Goal: Information Seeking & Learning: Learn about a topic

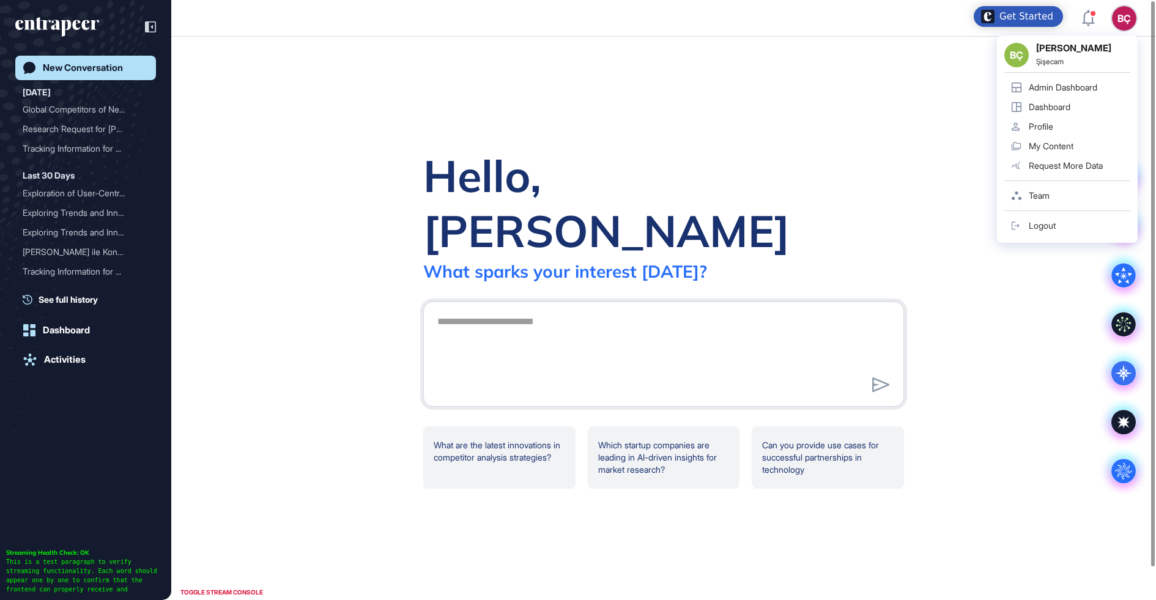
click at [1078, 92] on link "Admin Dashboard" at bounding box center [1067, 88] width 126 height 20
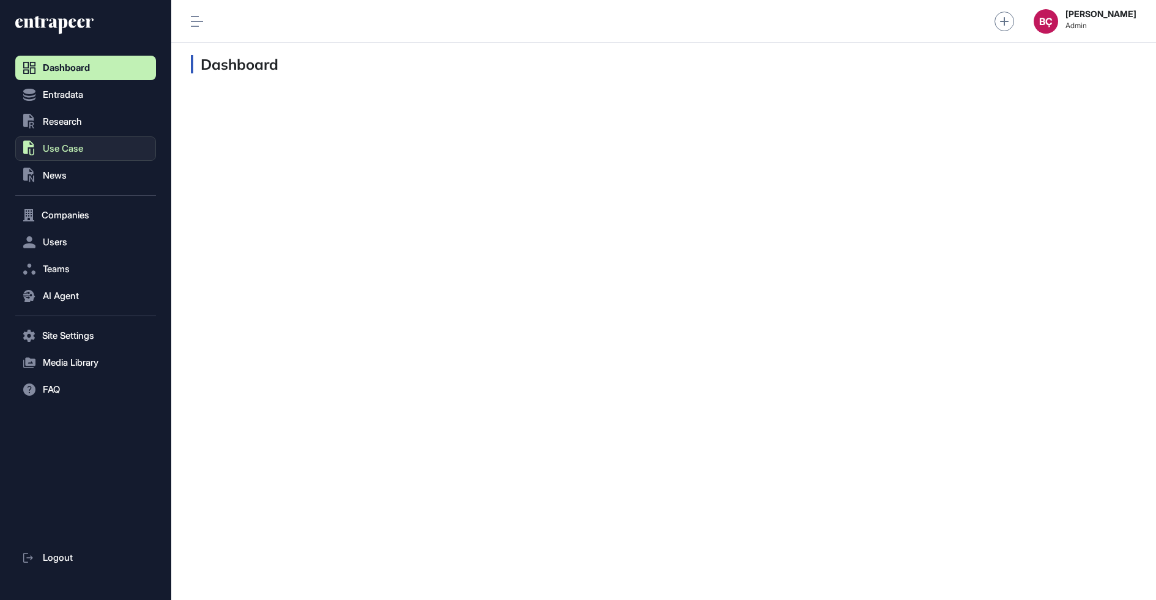
scroll to position [1, 1]
click at [75, 122] on span "Research" at bounding box center [62, 122] width 39 height 10
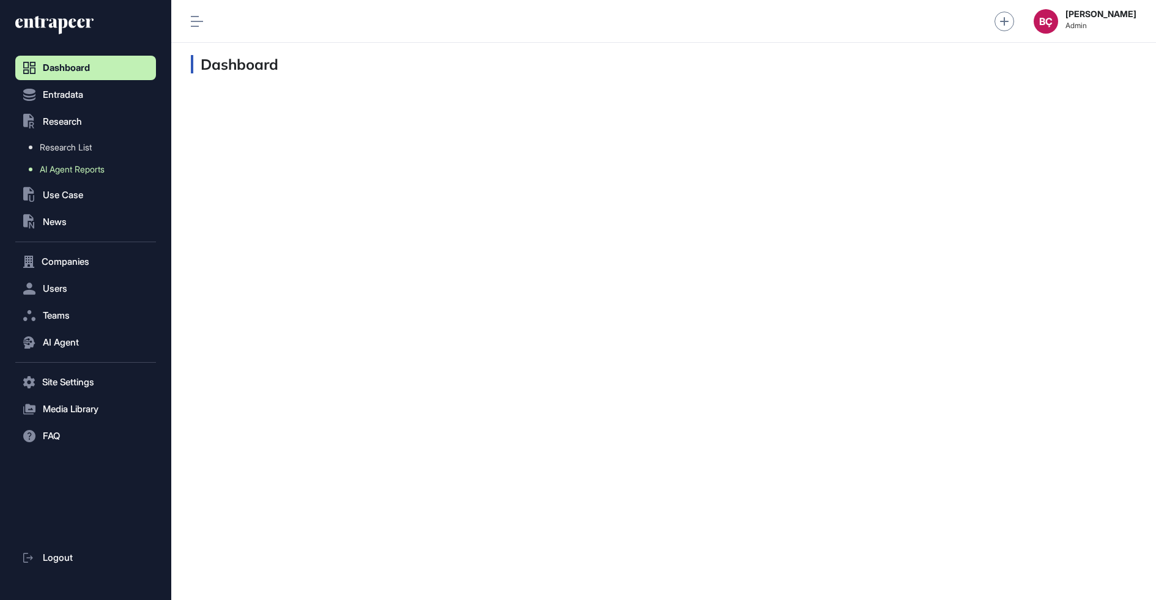
click at [68, 162] on link "AI Agent Reports" at bounding box center [88, 169] width 135 height 22
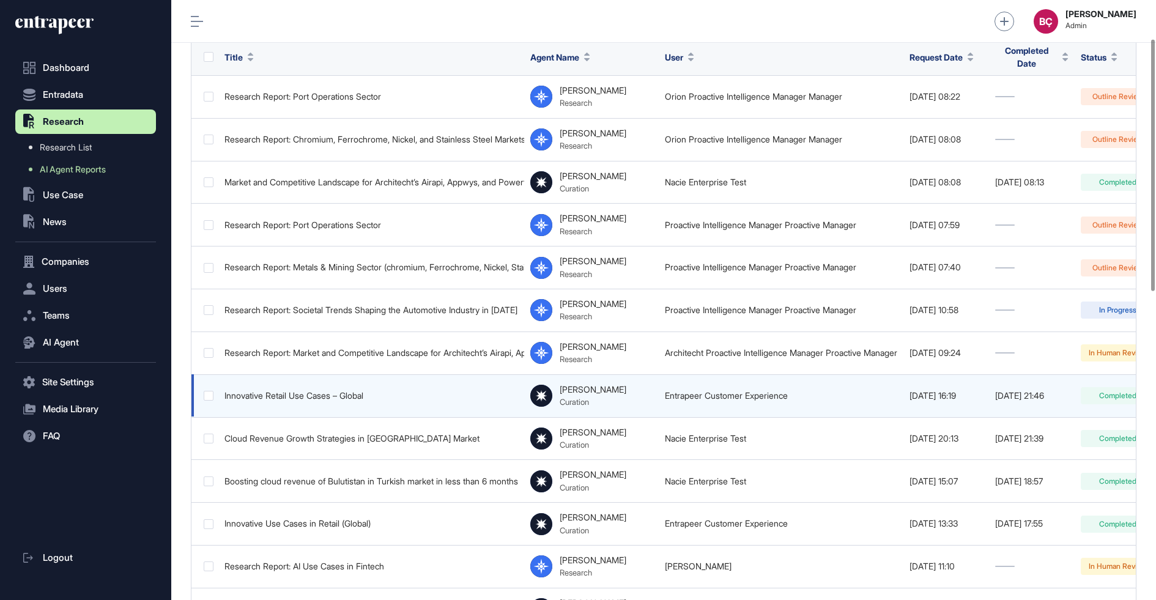
scroll to position [0, 158]
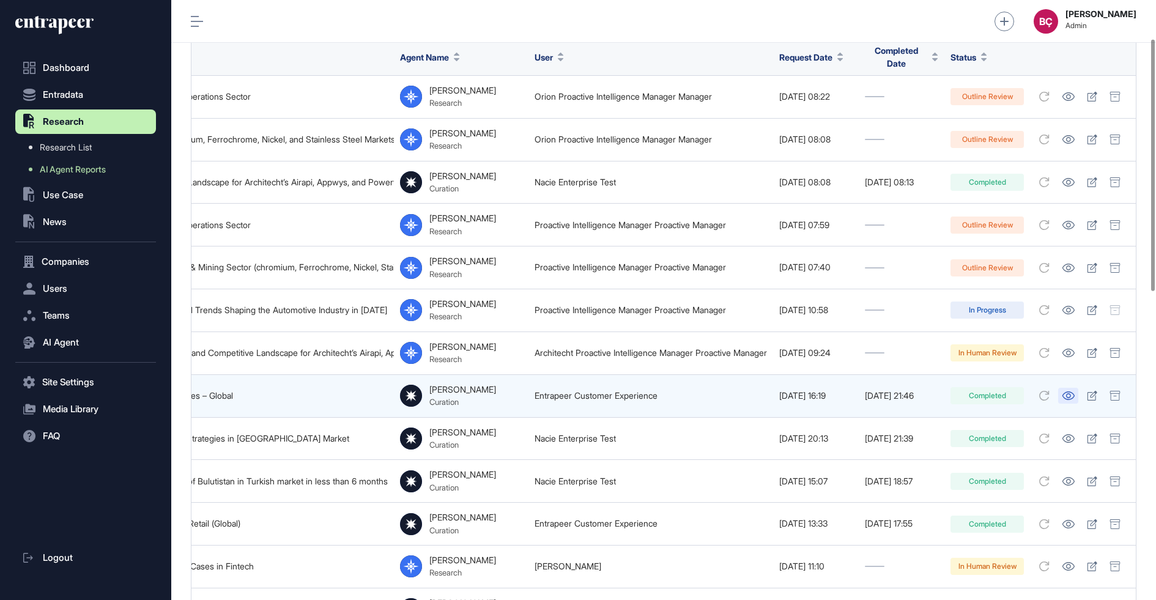
click at [1062, 391] on icon at bounding box center [1068, 395] width 13 height 9
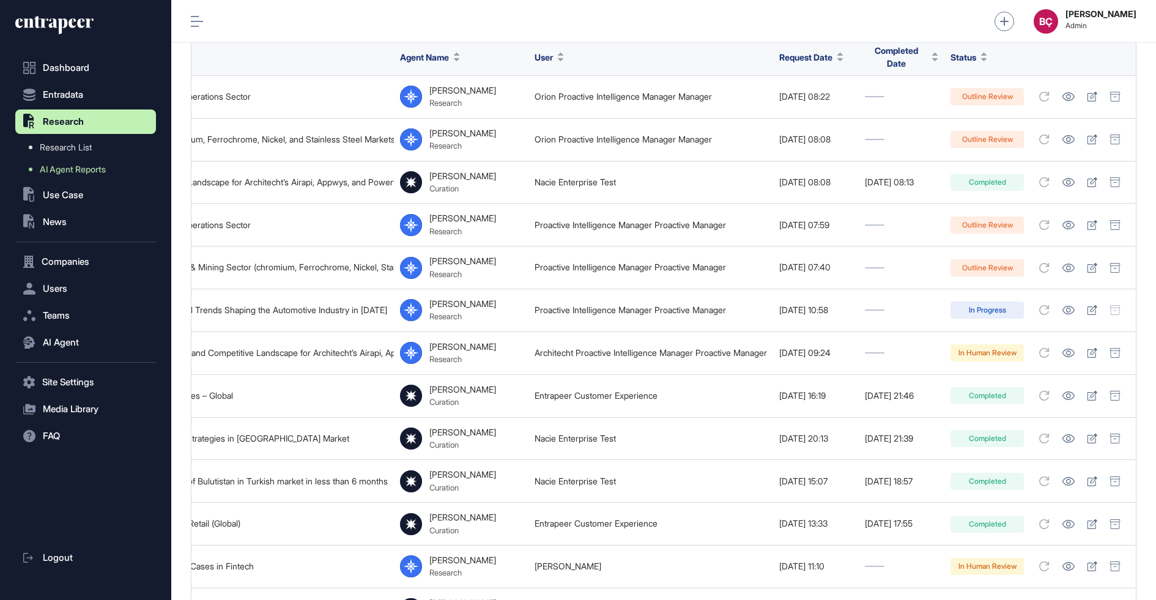
click at [39, 25] on icon at bounding box center [54, 25] width 78 height 20
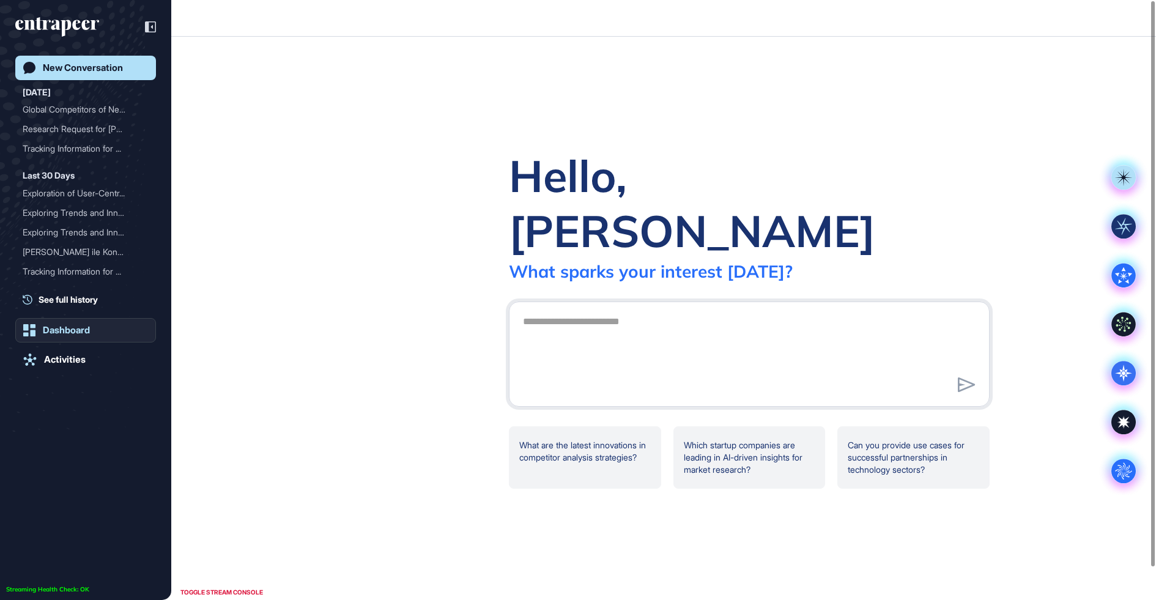
scroll to position [1, 1]
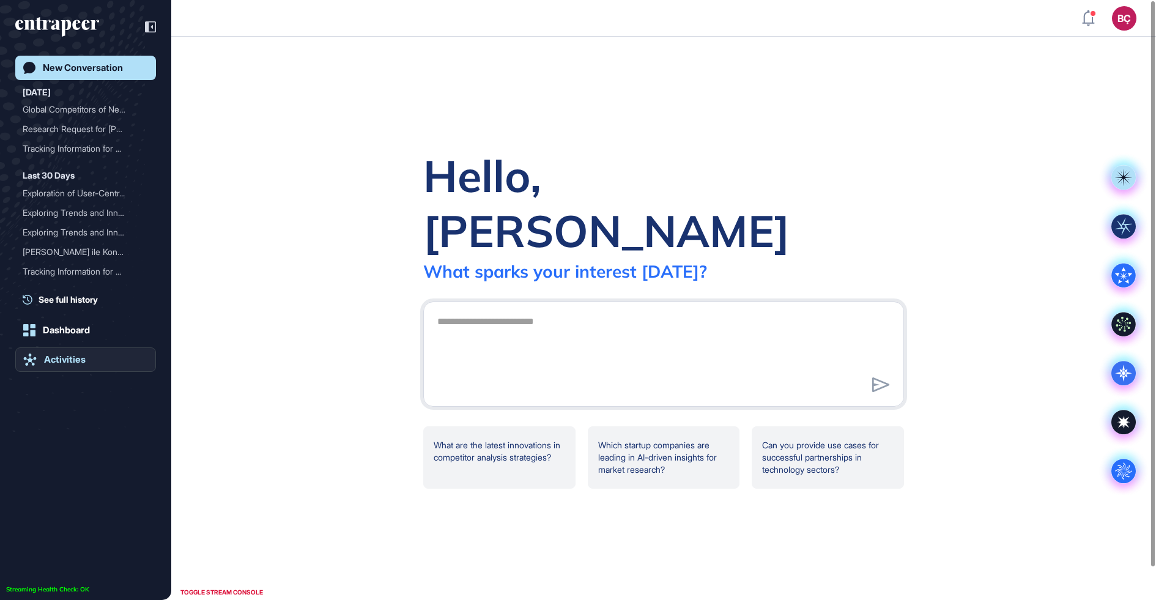
click at [46, 364] on div "Activities" at bounding box center [65, 359] width 42 height 11
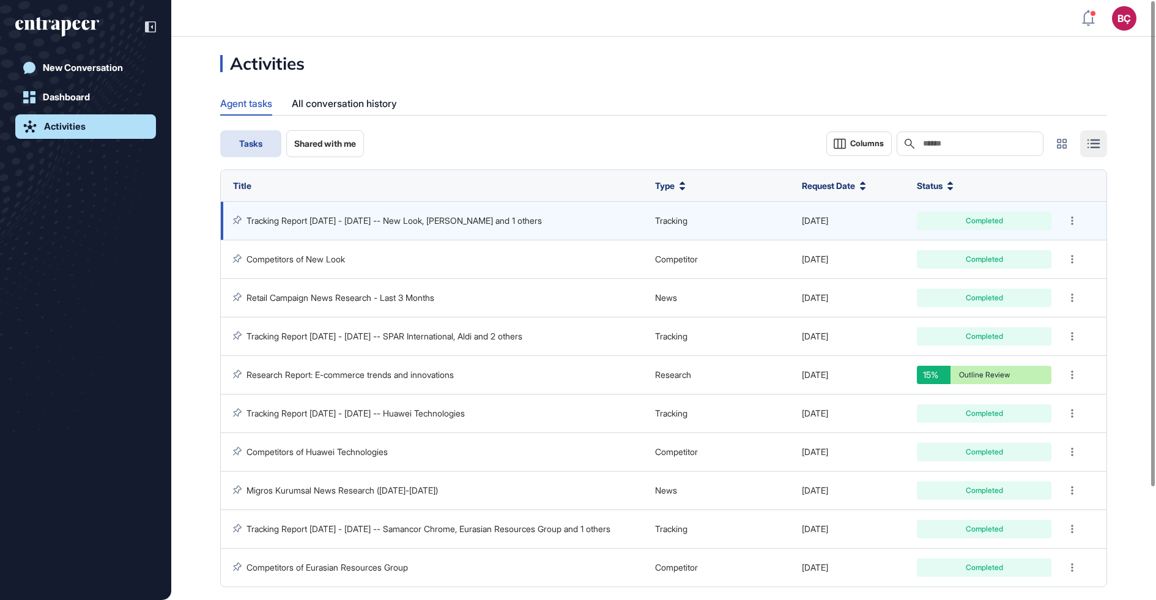
click at [336, 226] on div "Tracking Report May 23 - Aug 21, 2025 -- New Look, Zara and 1 others" at bounding box center [438, 220] width 410 height 11
click at [338, 219] on link "Tracking Report May 23 - Aug 21, 2025 -- New Look, Zara and 1 others" at bounding box center [393, 220] width 295 height 10
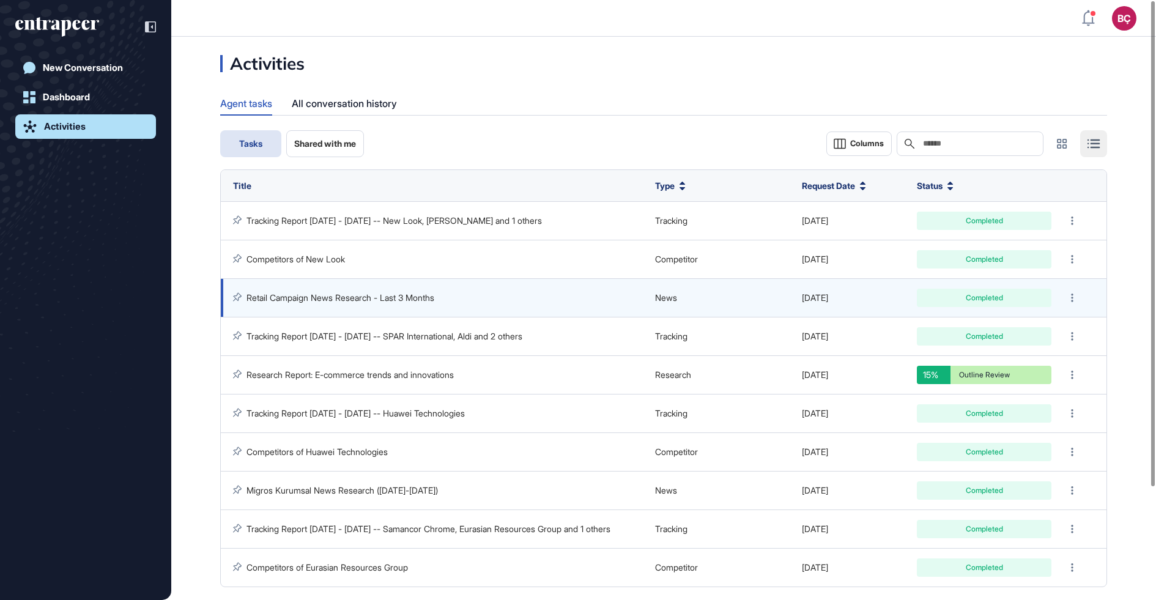
click at [313, 295] on link "Retail Campaign News Research - Last 3 Months" at bounding box center [340, 297] width 188 height 10
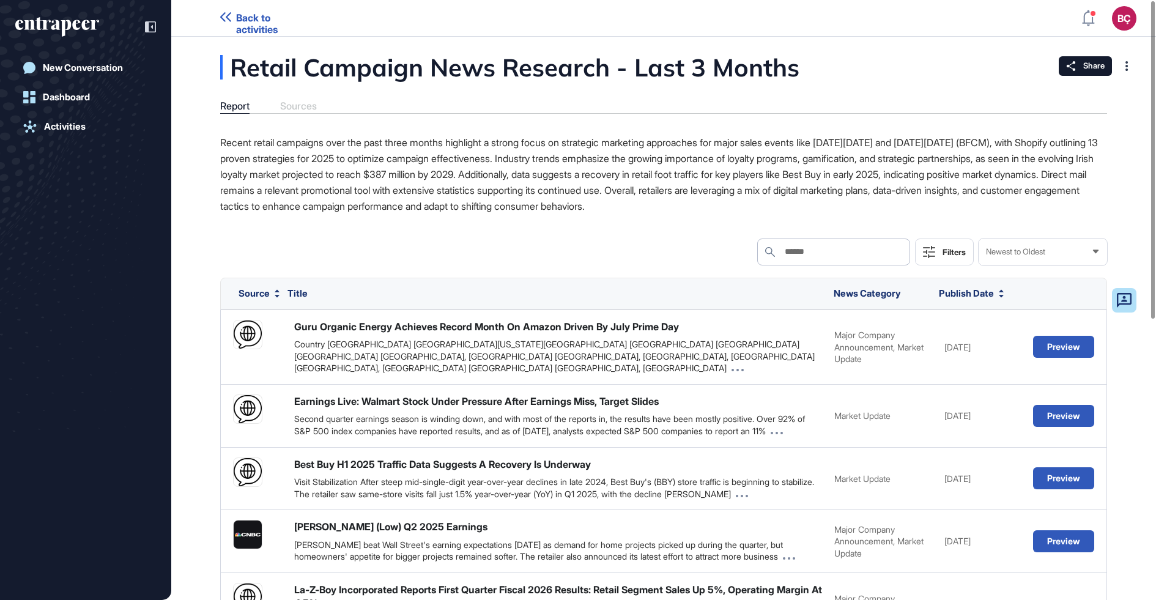
click at [50, 22] on icon "entrapeer-logo" at bounding box center [57, 27] width 84 height 20
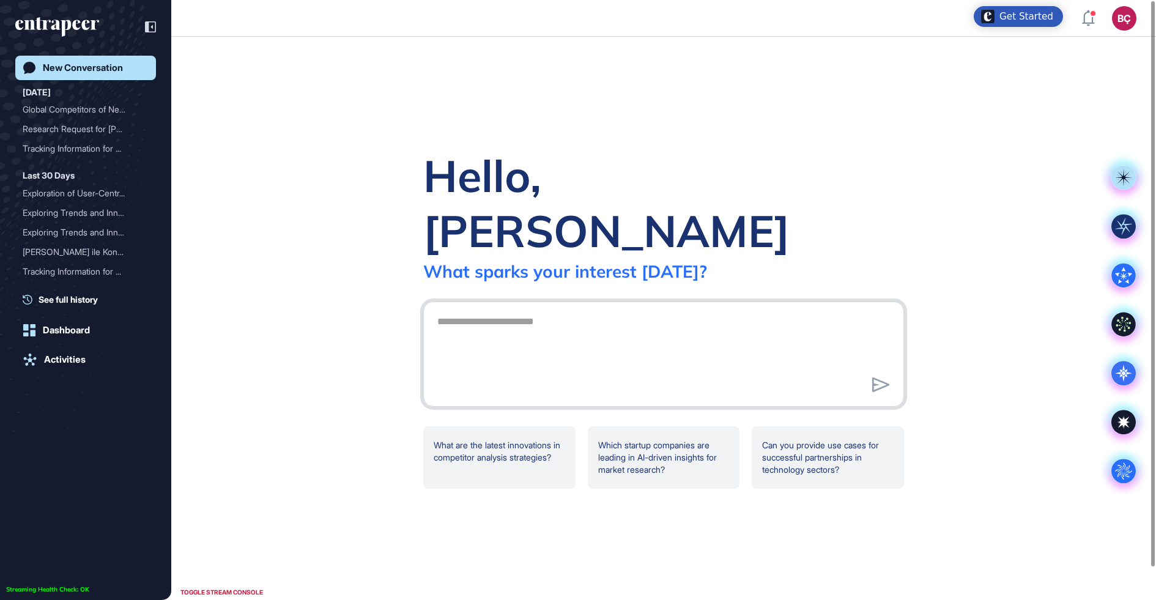
click at [489, 332] on textarea at bounding box center [663, 352] width 467 height 86
click at [637, 316] on textarea at bounding box center [663, 352] width 467 height 86
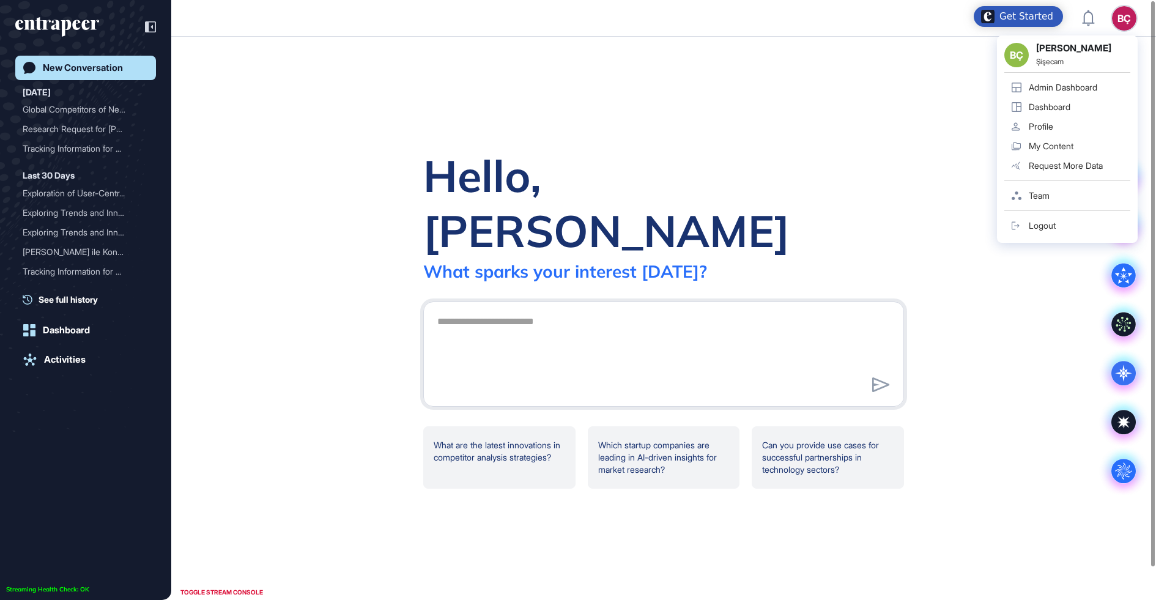
click at [1097, 83] on div "Admin Dashboard" at bounding box center [1063, 88] width 69 height 10
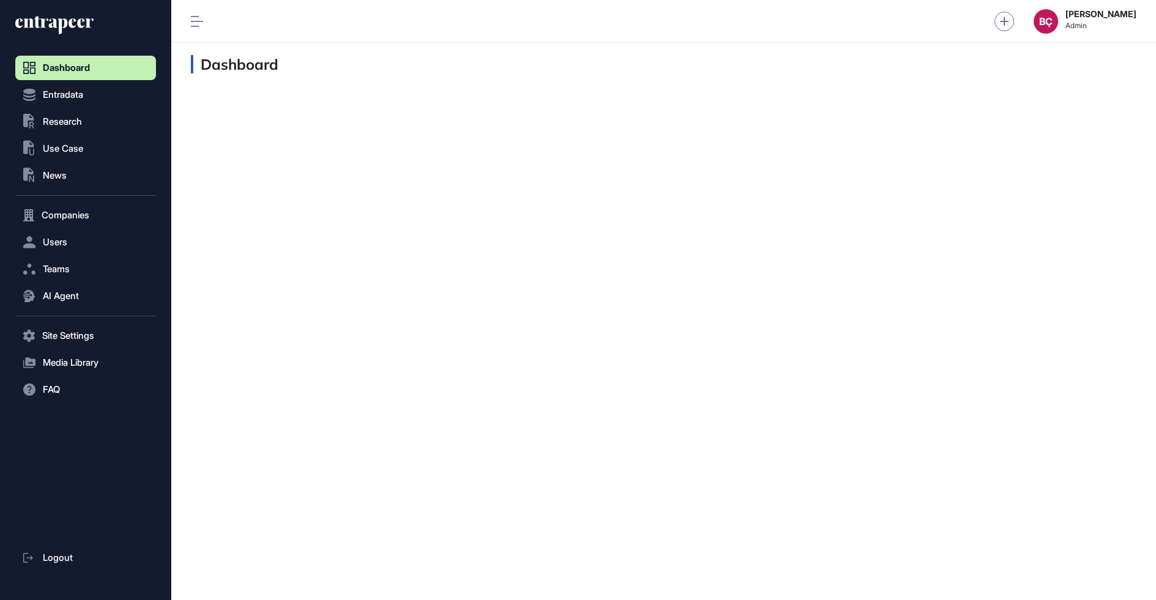
scroll to position [1, 1]
click at [57, 253] on button "Users" at bounding box center [85, 242] width 141 height 24
click at [76, 269] on link "User List" at bounding box center [88, 268] width 135 height 22
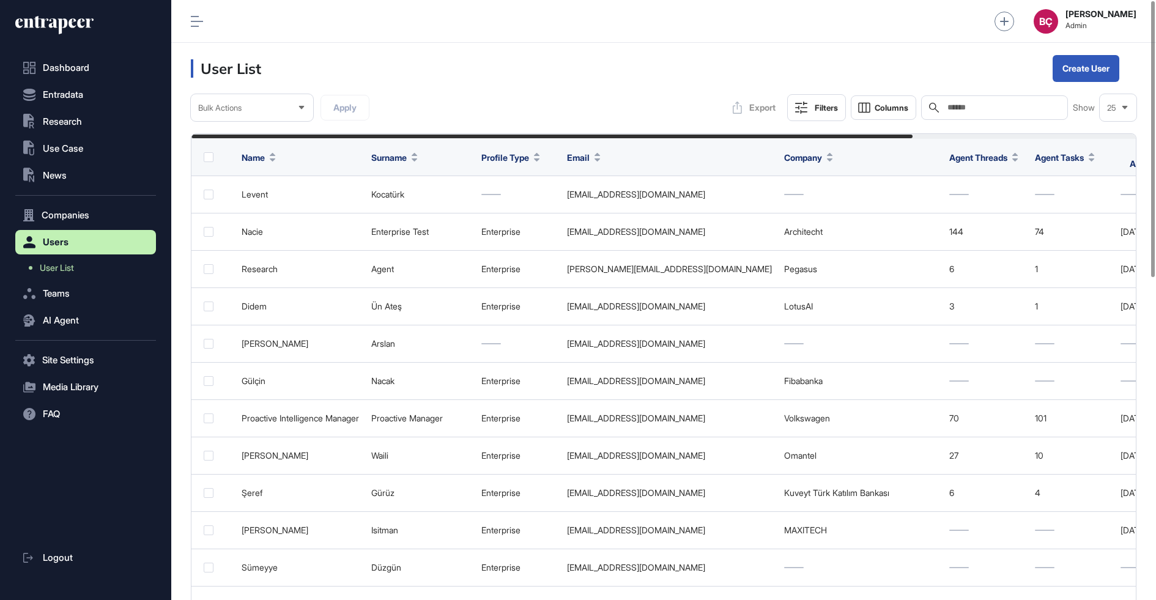
scroll to position [600, 985]
click at [976, 105] on input "text" at bounding box center [1003, 108] width 114 height 10
type input "*"
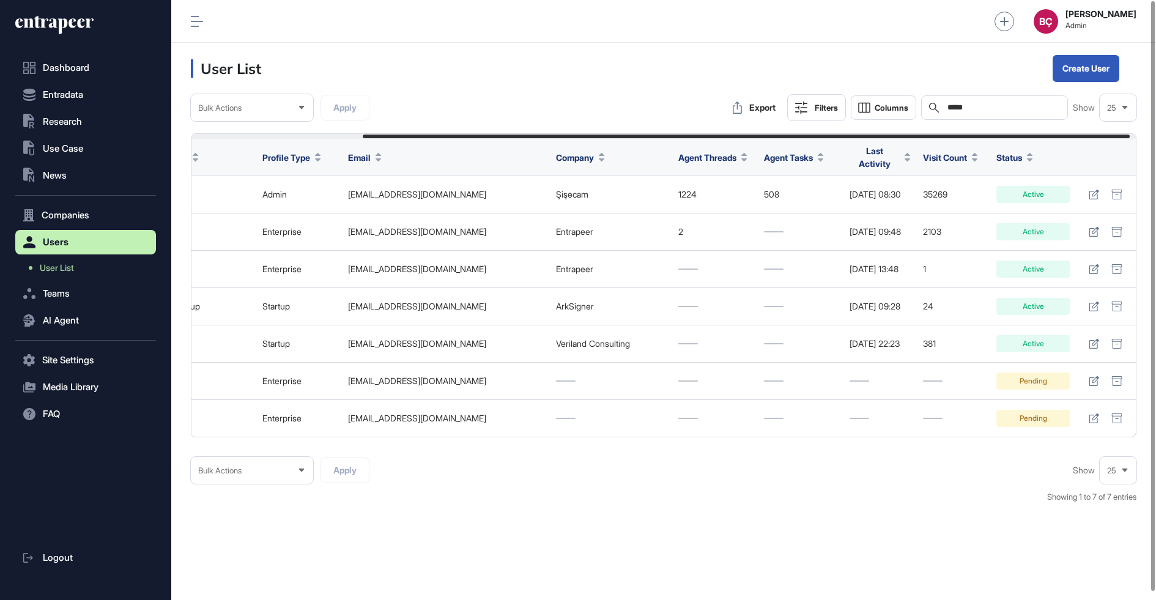
scroll to position [0, 218]
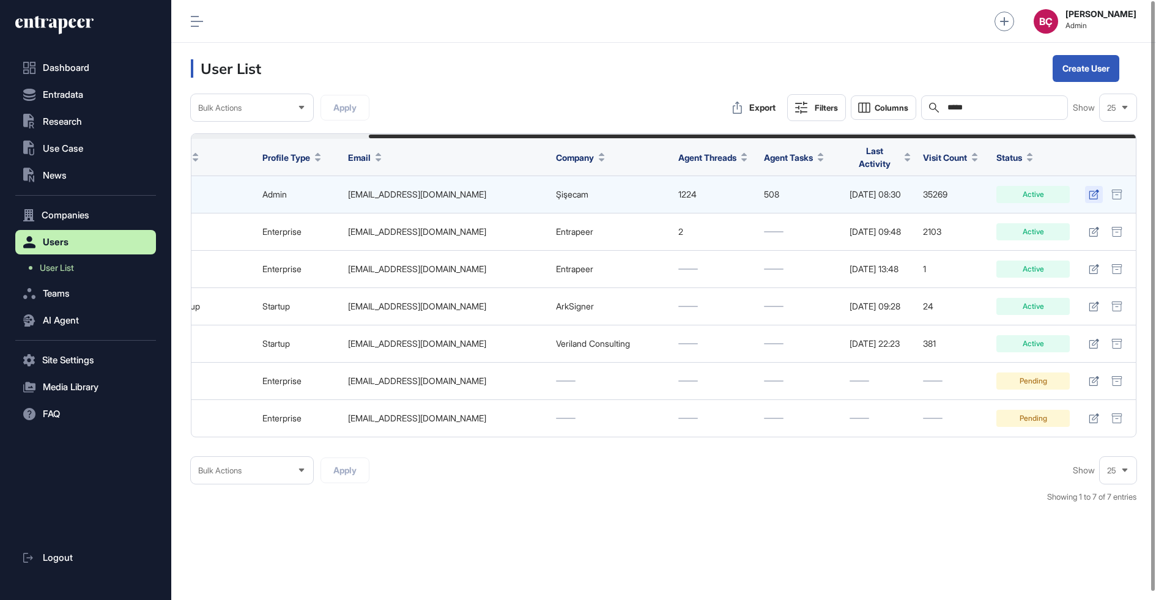
type input "*****"
click at [1094, 190] on icon at bounding box center [1094, 195] width 10 height 10
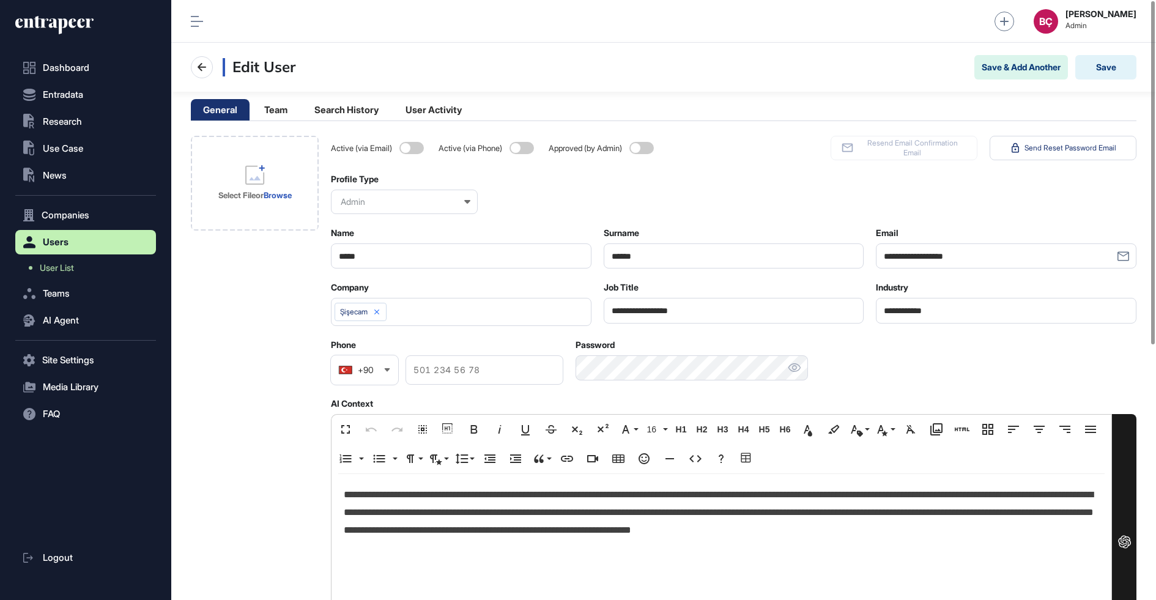
scroll to position [600, 985]
click at [379, 313] on icon at bounding box center [376, 312] width 9 height 9
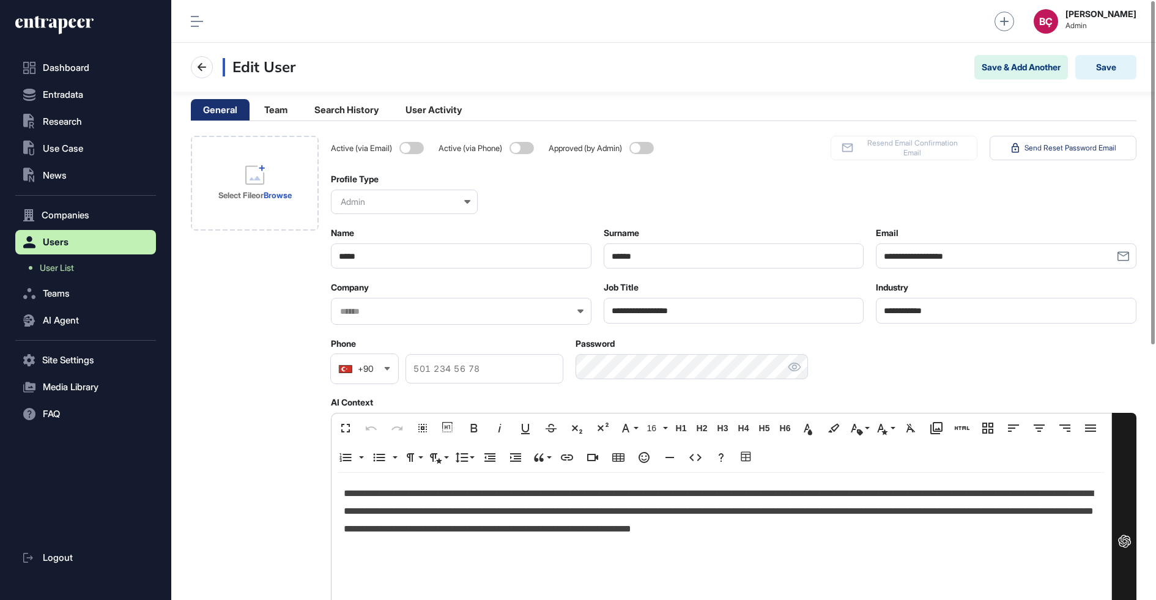
click at [382, 311] on input "text" at bounding box center [453, 311] width 229 height 10
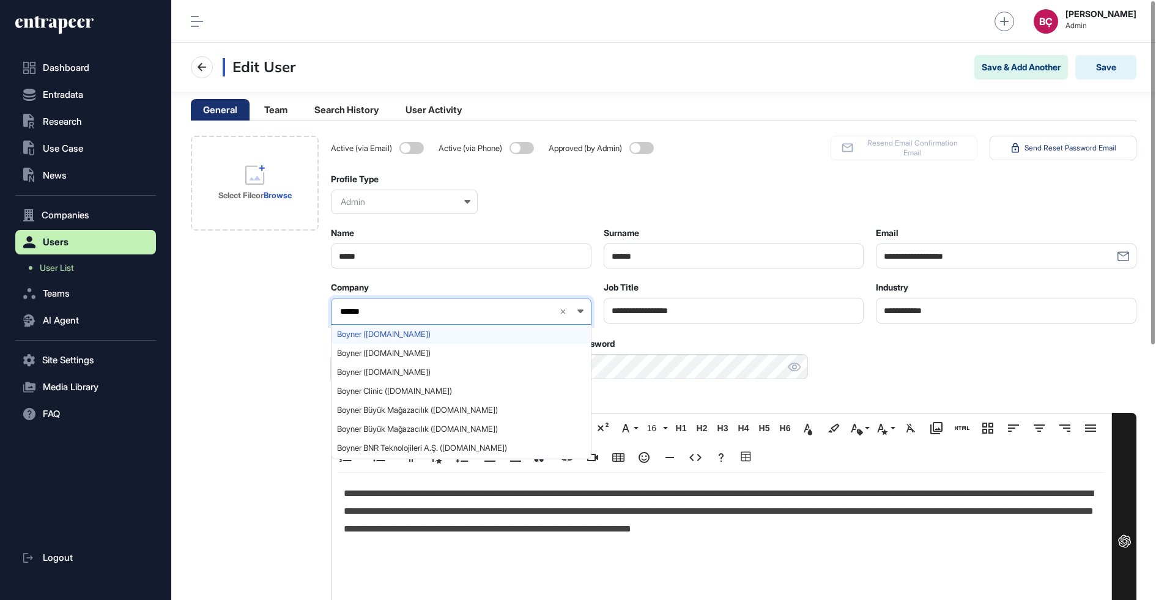
type input "******"
click at [372, 330] on span "Boyner (boyner.com.tr)" at bounding box center [460, 334] width 247 height 9
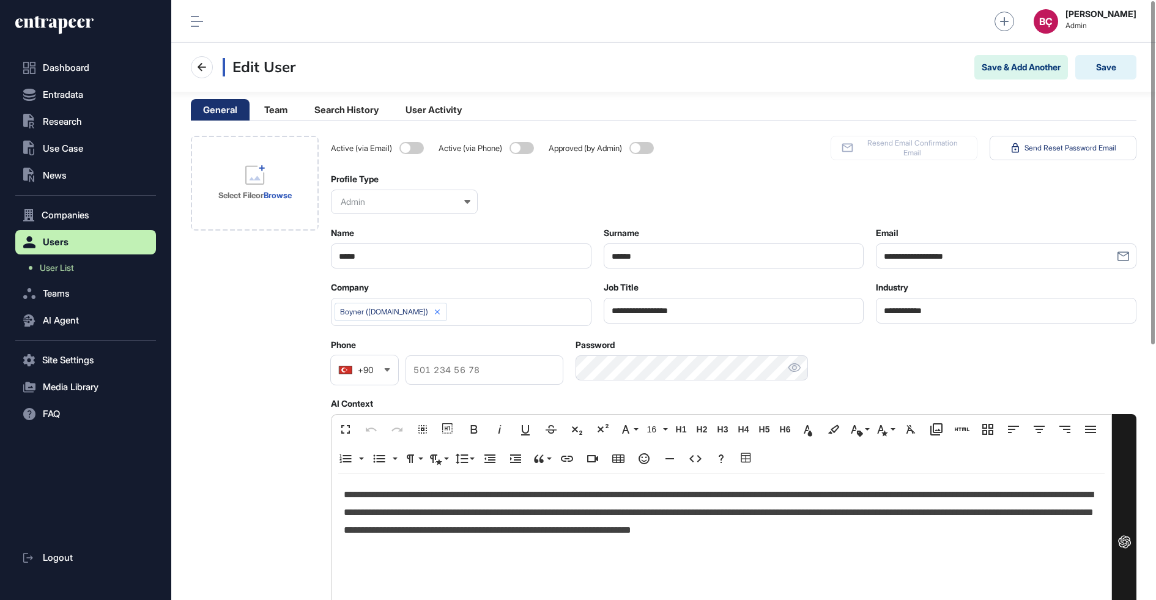
click at [623, 494] on p "**********" at bounding box center [721, 512] width 755 height 53
click at [514, 497] on p "**********" at bounding box center [721, 512] width 755 height 53
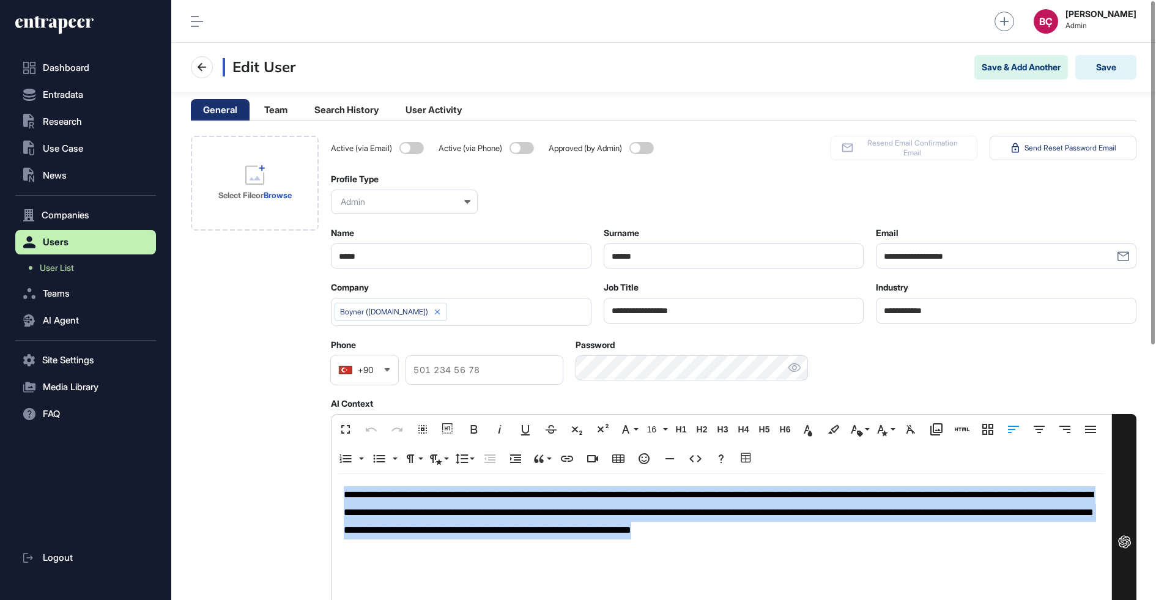
click at [515, 497] on p "**********" at bounding box center [721, 512] width 755 height 53
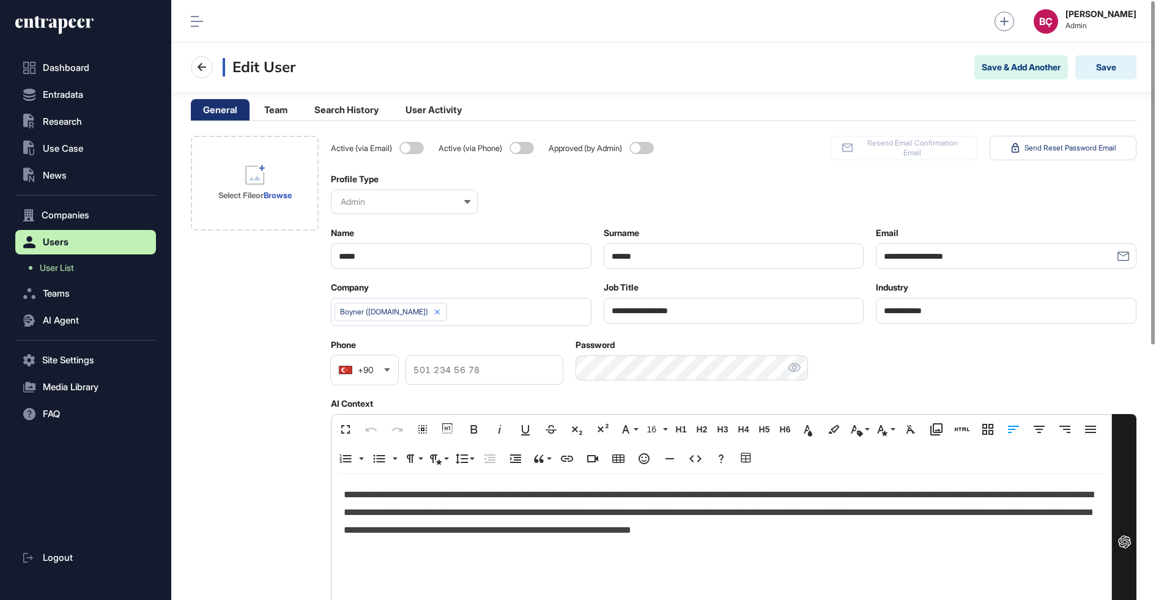
click at [630, 308] on input "**********" at bounding box center [734, 310] width 261 height 25
paste input "******"
type input "**********"
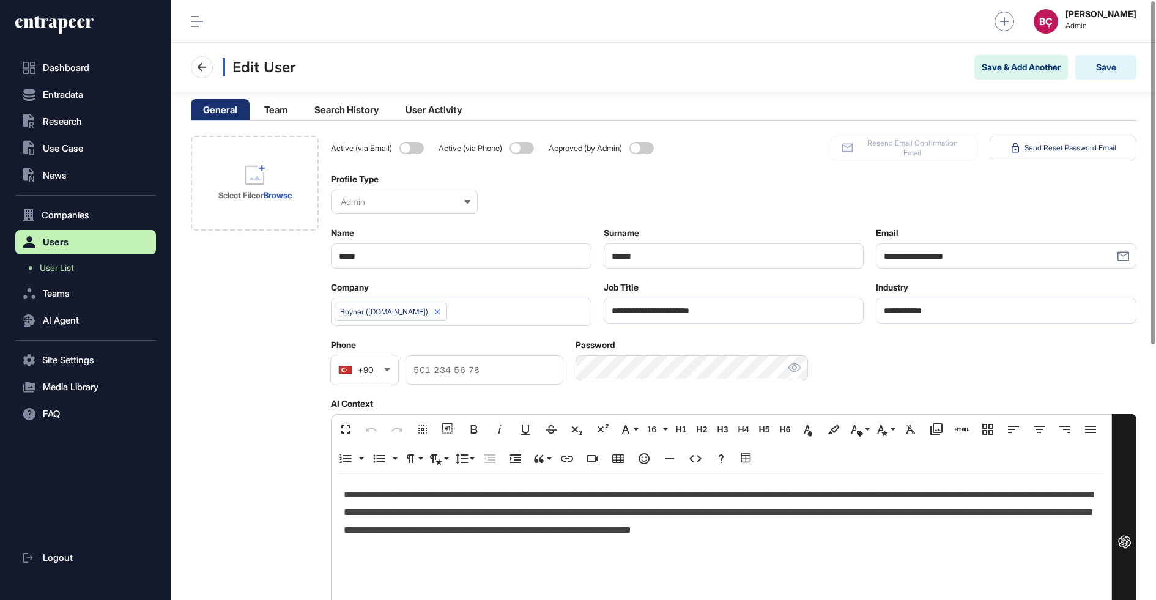
click at [428, 541] on div "**********" at bounding box center [722, 559] width 780 height 171
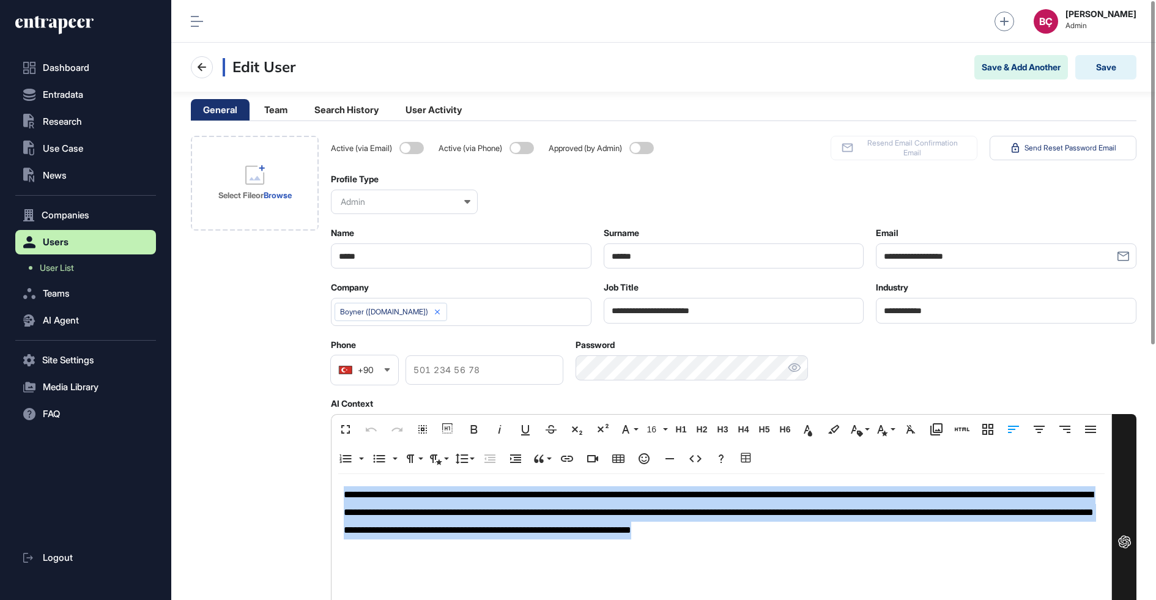
click at [428, 541] on div "**********" at bounding box center [722, 559] width 780 height 171
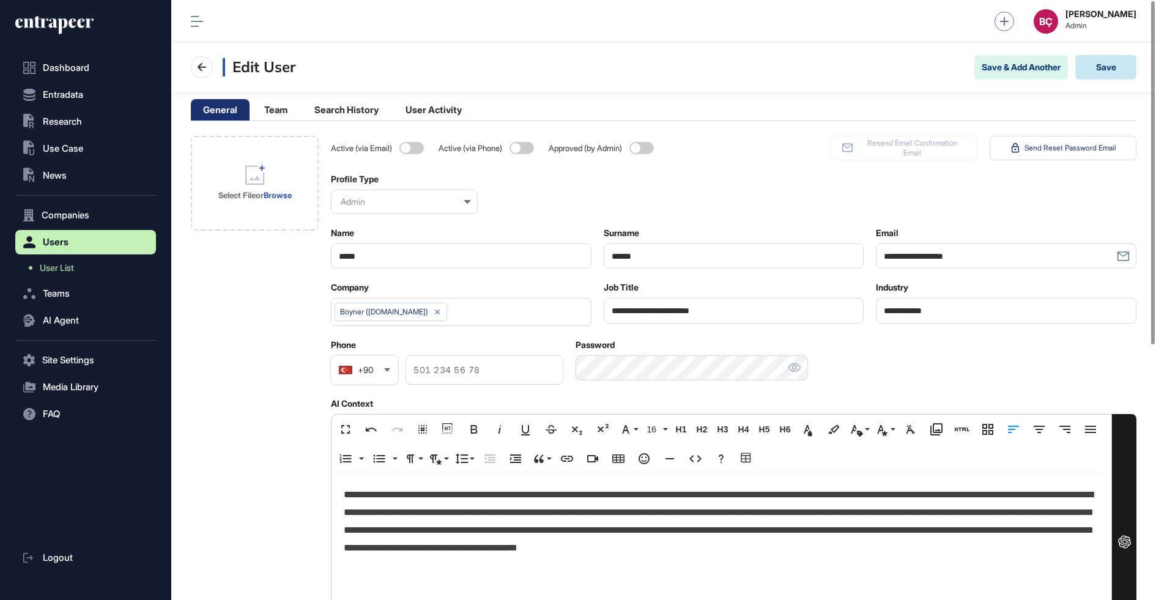
click at [1091, 75] on button "Save" at bounding box center [1105, 67] width 61 height 24
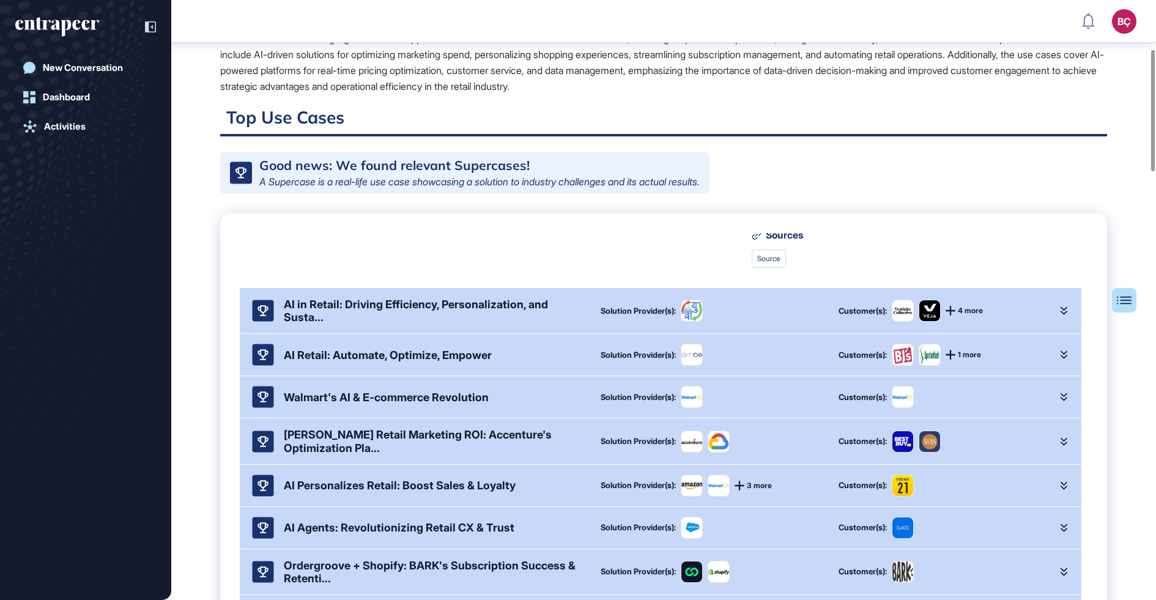
scroll to position [242, 0]
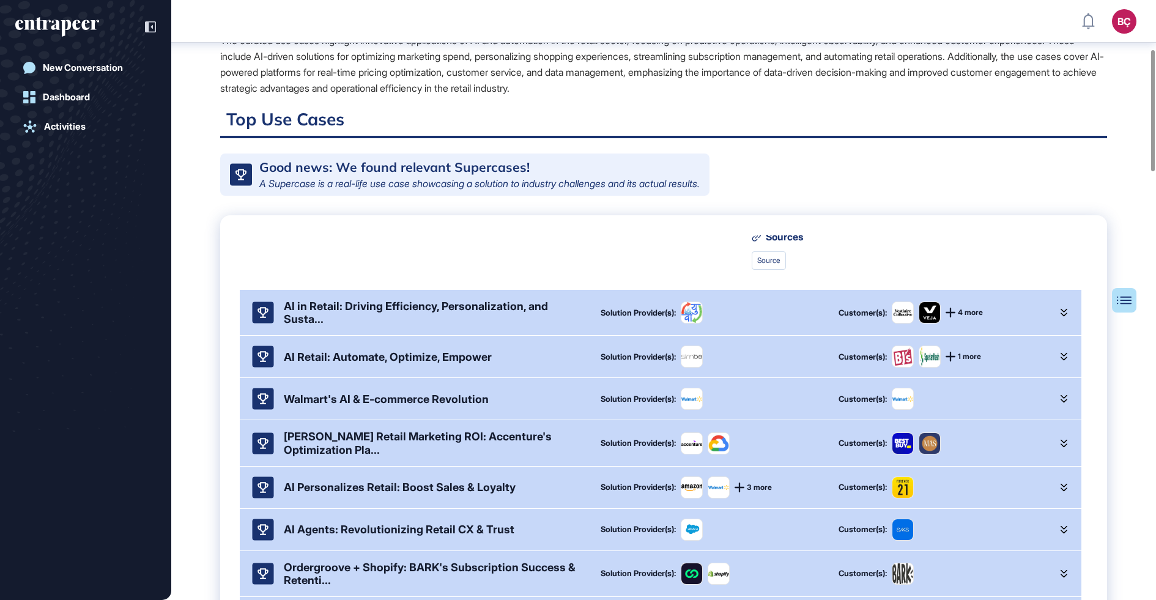
click at [353, 324] on div "AI in Retail: Driving Efficiency, Personalization, and Susta..." at bounding box center [432, 313] width 297 height 26
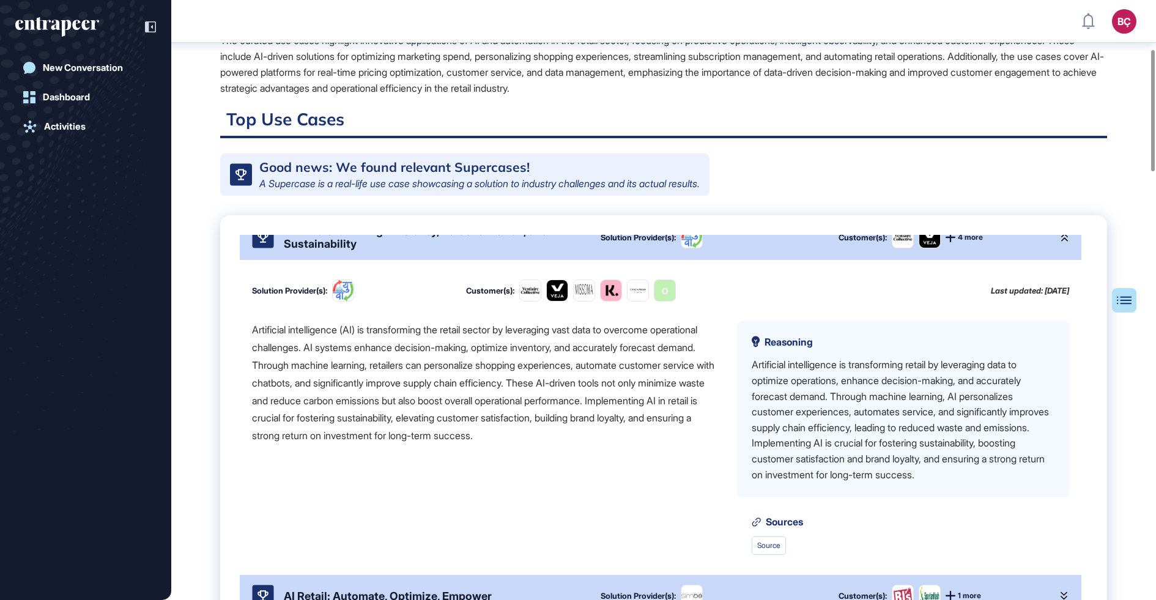
scroll to position [354, 0]
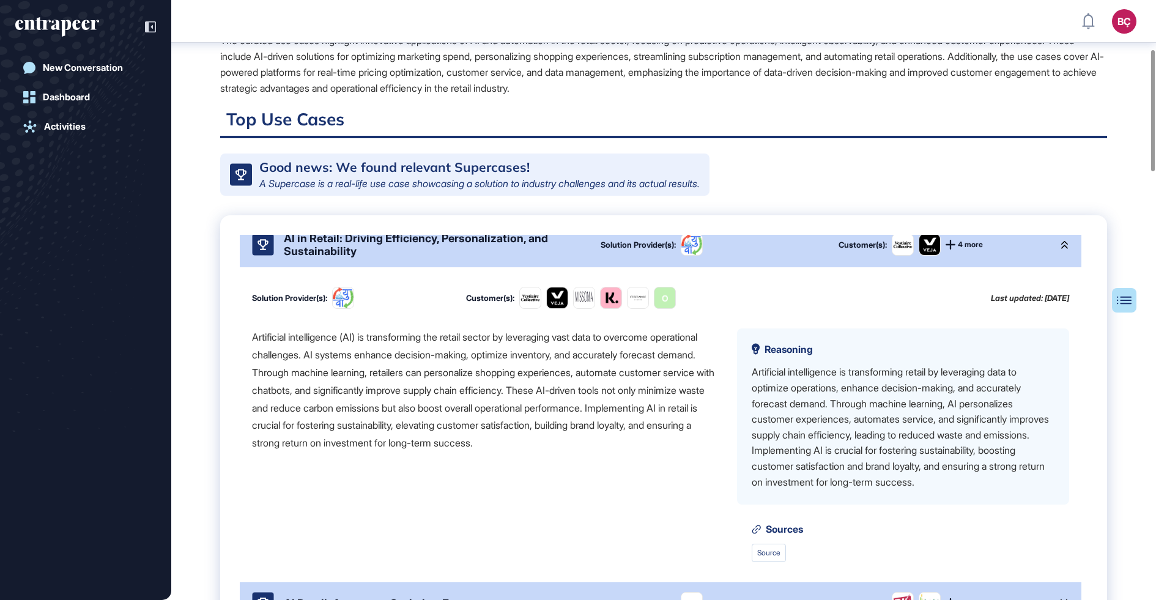
click at [1061, 249] on icon at bounding box center [1064, 244] width 7 height 9
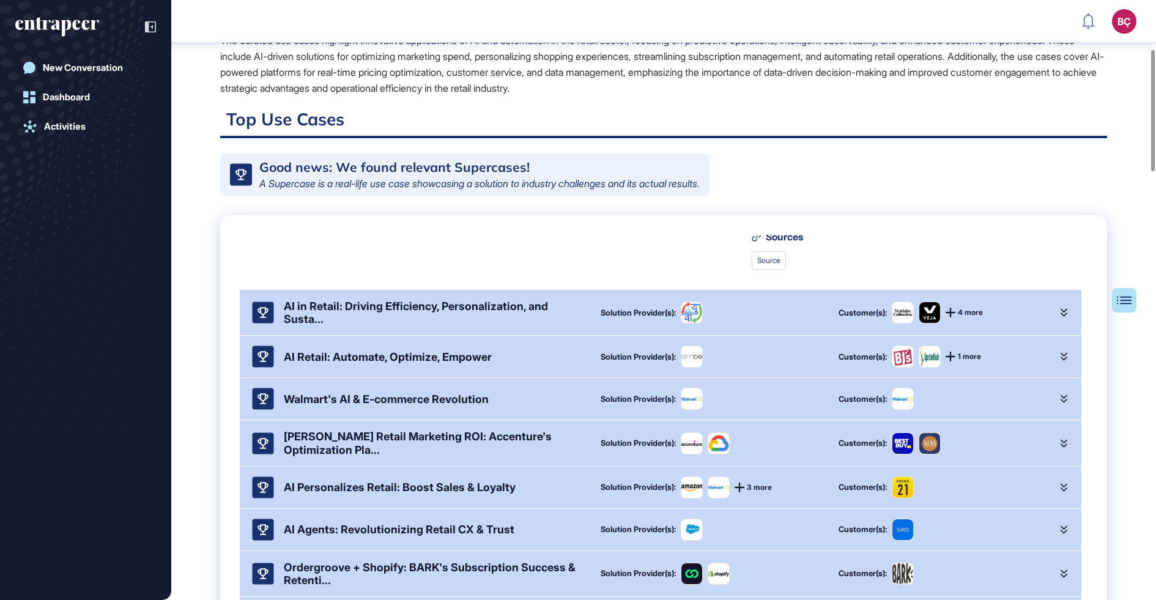
click at [1061, 317] on icon at bounding box center [1064, 312] width 7 height 9
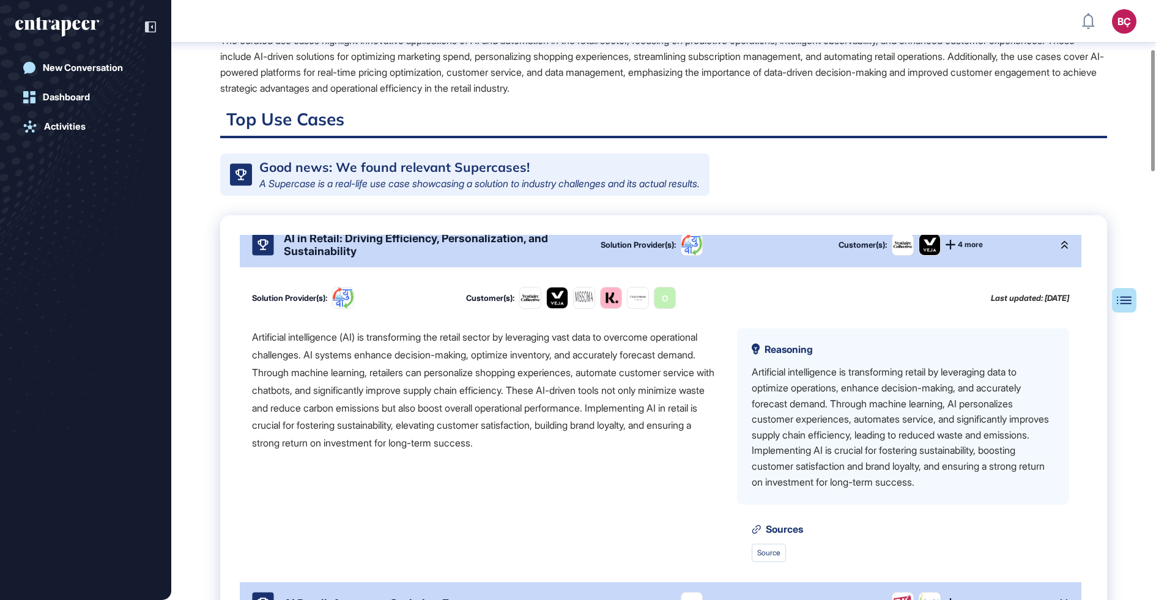
click at [377, 406] on div "Artificial intelligence (AI) is transforming the retail sector by leveraging va…" at bounding box center [484, 390] width 465 height 124
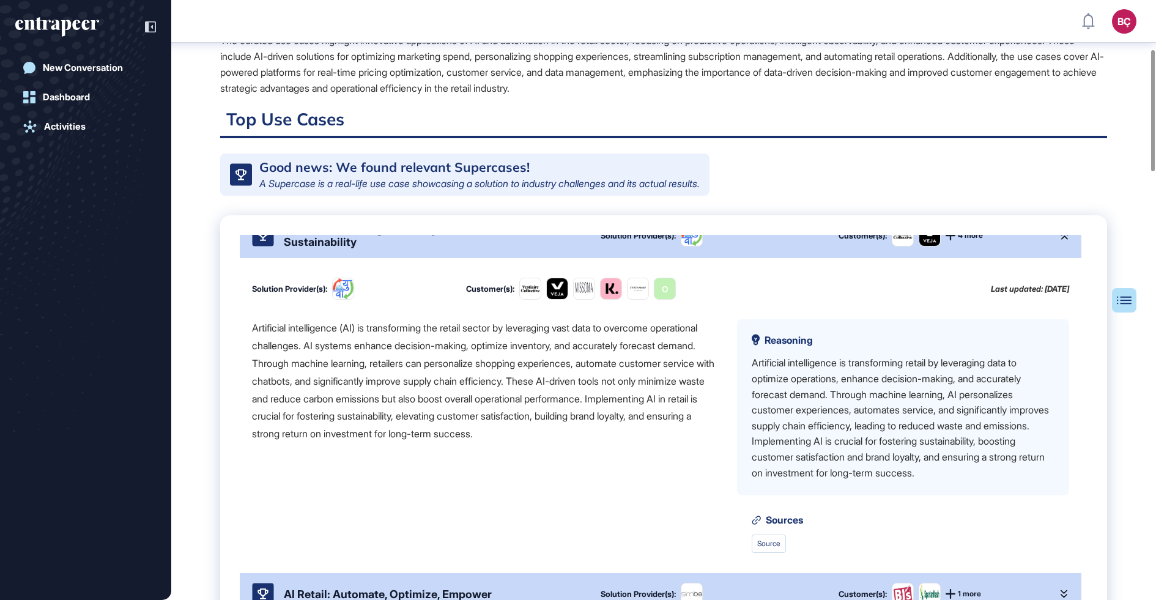
scroll to position [346, 0]
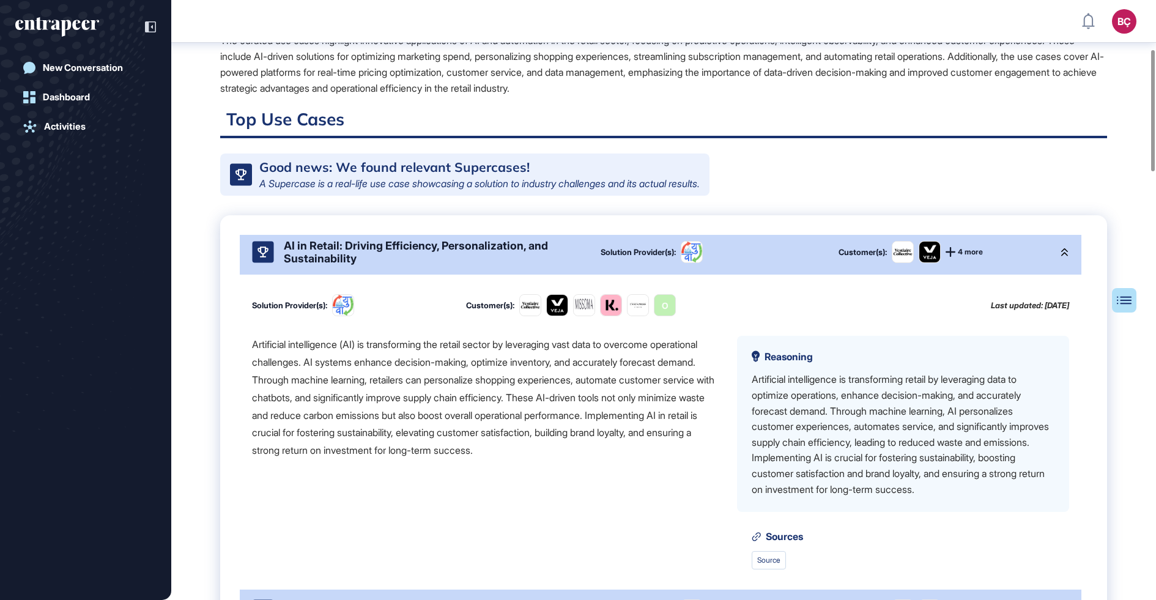
click at [392, 265] on div "AI in Retail: Driving Efficiency, Personalization, and Sustainability" at bounding box center [432, 252] width 297 height 26
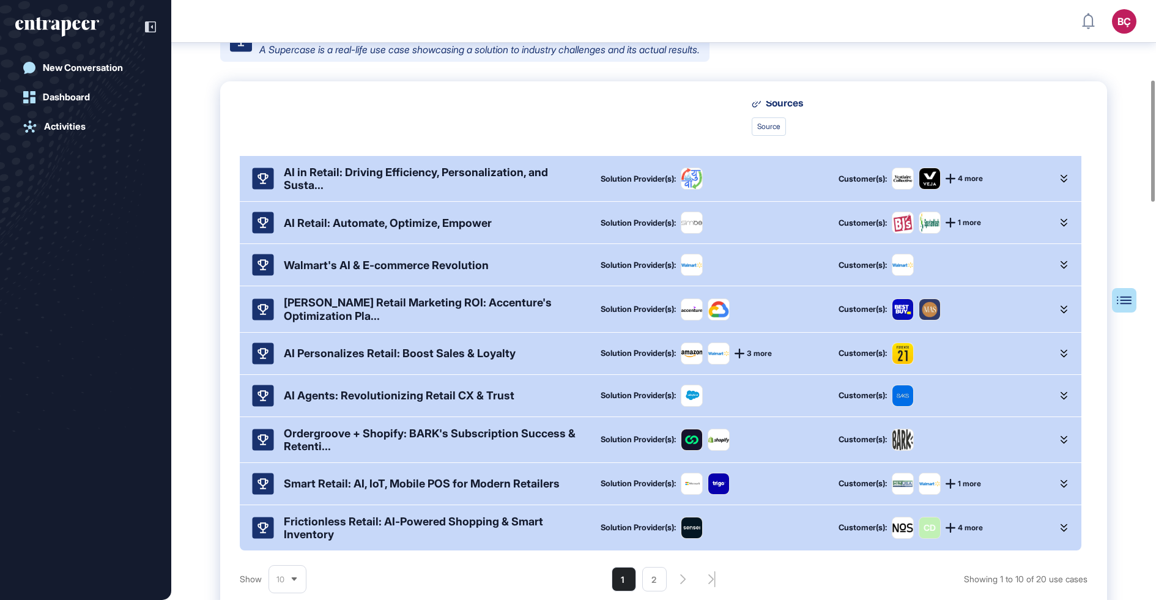
scroll to position [407, 0]
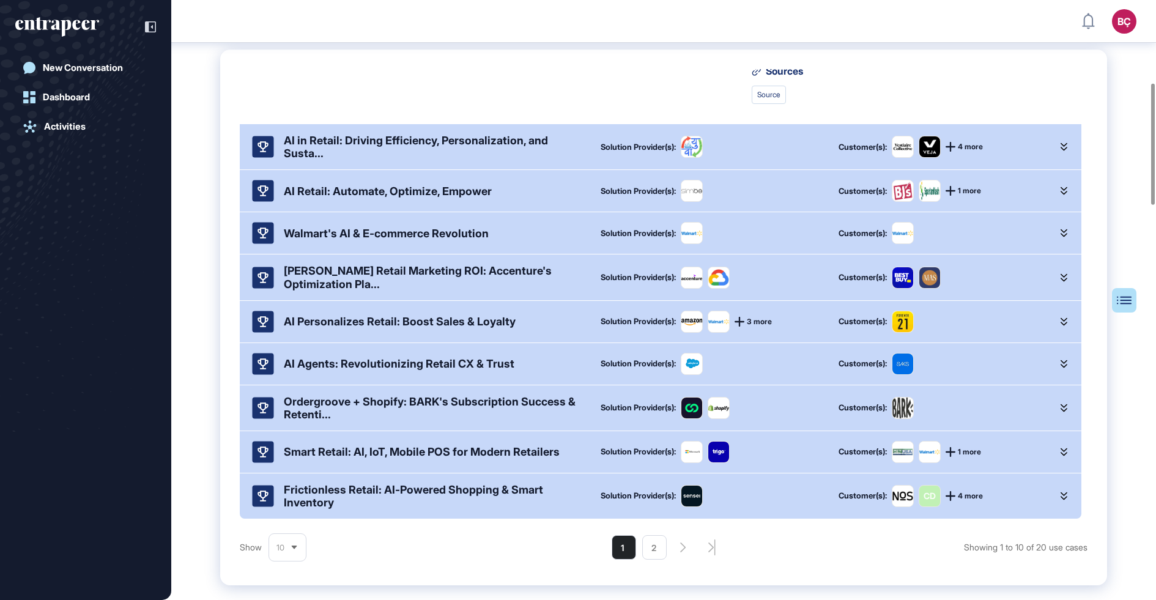
click at [320, 328] on div "AI Personalizes Retail: Boost Sales & Loyalty" at bounding box center [400, 321] width 232 height 13
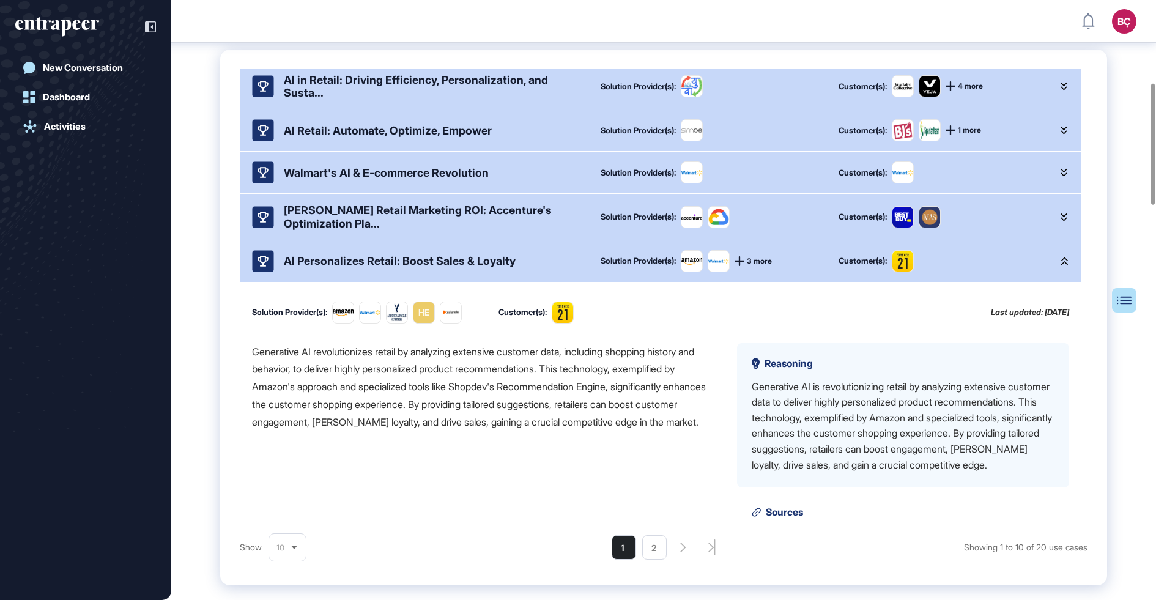
click at [421, 267] on div "AI Personalizes Retail: Boost Sales & Loyalty" at bounding box center [400, 260] width 232 height 13
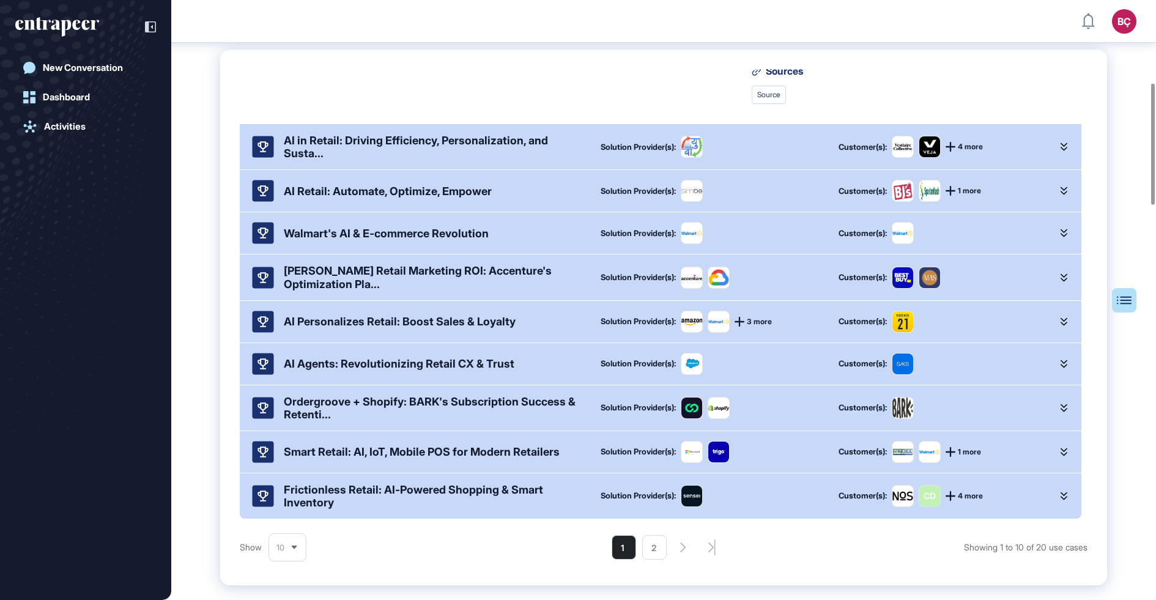
scroll to position [300, 0]
click at [382, 370] on div "AI Agents: Revolutionizing Retail CX & Trust" at bounding box center [399, 363] width 231 height 13
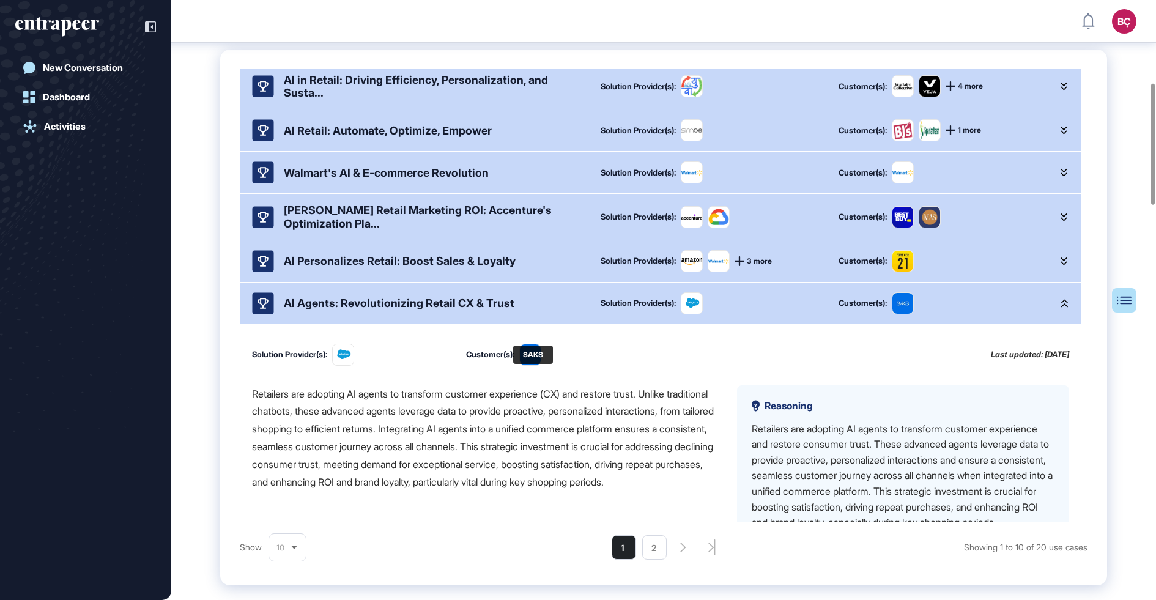
click at [533, 365] on img at bounding box center [530, 354] width 21 height 21
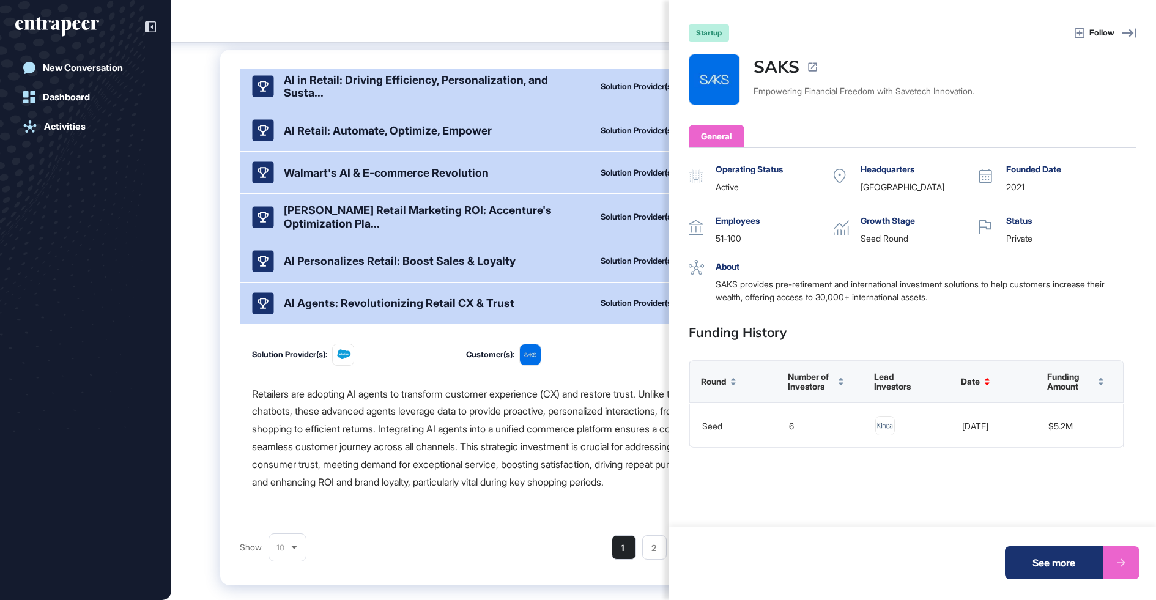
click at [503, 416] on div "startup Follow SAKS Empowering Financial Freedom with Savetech Innovation. Gene…" at bounding box center [578, 300] width 1156 height 600
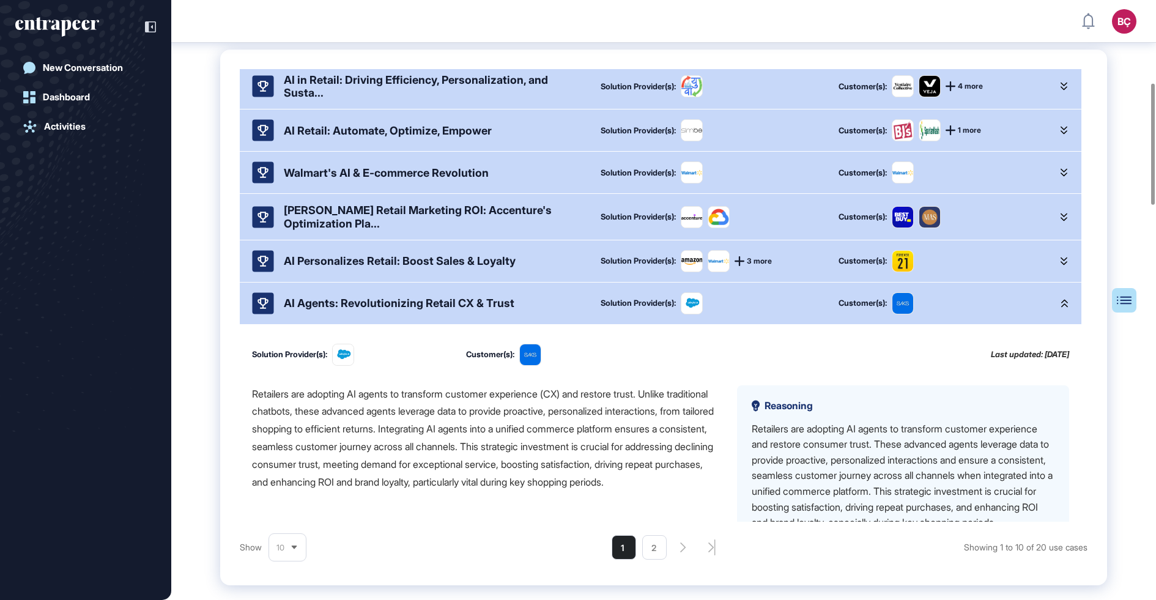
click at [434, 309] on div "AI Agents: Revolutionizing Retail CX & Trust" at bounding box center [399, 303] width 231 height 13
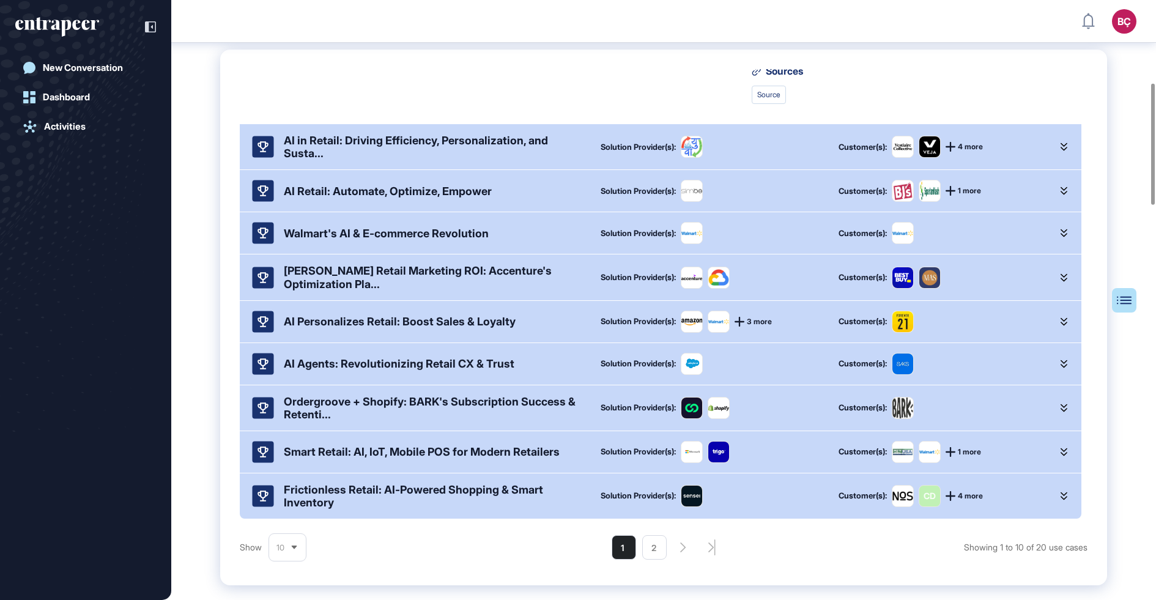
scroll to position [300, 0]
click at [399, 458] on div "Smart Retail: AI, IoT, Mobile POS for Modern Retailers" at bounding box center [422, 451] width 276 height 13
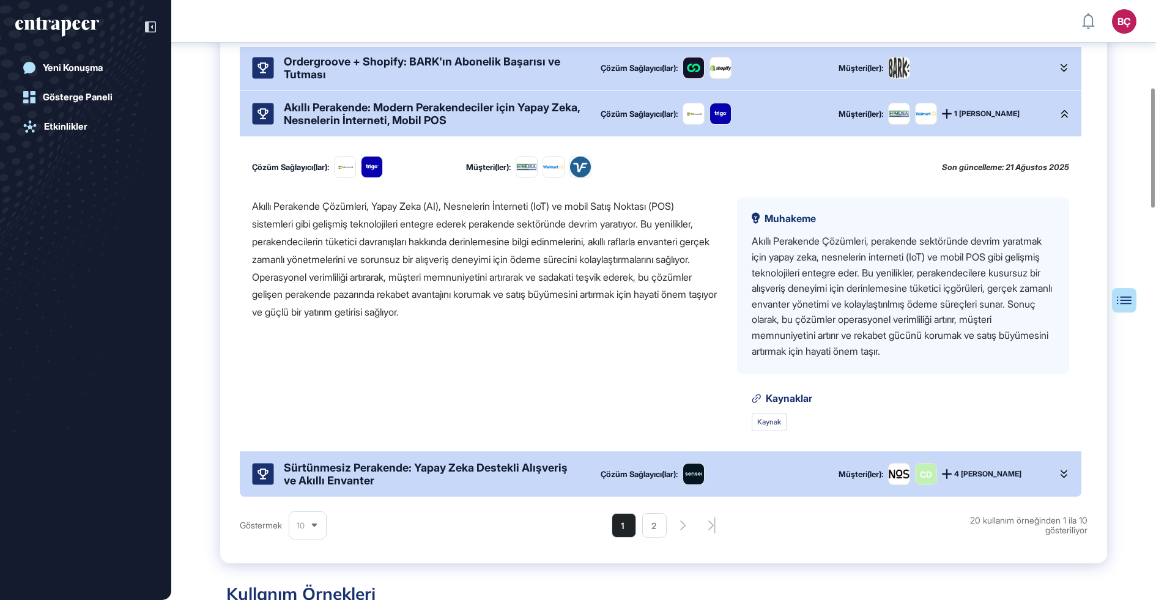
scroll to position [407, 0]
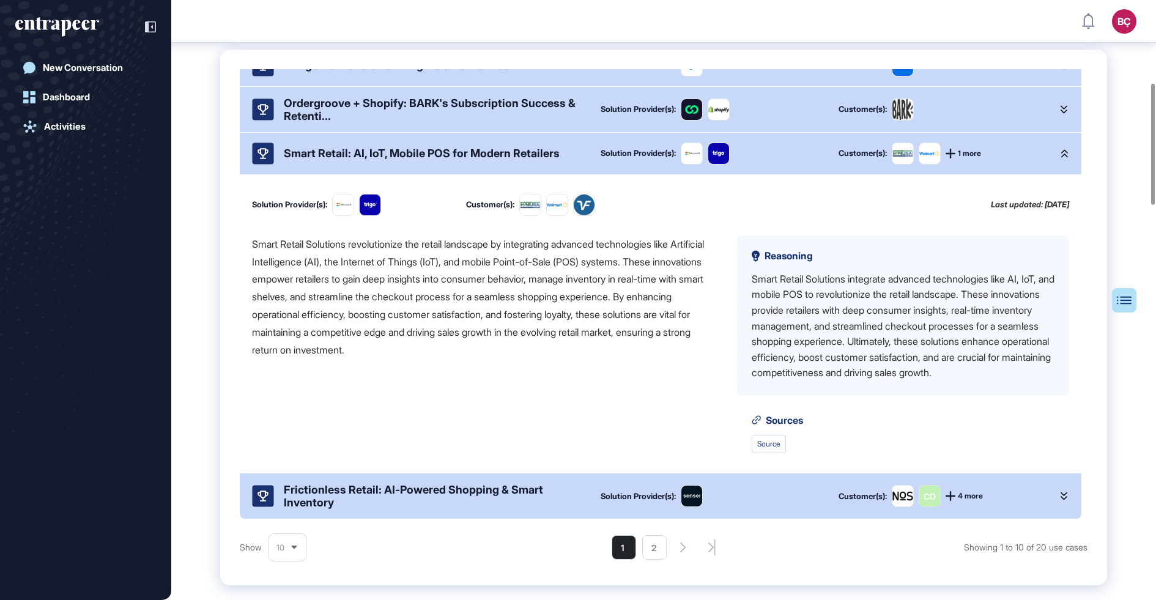
click at [541, 297] on div "Smart Retail Solutions revolutionize the retail landscape by integrating advanc…" at bounding box center [484, 297] width 465 height 124
click at [400, 150] on div "Smart Retail: AI, IoT, Mobile POS for Modern Retailers" at bounding box center [422, 153] width 276 height 13
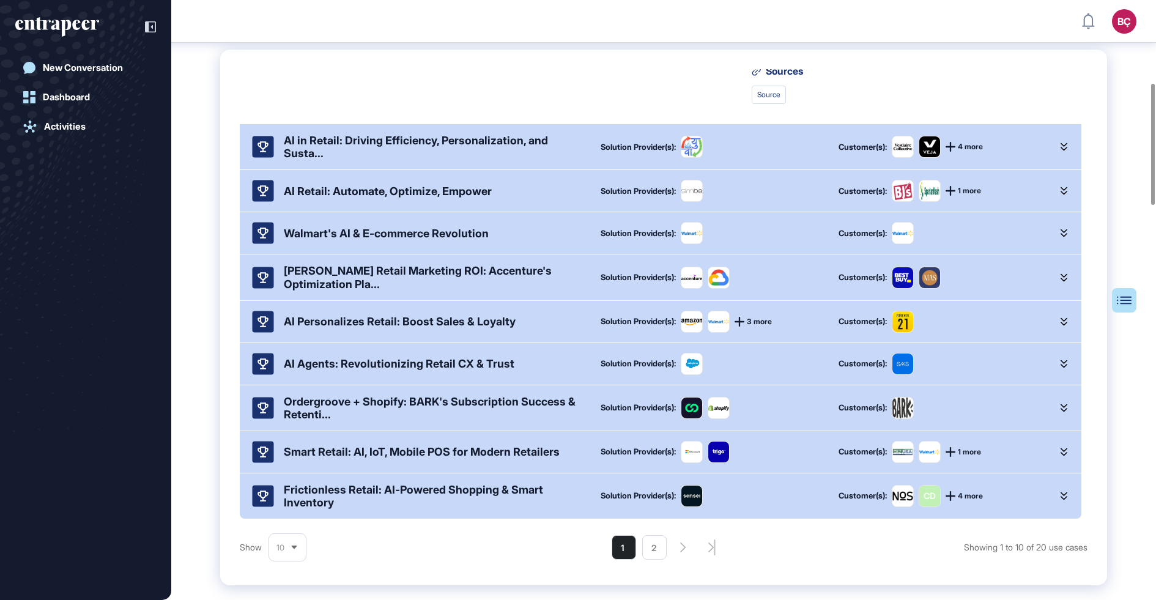
scroll to position [410, 0]
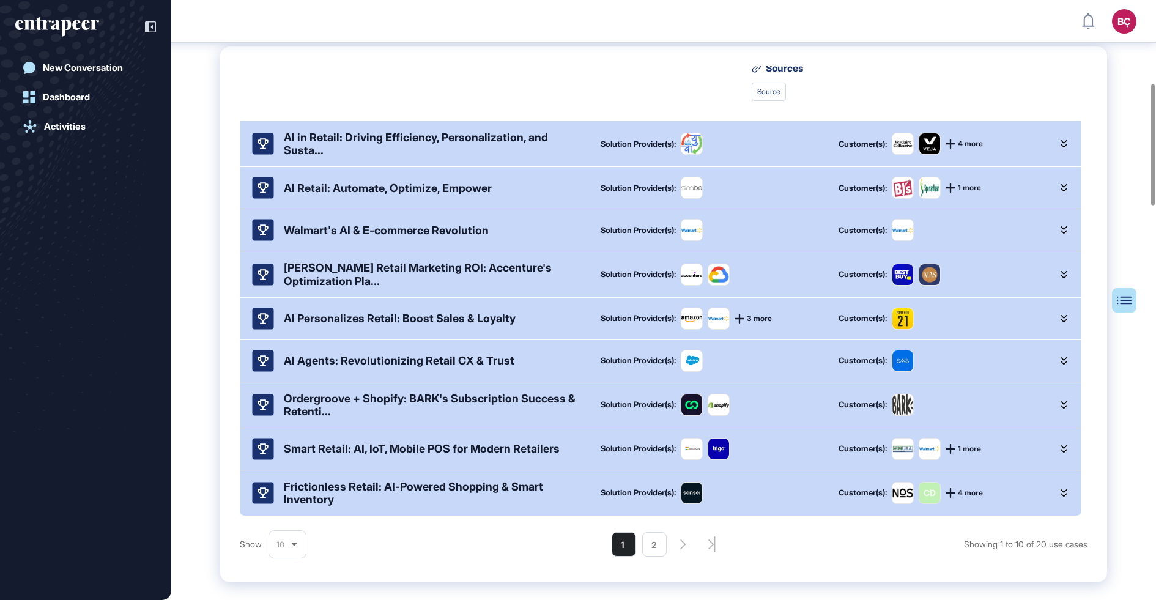
click at [452, 487] on div "Frictionless Retail: AI-Powered Shopping & Smart Inventory Solution Provider(s)…" at bounding box center [661, 492] width 842 height 45
click at [453, 494] on div "Frictionless Retail: AI-Powered Shopping & Smart Inventory" at bounding box center [432, 493] width 297 height 26
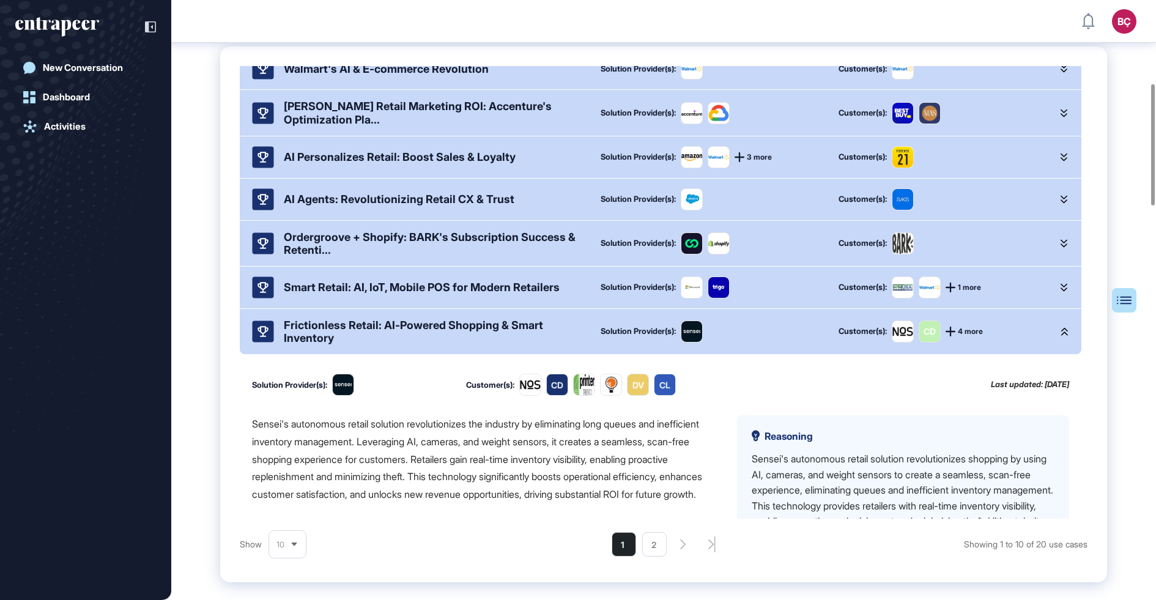
scroll to position [614, 0]
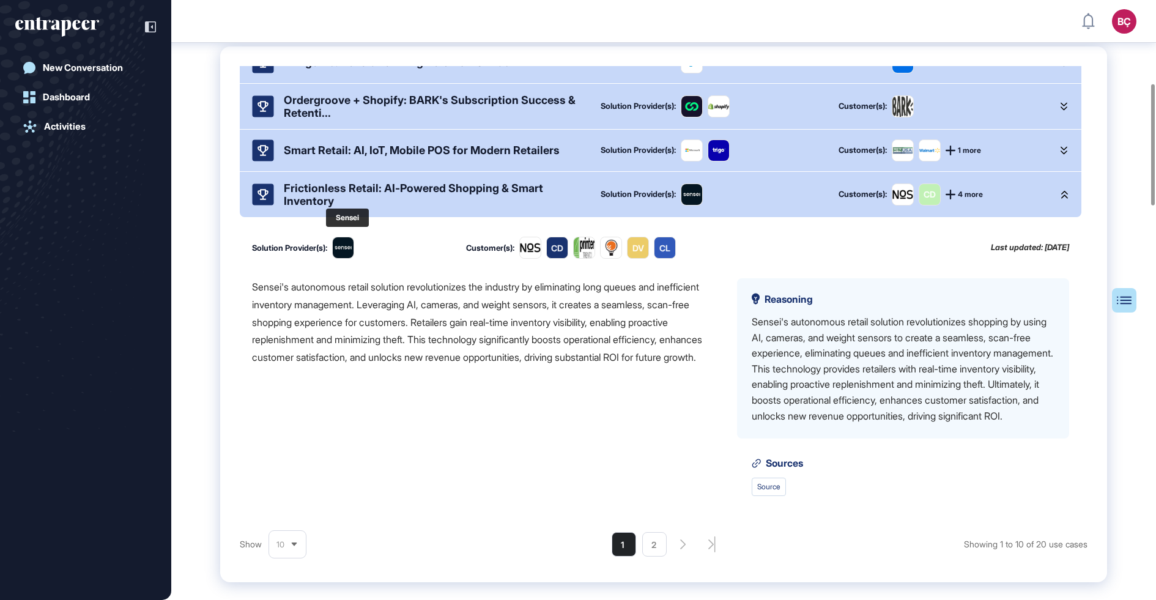
click at [352, 237] on img at bounding box center [343, 247] width 21 height 21
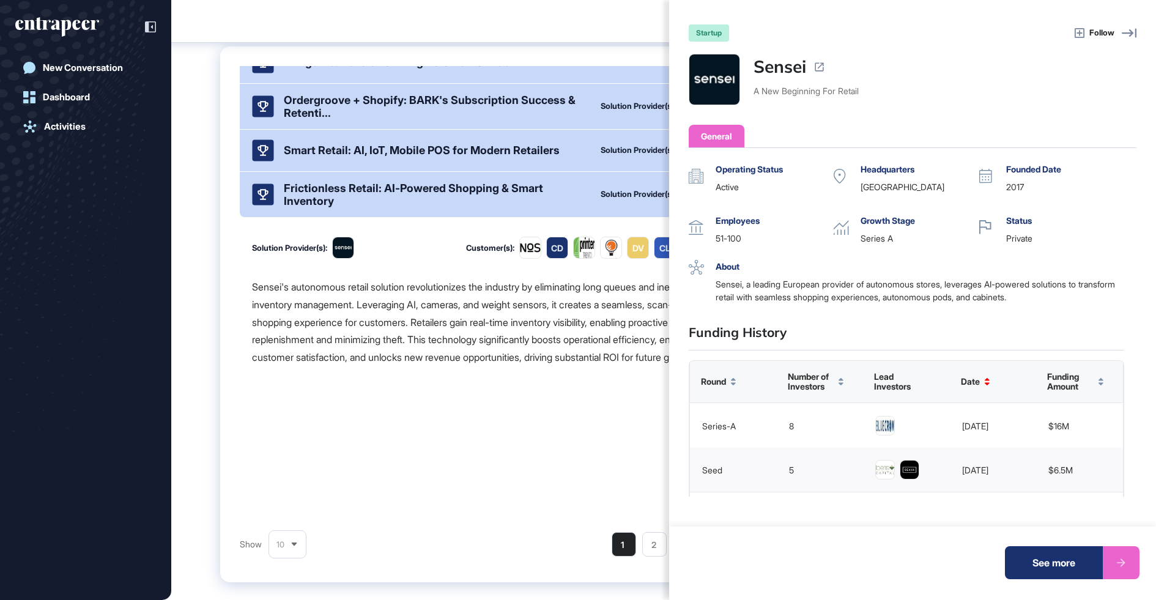
click at [703, 89] on img at bounding box center [714, 79] width 50 height 50
click at [546, 384] on div "startup Follow Sensei A New Beginning For Retail General Operating Status activ…" at bounding box center [578, 300] width 1156 height 600
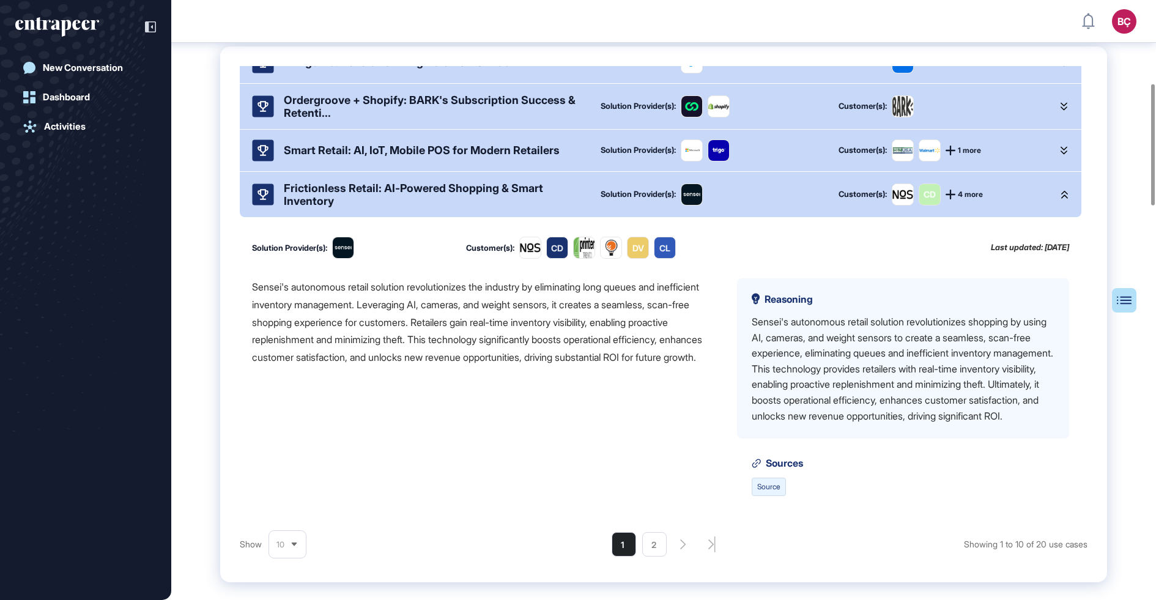
click at [781, 495] on link "Source" at bounding box center [769, 487] width 34 height 18
click at [494, 354] on div "Sensei's autonomous retail solution revolutionizes the industry by eliminating …" at bounding box center [484, 322] width 465 height 88
click at [476, 206] on div "Frictionless Retail: AI-Powered Shopping & Smart Inventory" at bounding box center [432, 195] width 297 height 26
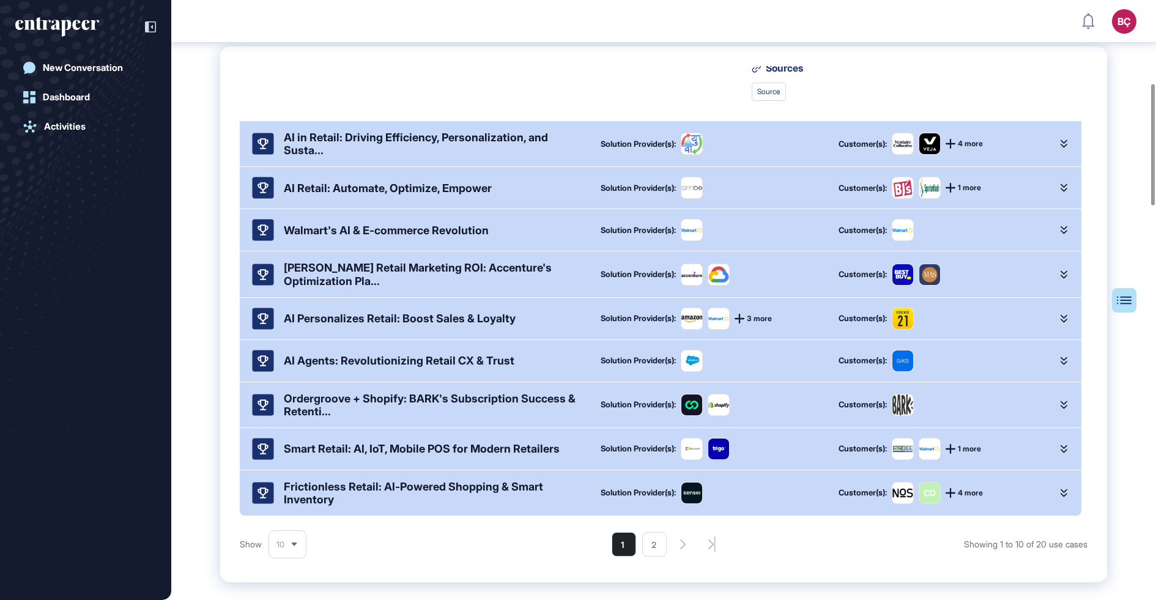
click at [391, 506] on div "Frictionless Retail: AI-Powered Shopping & Smart Inventory" at bounding box center [432, 493] width 297 height 26
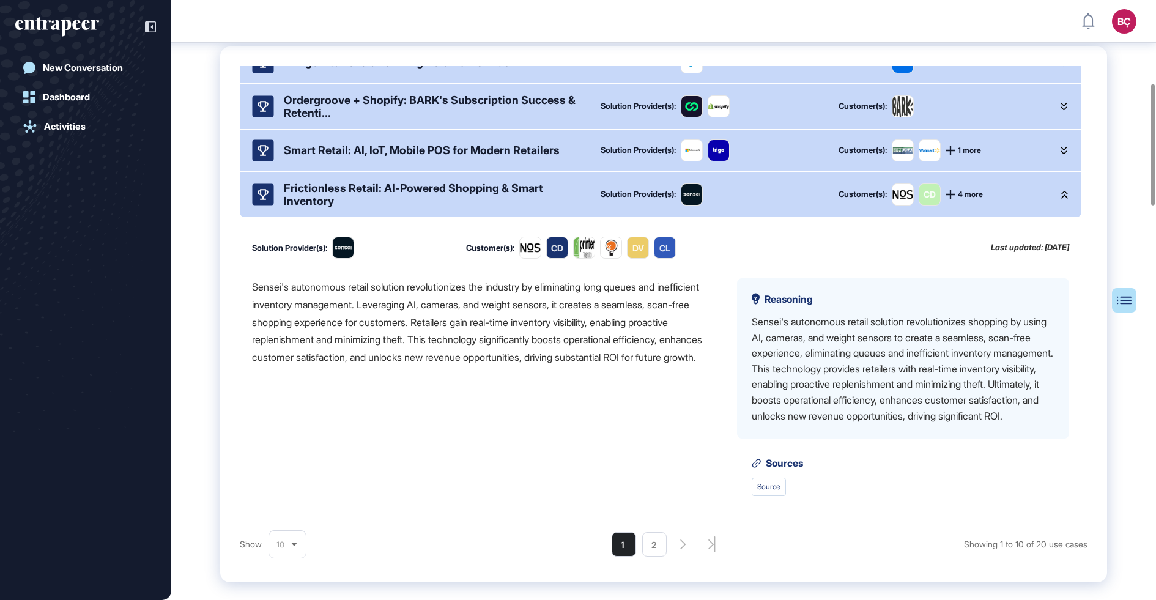
scroll to position [606, 0]
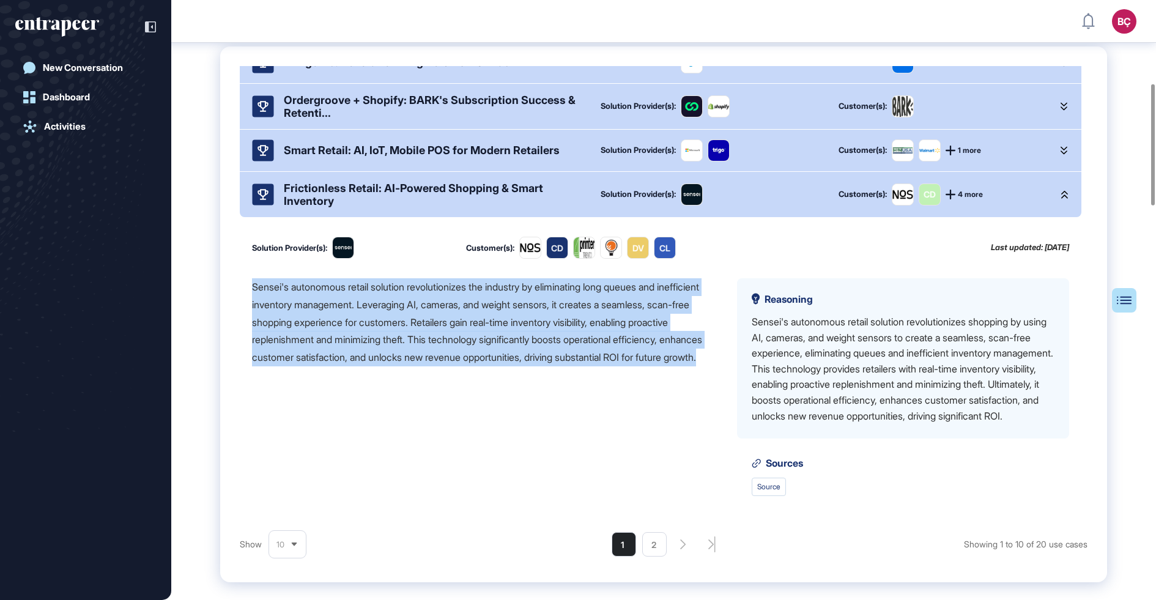
drag, startPoint x: 460, startPoint y: 377, endPoint x: 230, endPoint y: 281, distance: 249.2
click at [230, 281] on div "AI Powers Retail: Optimize, Personalize, Profit Solution Provider(s): Customer(…" at bounding box center [663, 314] width 887 height 536
click at [420, 337] on div "Sensei's autonomous retail solution revolutionizes the industry by eliminating …" at bounding box center [484, 322] width 465 height 88
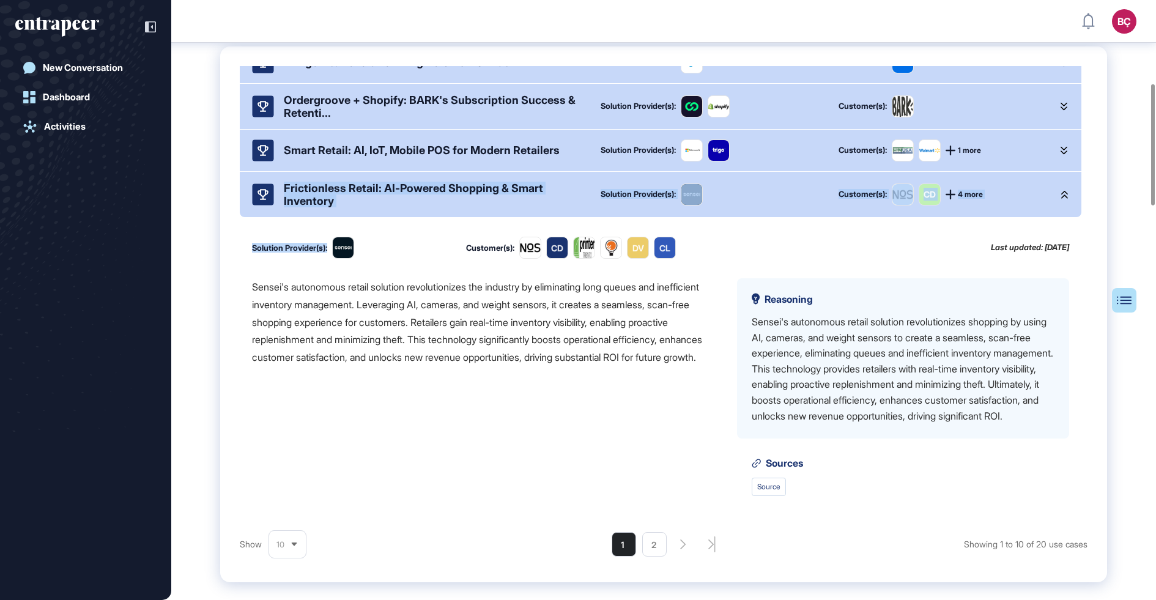
drag, startPoint x: 373, startPoint y: 228, endPoint x: 285, endPoint y: 188, distance: 96.9
click at [269, 177] on div "Frictionless Retail: AI-Powered Shopping & Smart Inventory Solution Provider(s)…" at bounding box center [661, 344] width 842 height 344
click at [345, 313] on div "Sensei's autonomous retail solution revolutionizes the industry by eliminating …" at bounding box center [484, 322] width 465 height 88
click at [774, 496] on link "Source" at bounding box center [769, 487] width 34 height 18
click at [495, 306] on div "Sensei's autonomous retail solution revolutionizes the industry by eliminating …" at bounding box center [484, 322] width 465 height 88
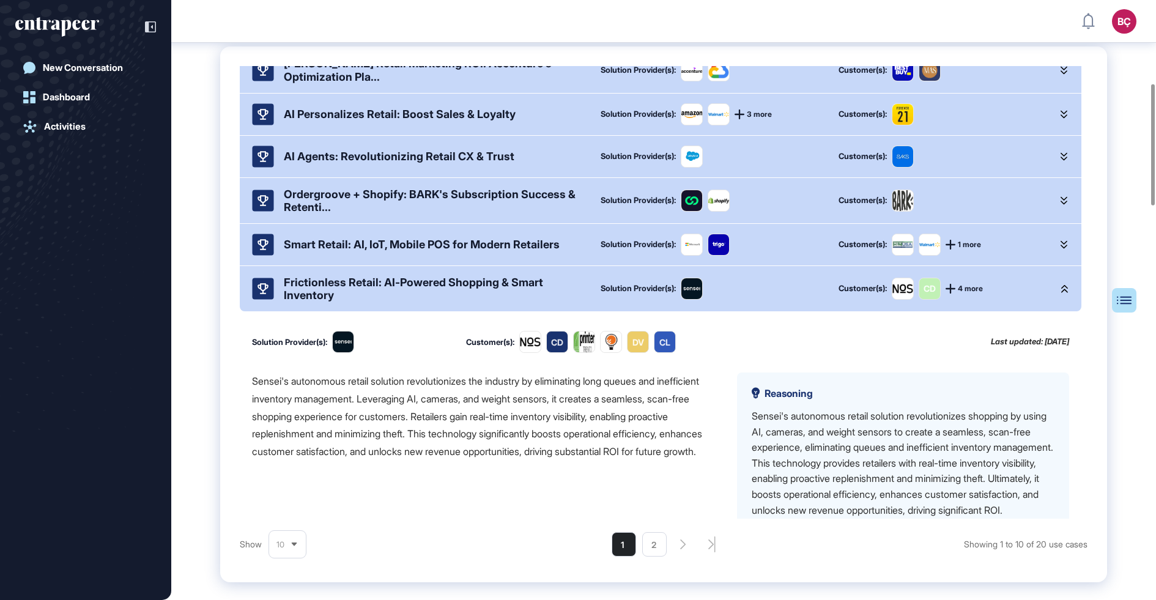
scroll to position [483, 0]
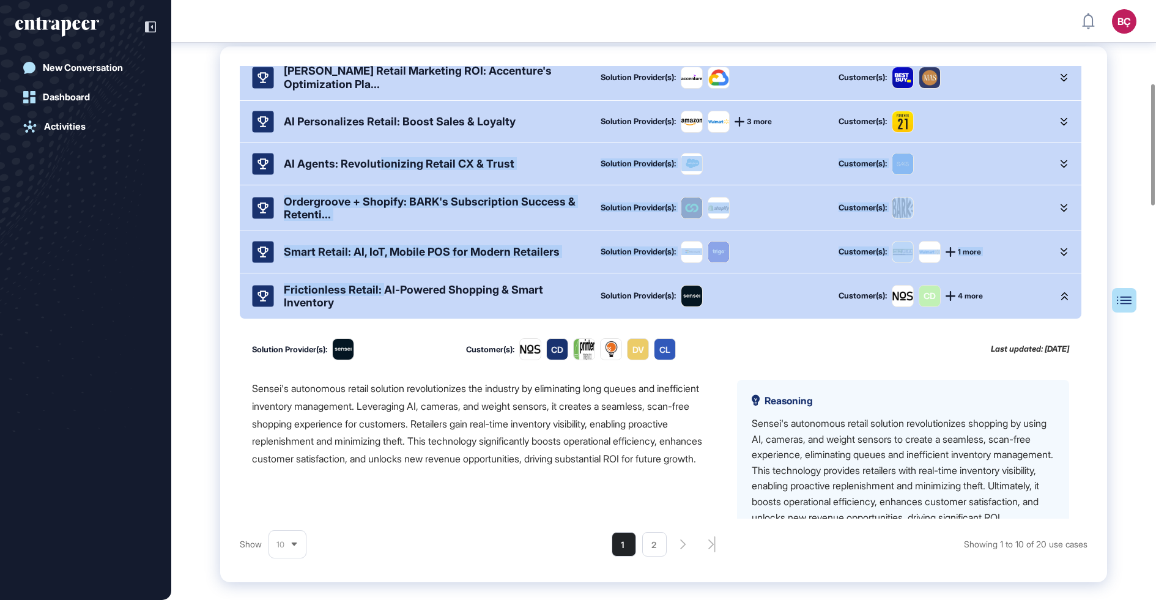
drag, startPoint x: 384, startPoint y: 317, endPoint x: 380, endPoint y: 184, distance: 132.8
click at [380, 184] on div "AI Powers Retail: Optimize, Personalize, Profit Solution Provider(s): Customer(…" at bounding box center [661, 100] width 842 height 1034
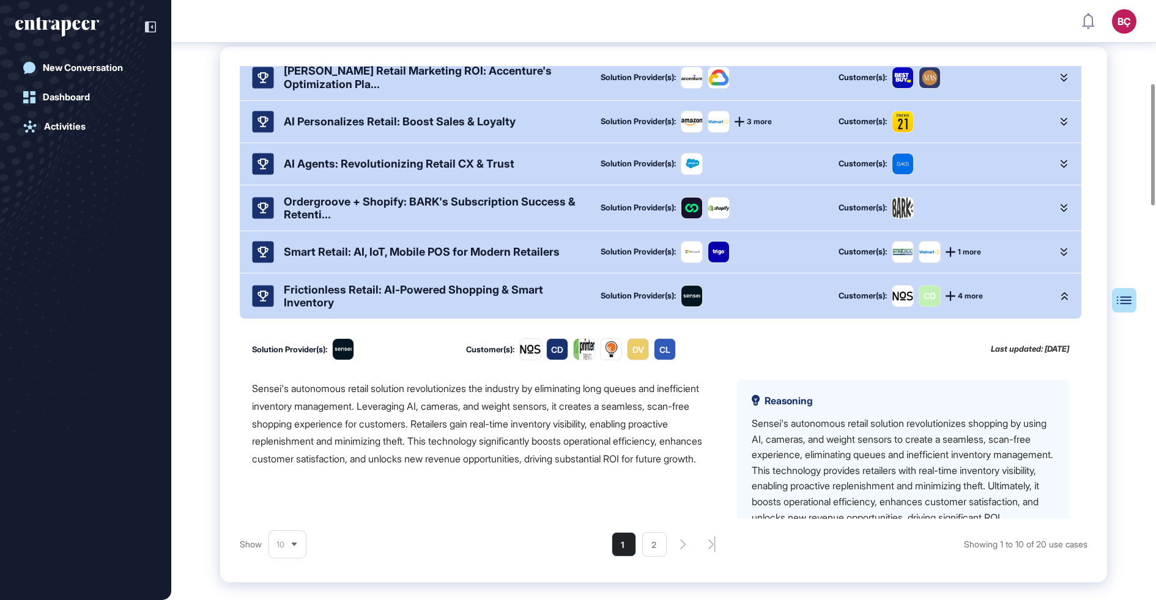
click at [382, 398] on div "Solution Provider(s): Customer(s): CD DV CL Last updated: 21 Aug, 2025 Sensei's…" at bounding box center [661, 468] width 842 height 298
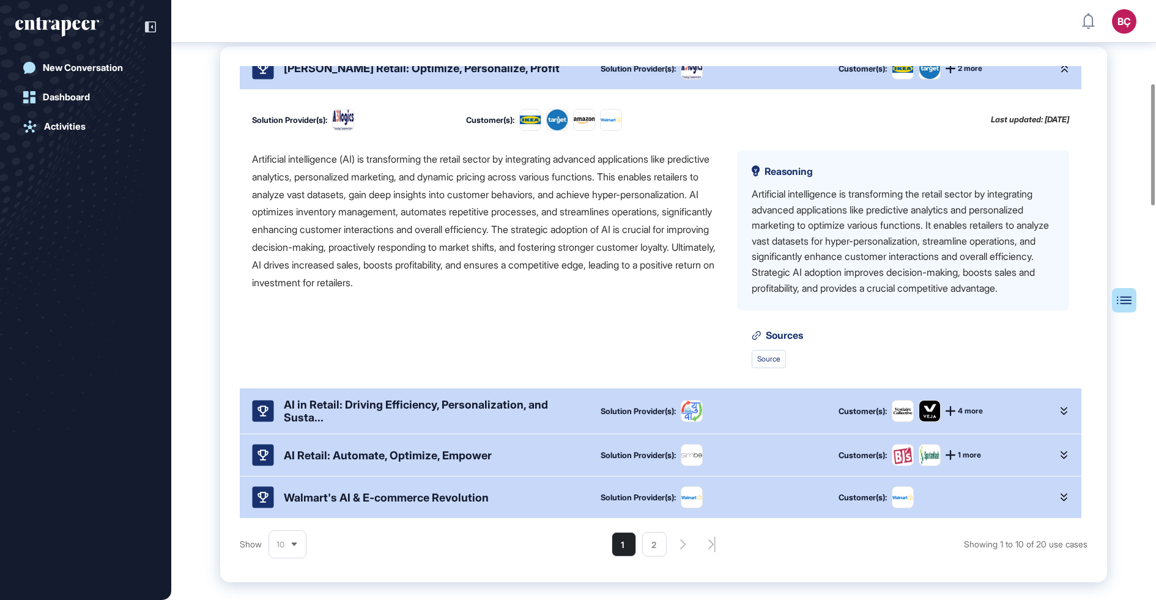
scroll to position [0, 0]
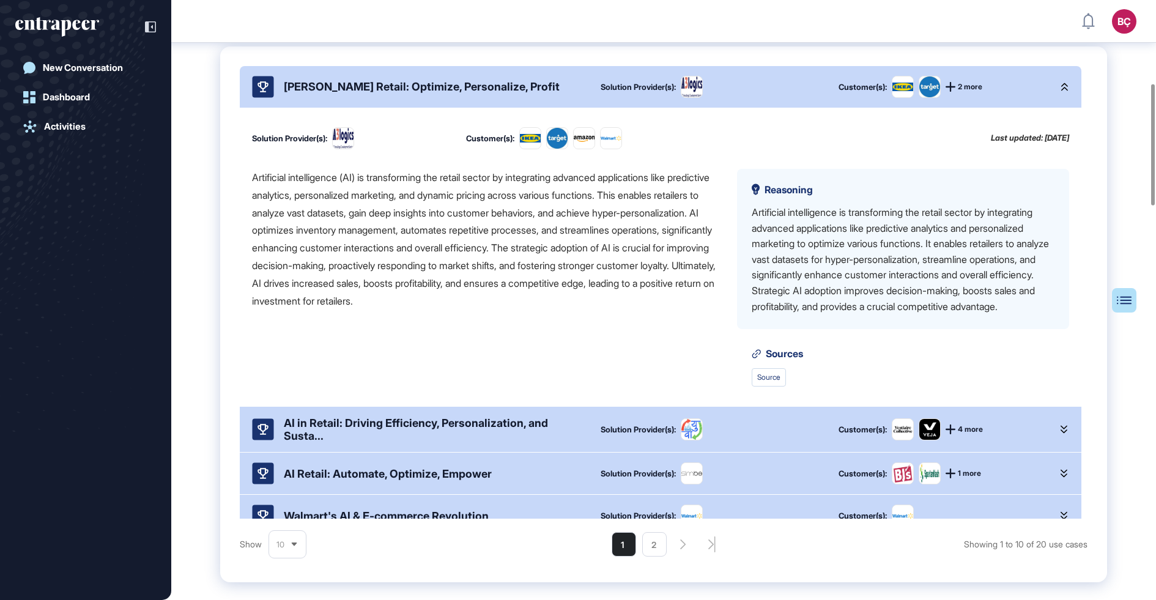
click at [423, 93] on div "AI Powers Retail: Optimize, Personalize, Profit" at bounding box center [422, 86] width 276 height 13
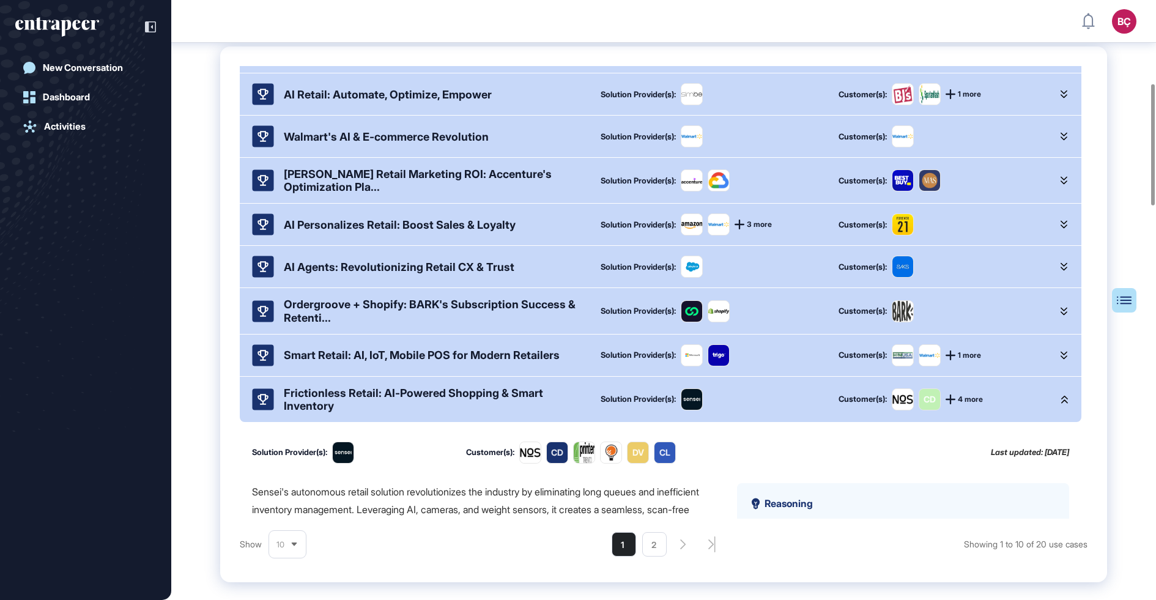
scroll to position [243, 0]
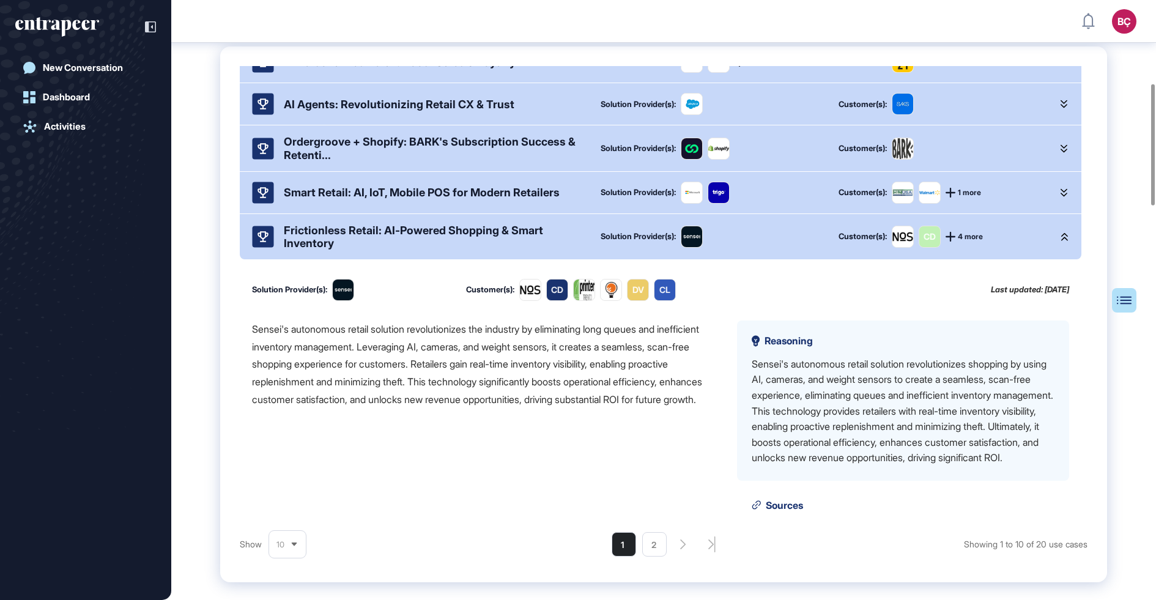
click at [438, 242] on div "Frictionless Retail: AI-Powered Shopping & Smart Inventory" at bounding box center [432, 237] width 297 height 26
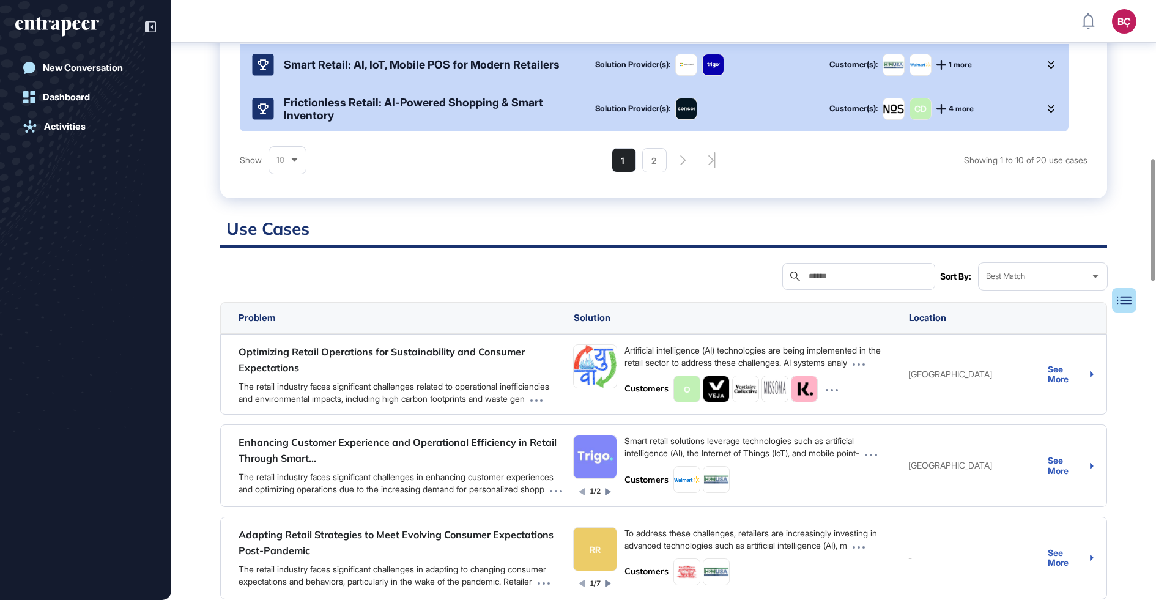
scroll to position [783, 0]
click at [987, 278] on div "Best Match" at bounding box center [1043, 275] width 128 height 24
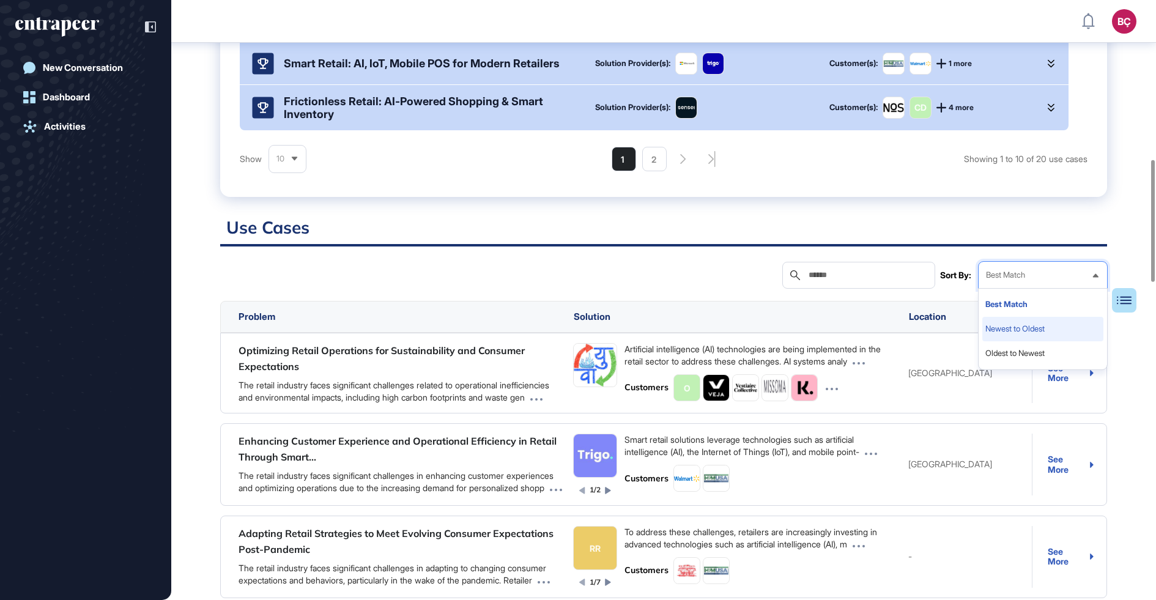
click at [999, 341] on li "Newest to Oldest" at bounding box center [1042, 353] width 121 height 24
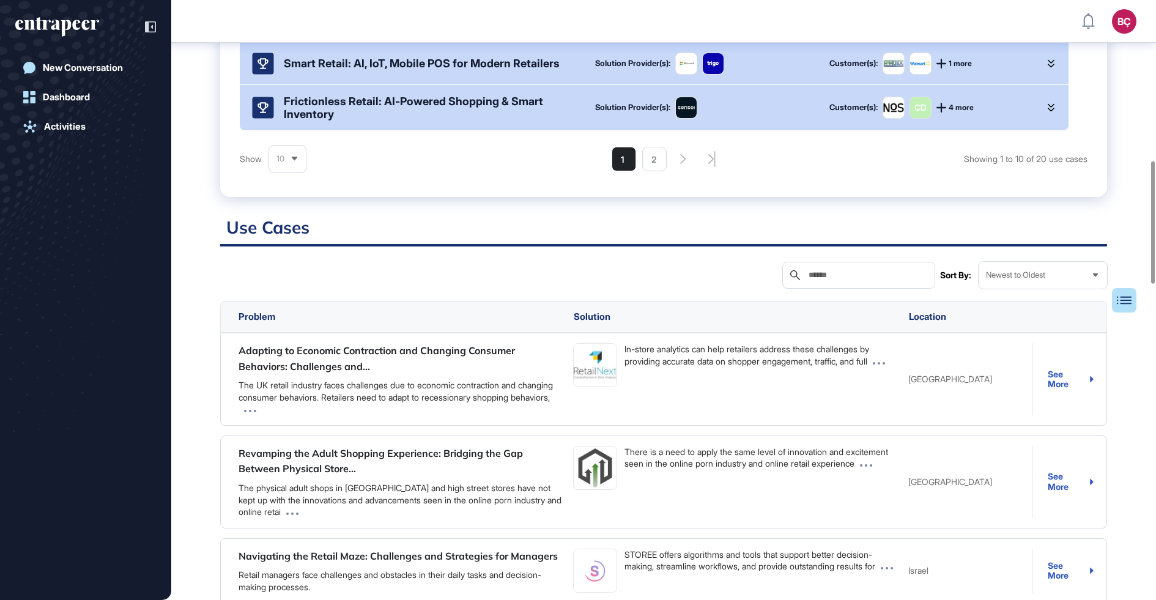
click at [1025, 287] on div "Newest to Oldest" at bounding box center [1043, 275] width 128 height 24
click at [1019, 317] on li "Best Match" at bounding box center [1042, 329] width 121 height 24
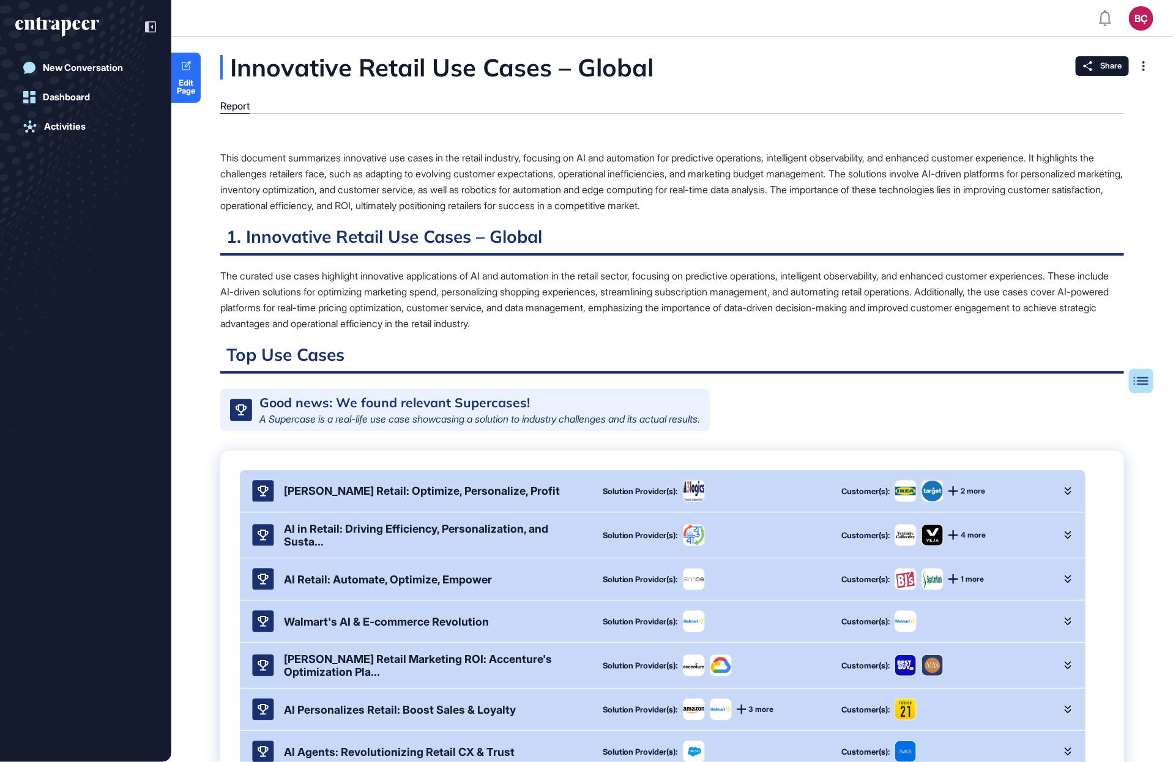
scroll to position [762, 1173]
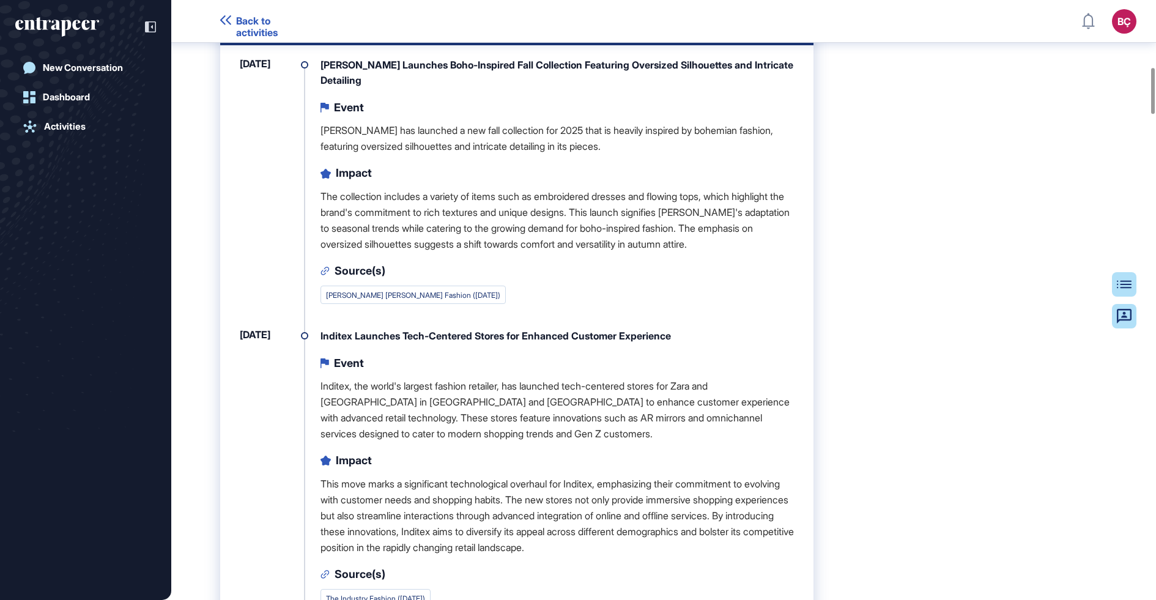
scroll to position [873, 0]
click at [550, 84] on div "Zara Launches Boho-Inspired Fall Collection Featuring Oversized Silhouettes and…" at bounding box center [557, 73] width 473 height 31
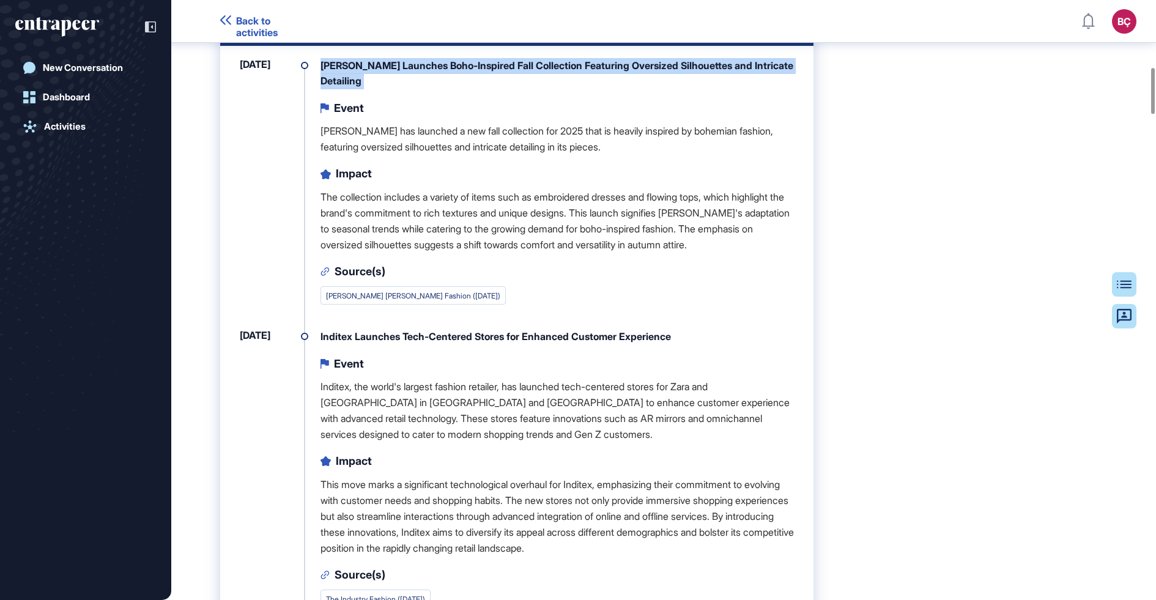
click at [560, 200] on p "The collection includes a variety of items such as embroidered dresses and flow…" at bounding box center [557, 221] width 473 height 64
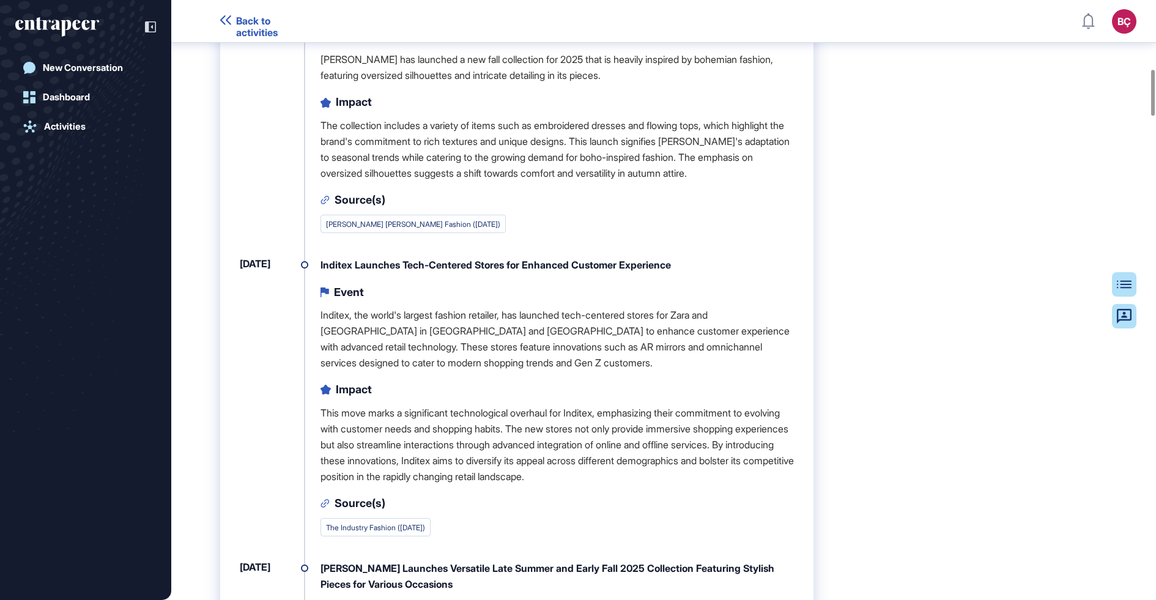
scroll to position [954, 0]
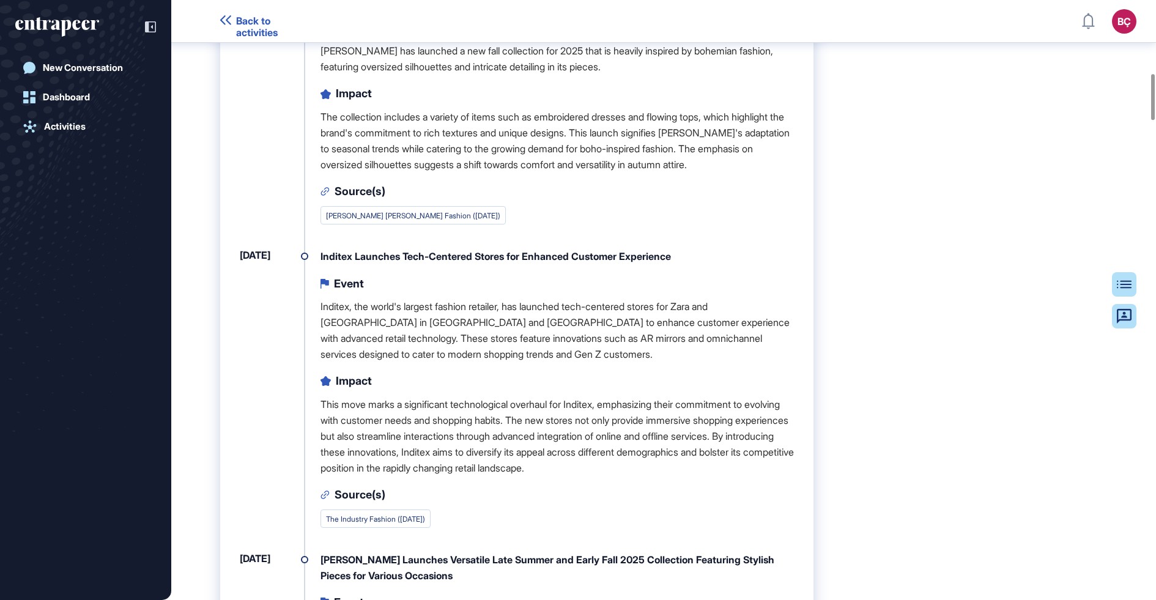
click at [400, 213] on link "Marie Claire Fashion (Aug 20, 2025)" at bounding box center [413, 215] width 174 height 9
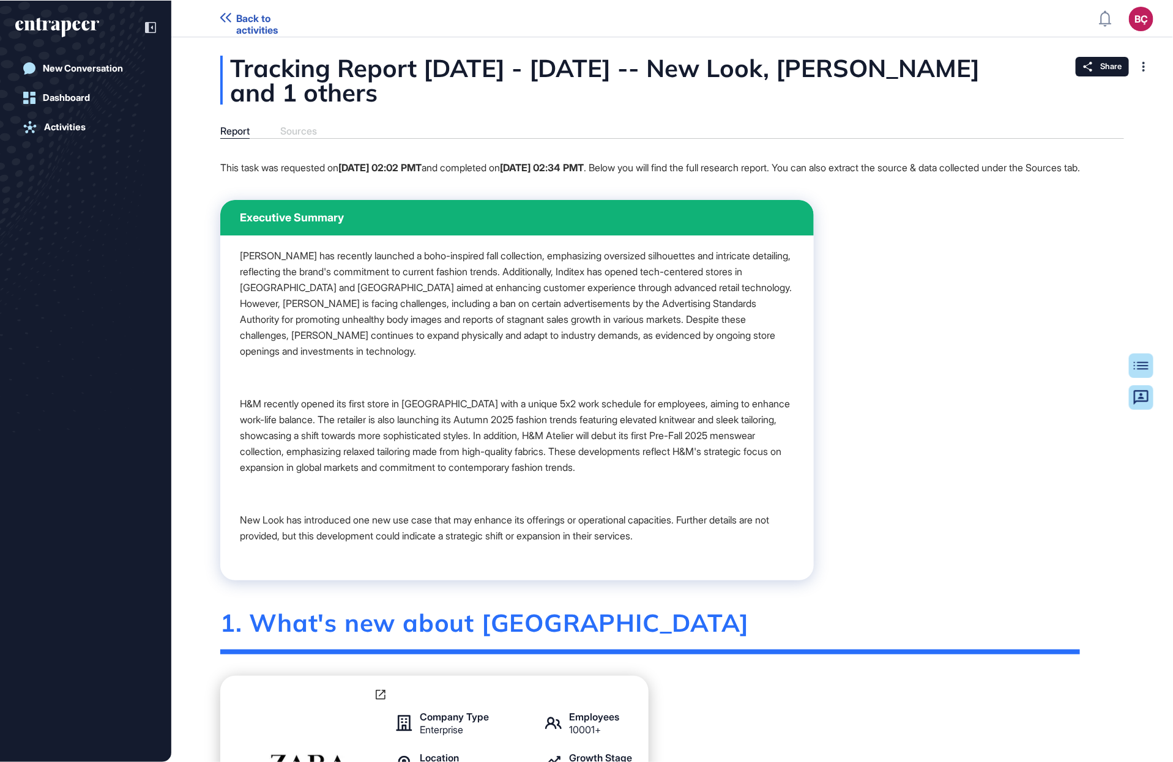
scroll to position [762, 1173]
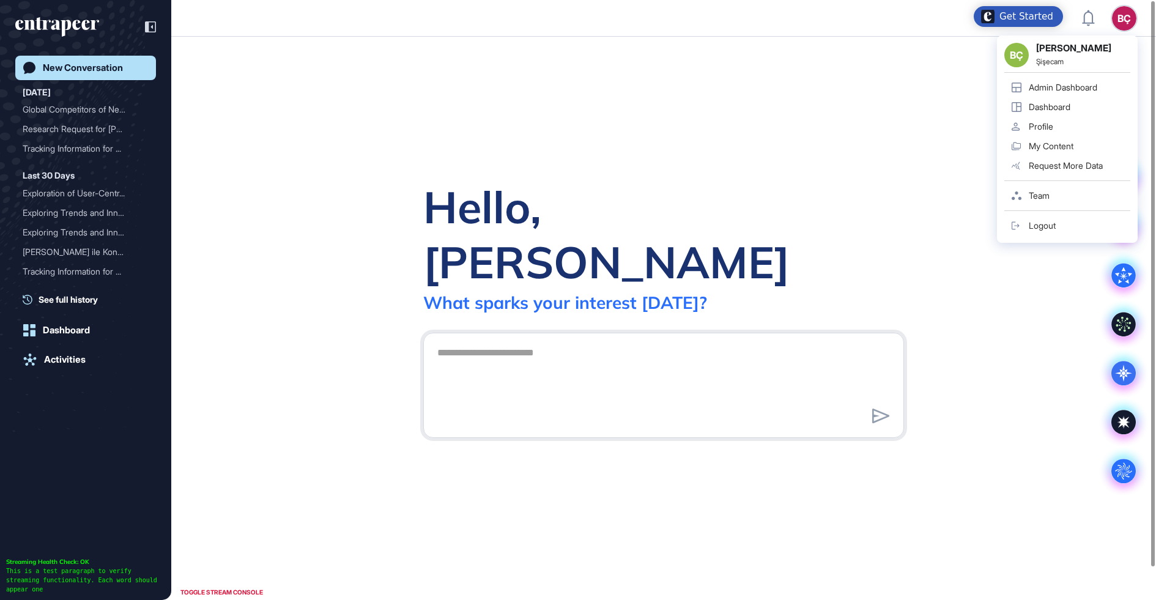
click at [1081, 96] on link "Admin Dashboard" at bounding box center [1067, 88] width 126 height 20
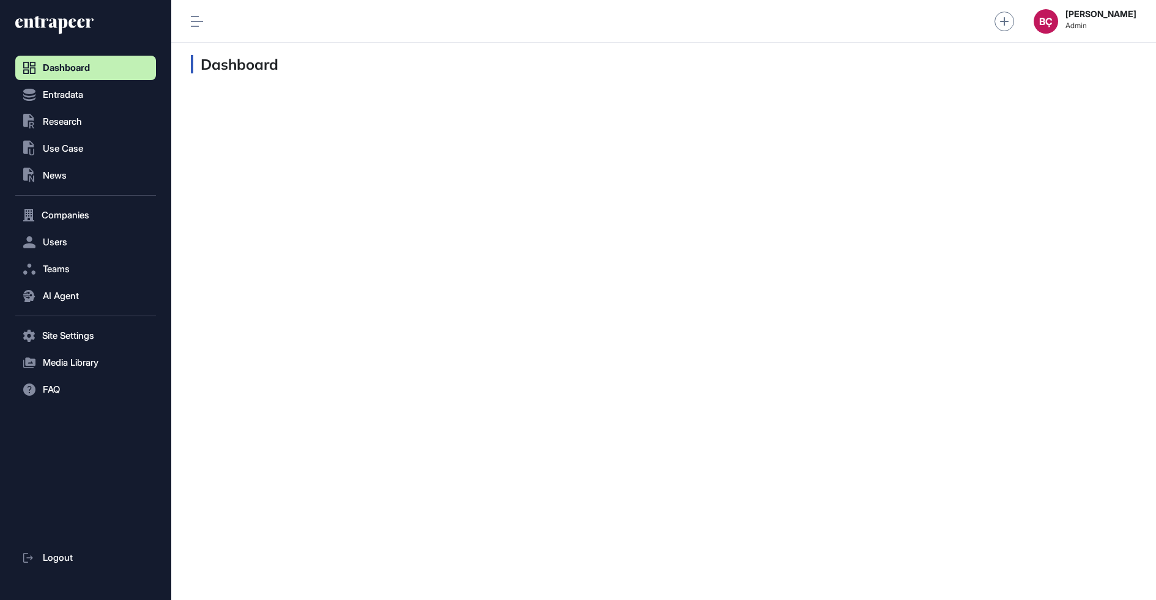
scroll to position [1, 1]
click at [115, 243] on button "Users" at bounding box center [85, 242] width 141 height 24
click at [88, 267] on link "User List" at bounding box center [88, 268] width 135 height 22
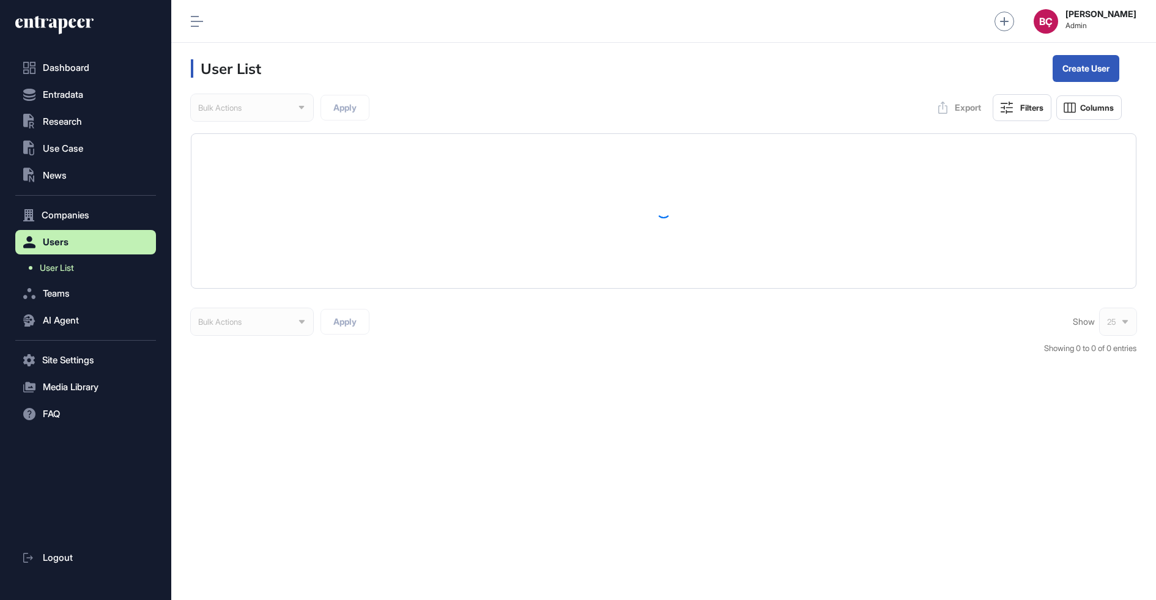
scroll to position [600, 985]
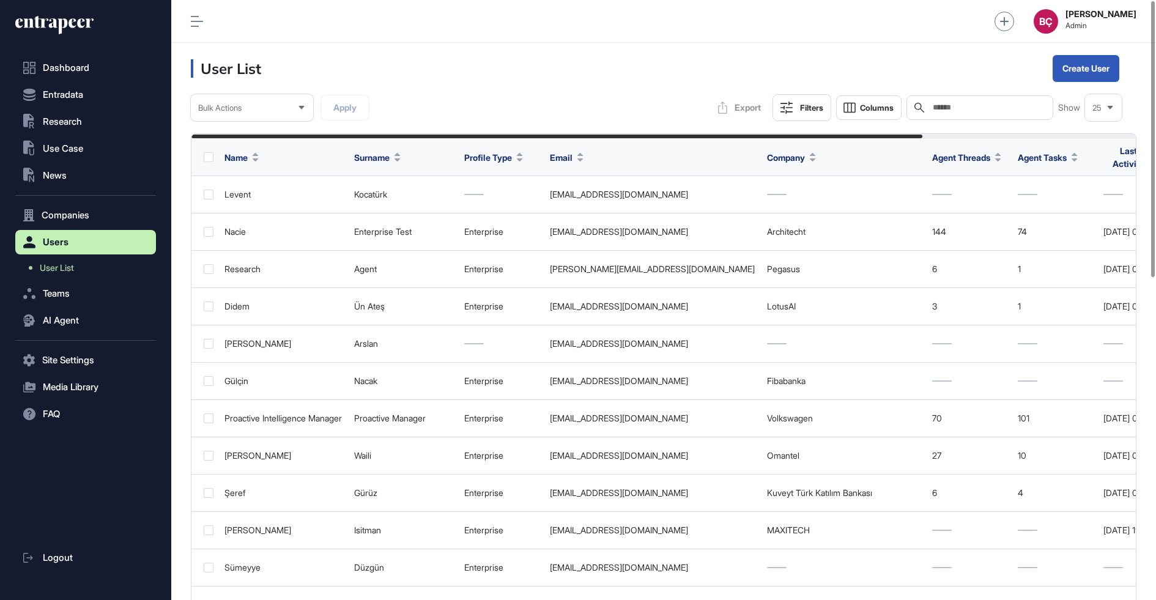
click at [984, 111] on input "text" at bounding box center [989, 108] width 114 height 10
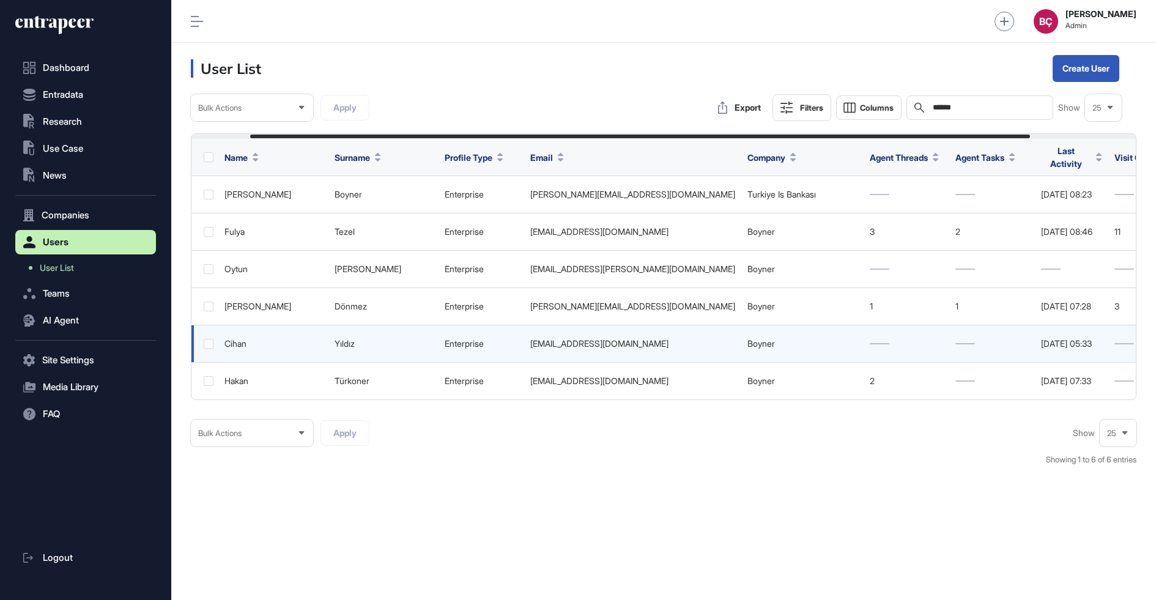
scroll to position [0, 199]
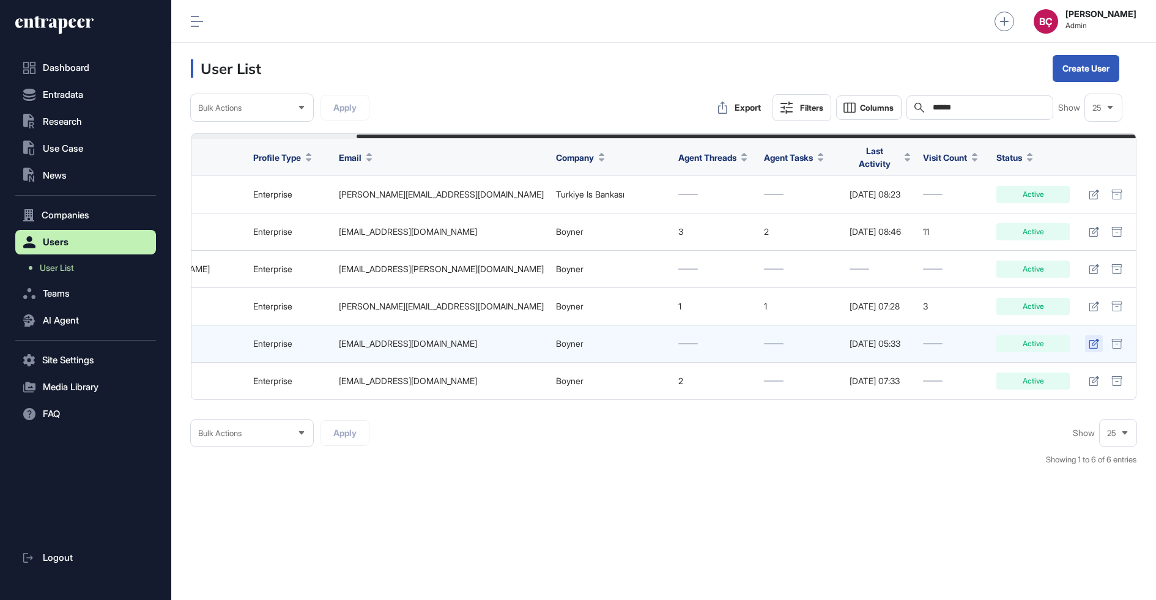
type input "******"
click at [1091, 339] on icon at bounding box center [1094, 344] width 10 height 10
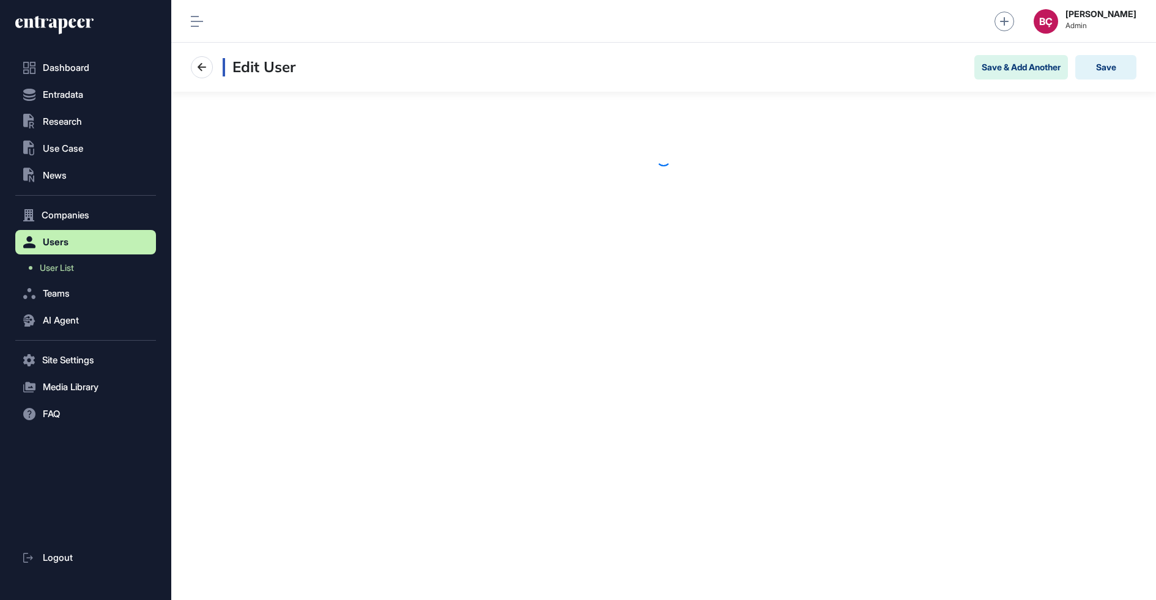
scroll to position [600, 985]
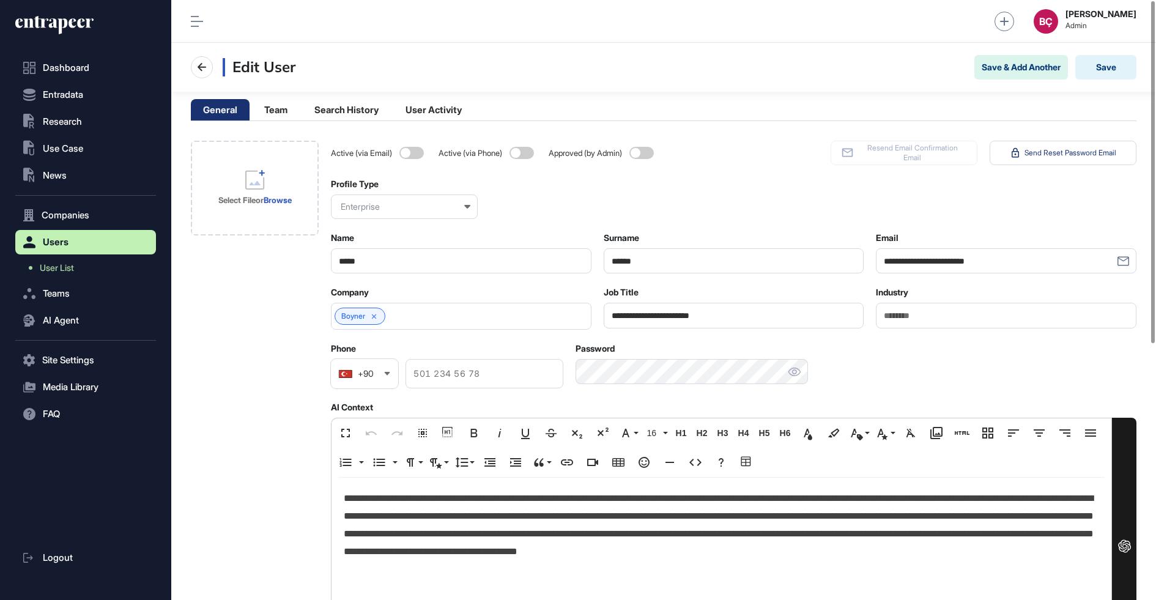
click at [672, 319] on input "**********" at bounding box center [734, 315] width 261 height 25
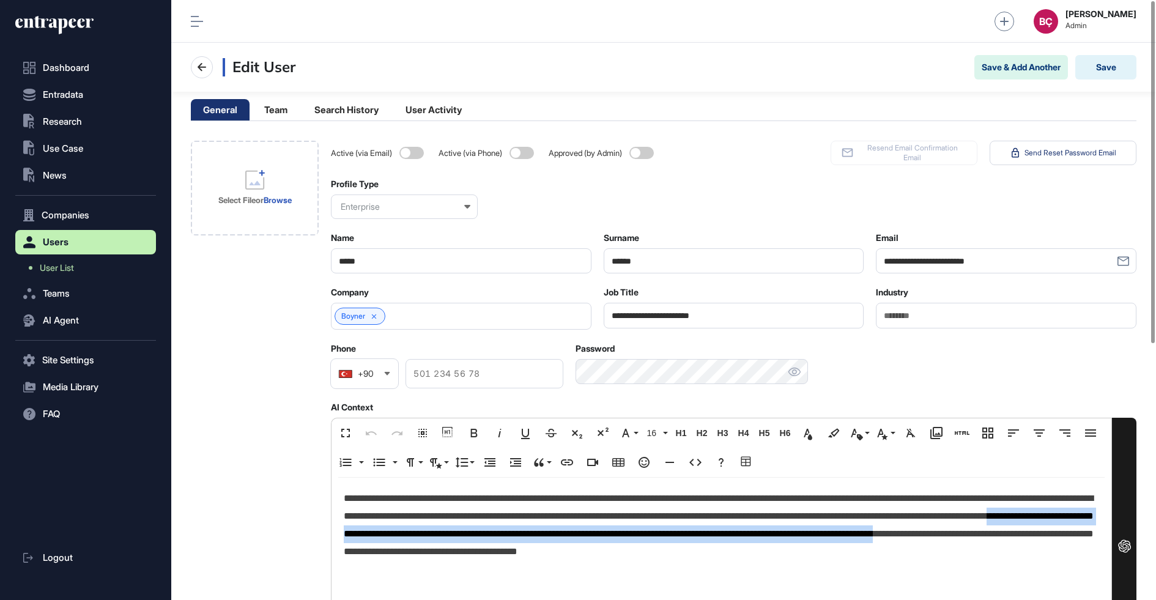
click at [452, 541] on p "**********" at bounding box center [721, 525] width 755 height 70
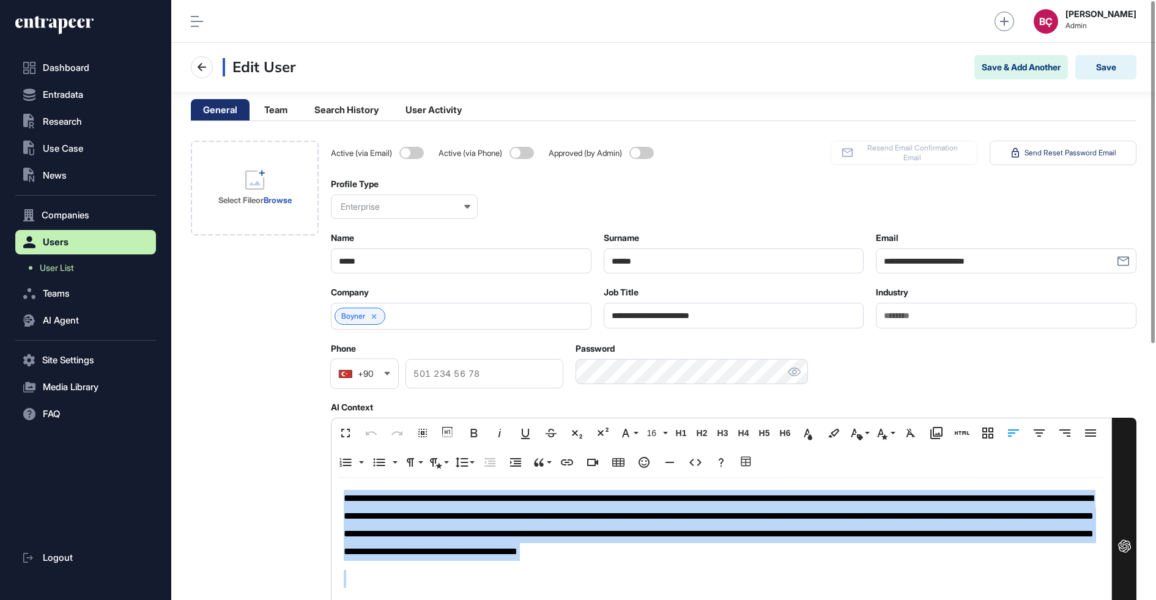
click at [452, 541] on p "**********" at bounding box center [721, 525] width 755 height 70
copy p "**********"
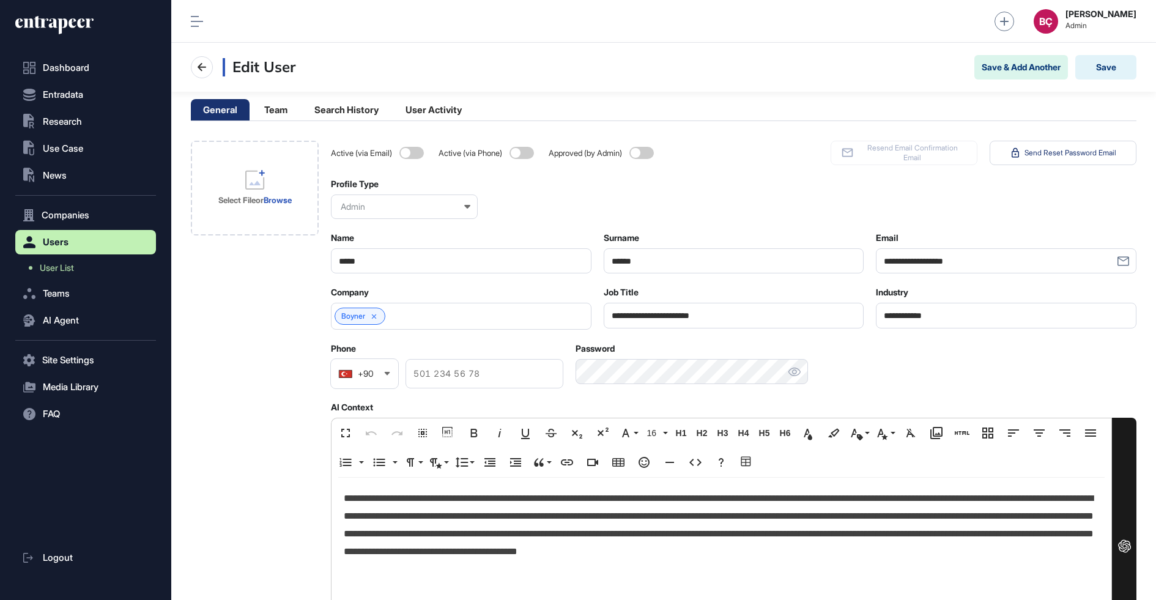
scroll to position [1, 1]
click at [86, 269] on link "User List" at bounding box center [88, 268] width 135 height 22
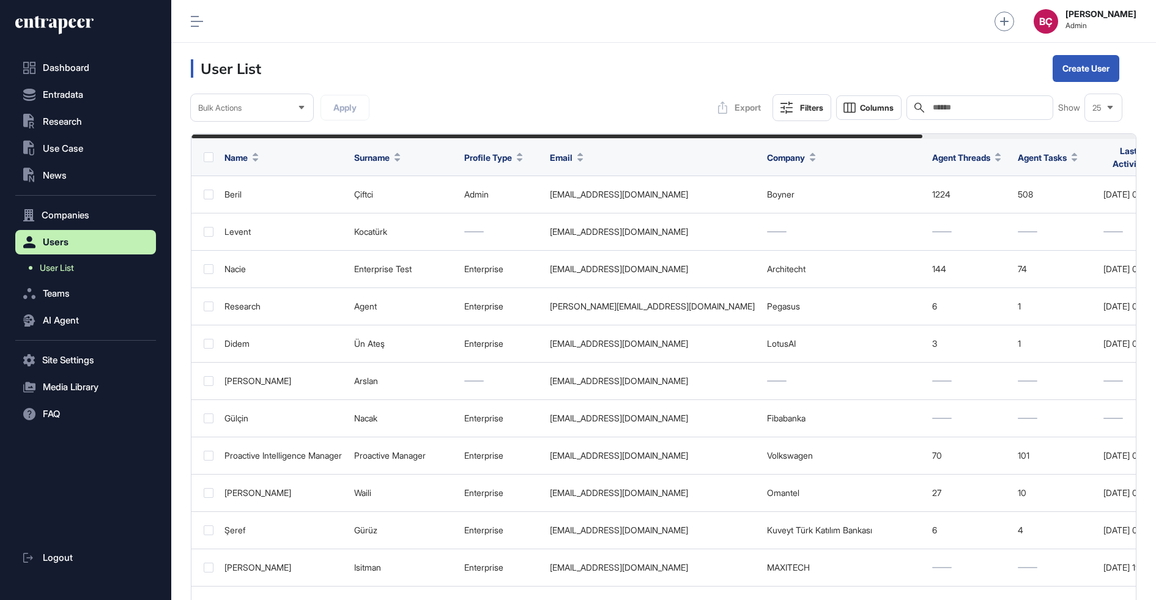
scroll to position [600, 985]
click at [61, 17] on icon at bounding box center [54, 25] width 78 height 20
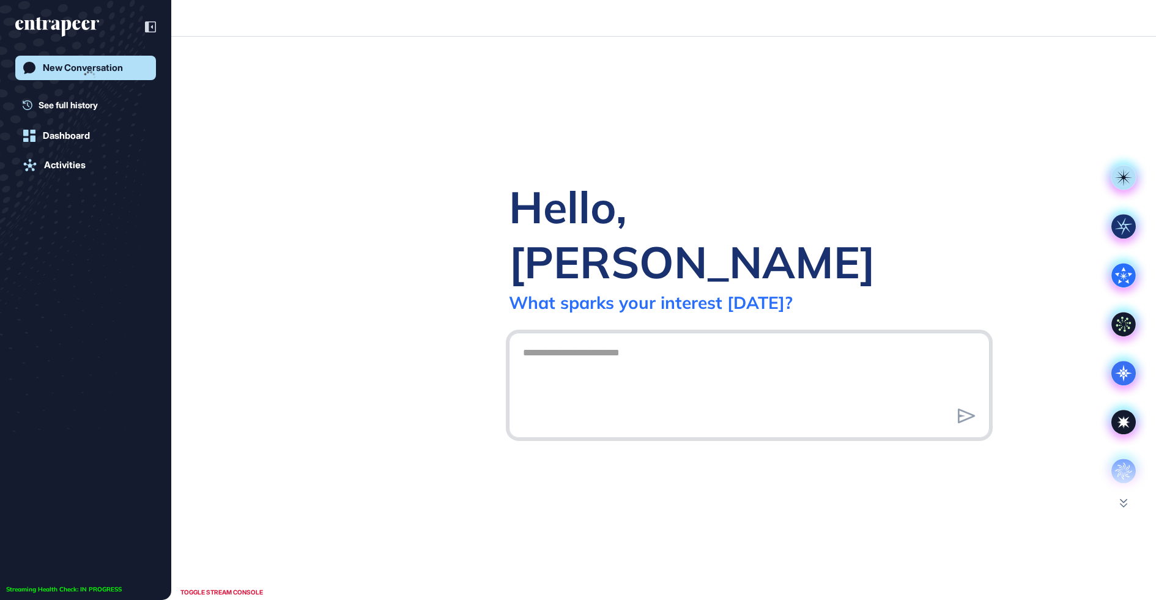
scroll to position [1, 1]
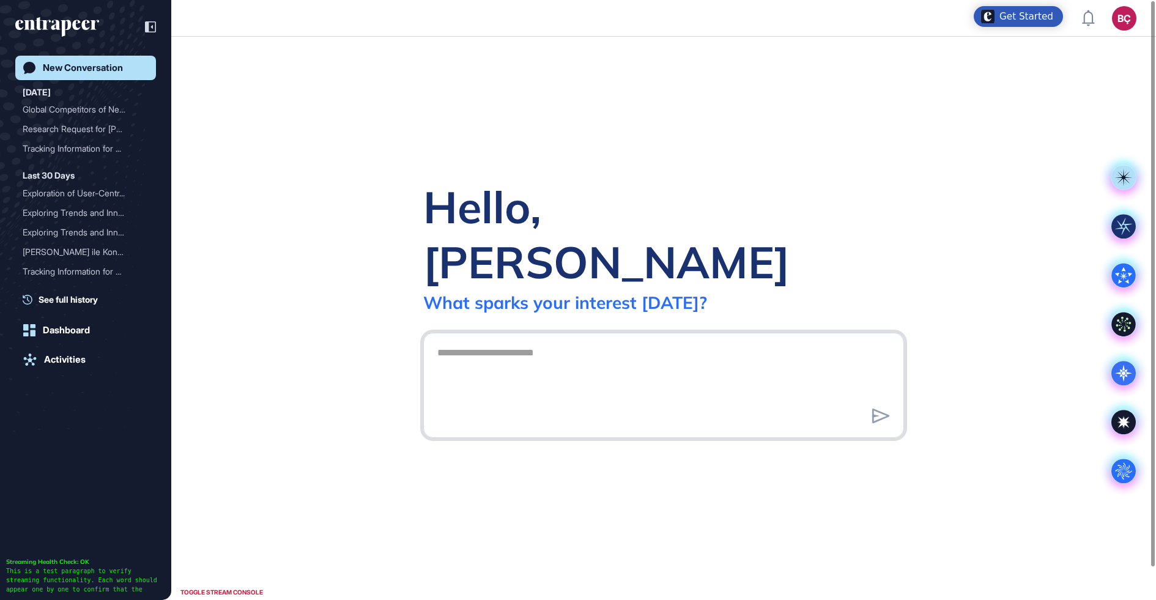
click at [535, 346] on textarea at bounding box center [663, 384] width 467 height 86
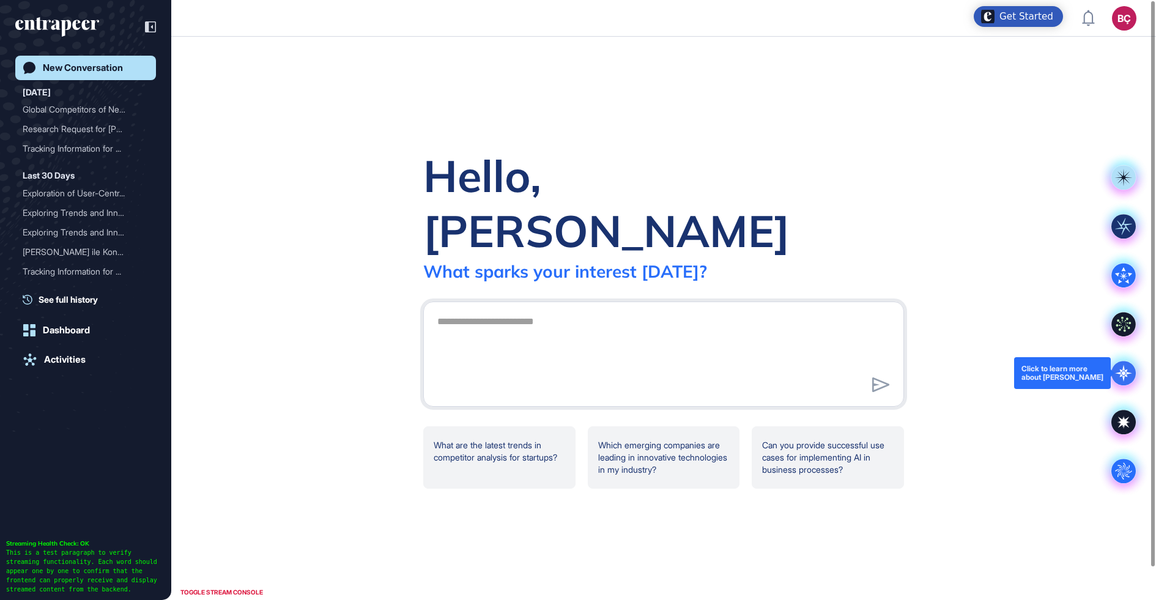
click at [1121, 369] on icon at bounding box center [1123, 373] width 24 height 24
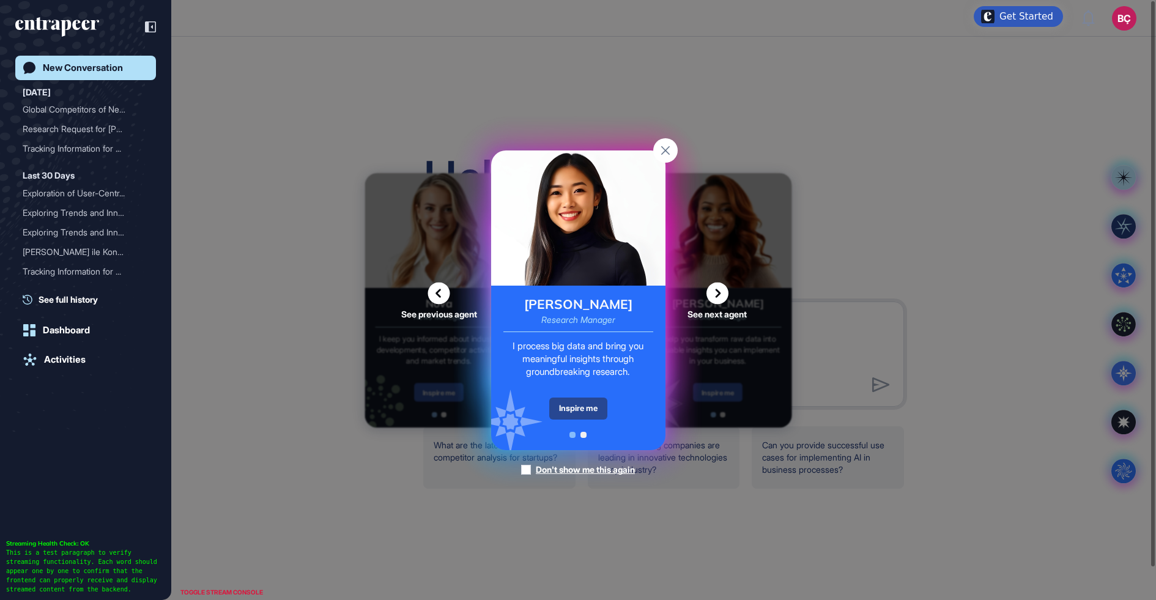
click at [561, 412] on div "Inspire me" at bounding box center [578, 409] width 58 height 22
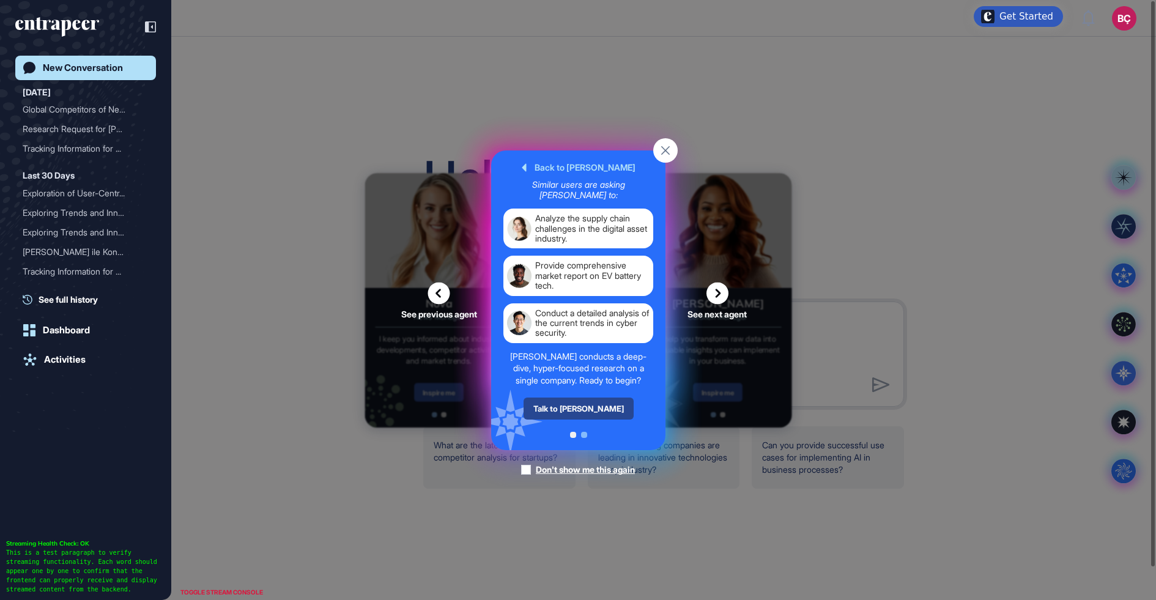
click at [566, 412] on div "Talk to Reese" at bounding box center [578, 409] width 110 height 22
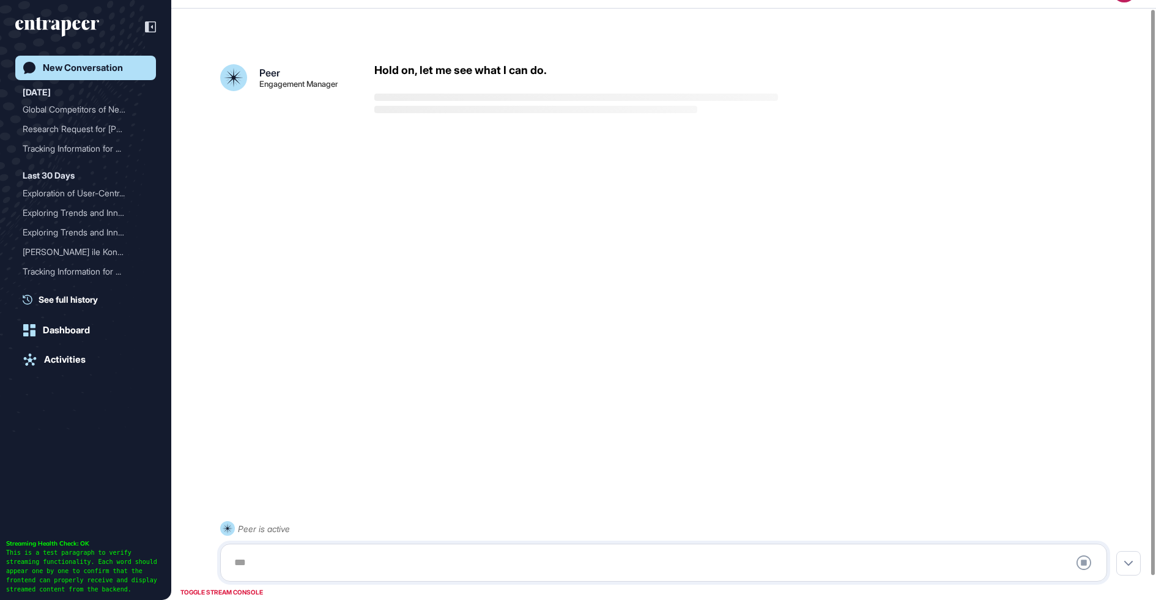
scroll to position [34, 0]
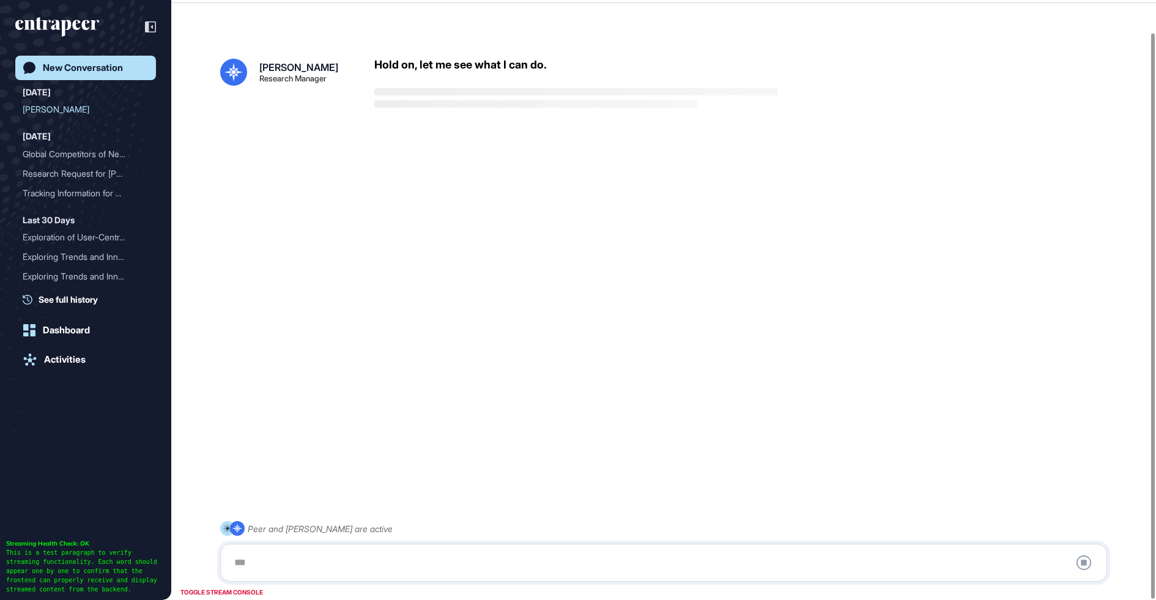
click at [360, 561] on div at bounding box center [663, 562] width 873 height 24
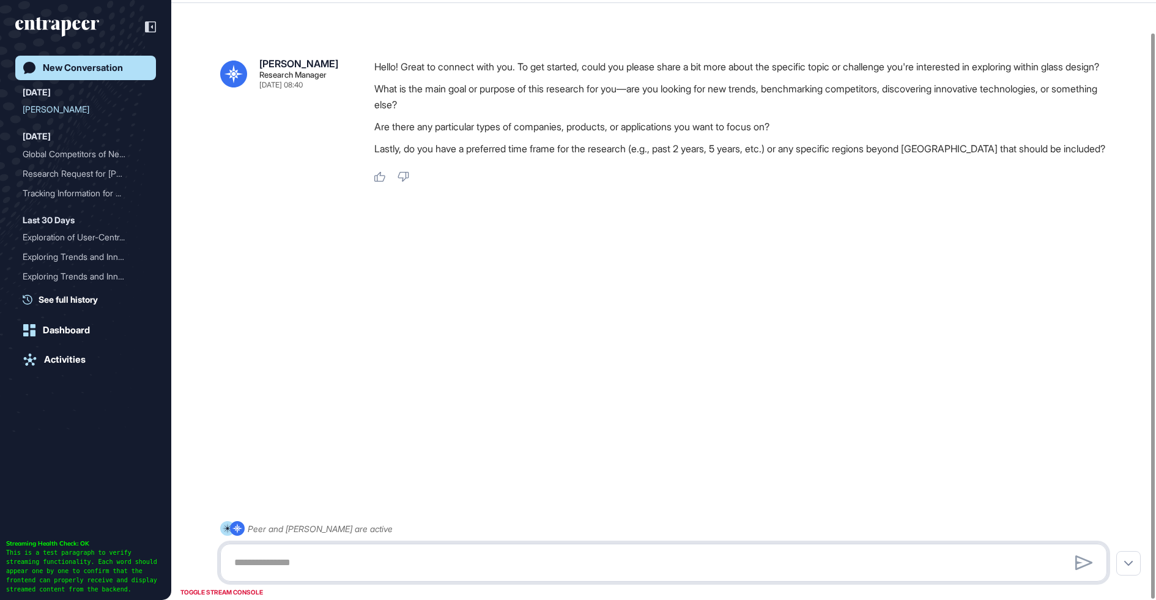
click at [346, 565] on textarea at bounding box center [663, 562] width 873 height 24
paste textarea "**********"
click at [227, 569] on textarea "**********" at bounding box center [663, 562] width 873 height 24
click at [390, 568] on textarea "**********" at bounding box center [663, 562] width 873 height 24
click at [532, 568] on textarea "**********" at bounding box center [663, 562] width 873 height 24
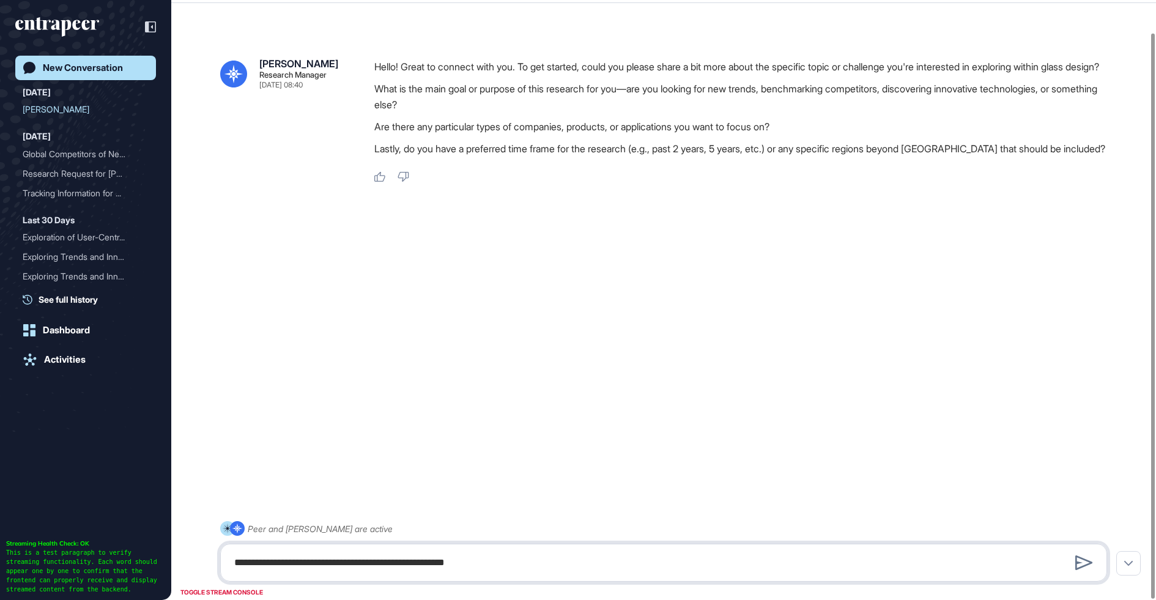
click at [387, 558] on textarea "**********" at bounding box center [663, 562] width 873 height 24
type textarea "**********"
click at [488, 565] on textarea "**********" at bounding box center [663, 562] width 873 height 24
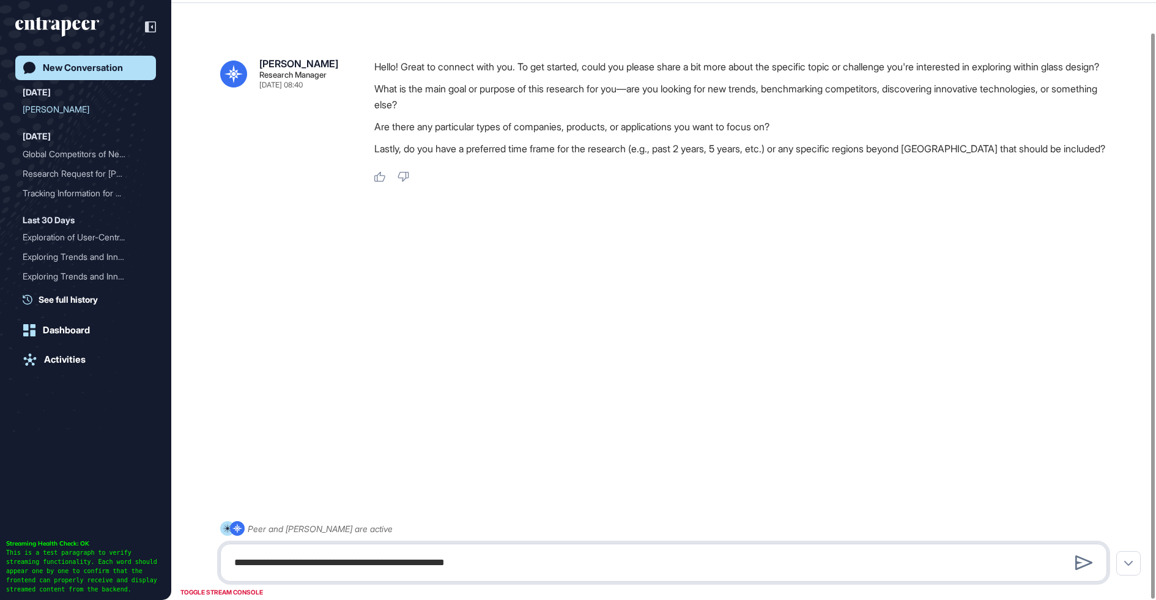
drag, startPoint x: 487, startPoint y: 565, endPoint x: 220, endPoint y: 564, distance: 266.7
click at [220, 564] on div "**********" at bounding box center [663, 563] width 887 height 38
paste textarea "**********"
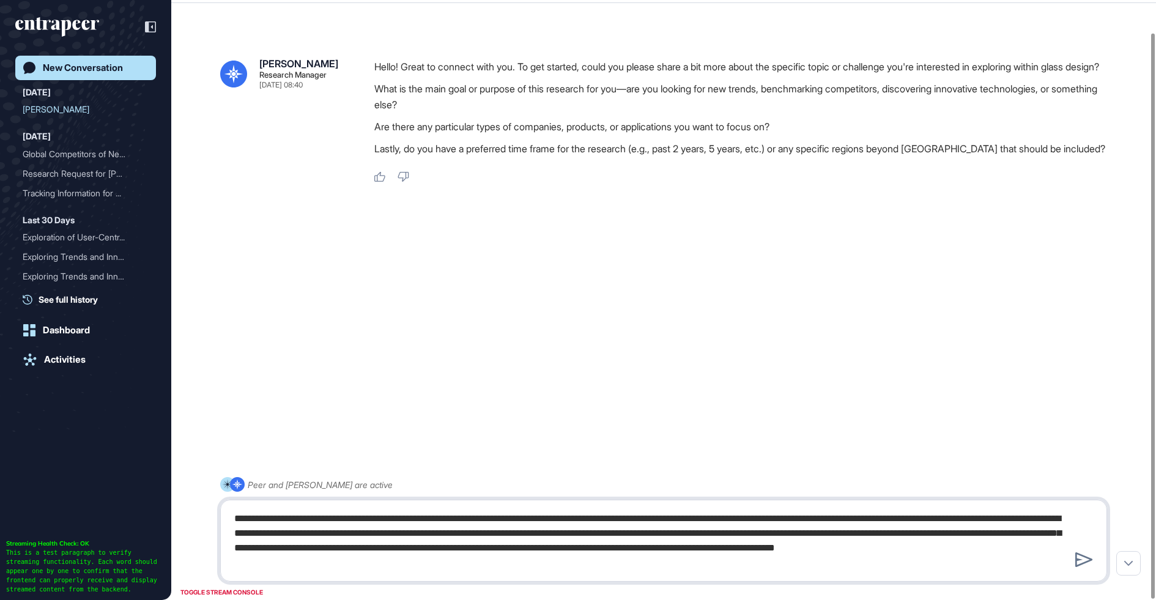
click at [580, 524] on textarea "**********" at bounding box center [663, 540] width 873 height 69
click at [685, 521] on textarea "**********" at bounding box center [663, 540] width 873 height 69
click at [850, 522] on textarea "**********" at bounding box center [663, 540] width 873 height 69
click at [419, 536] on textarea "**********" at bounding box center [663, 540] width 873 height 69
click at [464, 539] on textarea "**********" at bounding box center [663, 540] width 873 height 69
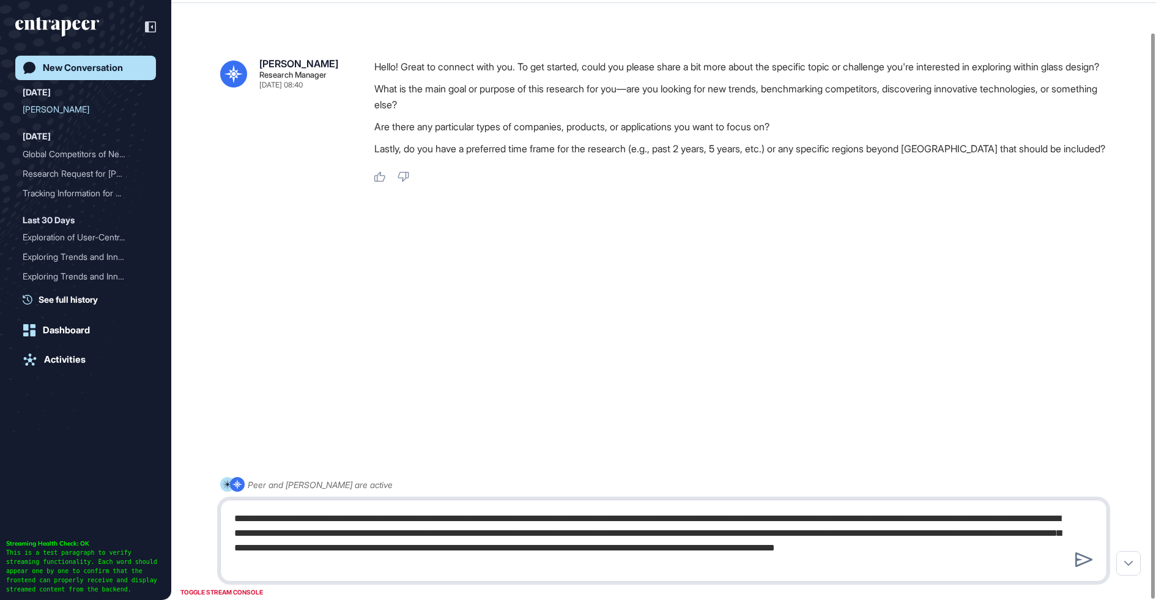
click at [596, 543] on textarea "**********" at bounding box center [663, 540] width 873 height 69
click at [719, 543] on textarea "**********" at bounding box center [663, 540] width 873 height 69
click at [831, 536] on textarea "**********" at bounding box center [663, 540] width 873 height 69
click at [615, 565] on textarea "**********" at bounding box center [663, 540] width 873 height 69
type textarea "**********"
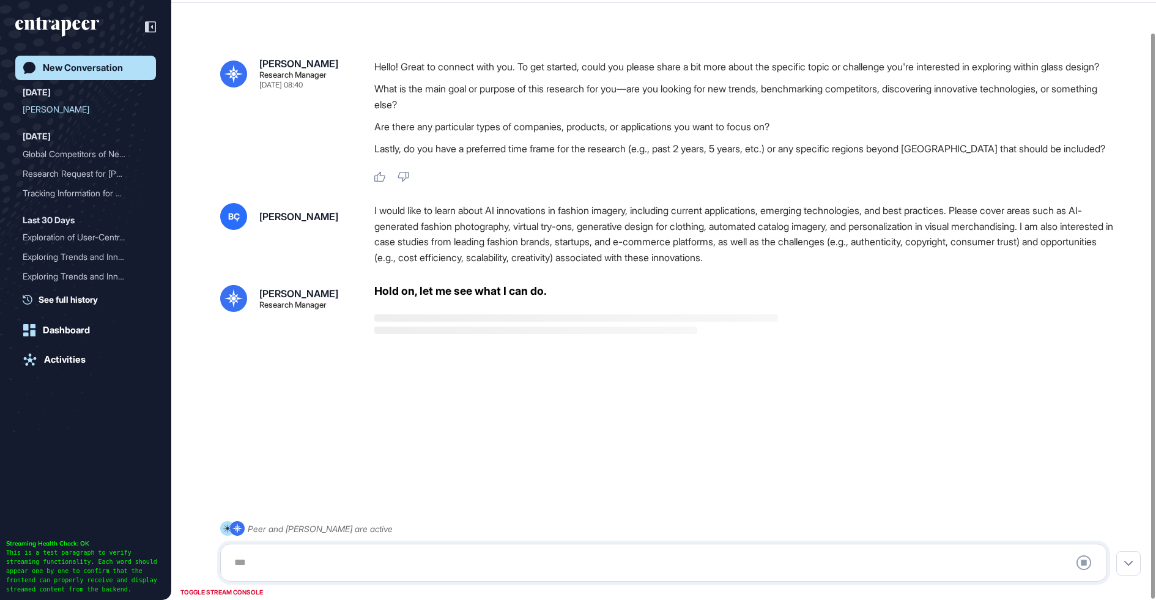
click at [431, 265] on div "I would like to learn about AI innovations in fashion imagery, including curren…" at bounding box center [745, 234] width 743 height 62
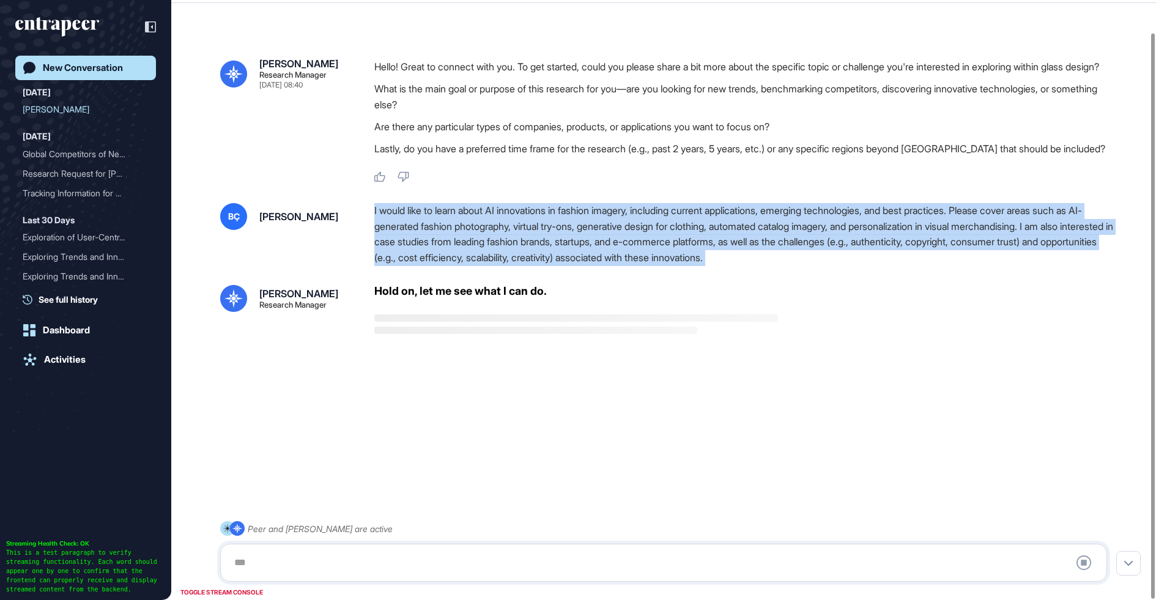
click at [516, 258] on div "I would like to learn about AI innovations in fashion imagery, including curren…" at bounding box center [745, 234] width 743 height 62
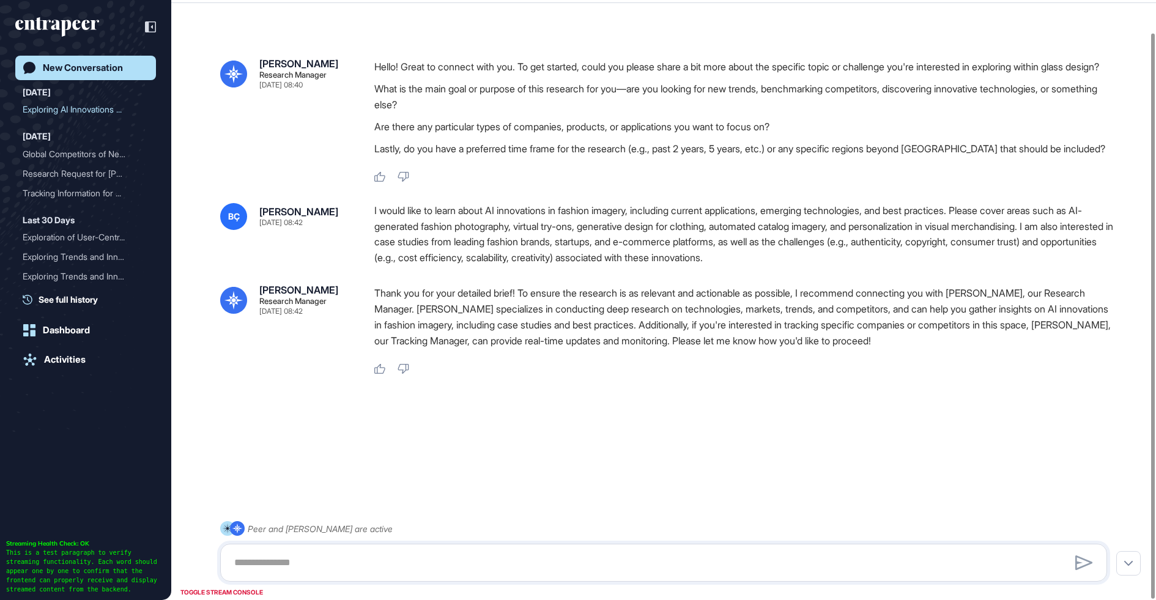
click at [483, 334] on p "Thank you for your detailed brief! To ensure the research is as relevant and ac…" at bounding box center [745, 317] width 743 height 64
click at [497, 332] on p "Thank you for your detailed brief! To ensure the research is as relevant and ac…" at bounding box center [745, 317] width 743 height 64
click at [453, 567] on textarea at bounding box center [663, 562] width 873 height 24
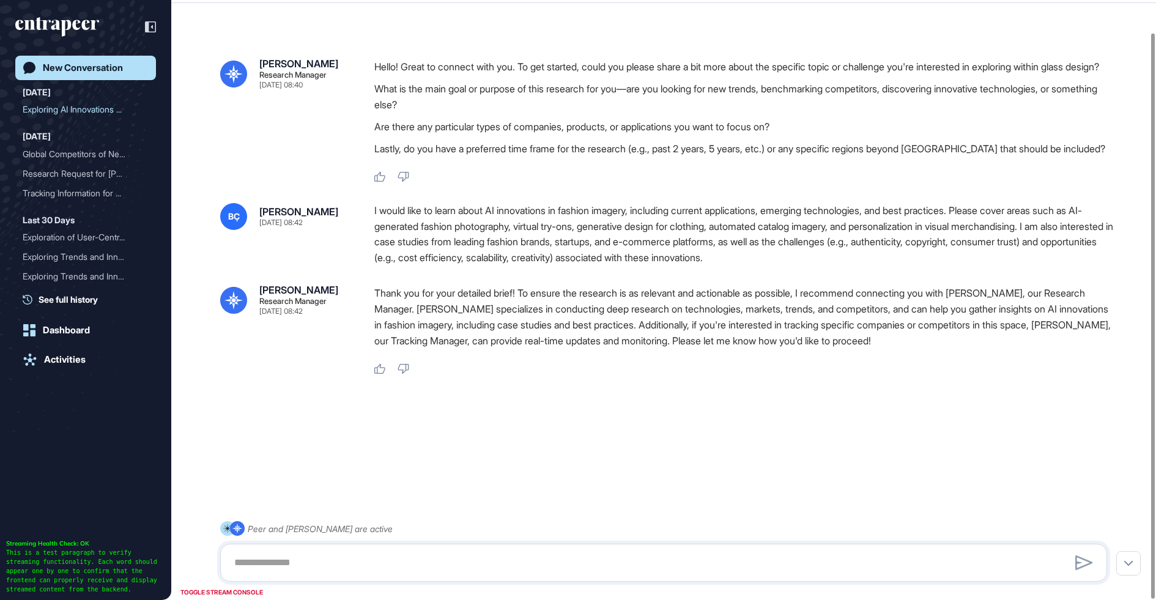
click at [489, 251] on div "I would like to learn about AI innovations in fashion imagery, including curren…" at bounding box center [745, 234] width 743 height 62
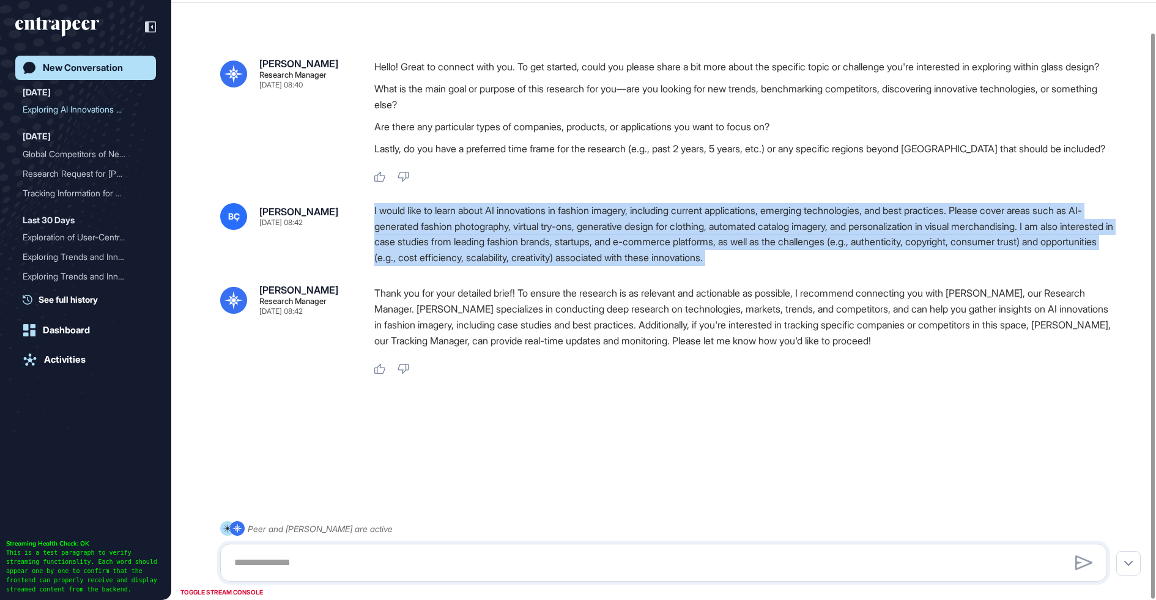
click at [489, 251] on div "I would like to learn about AI innovations in fashion imagery, including curren…" at bounding box center [745, 234] width 743 height 62
copy div "I would like to learn about AI innovations in fashion imagery, including curren…"
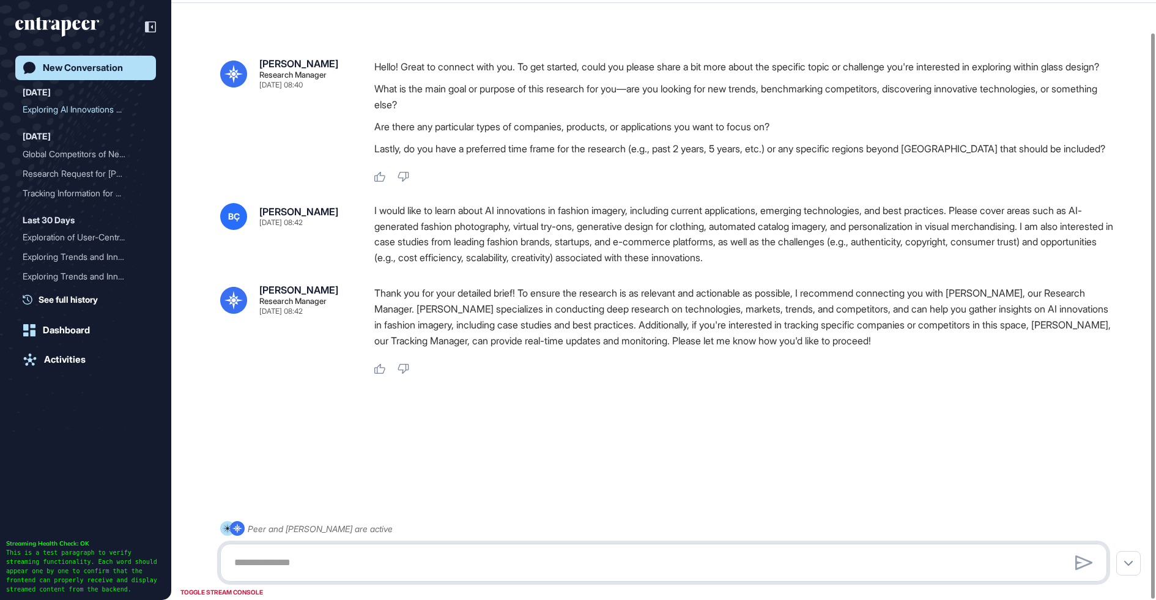
click at [399, 559] on textarea at bounding box center [663, 562] width 873 height 24
type textarea "*"
paste textarea "**********"
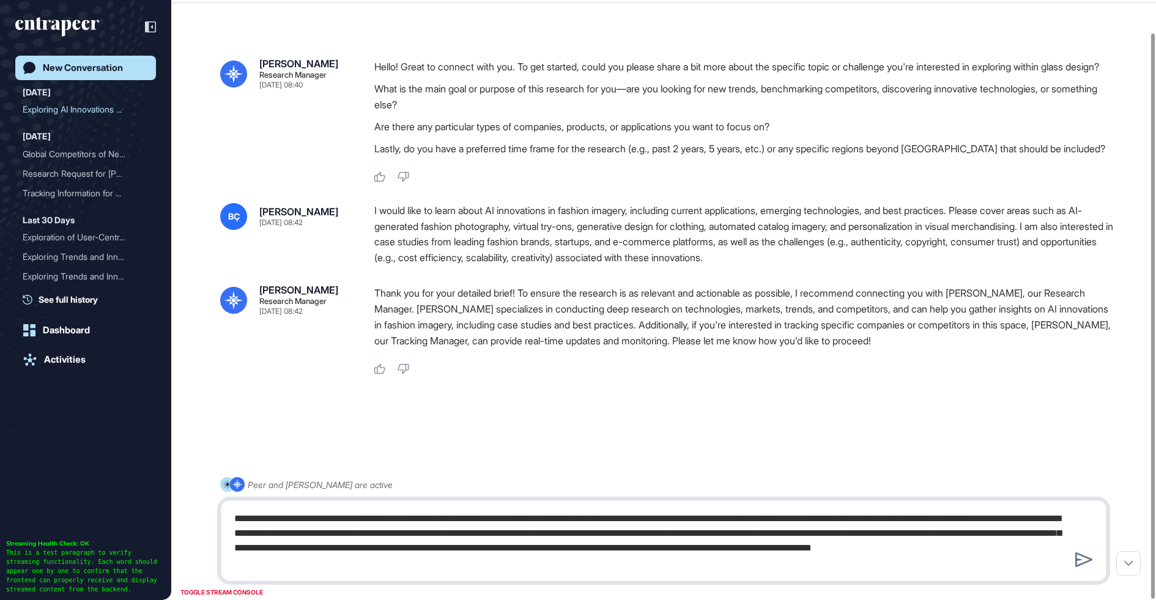
type textarea "**********"
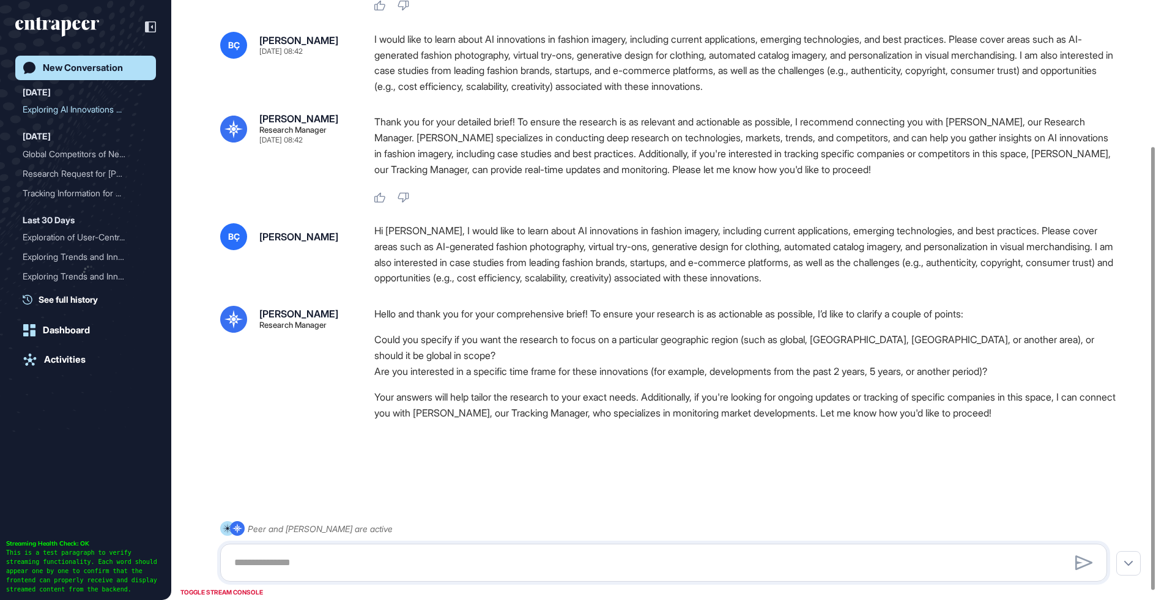
scroll to position [209, 0]
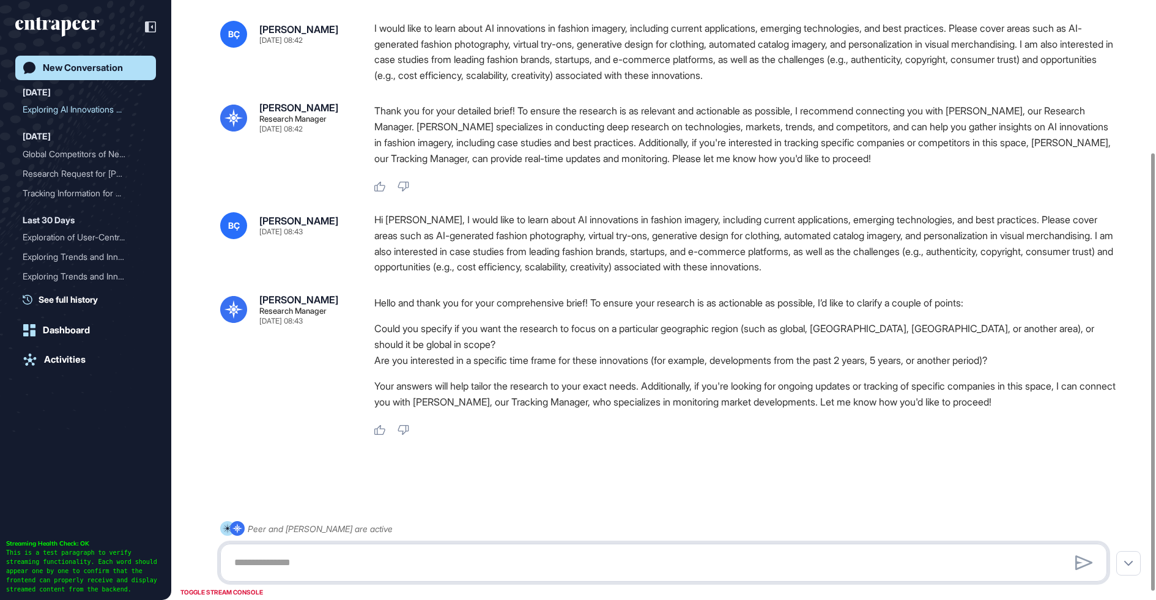
click at [339, 573] on textarea at bounding box center [663, 562] width 873 height 24
type textarea "**********"
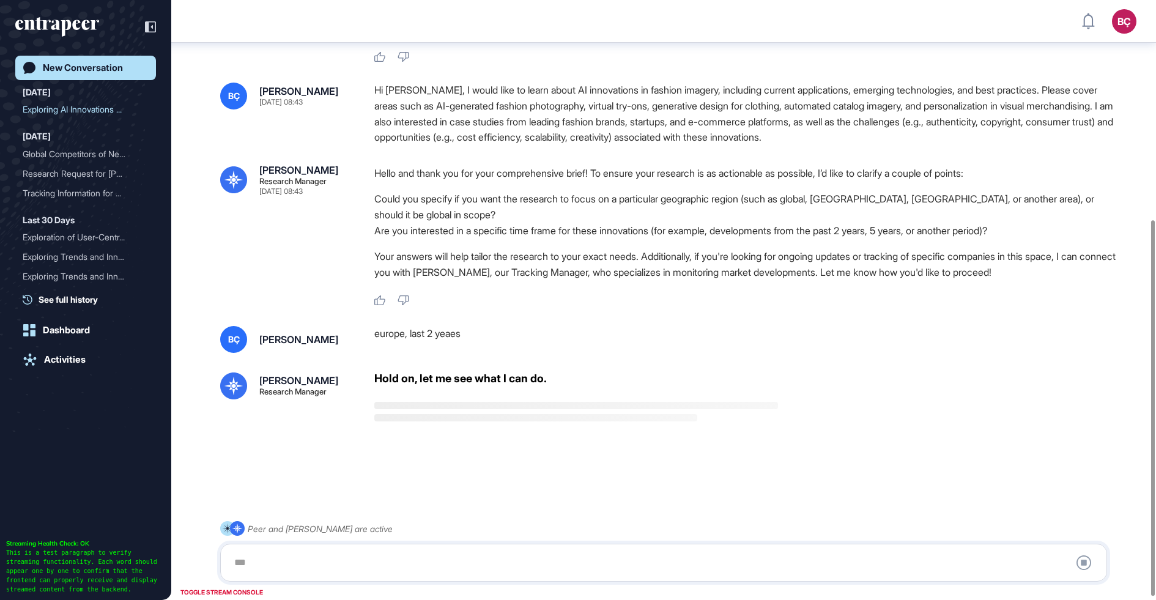
scroll to position [352, 0]
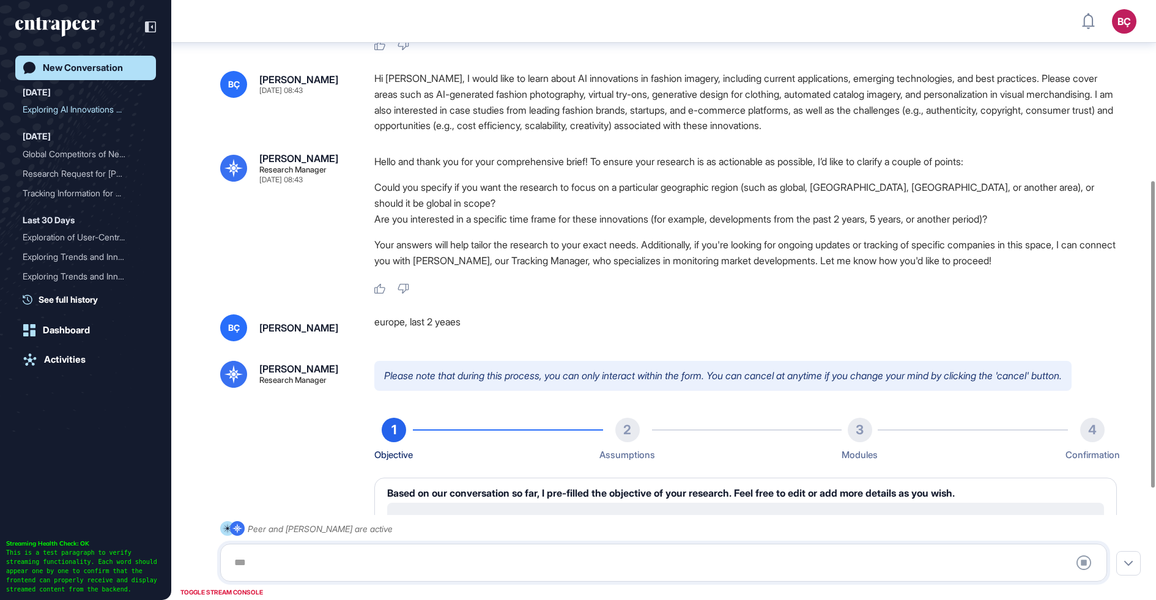
type textarea "**********"
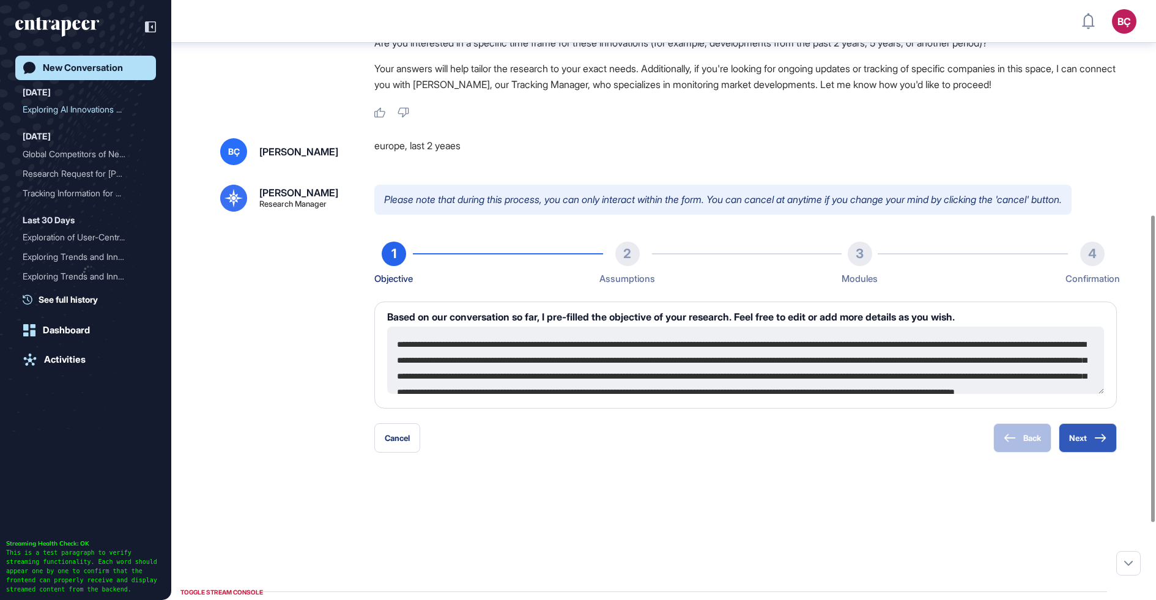
scroll to position [569, 0]
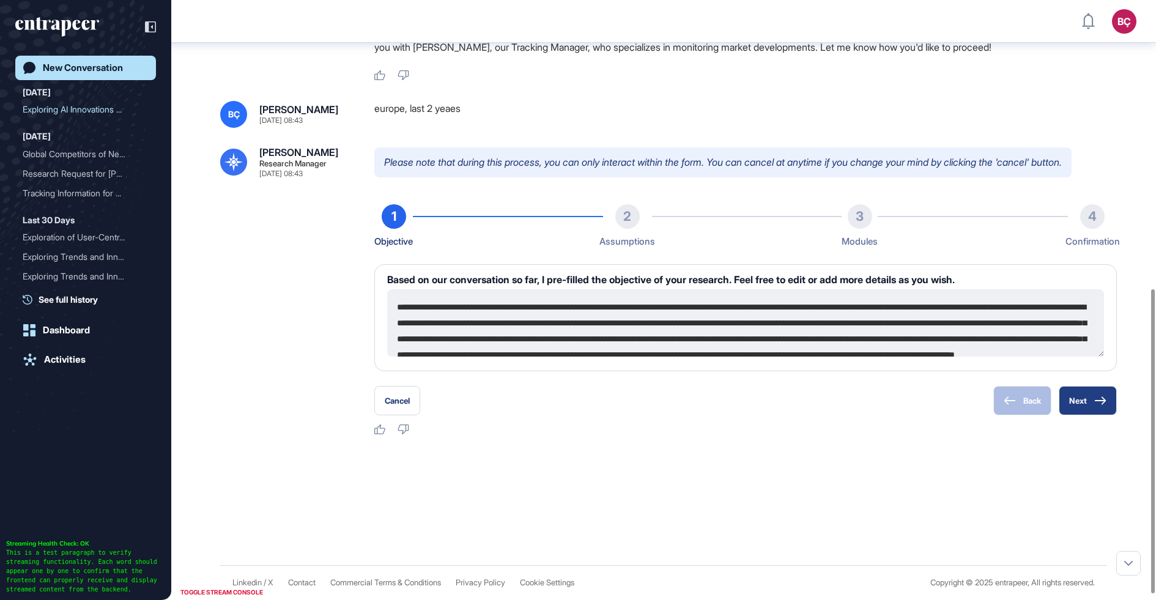
click at [1092, 406] on button "Next" at bounding box center [1088, 400] width 58 height 29
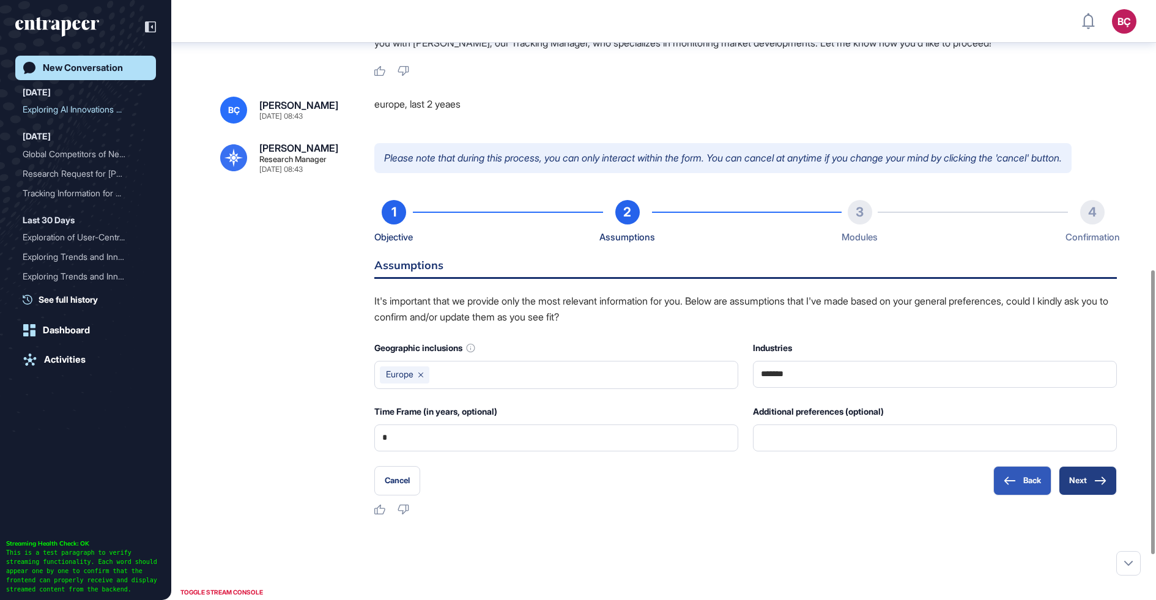
click at [1082, 494] on button "Next" at bounding box center [1088, 480] width 58 height 29
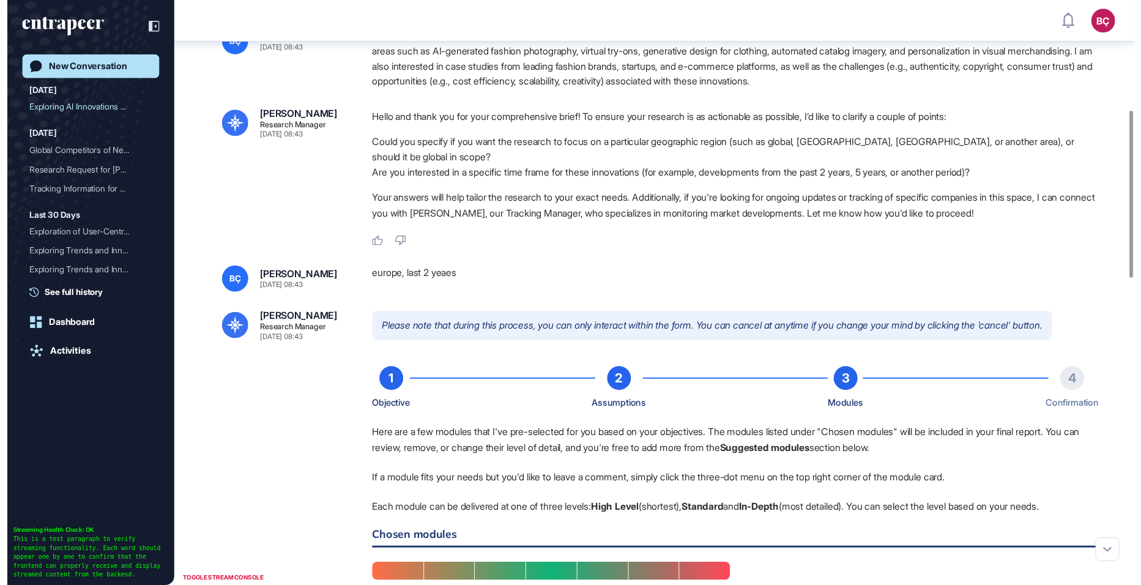
scroll to position [393, 0]
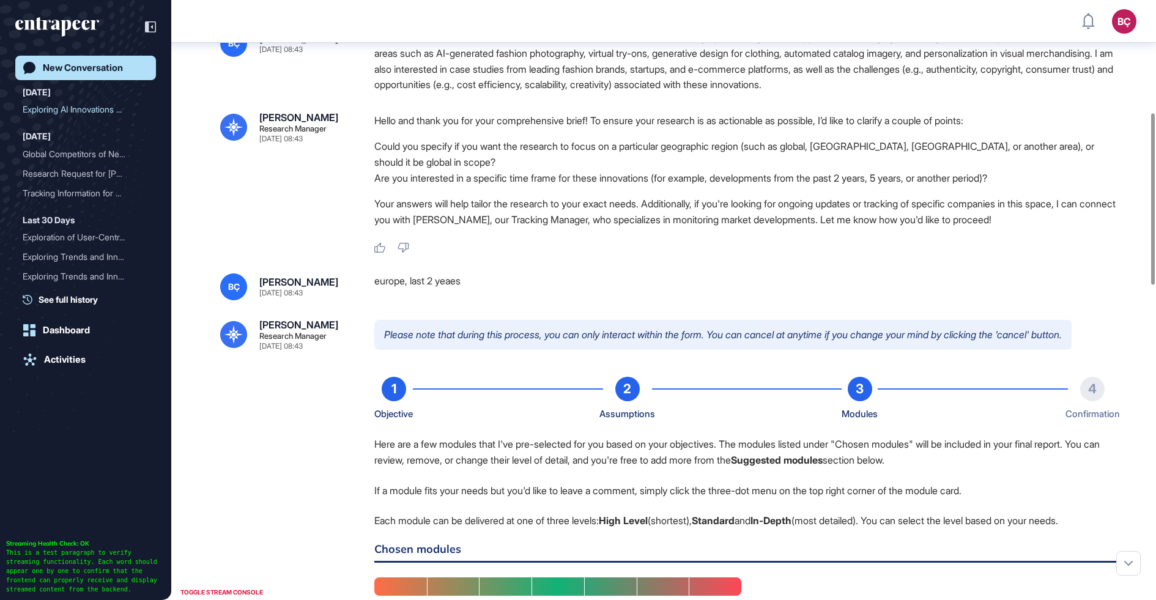
click at [442, 67] on div "Hi Reese, I would like to learn about AI innovations in fashion imagery, includ…" at bounding box center [745, 61] width 743 height 62
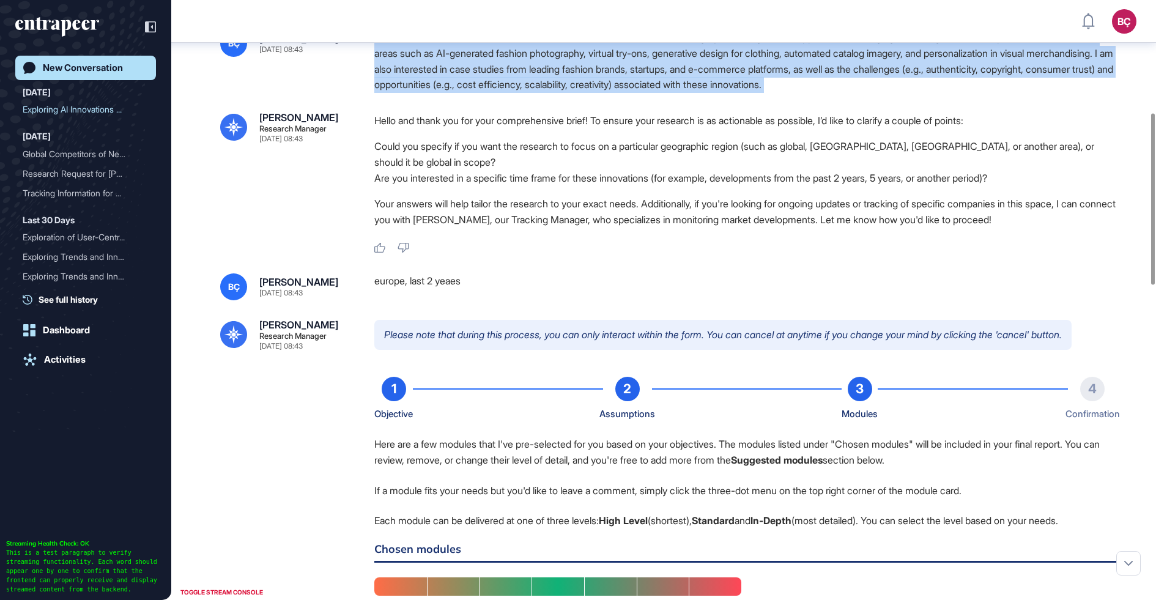
click at [442, 67] on div "Hi Reese, I would like to learn about AI innovations in fashion imagery, includ…" at bounding box center [745, 61] width 743 height 62
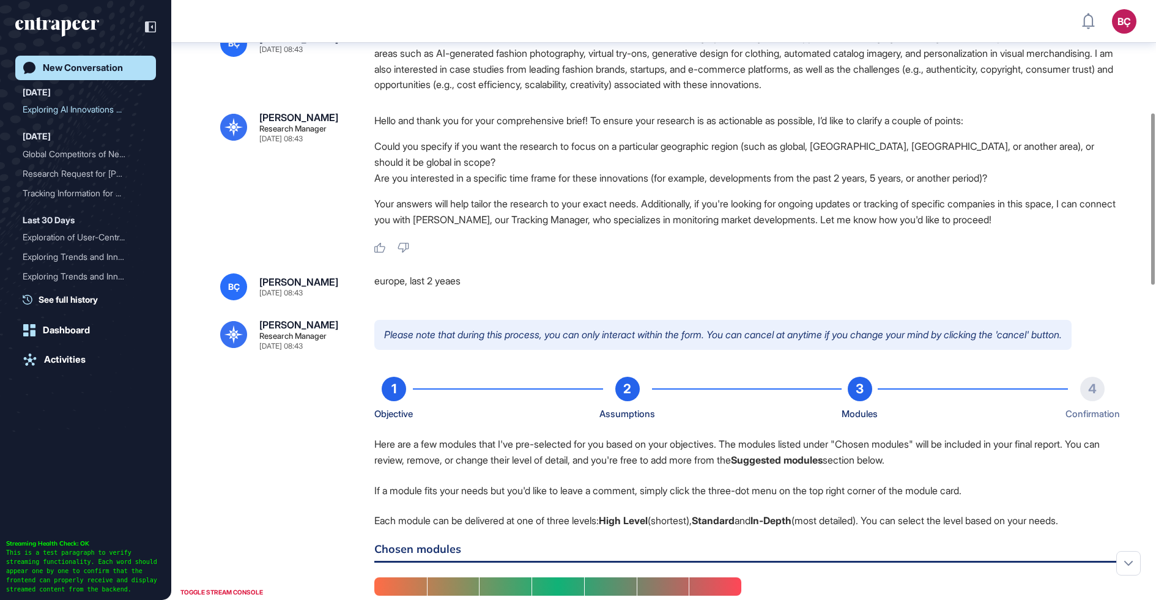
click at [475, 128] on p "Hello and thank you for your comprehensive brief! To ensure your research is as…" at bounding box center [745, 121] width 743 height 16
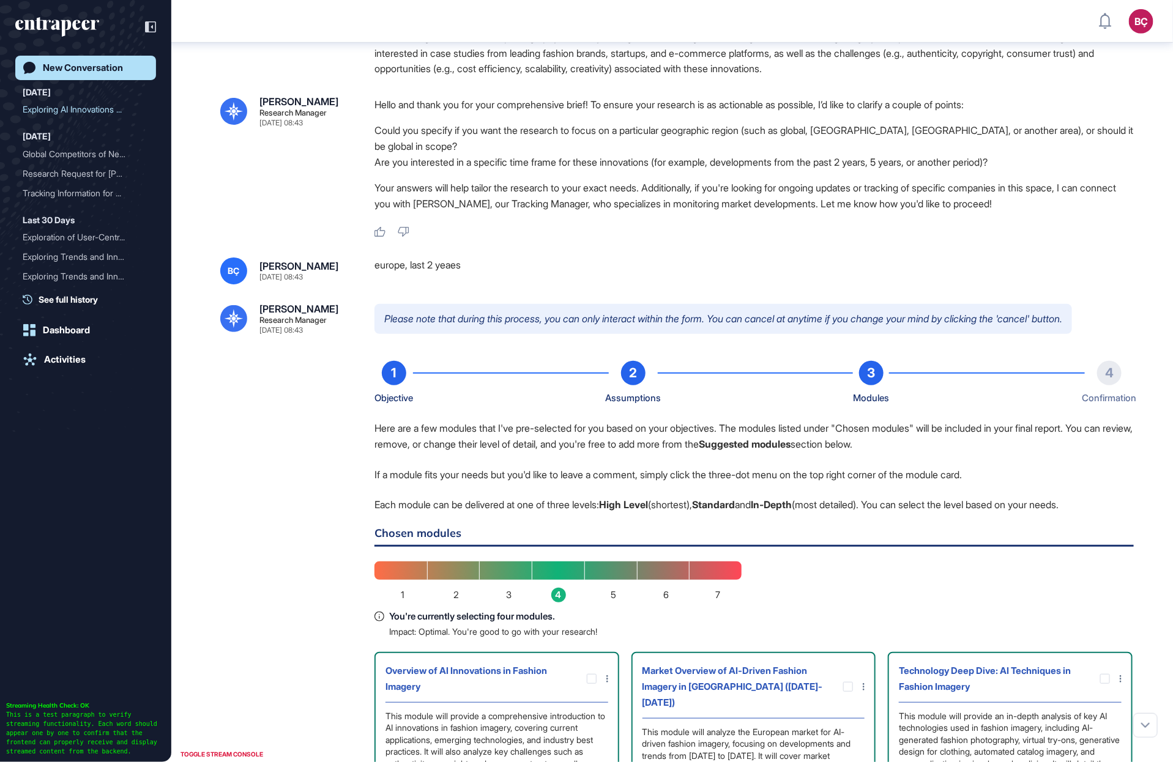
scroll to position [762, 1173]
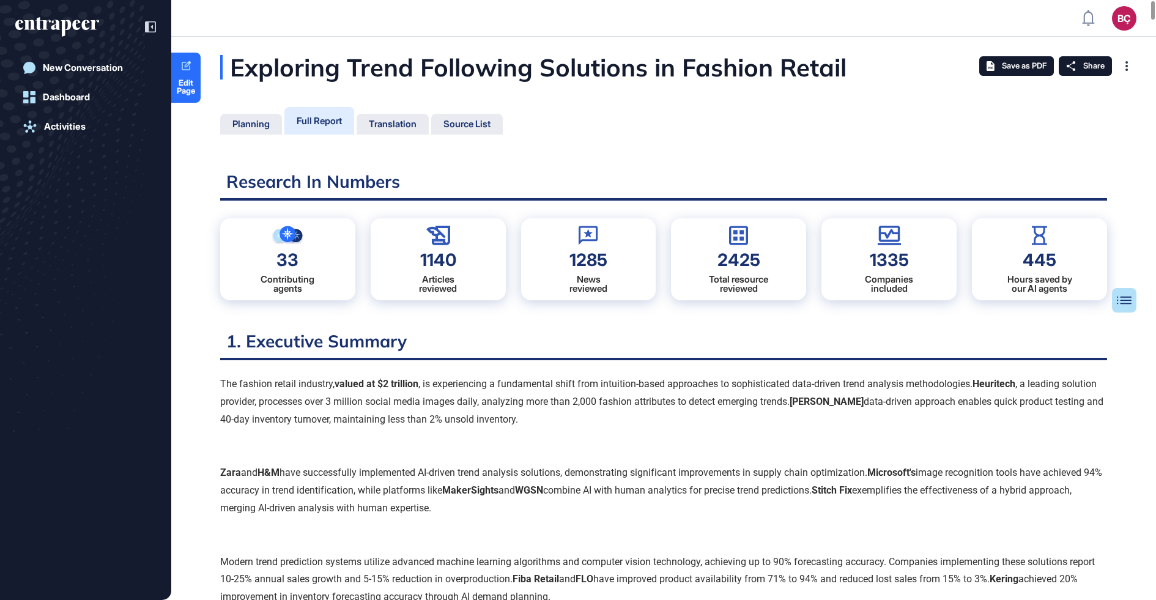
scroll to position [539, 3]
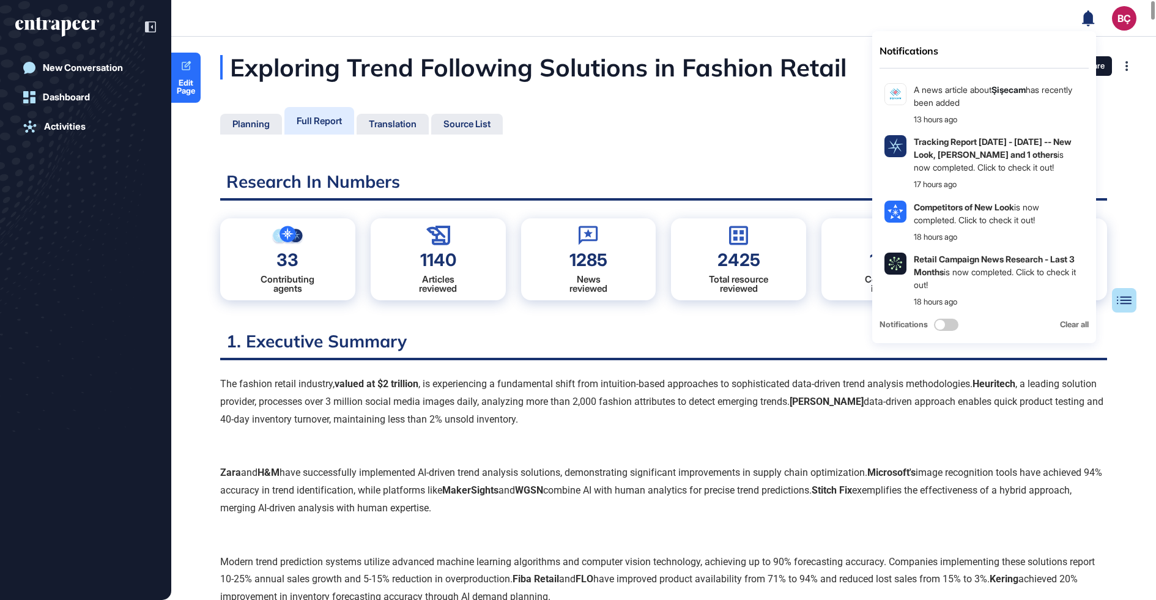
click at [1100, 15] on div "Notifications A news article about Şişecam has recently been added 13 hours ago…" at bounding box center [1109, 18] width 54 height 24
click at [1087, 19] on icon at bounding box center [1088, 18] width 12 height 16
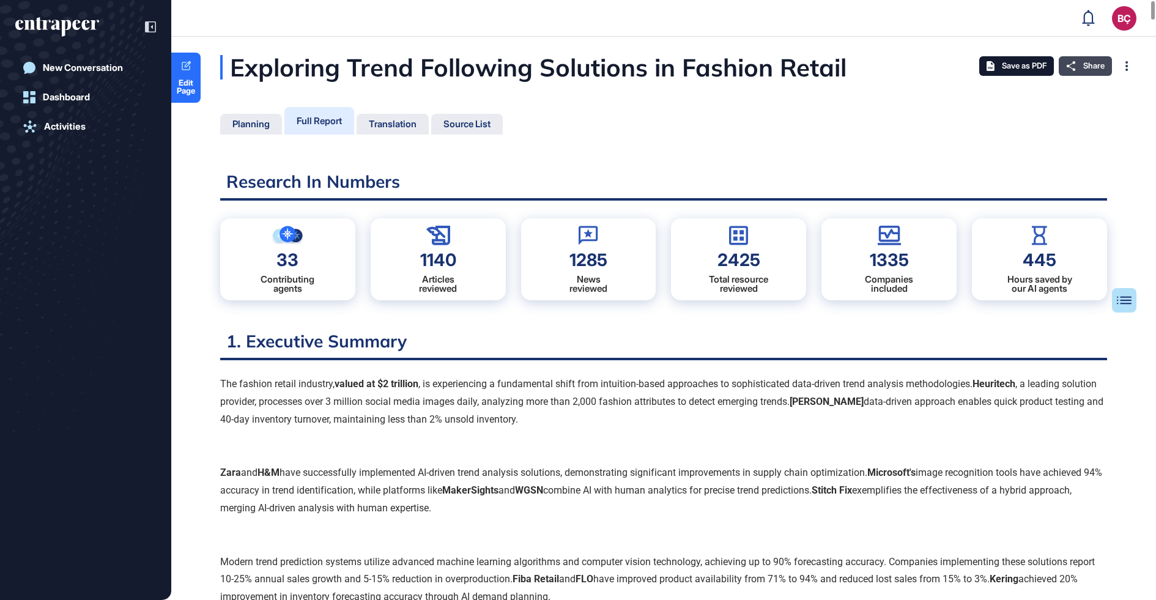
click at [1099, 64] on span "Share" at bounding box center [1093, 66] width 21 height 10
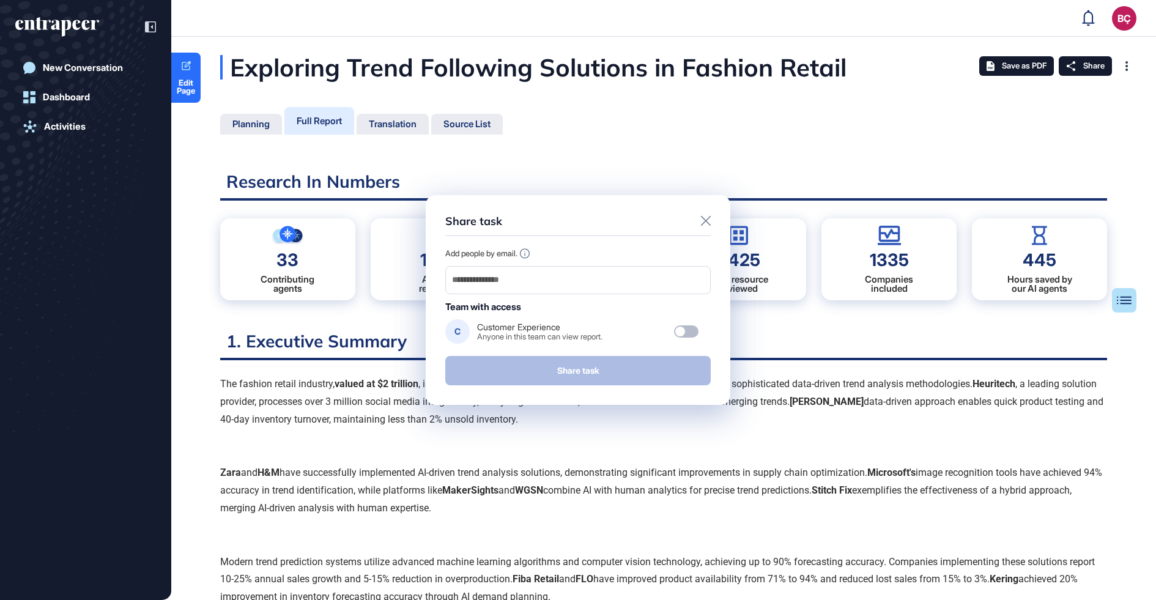
click at [704, 223] on icon at bounding box center [706, 221] width 10 height 10
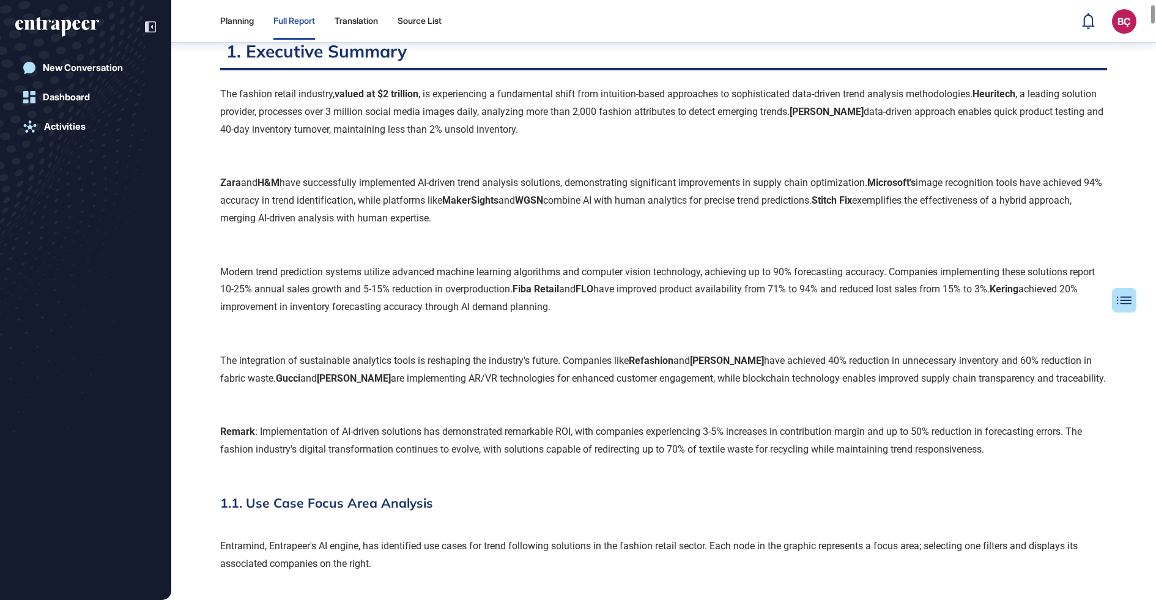
scroll to position [0, 0]
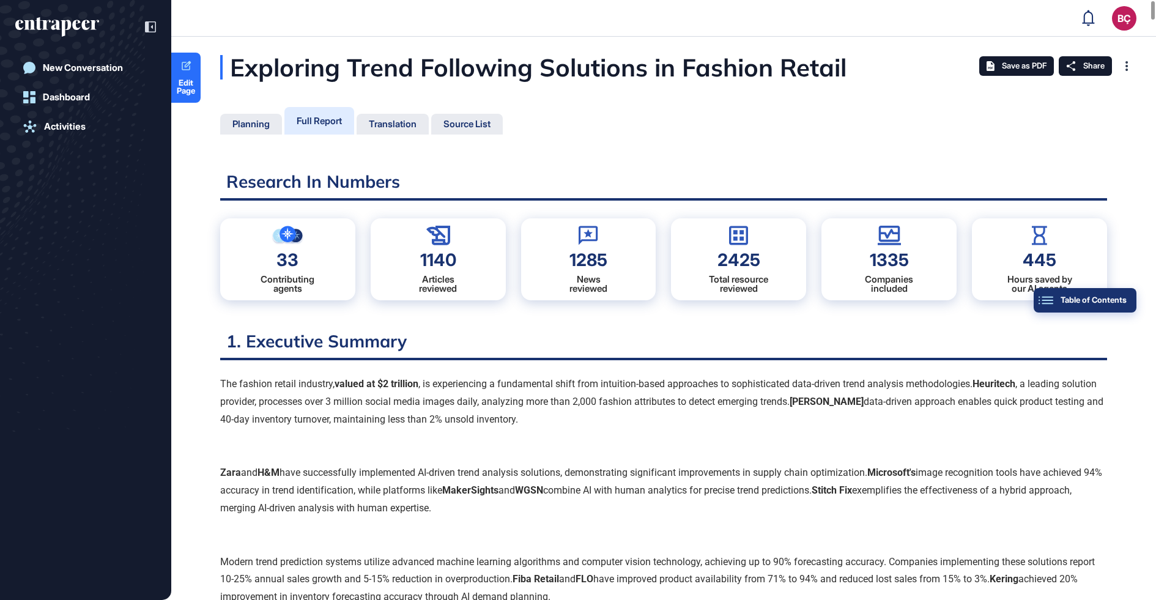
click at [1117, 300] on div "Table of Contents" at bounding box center [1084, 300] width 83 height 10
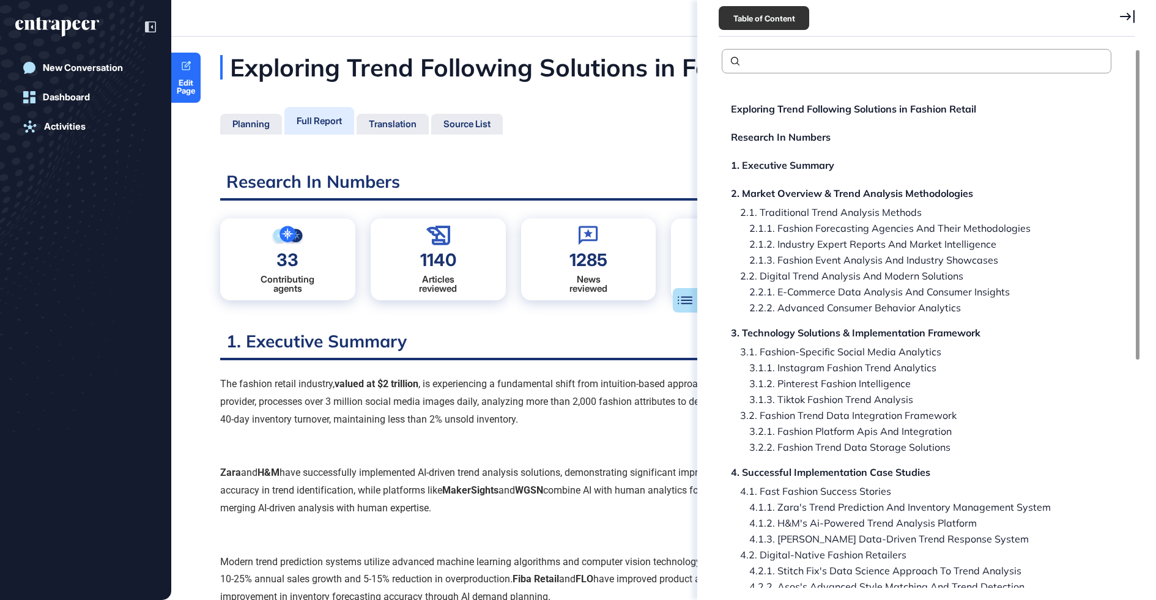
click at [842, 223] on div "2.1. Traditional Trend Analysis Methods" at bounding box center [881, 228] width 300 height 10
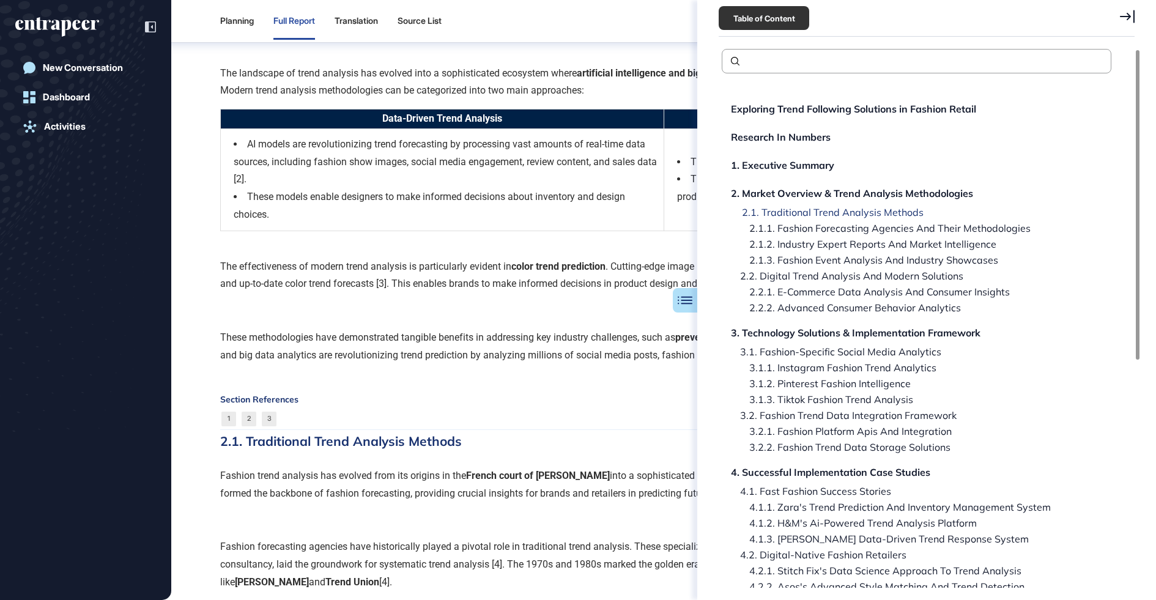
scroll to position [1861, 0]
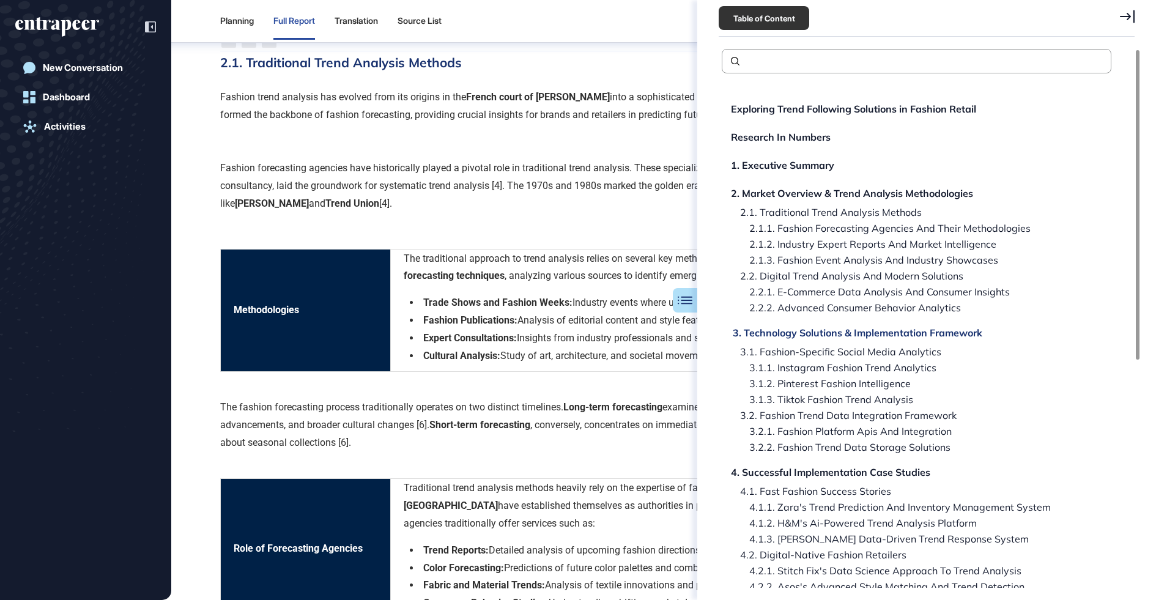
click at [834, 330] on div "3. Technology Solutions & Implementation Framework" at bounding box center [858, 333] width 250 height 10
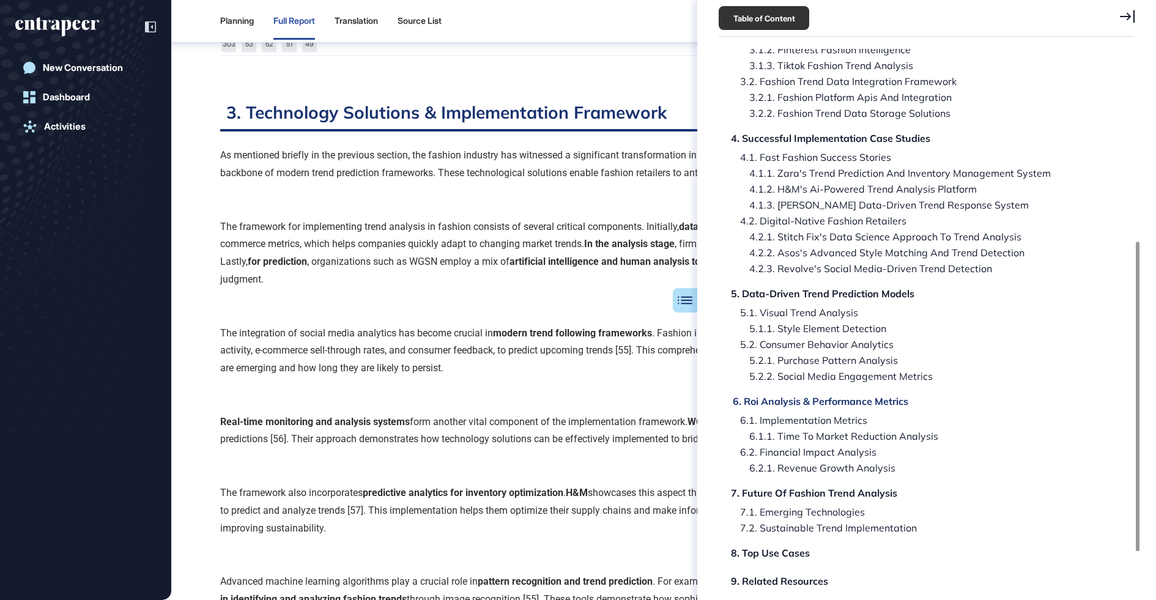
scroll to position [395, 0]
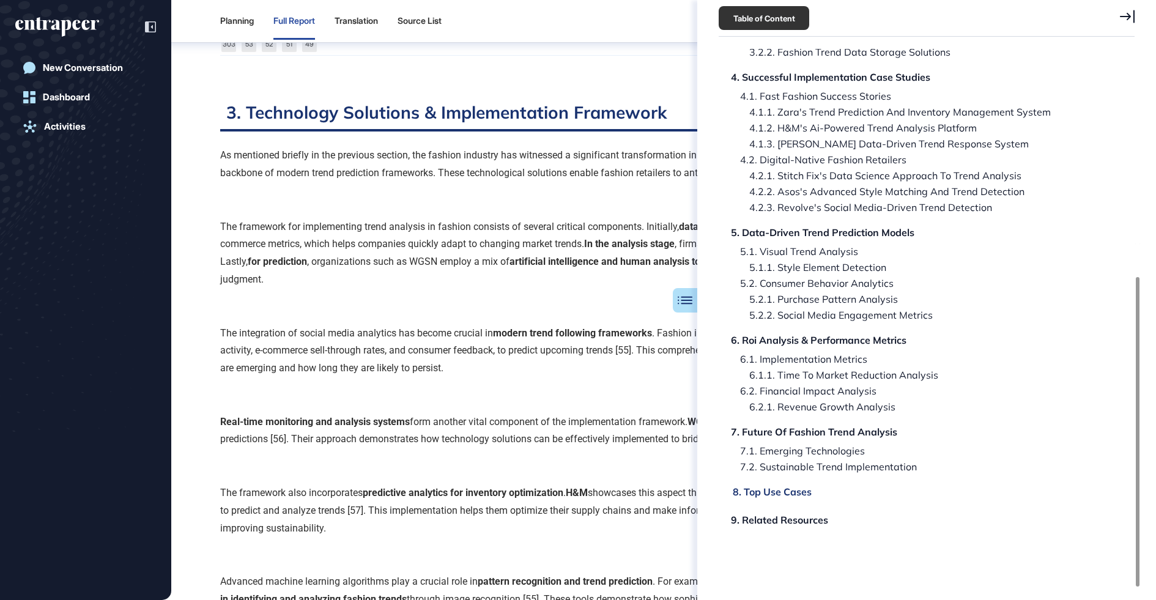
click at [776, 515] on div "8. Top Use Cases" at bounding box center [779, 520] width 97 height 10
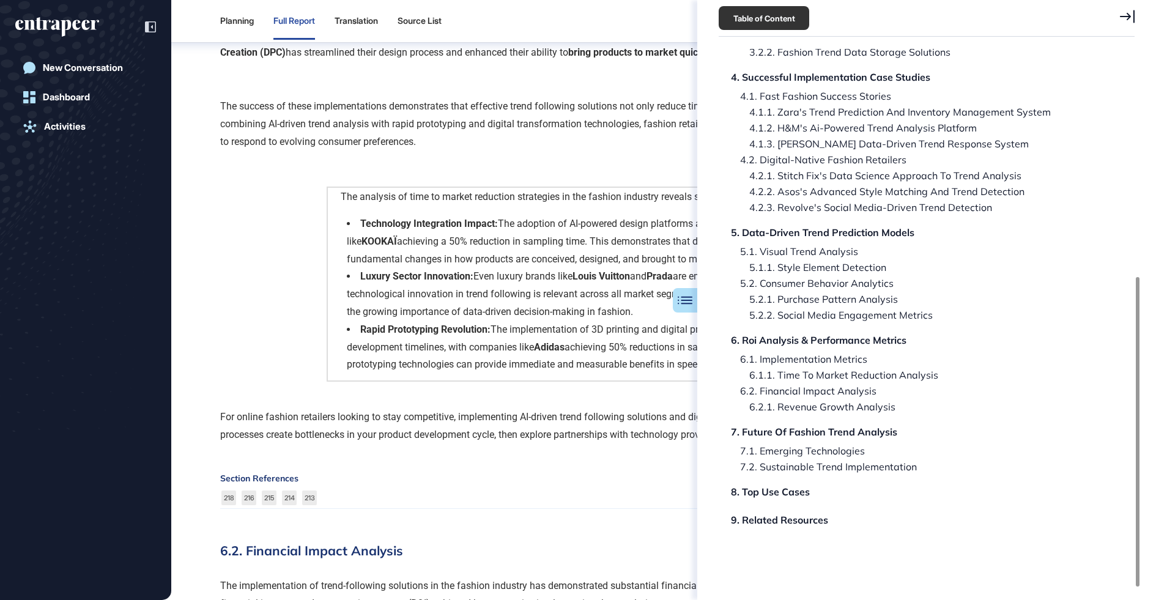
scroll to position [36731, 0]
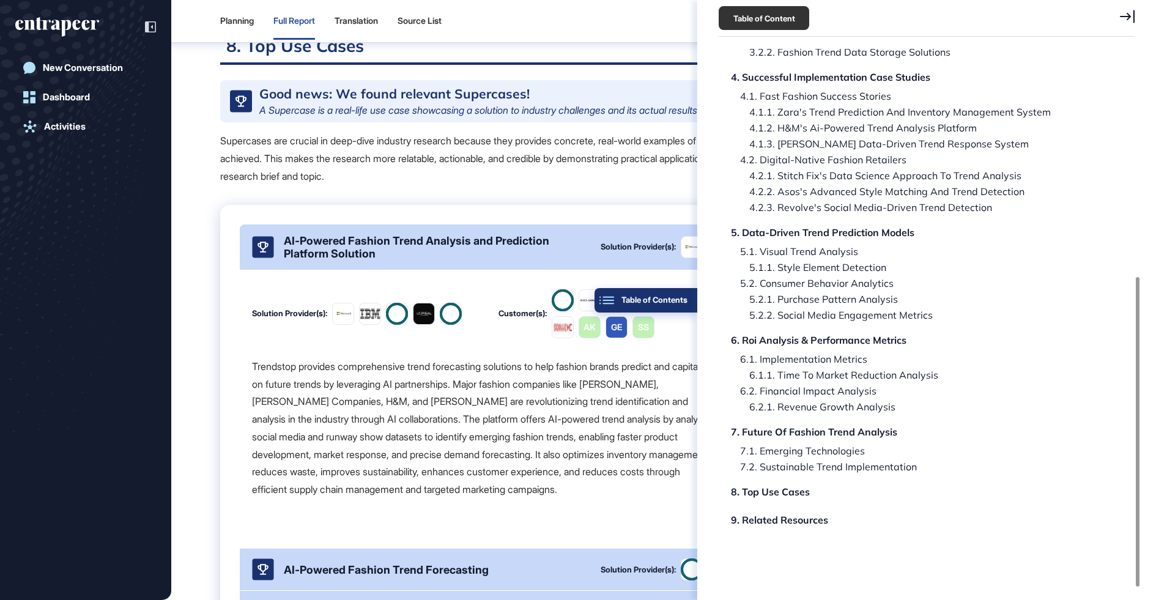
click at [682, 299] on div "Table of Contents" at bounding box center [645, 300] width 83 height 10
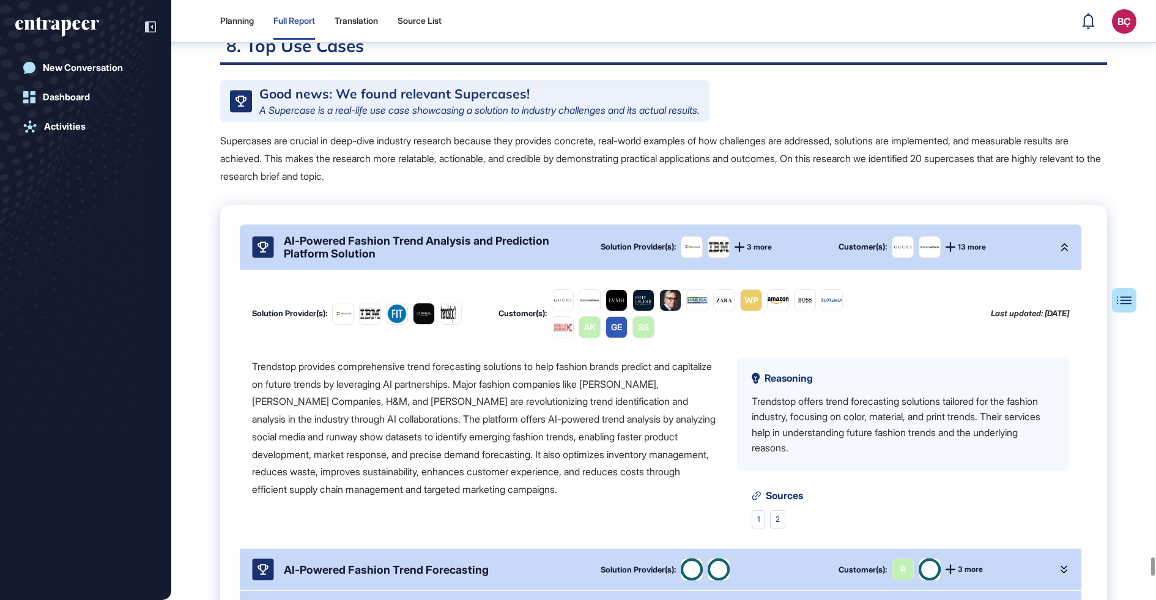
click at [565, 260] on div "AI-Powered Fashion Trend Analysis and Prediction Platform Solution" at bounding box center [432, 247] width 297 height 26
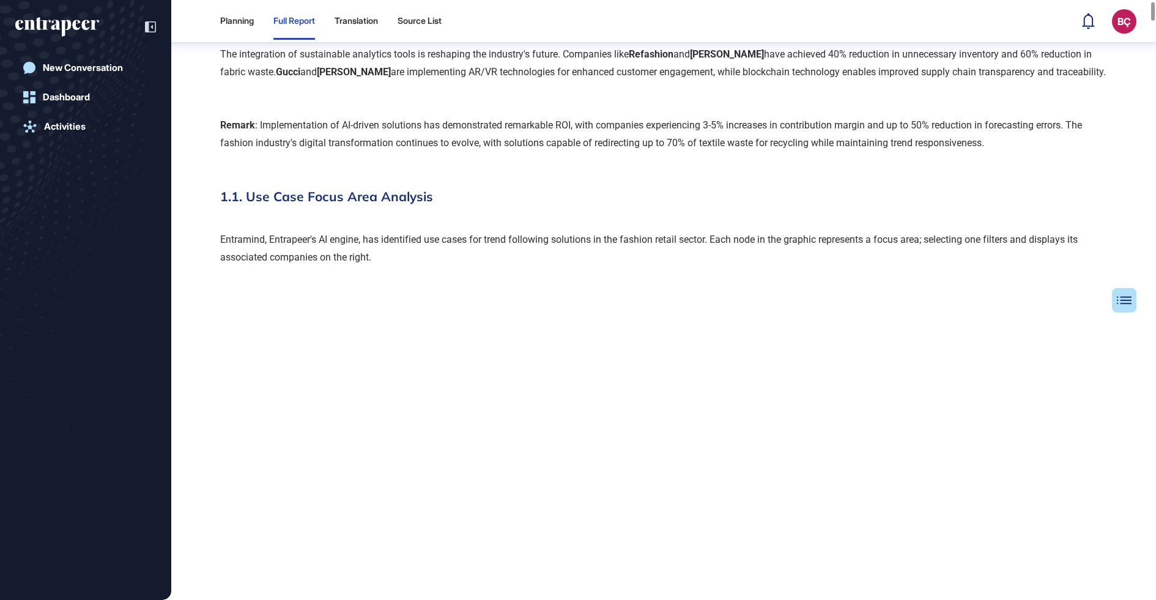
scroll to position [0, 0]
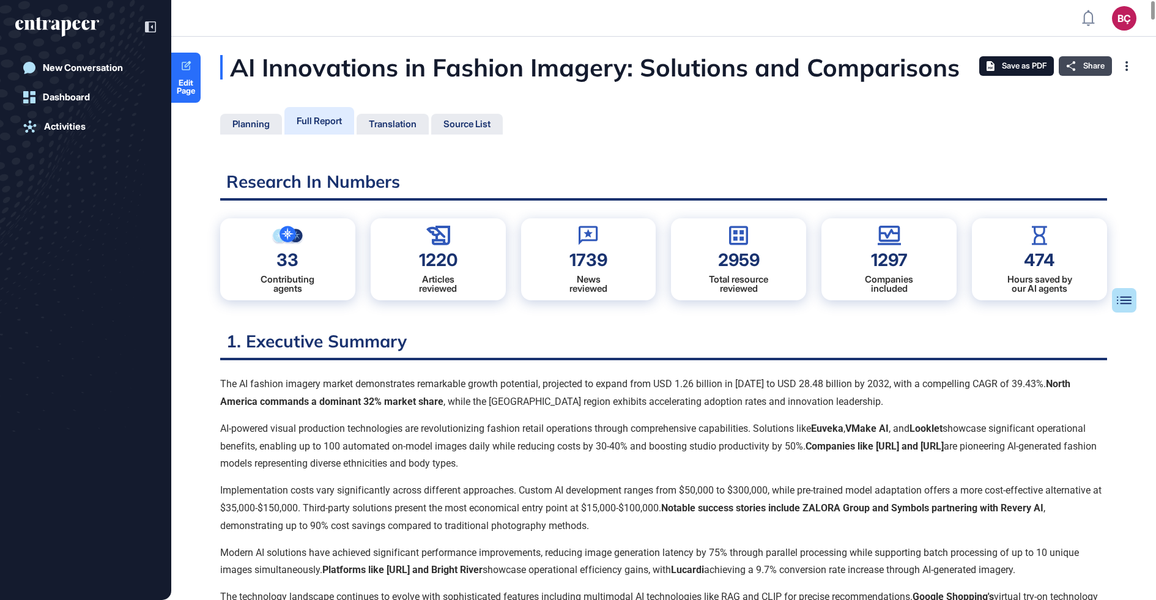
click at [1087, 60] on div "Share" at bounding box center [1085, 66] width 53 height 20
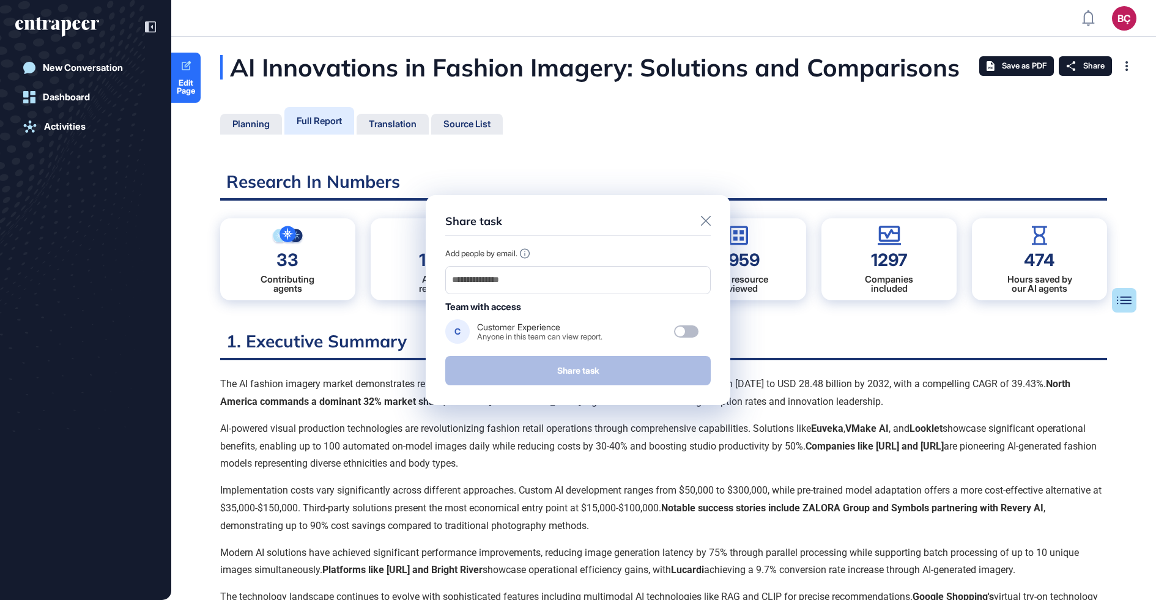
click at [708, 214] on div "Share task Add people by email. Team with access C Customer Experience Anyone i…" at bounding box center [578, 300] width 305 height 210
click at [708, 217] on icon at bounding box center [706, 221] width 10 height 10
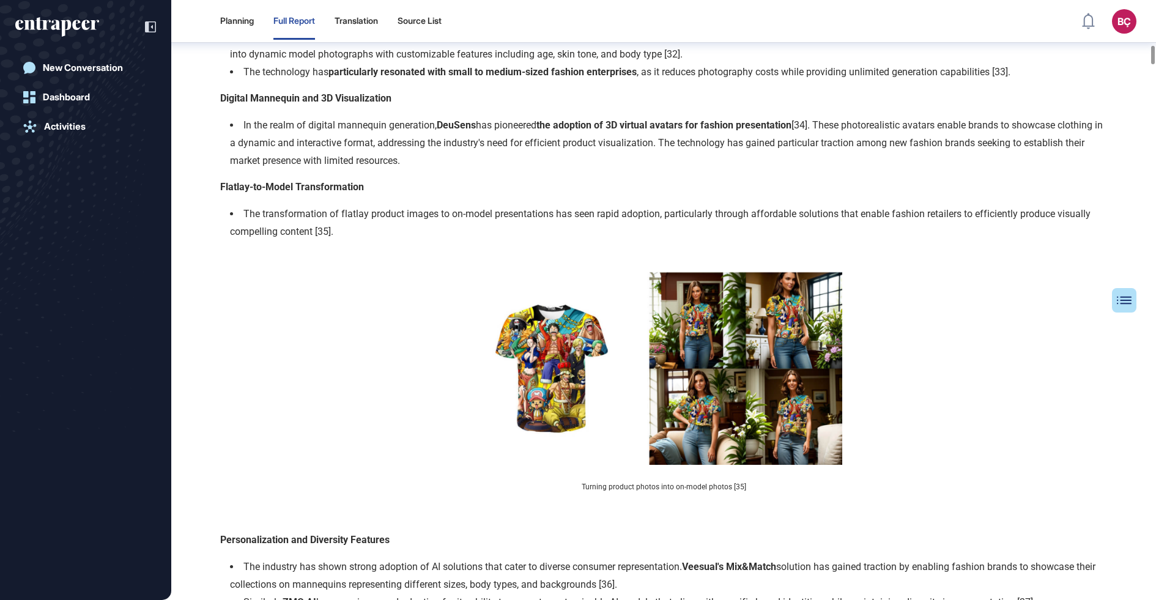
scroll to position [4218, 0]
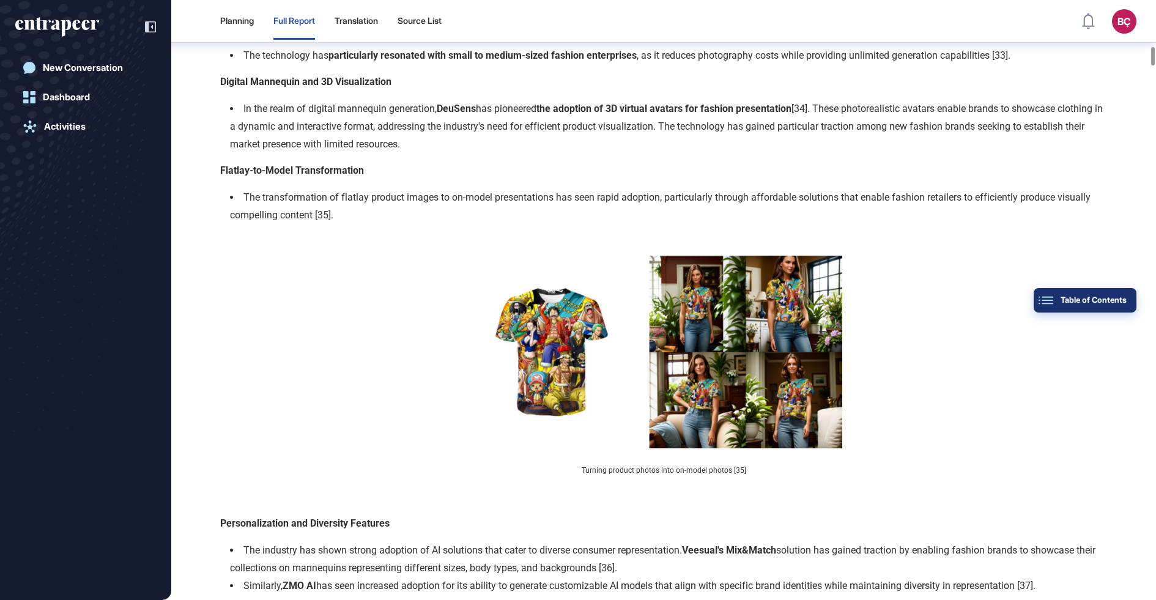
click at [1119, 295] on div "Table of Contents" at bounding box center [1084, 300] width 83 height 10
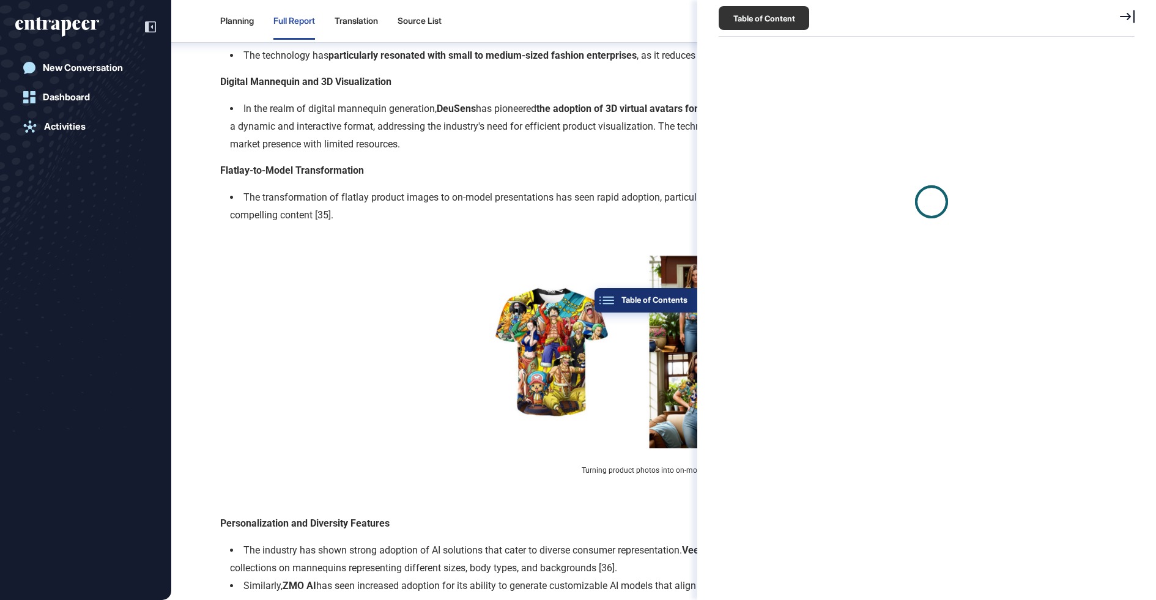
scroll to position [5, 1]
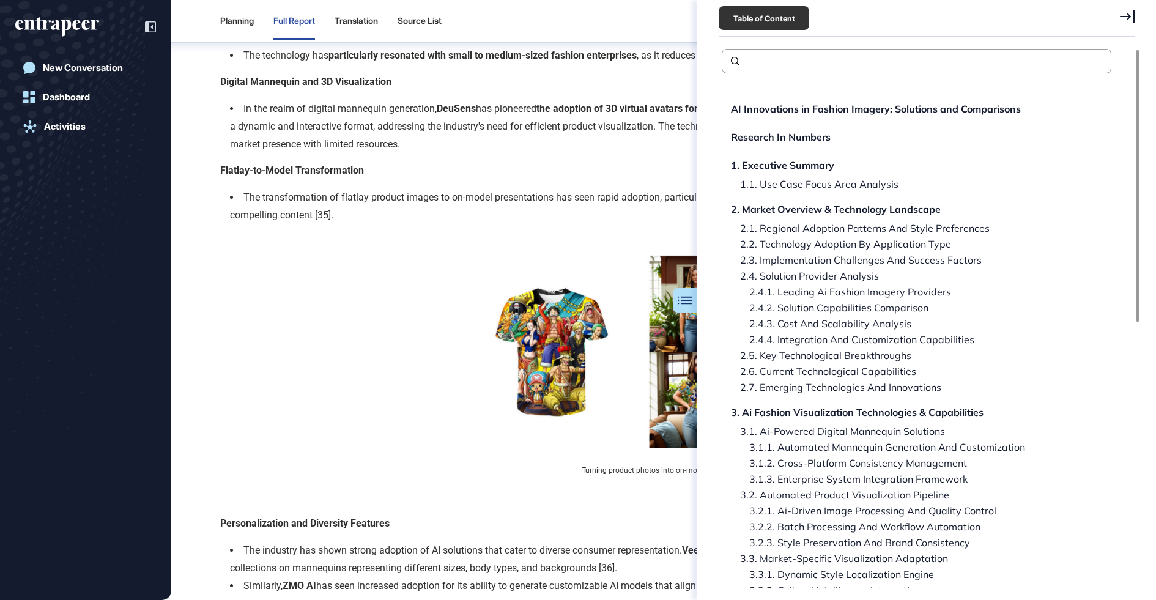
click at [629, 167] on p "Flatlay-to-Model Transformation" at bounding box center [663, 171] width 887 height 18
click at [1134, 18] on icon at bounding box center [1127, 16] width 15 height 13
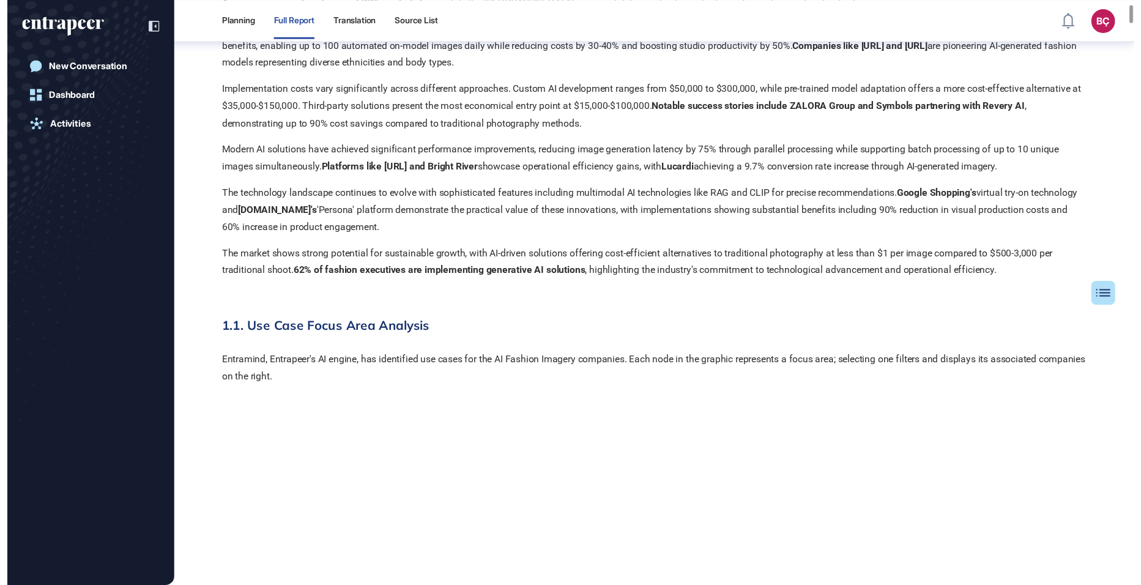
scroll to position [0, 0]
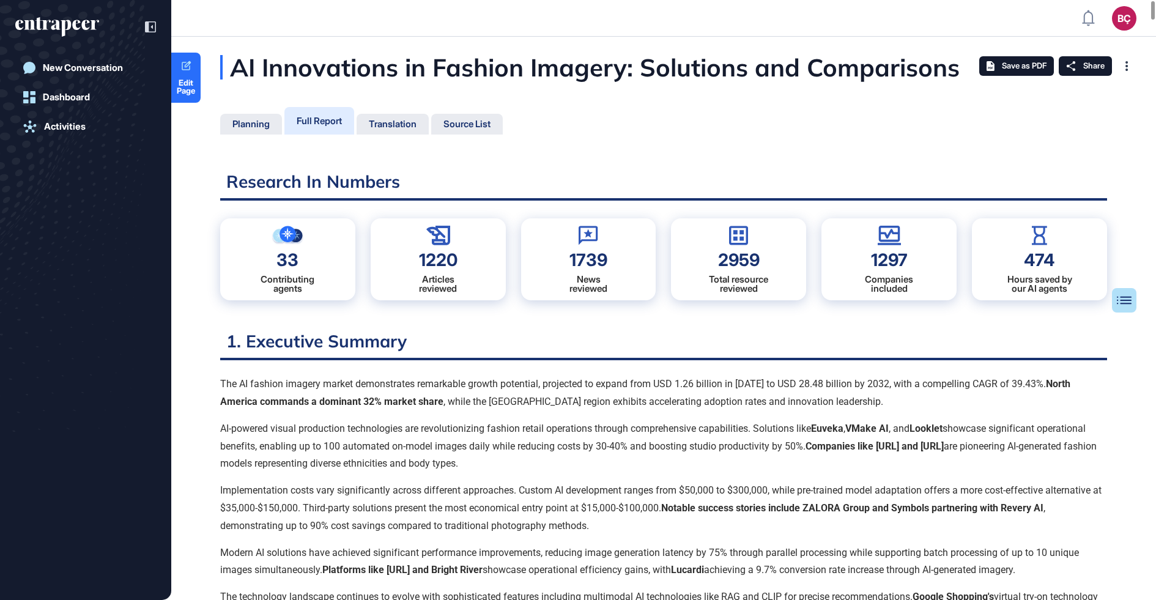
click at [526, 57] on div "AI Innovations in Fashion Imagery: Solutions and Comparisons" at bounding box center [651, 67] width 862 height 24
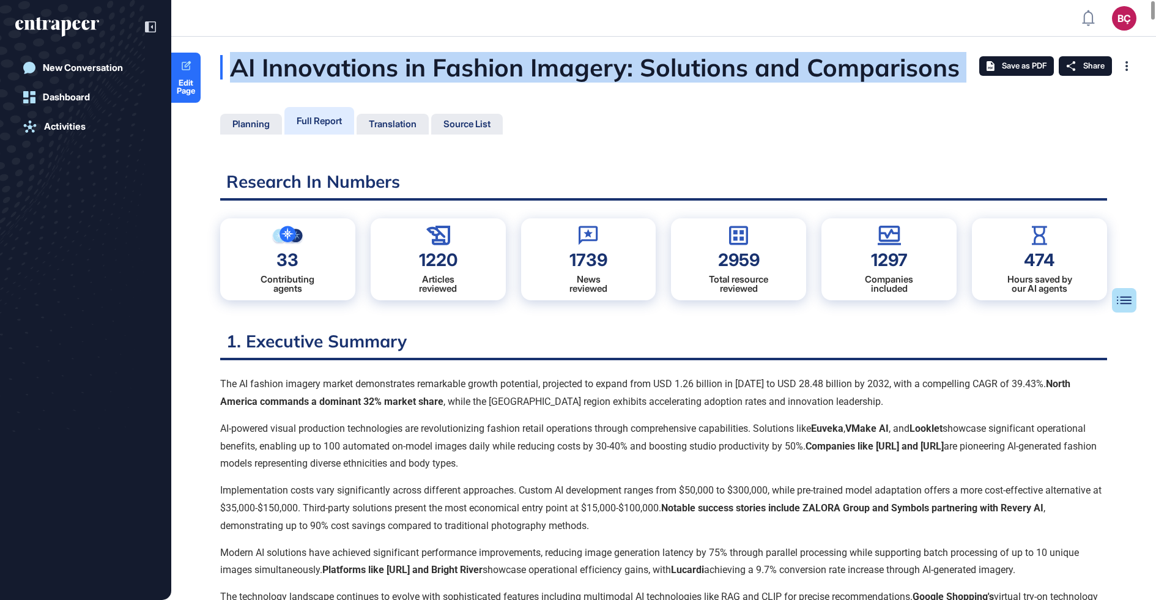
click at [526, 57] on div "AI Innovations in Fashion Imagery: Solutions and Comparisons" at bounding box center [651, 67] width 862 height 24
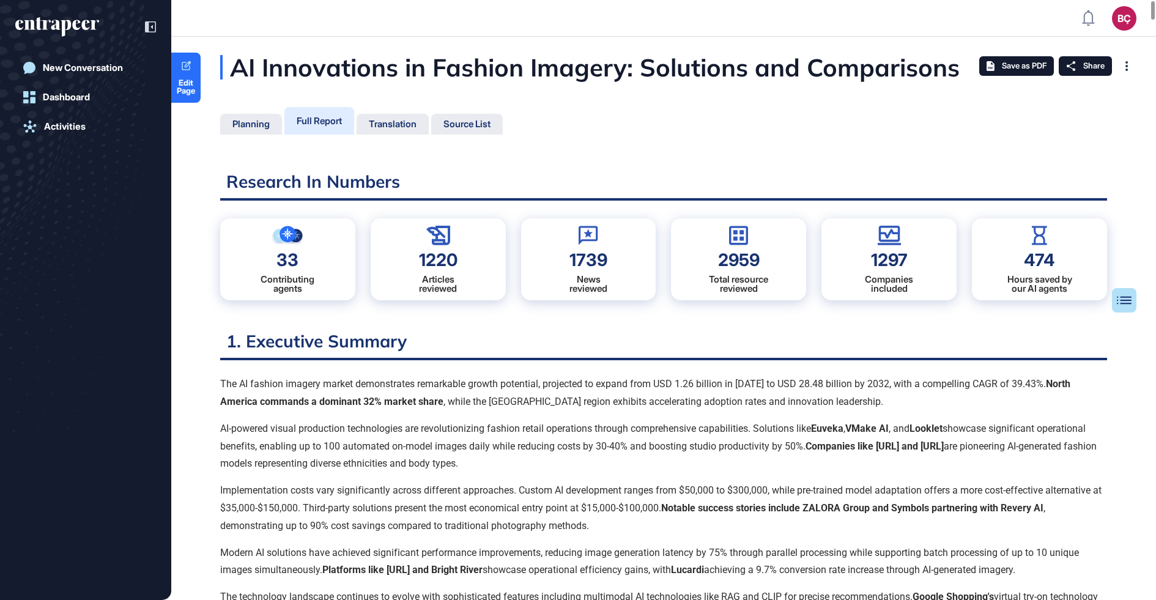
click at [332, 55] on div "AI Innovations in Fashion Imagery: Solutions and Comparisons" at bounding box center [651, 67] width 862 height 24
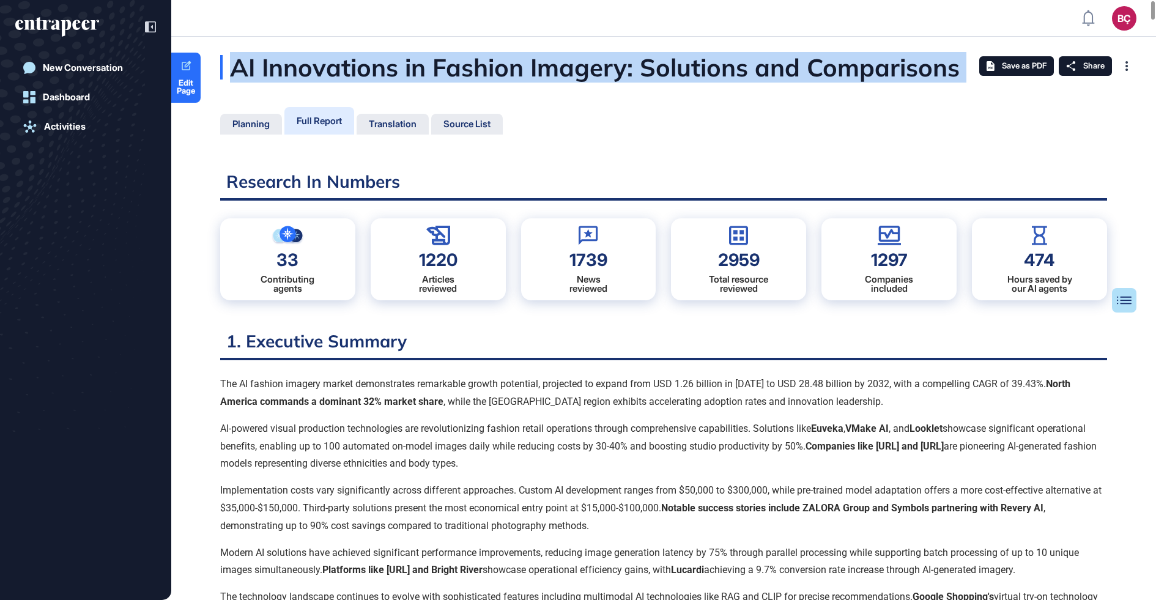
click at [332, 55] on div "AI Innovations in Fashion Imagery: Solutions and Comparisons" at bounding box center [651, 67] width 862 height 24
click at [369, 75] on div "AI Innovations in Fashion Imagery: Solutions and Comparisons" at bounding box center [651, 67] width 862 height 24
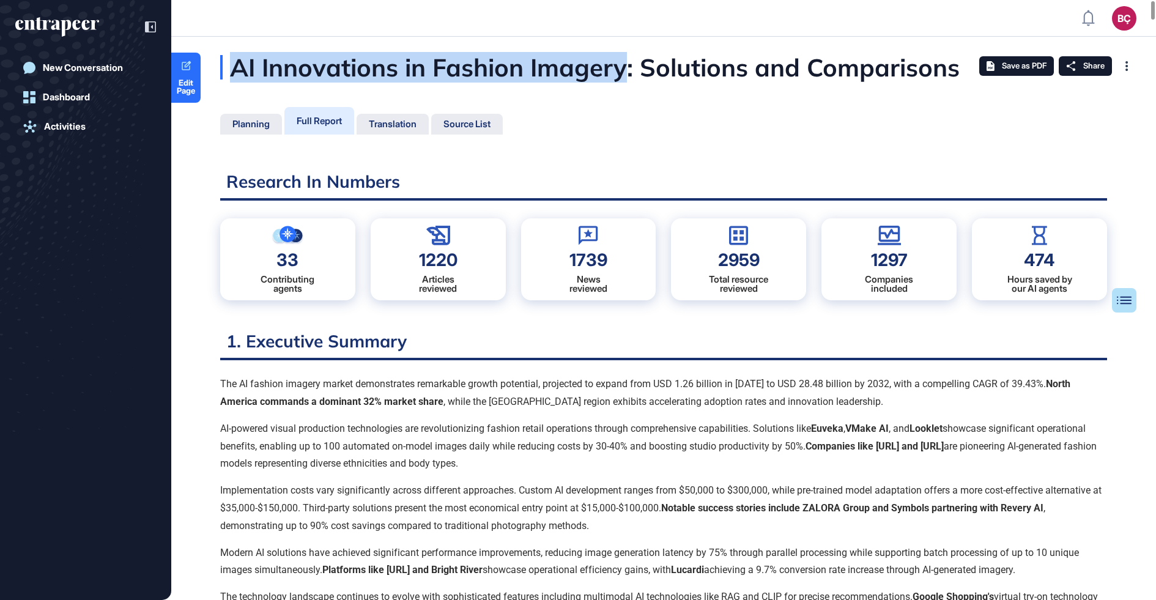
drag, startPoint x: 615, startPoint y: 75, endPoint x: 210, endPoint y: 76, distance: 404.3
copy div "AI Innovations in Fashion Imagery"
click at [617, 69] on div "AI Innovations in Fashion Imagery: Solutions and Comparisons" at bounding box center [651, 67] width 862 height 24
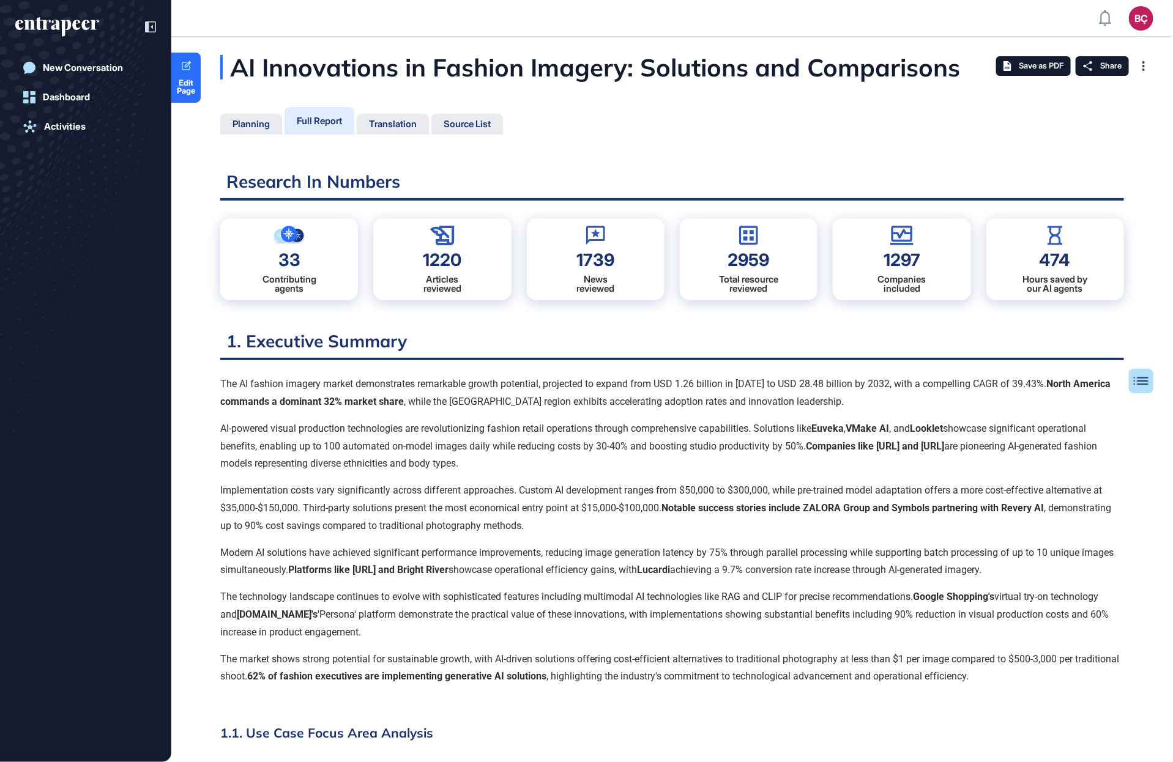
scroll to position [701, 3]
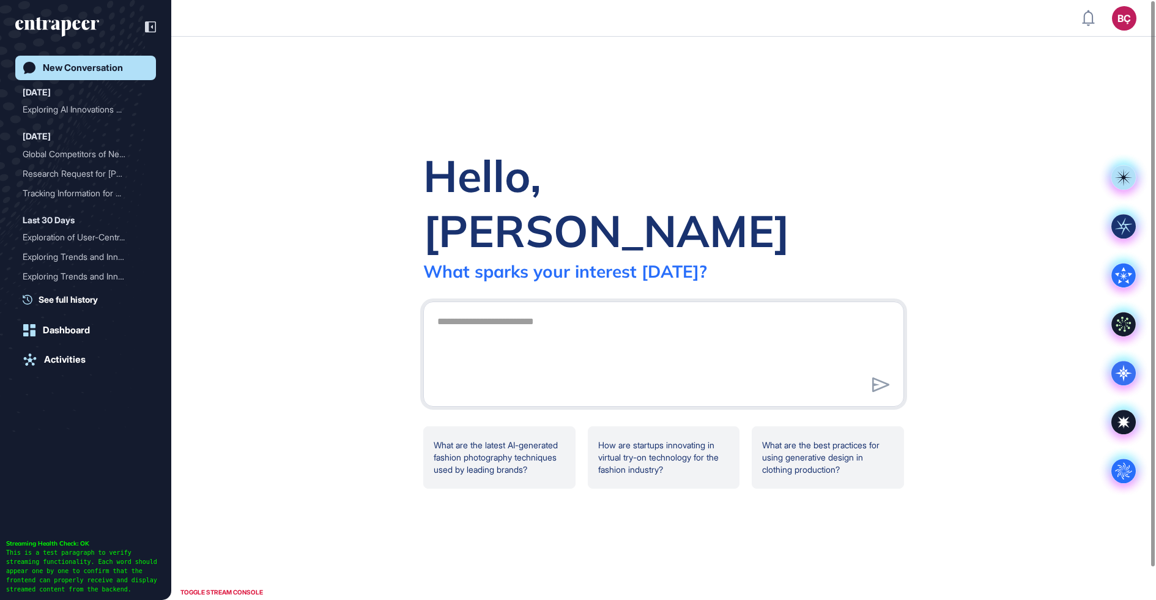
click at [467, 309] on textarea at bounding box center [663, 352] width 467 height 86
click at [825, 433] on div "What are the best practices for using generative design in clothing production?" at bounding box center [828, 457] width 152 height 62
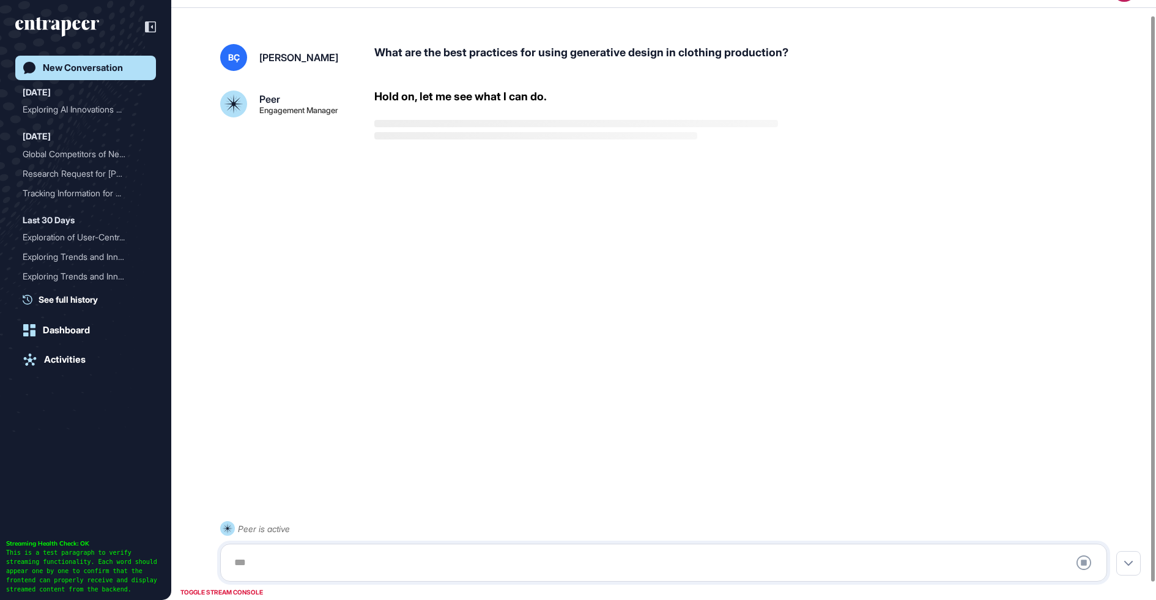
scroll to position [34, 0]
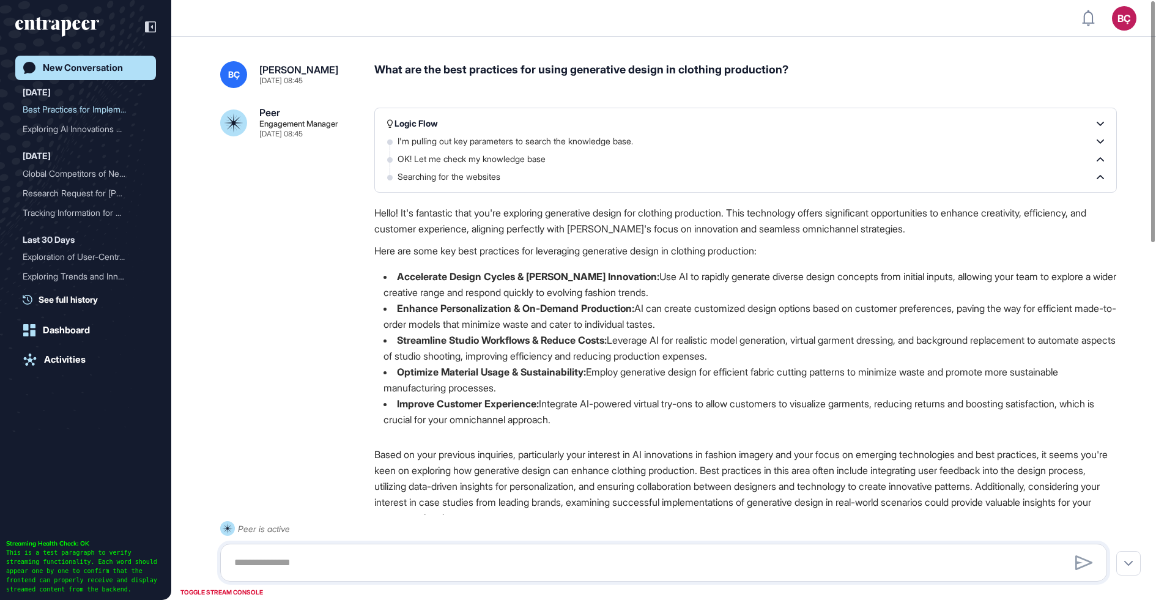
click at [103, 79] on link "New Conversation" at bounding box center [85, 68] width 141 height 24
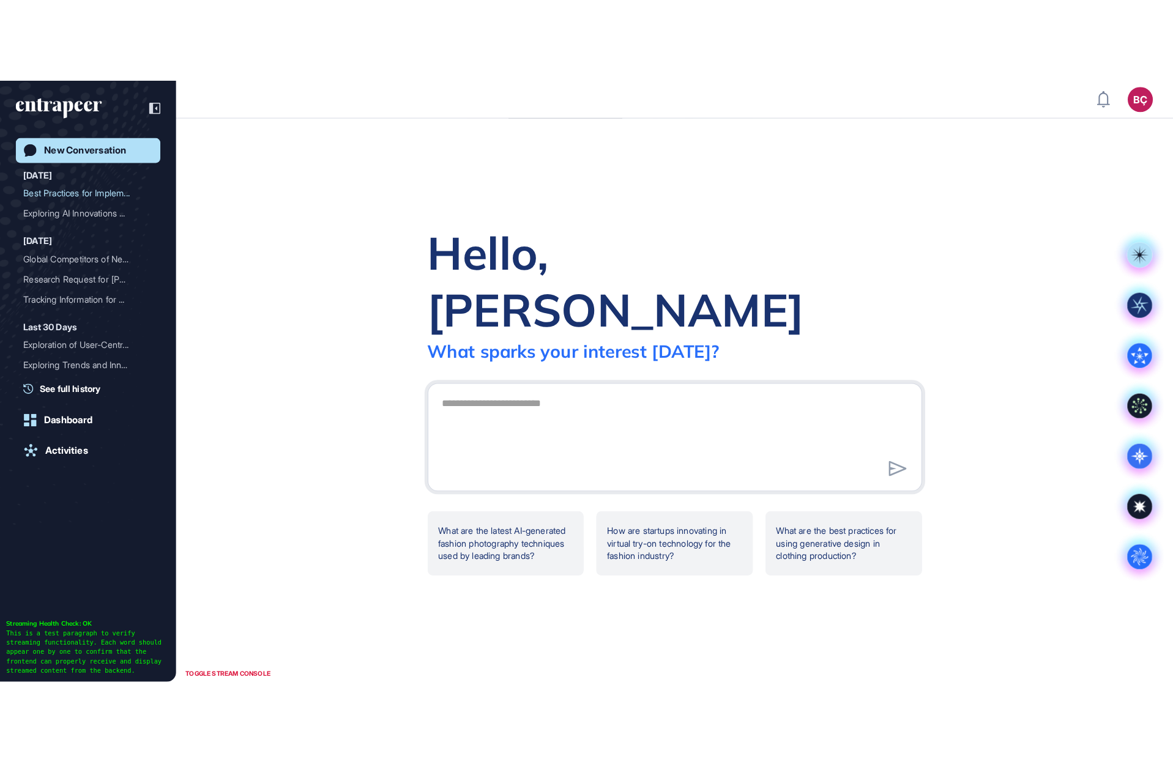
scroll to position [762, 1173]
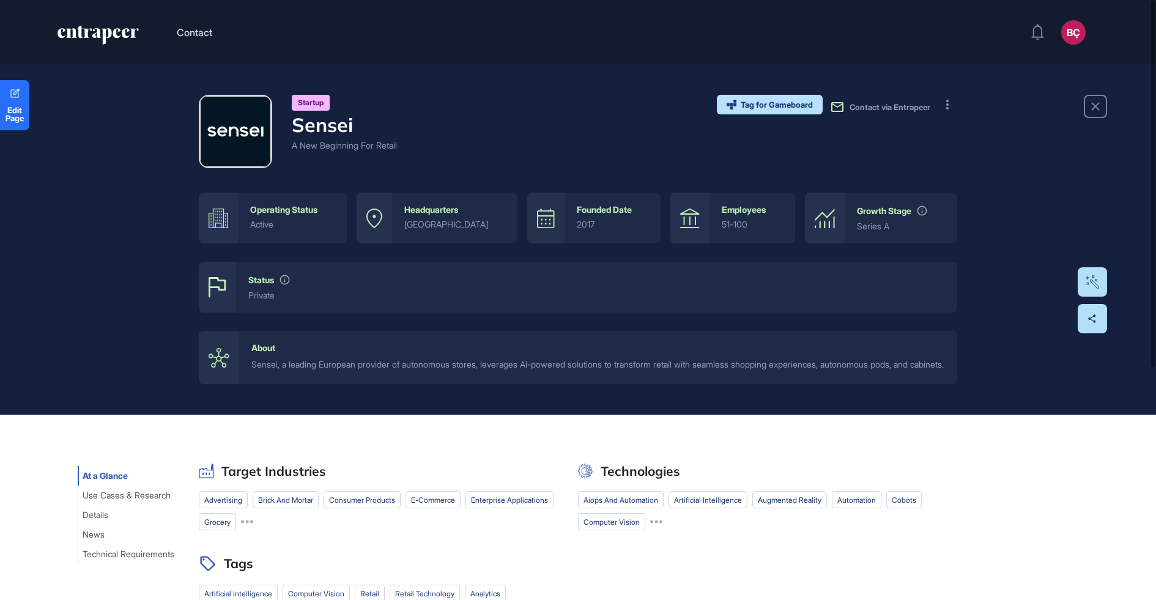
click at [412, 371] on div "Sensei, a leading European provider of autonomous stores, leverages AI-powered …" at bounding box center [598, 364] width 694 height 13
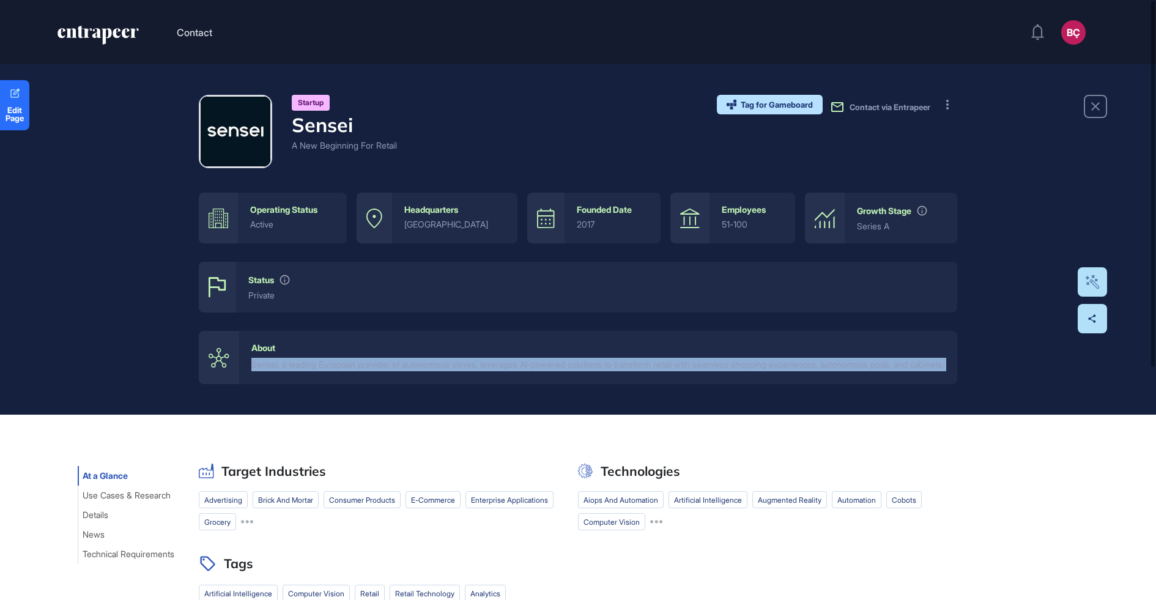
click at [412, 371] on div "Sensei, a leading European provider of autonomous stores, leverages AI-powered …" at bounding box center [598, 364] width 694 height 13
click at [405, 399] on div "Startup Sensei A New Beginning For Retail Tag for Gameboard Build Partner Inves…" at bounding box center [578, 239] width 1156 height 350
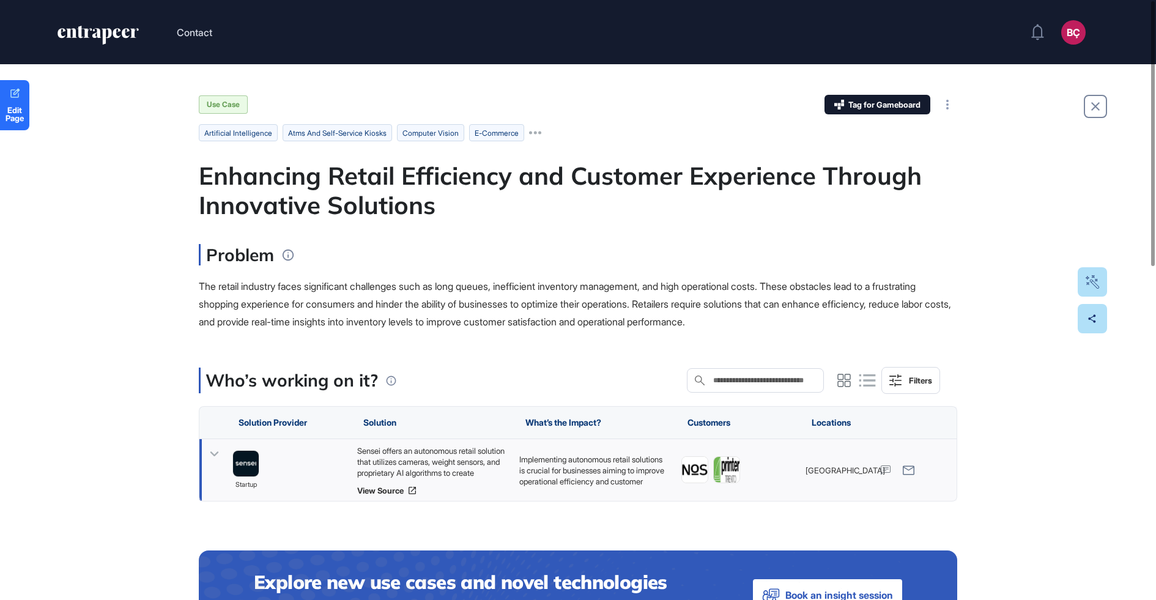
click at [218, 455] on icon at bounding box center [215, 454] width 18 height 18
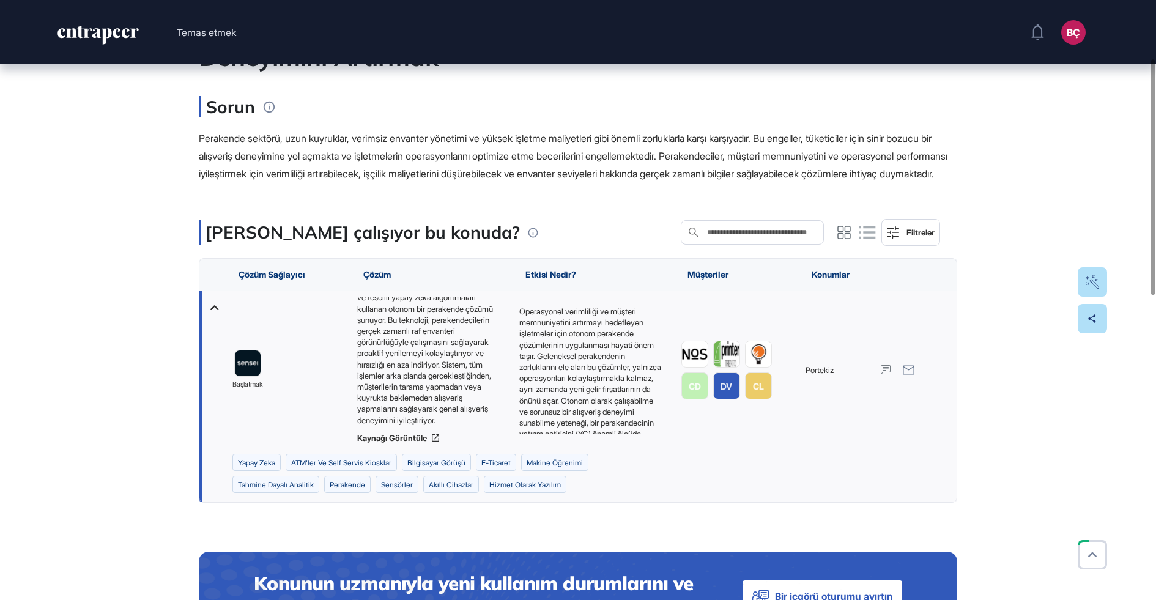
scroll to position [61, 0]
click at [700, 367] on img at bounding box center [695, 354] width 26 height 26
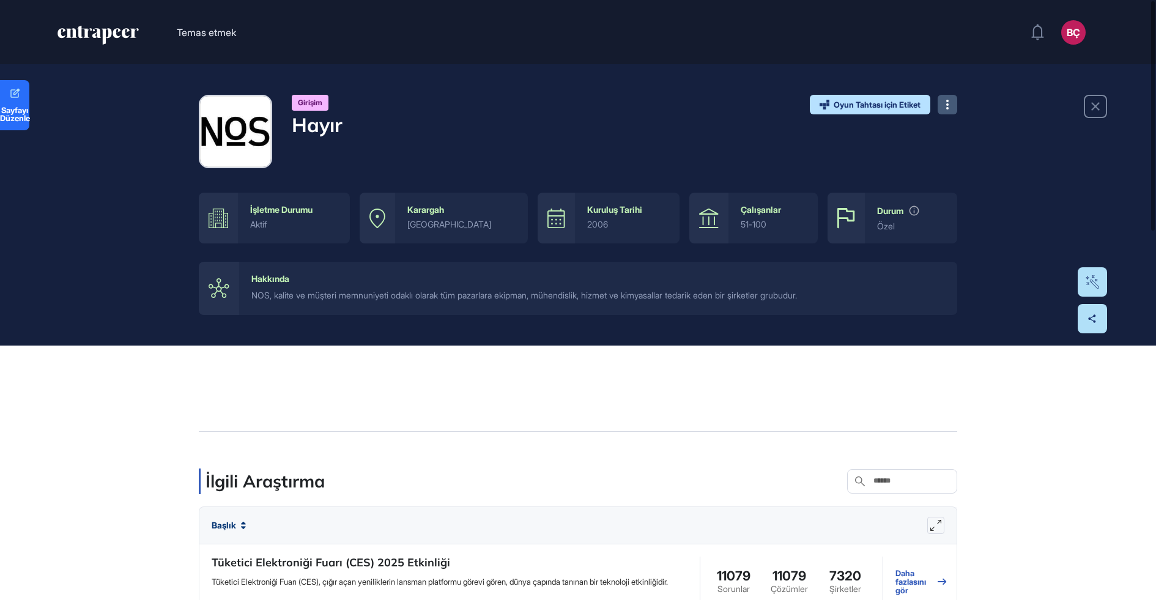
click at [941, 100] on button at bounding box center [948, 105] width 20 height 20
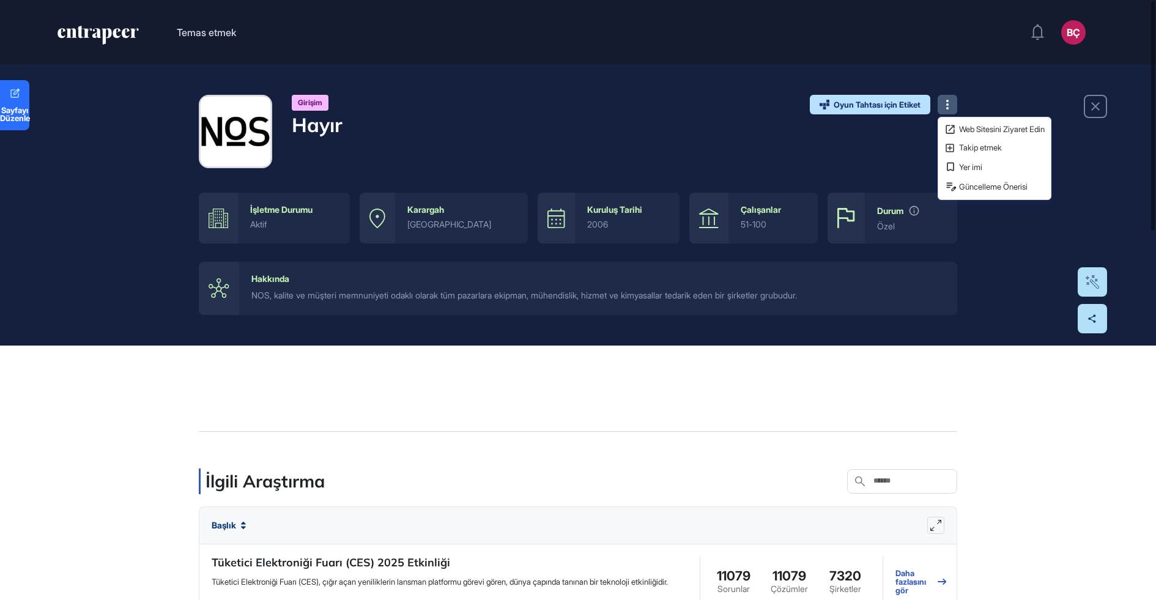
click at [832, 157] on div "Girişim Hayır Oyun Tahtası için Etiket İnşa etmek Ortak Yatırım Elde etmek Web …" at bounding box center [578, 131] width 758 height 73
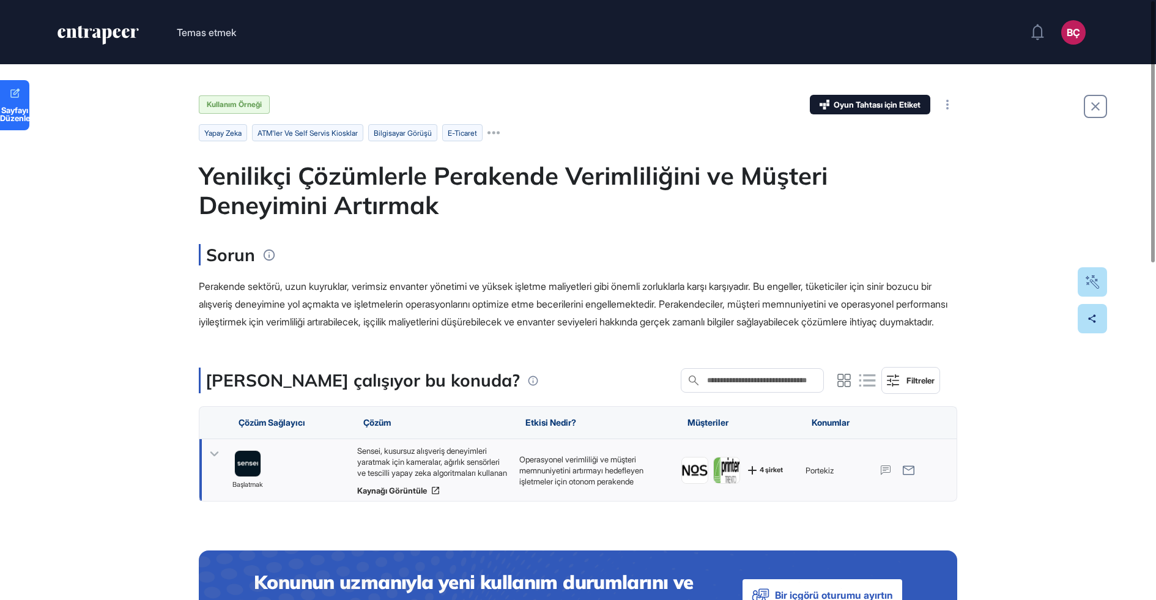
click at [799, 484] on div "4 şirket" at bounding box center [835, 470] width 72 height 62
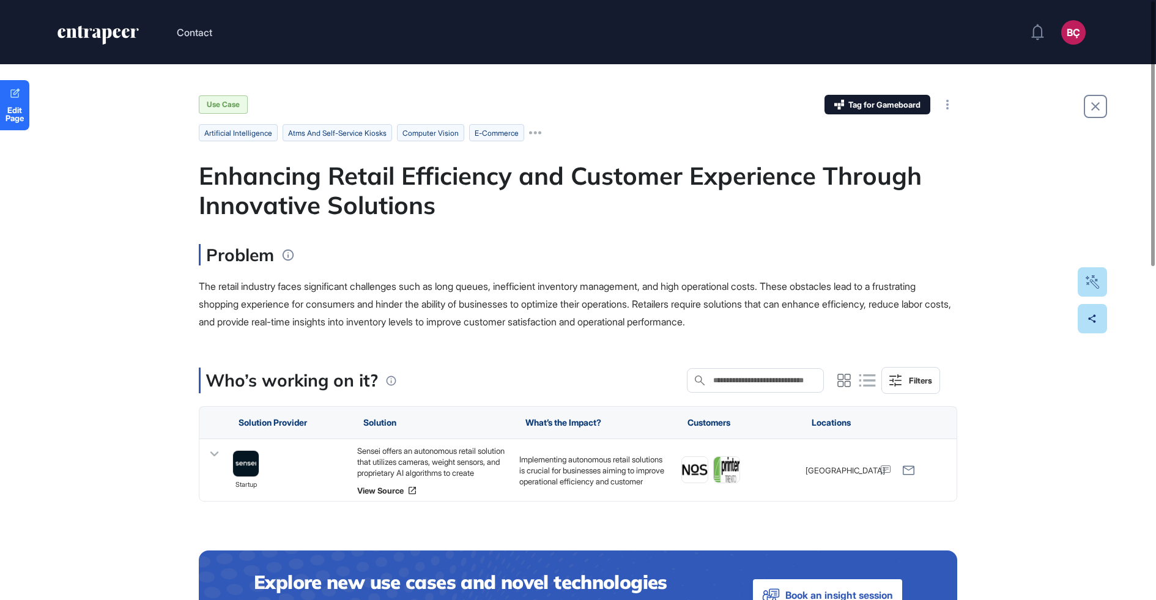
click at [612, 269] on div "Problem The retail industry faces significant challenges such as long queues, i…" at bounding box center [578, 287] width 758 height 86
click at [699, 464] on img at bounding box center [695, 470] width 26 height 26
click at [373, 490] on link "View Source" at bounding box center [432, 491] width 150 height 10
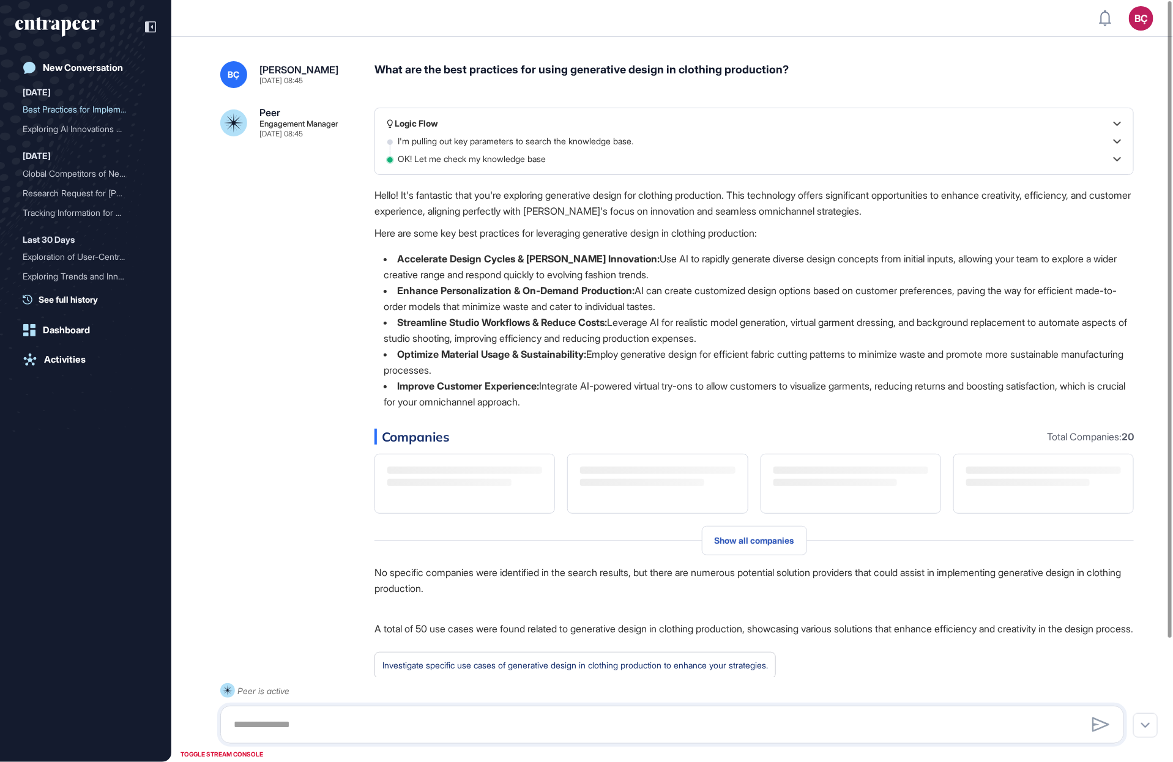
click at [81, 45] on div "New Conversation [DATE] Best Practices for Implem... Exploring AI Innovations .…" at bounding box center [85, 373] width 141 height 716
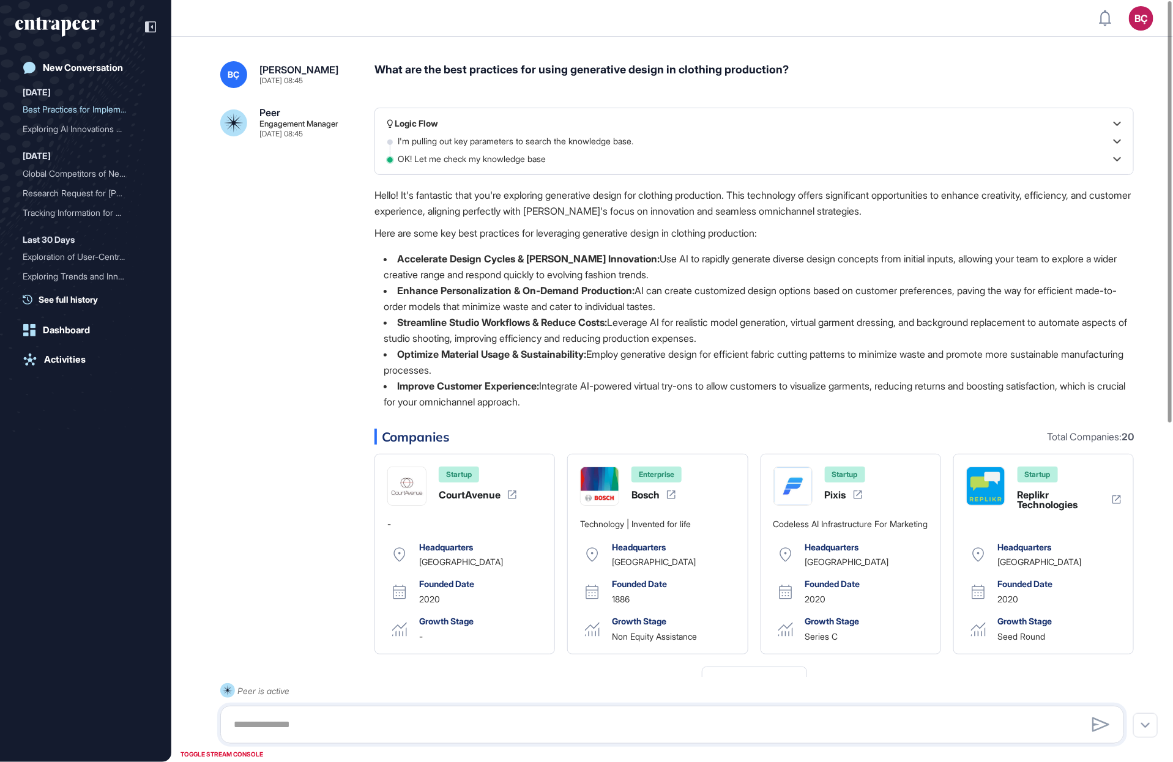
click at [81, 30] on icon "entrapeer-logo" at bounding box center [57, 27] width 84 height 20
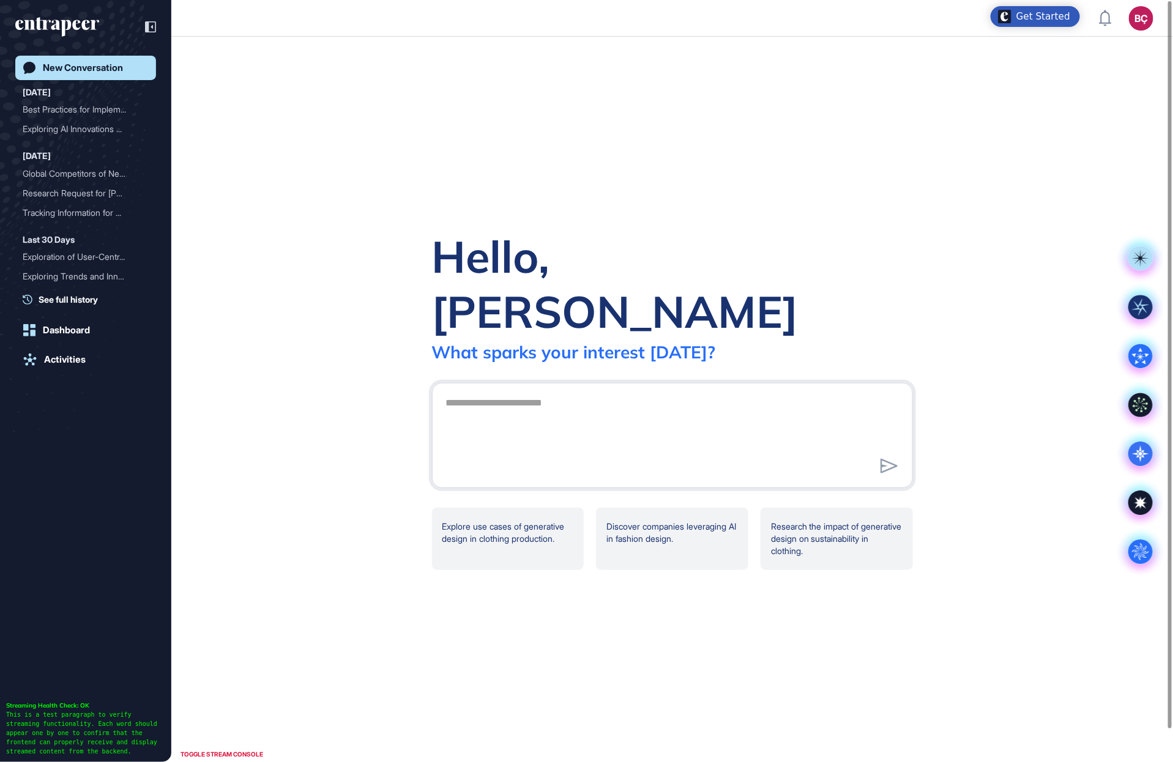
click at [1011, 15] on img "Open Get Started checklist" at bounding box center [1004, 16] width 13 height 13
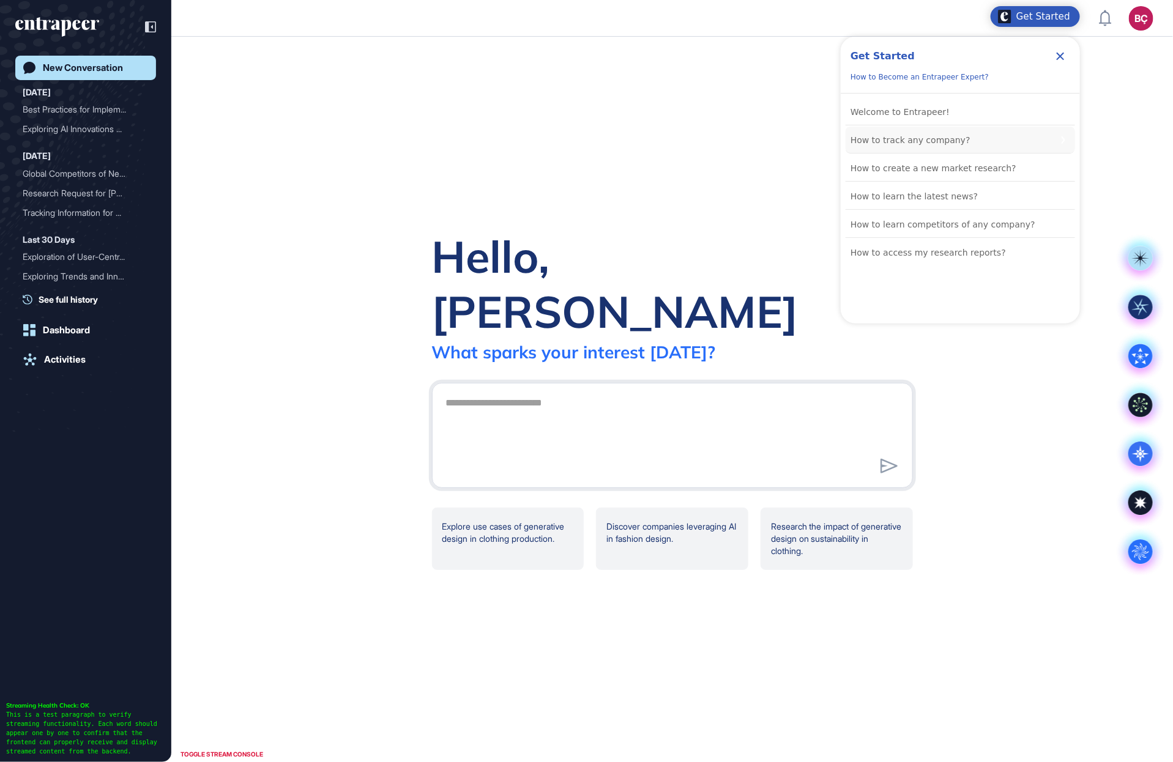
click at [965, 140] on div "How to track any company?" at bounding box center [959, 140] width 229 height 27
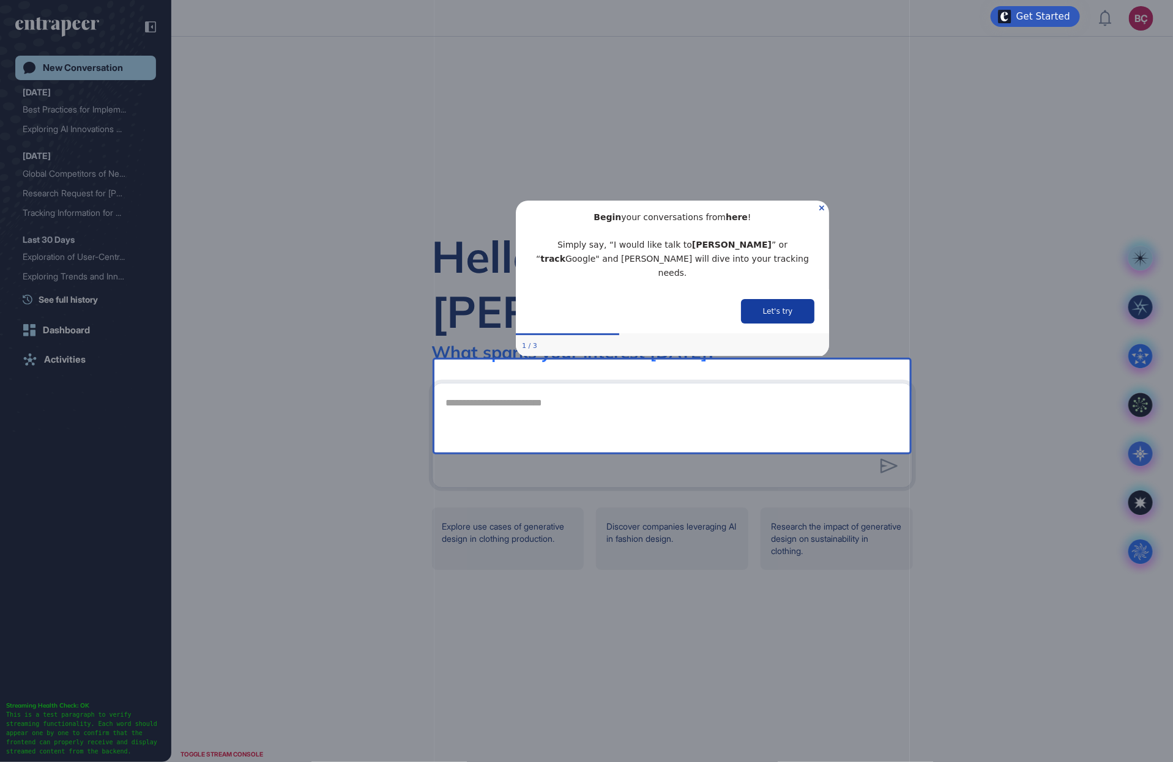
click at [787, 299] on button "Let's try" at bounding box center [776, 311] width 73 height 24
type textarea "**********"
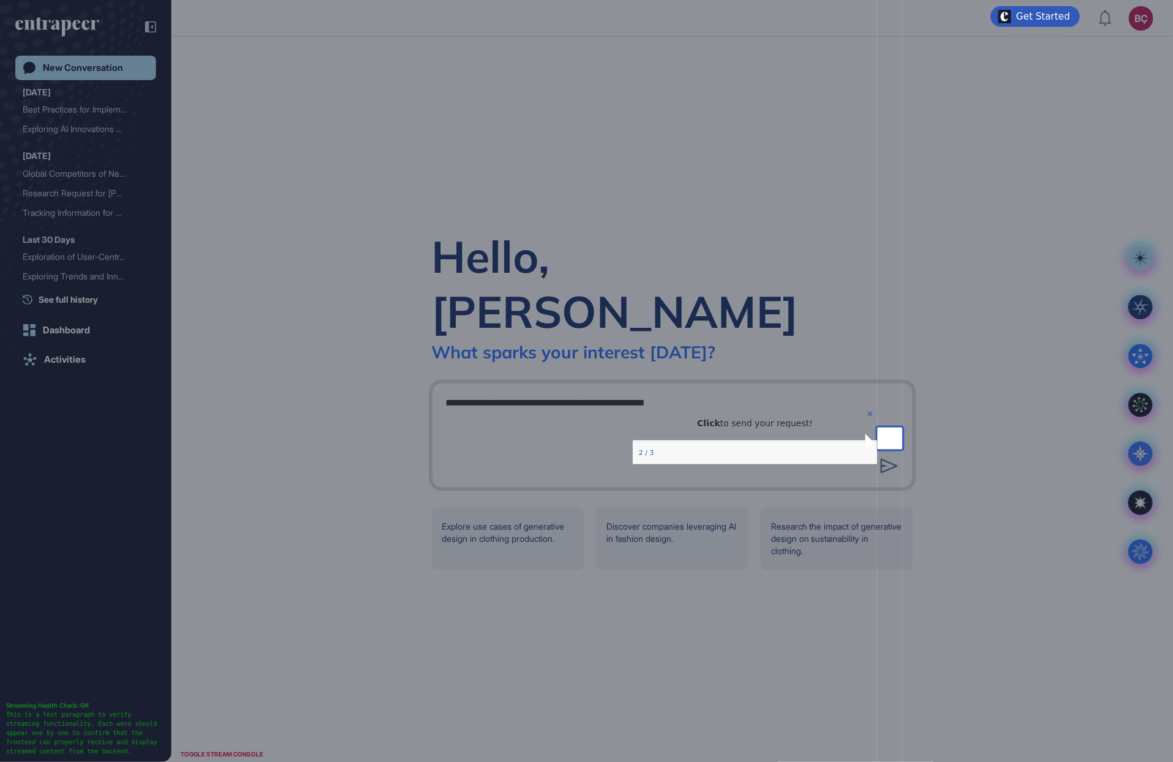
click at [867, 417] on icon "Close Preview" at bounding box center [869, 414] width 5 height 5
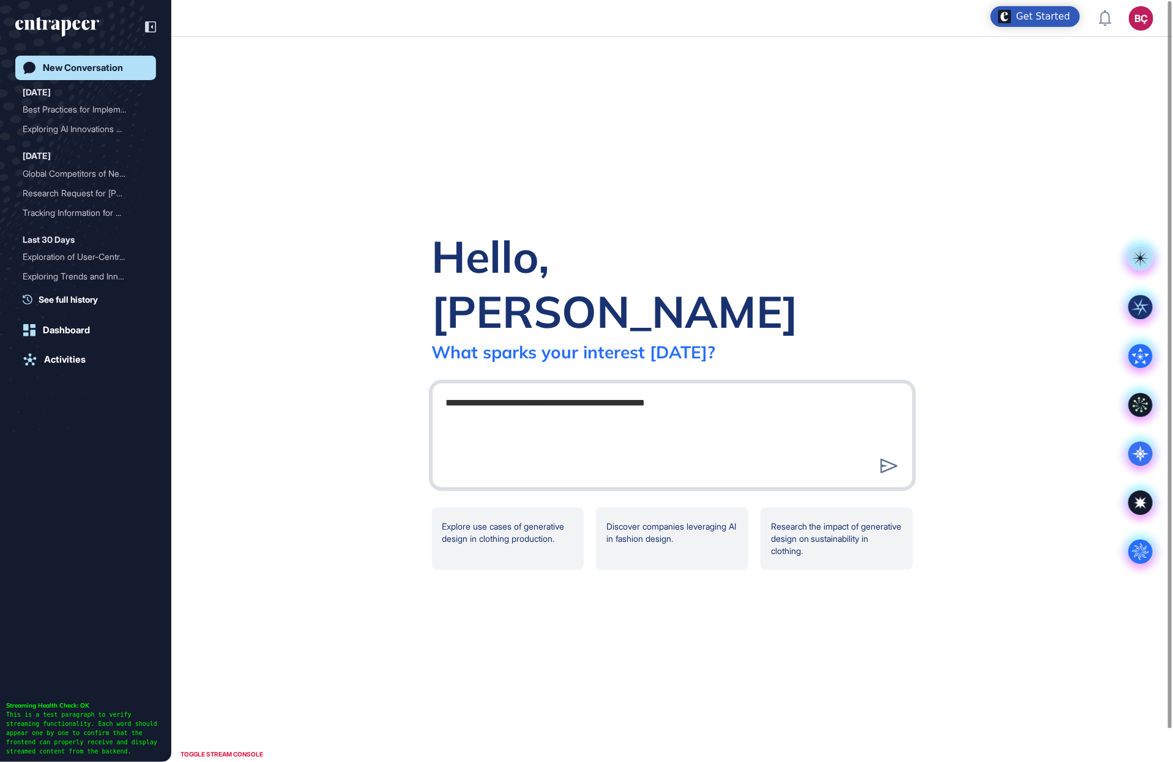
click at [697, 394] on textarea "**********" at bounding box center [672, 434] width 467 height 86
click at [1072, 268] on div "Hello, Beril What sparks your interest today? .cls-2{fill:#fff} Explore use cas…" at bounding box center [671, 399] width 1001 height 725
click at [1138, 262] on rect at bounding box center [1140, 258] width 24 height 24
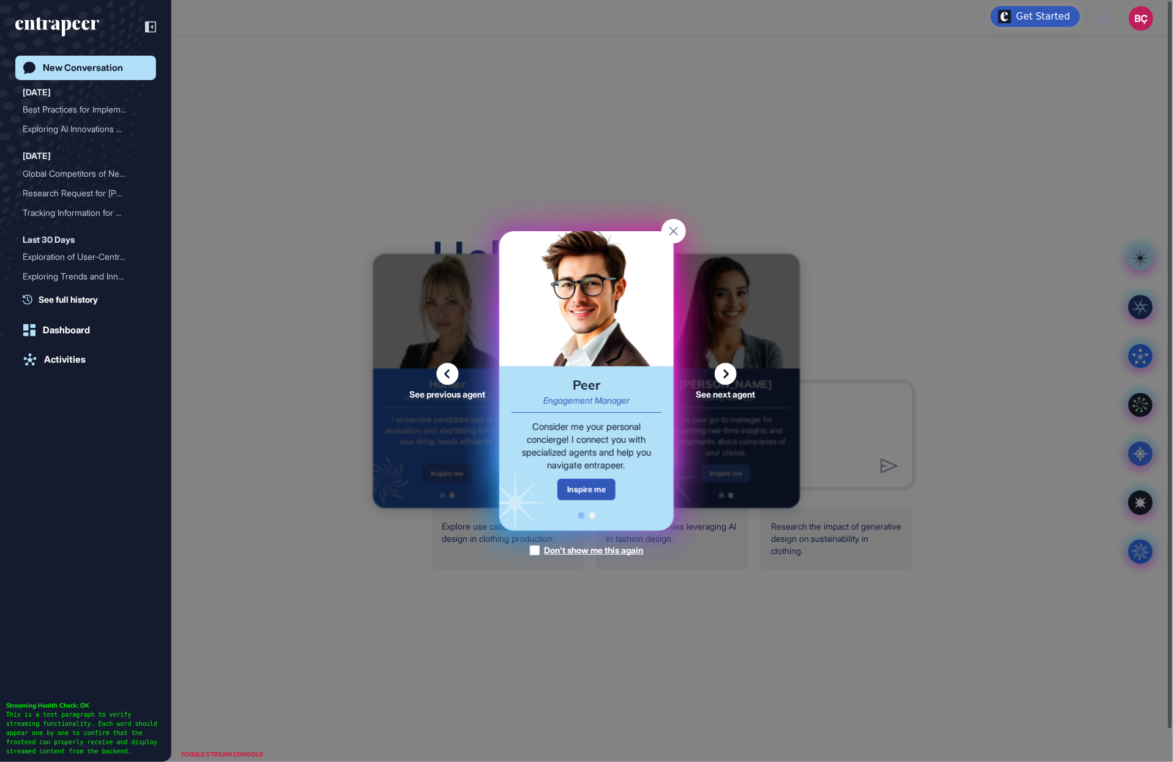
click at [727, 372] on icon at bounding box center [725, 374] width 22 height 22
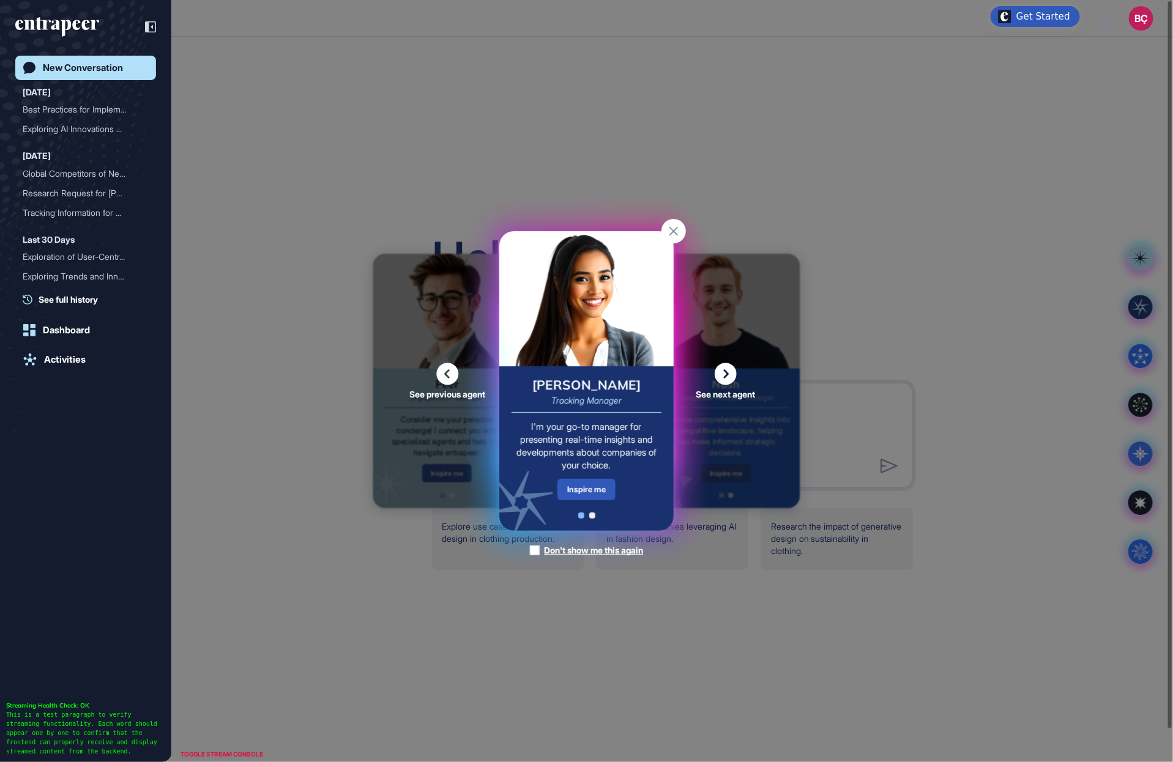
click at [727, 372] on icon at bounding box center [725, 374] width 22 height 22
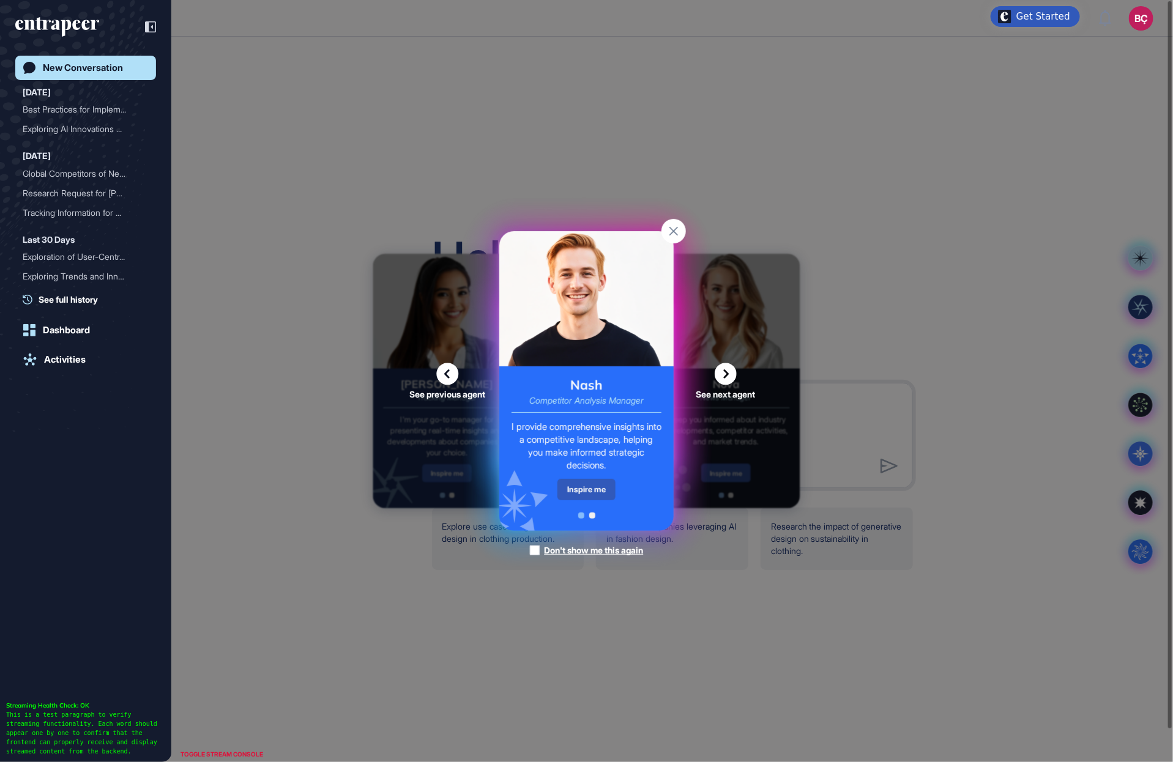
click at [723, 375] on icon at bounding box center [725, 374] width 22 height 22
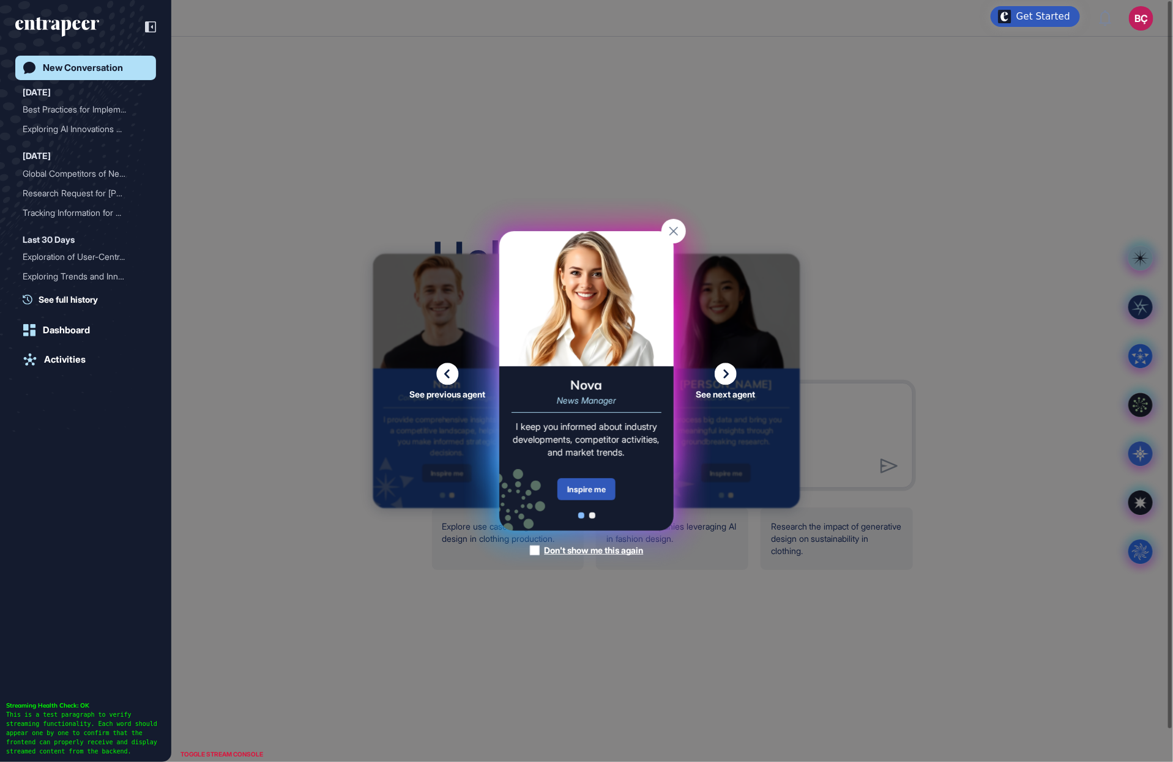
click at [440, 371] on icon at bounding box center [447, 374] width 22 height 22
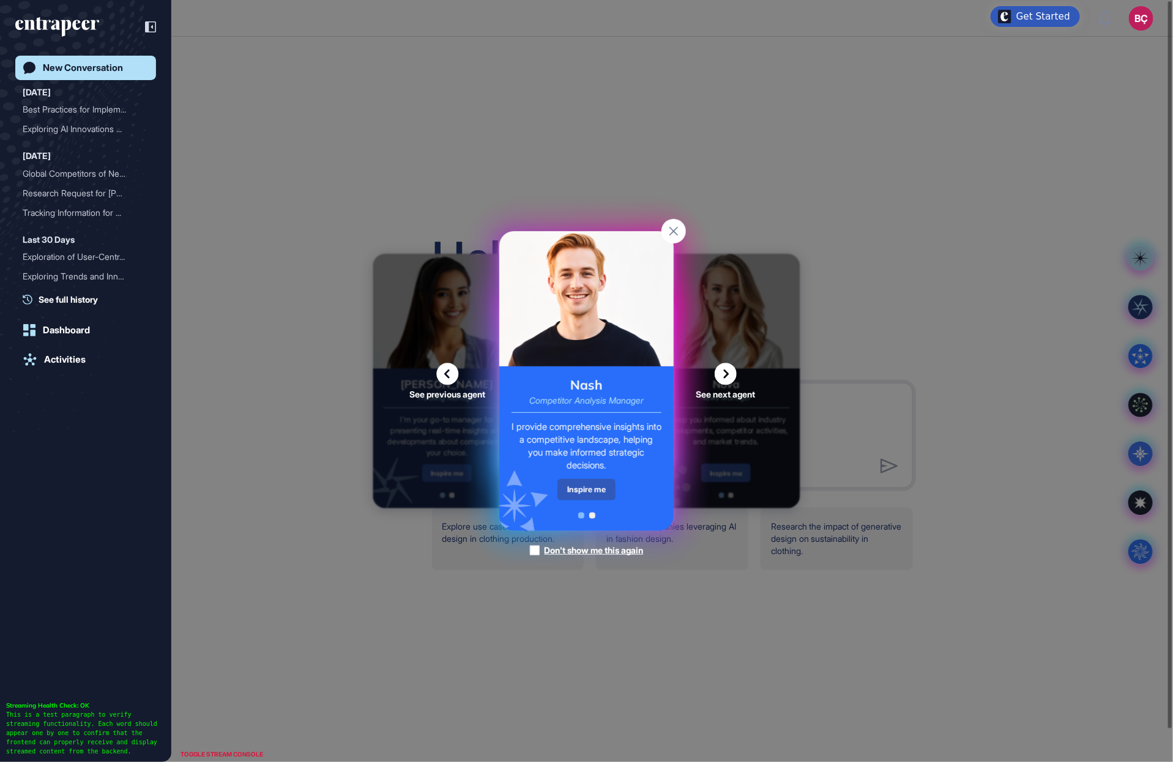
click at [440, 370] on icon at bounding box center [447, 374] width 22 height 22
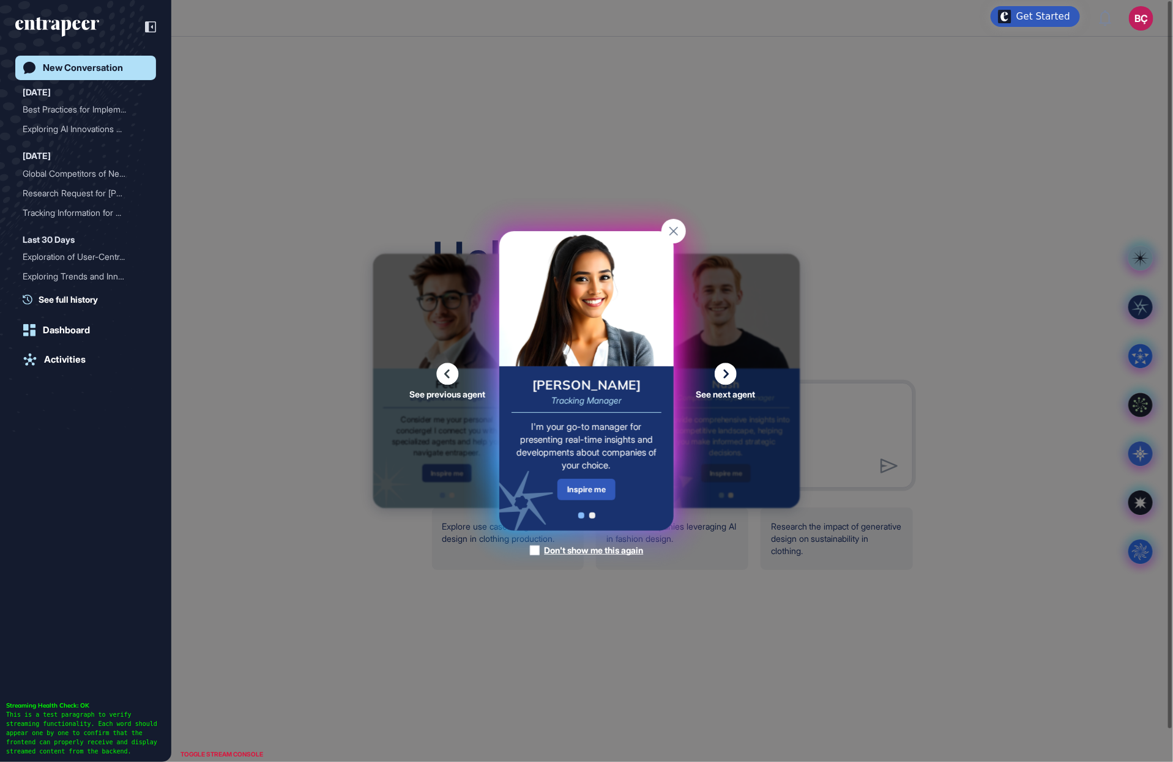
click at [440, 370] on icon at bounding box center [447, 374] width 22 height 22
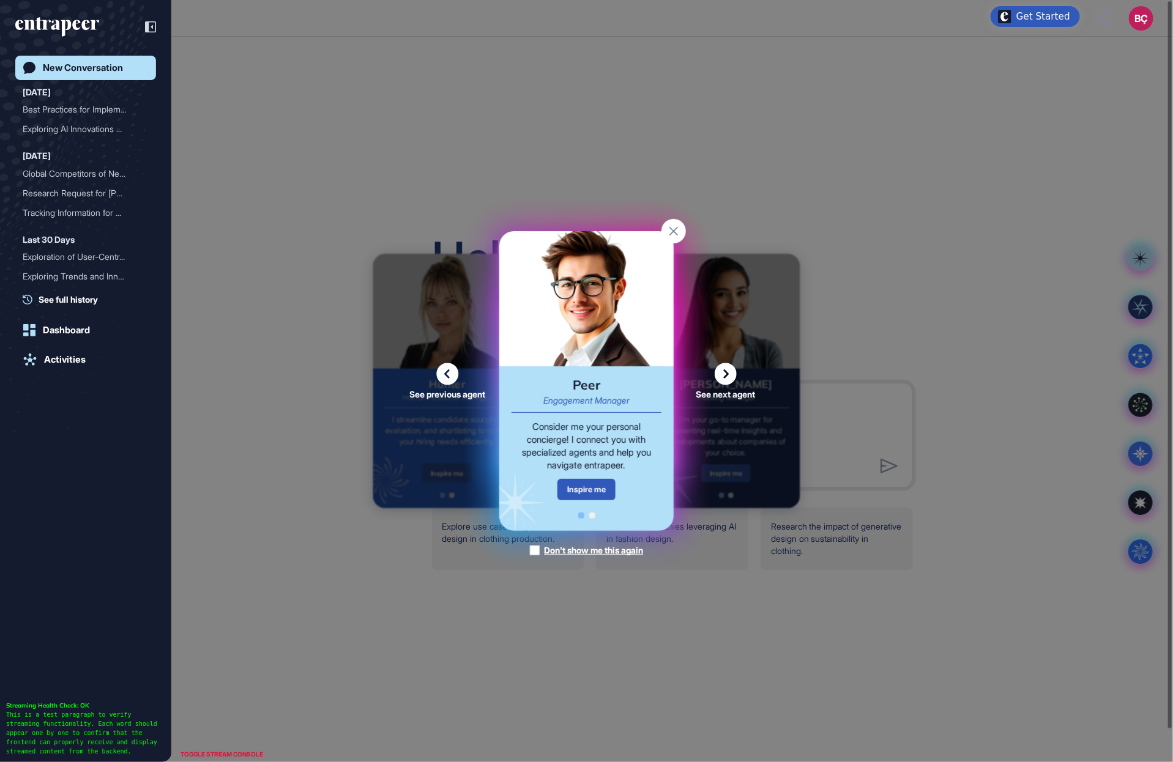
click at [720, 374] on icon at bounding box center [725, 374] width 22 height 22
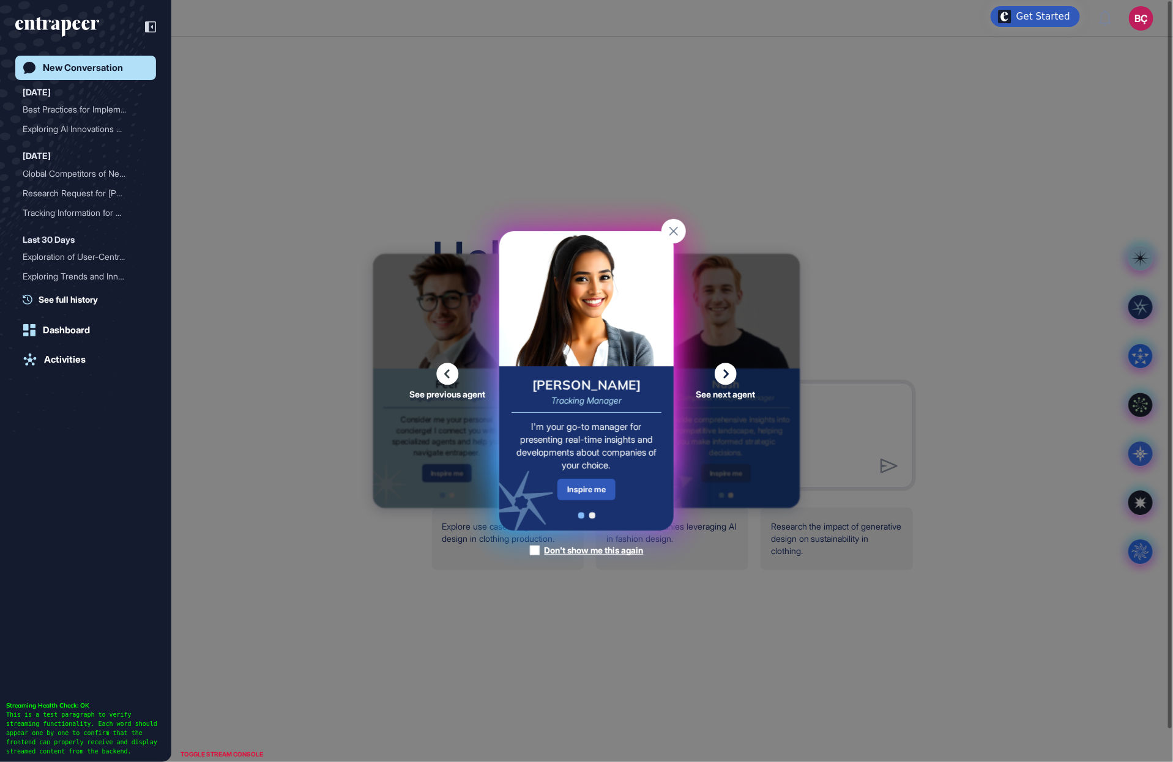
click at [732, 368] on icon at bounding box center [725, 374] width 22 height 22
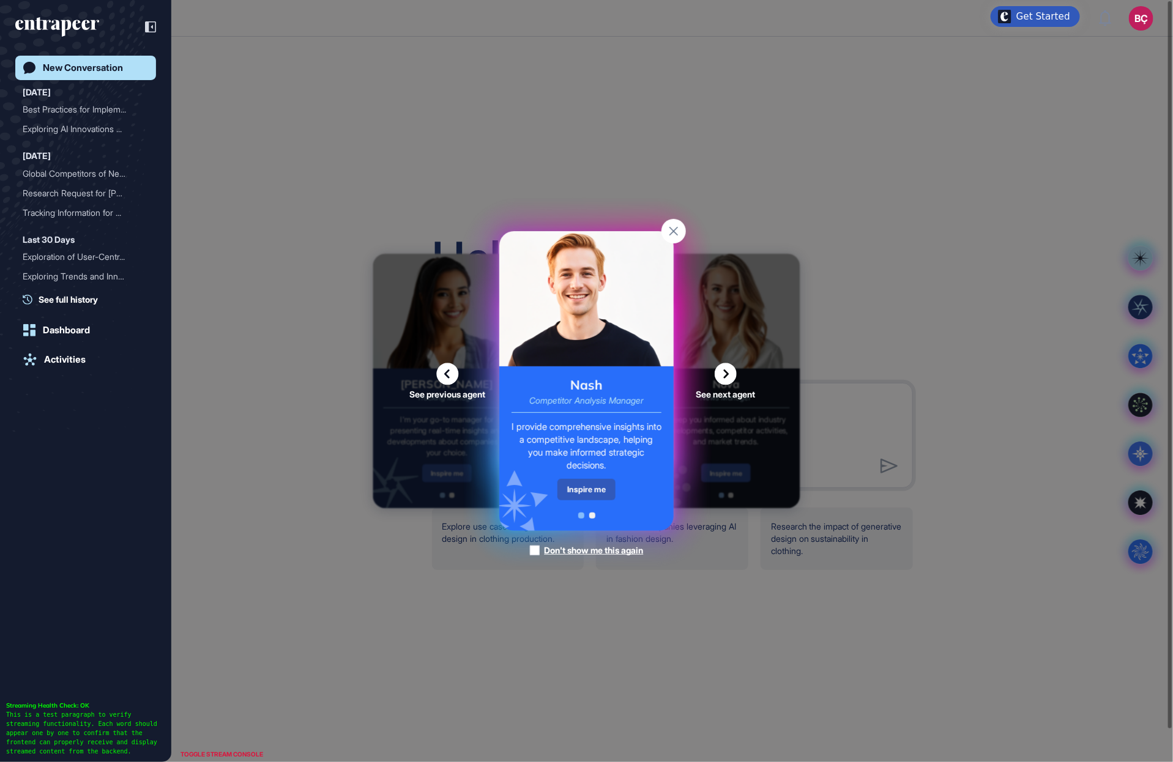
click at [720, 367] on icon at bounding box center [725, 374] width 22 height 22
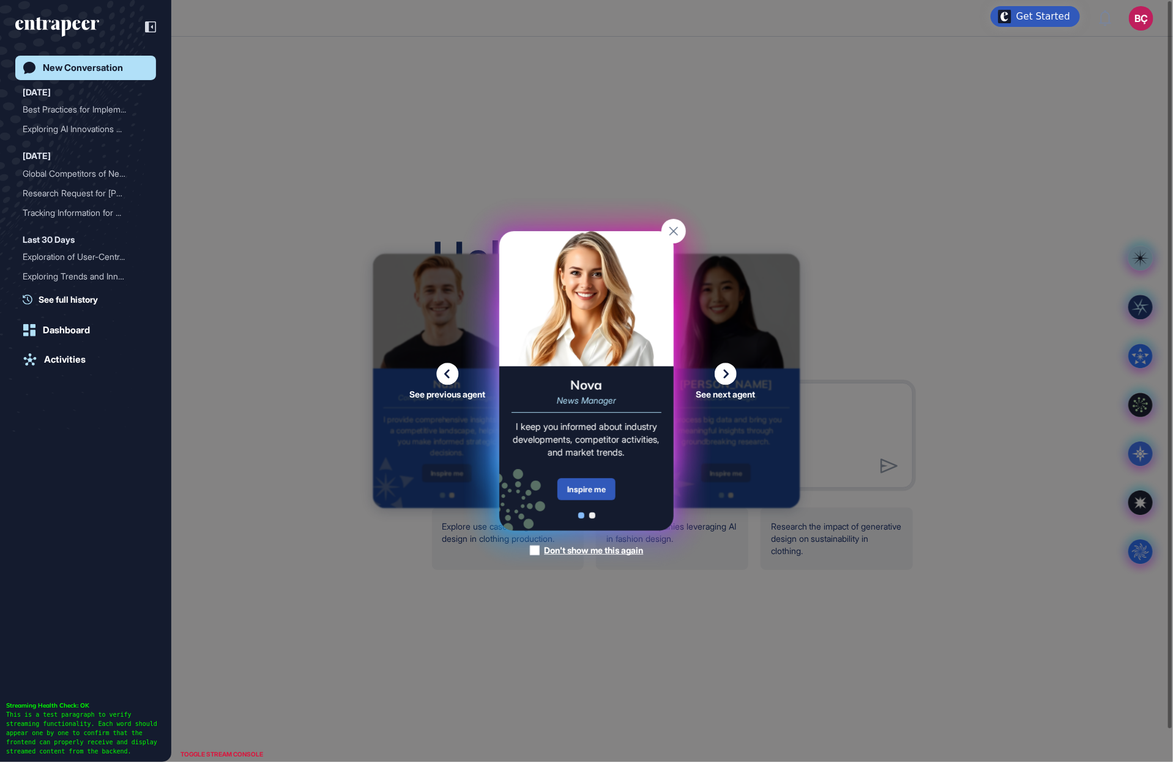
click at [727, 379] on icon at bounding box center [725, 374] width 22 height 22
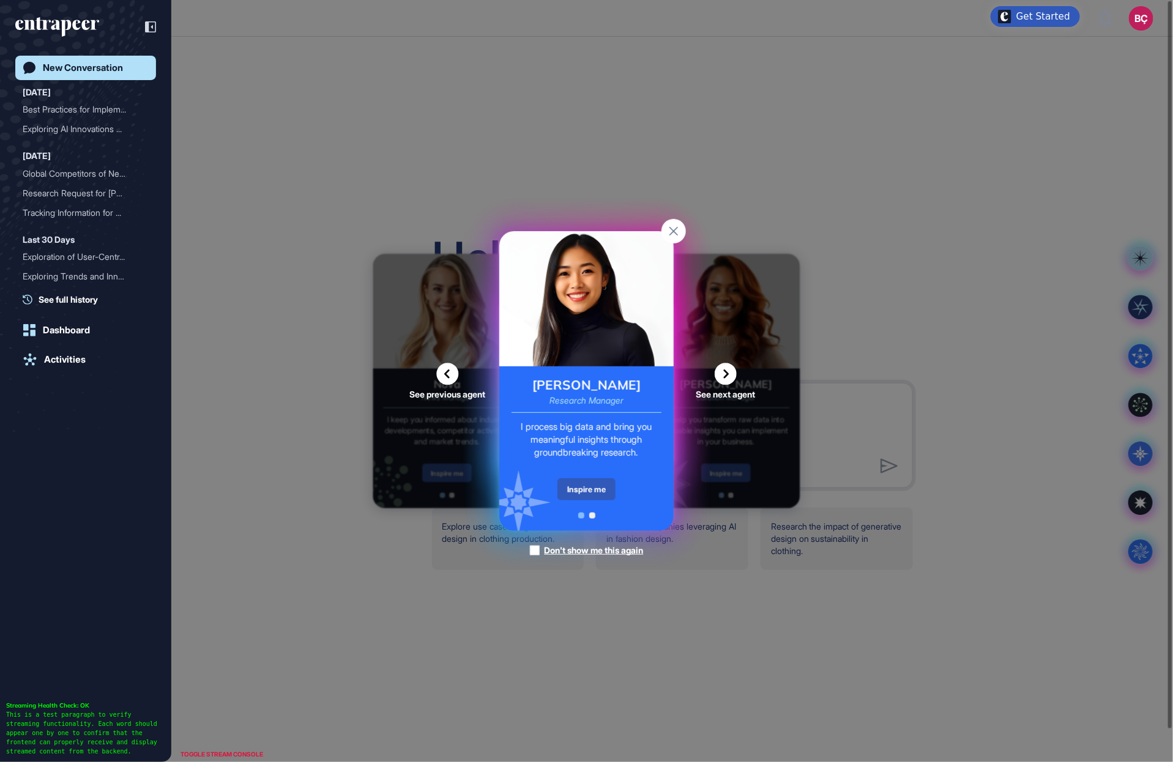
click at [721, 380] on icon at bounding box center [725, 374] width 22 height 22
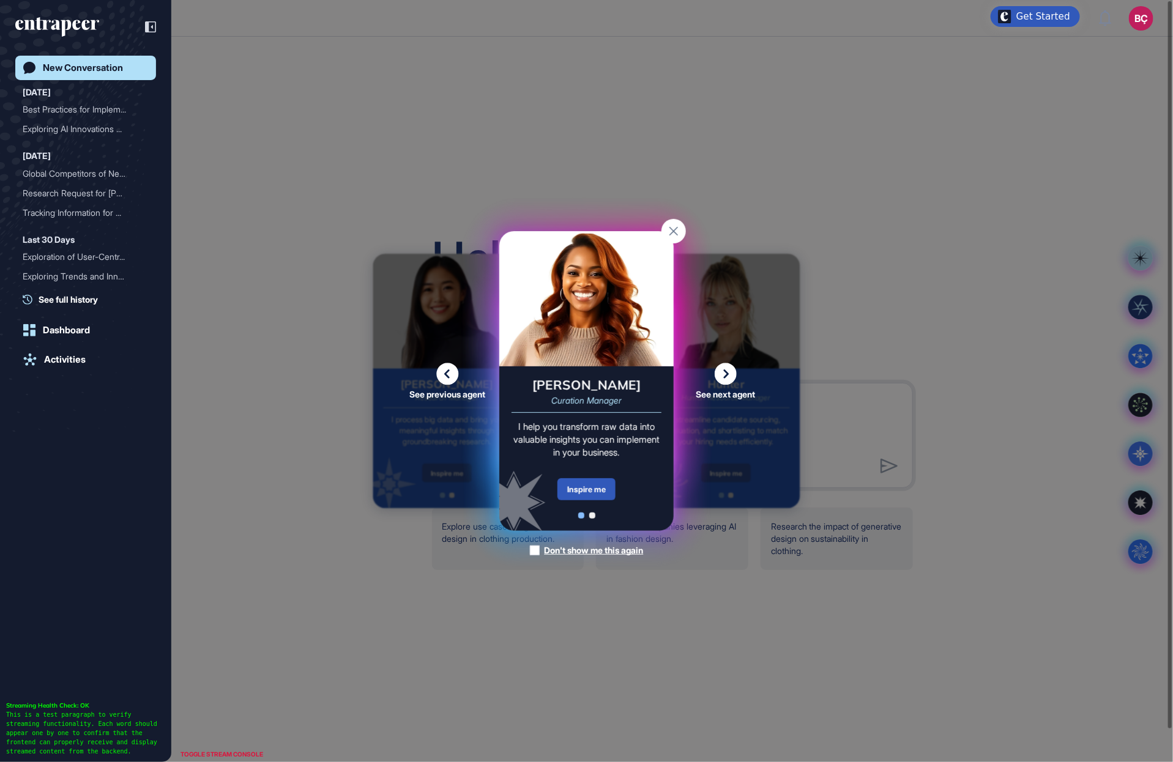
click at [675, 231] on rect at bounding box center [673, 231] width 24 height 24
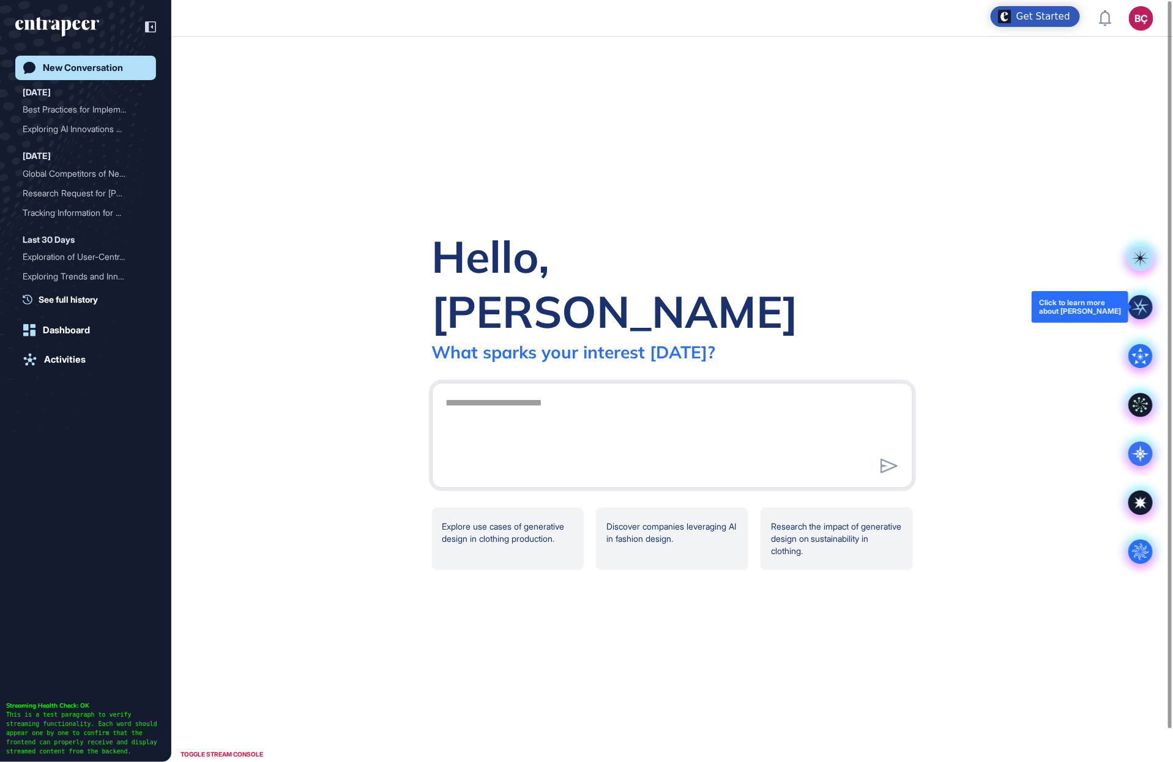
click at [1146, 313] on rect at bounding box center [1140, 307] width 24 height 24
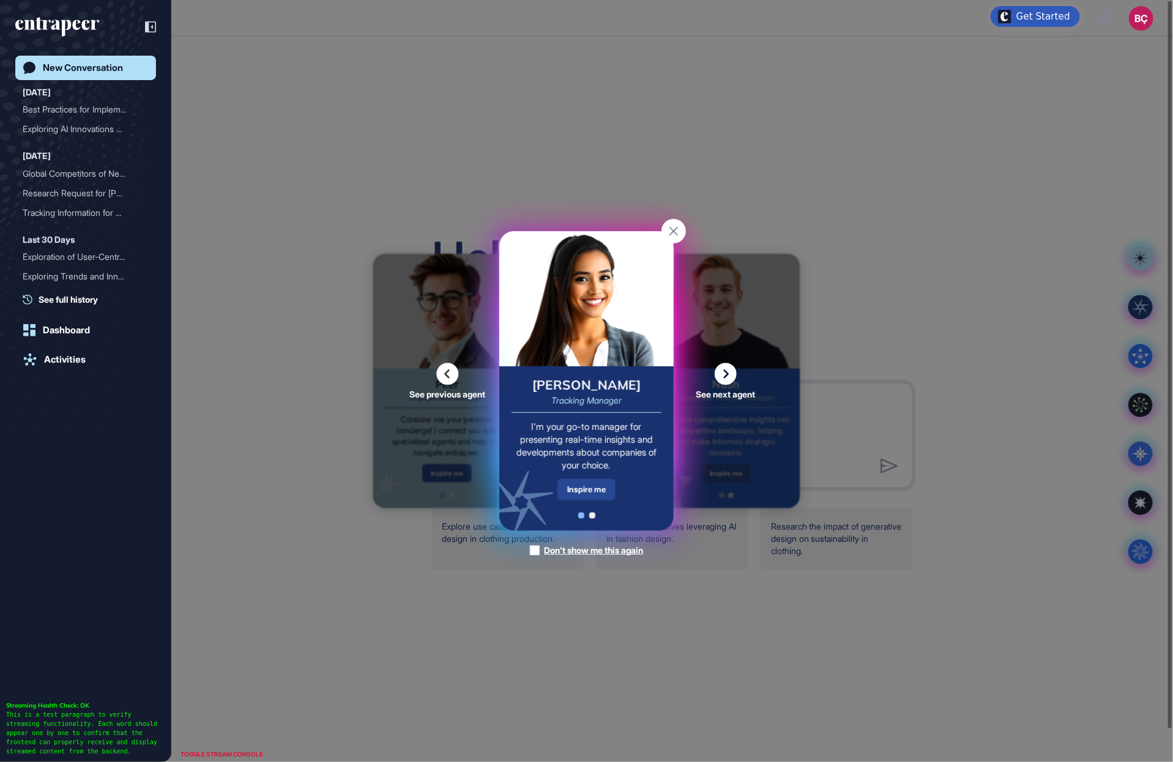
click at [611, 485] on div "Inspire me" at bounding box center [586, 489] width 58 height 21
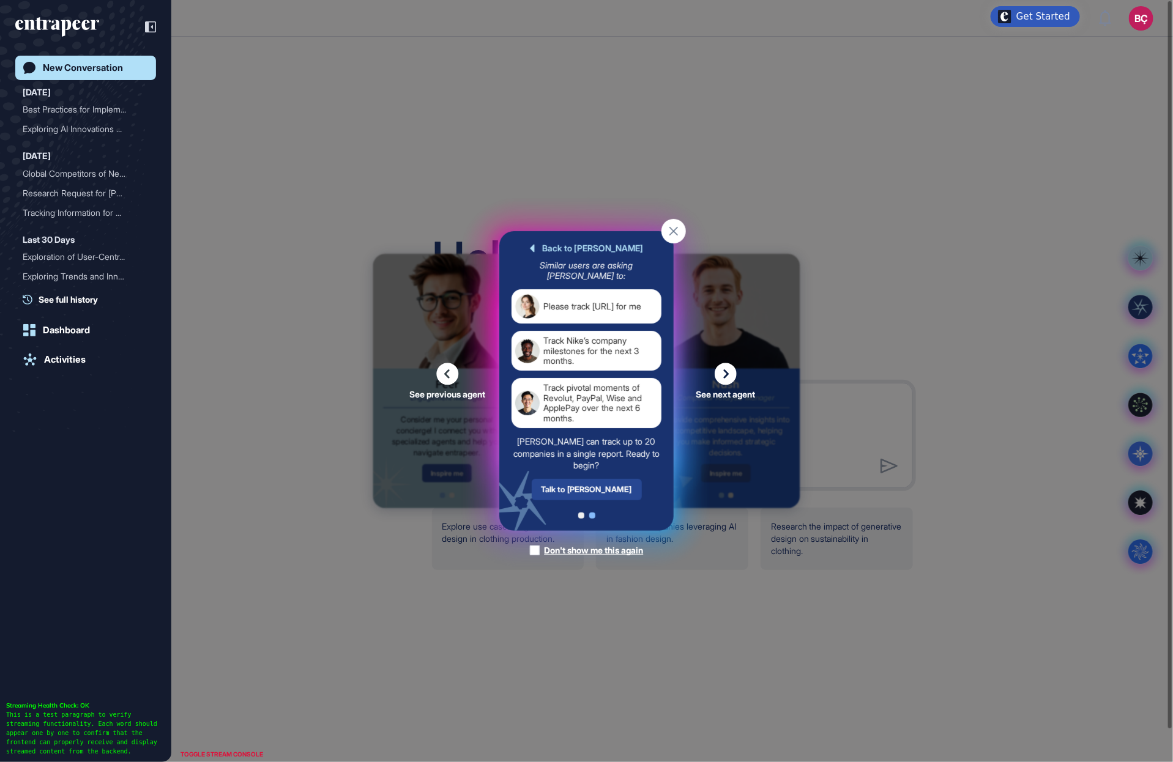
click at [590, 489] on div "Talk to Tracy" at bounding box center [587, 489] width 110 height 21
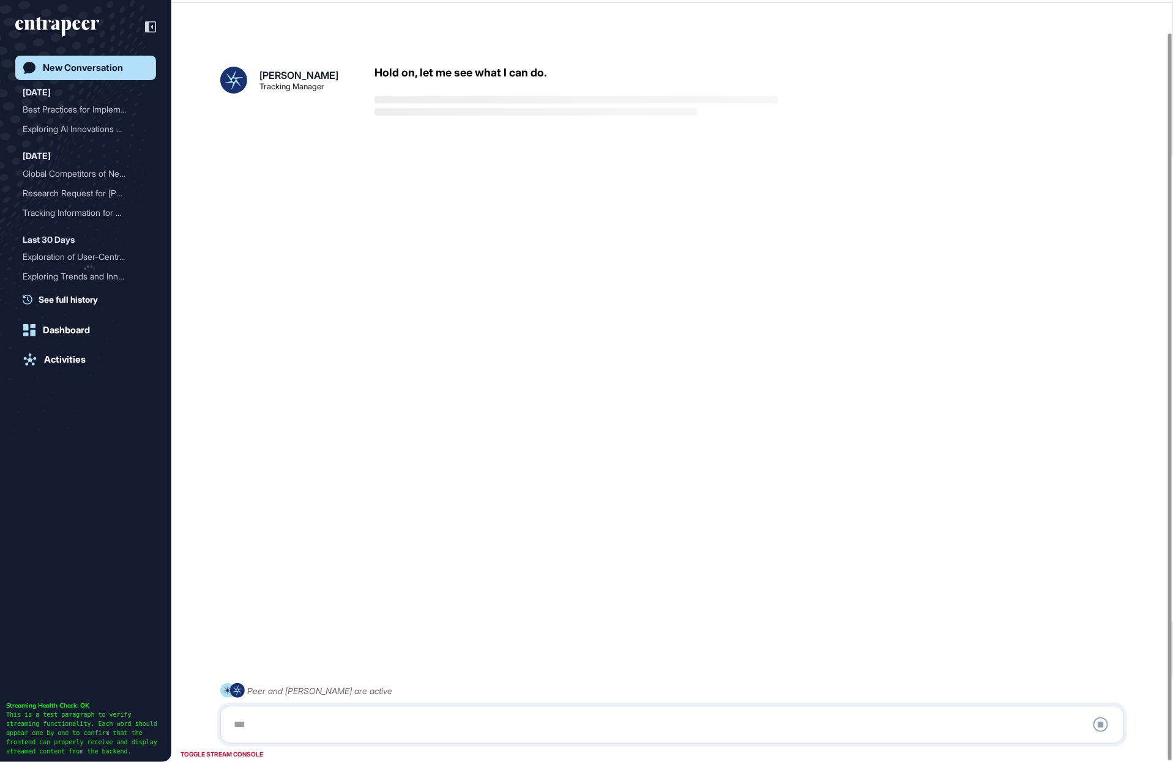
scroll to position [34, 0]
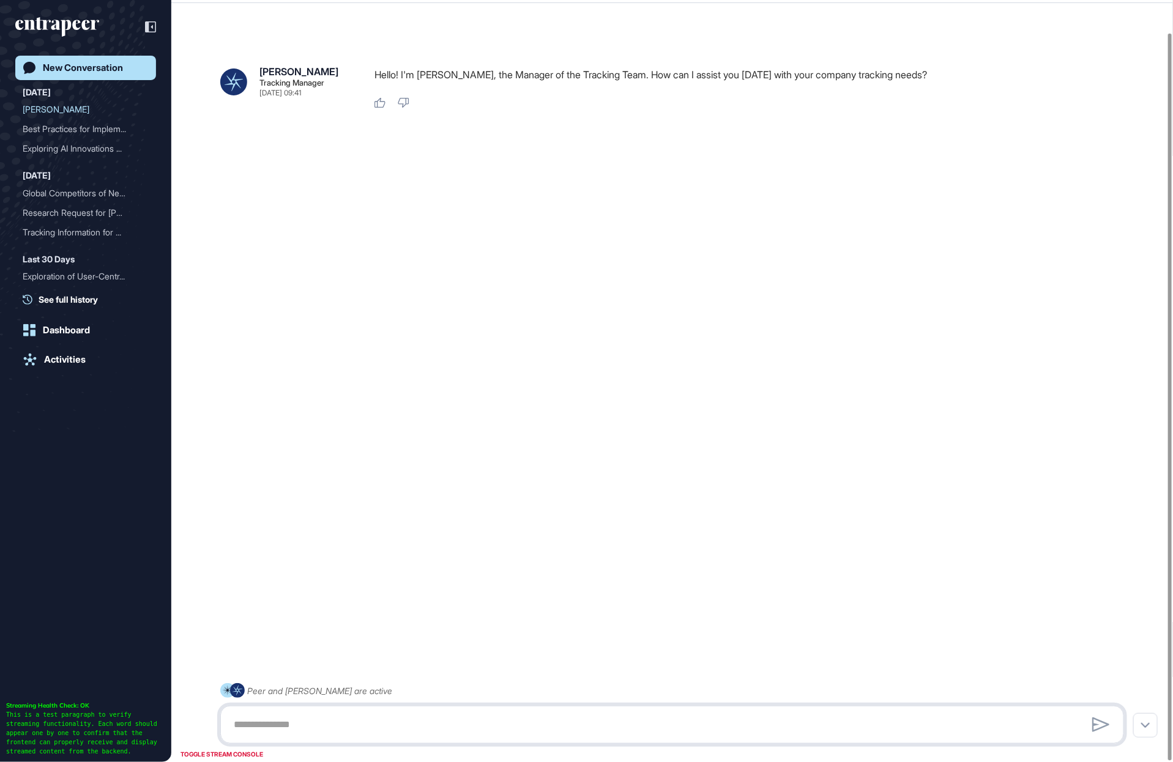
click at [553, 735] on textarea at bounding box center [672, 725] width 891 height 24
type textarea "**********"
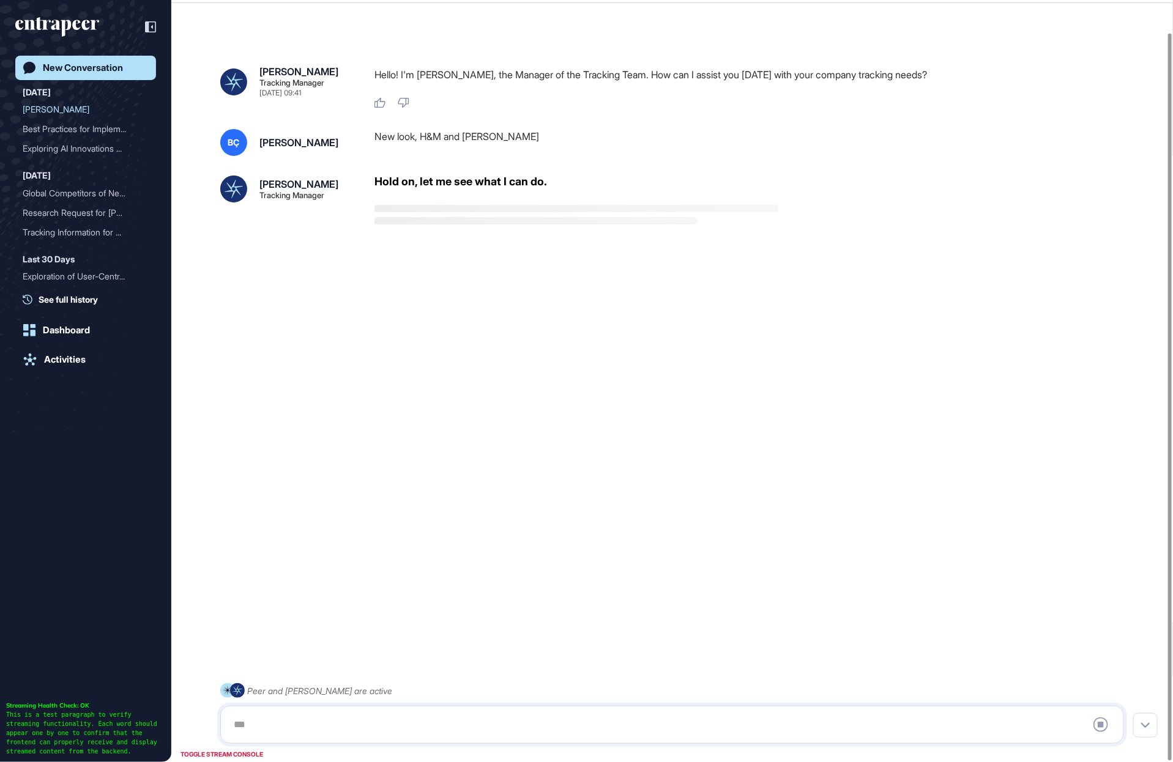
click at [500, 214] on div "Hold on, let me see what I can do." at bounding box center [576, 200] width 404 height 49
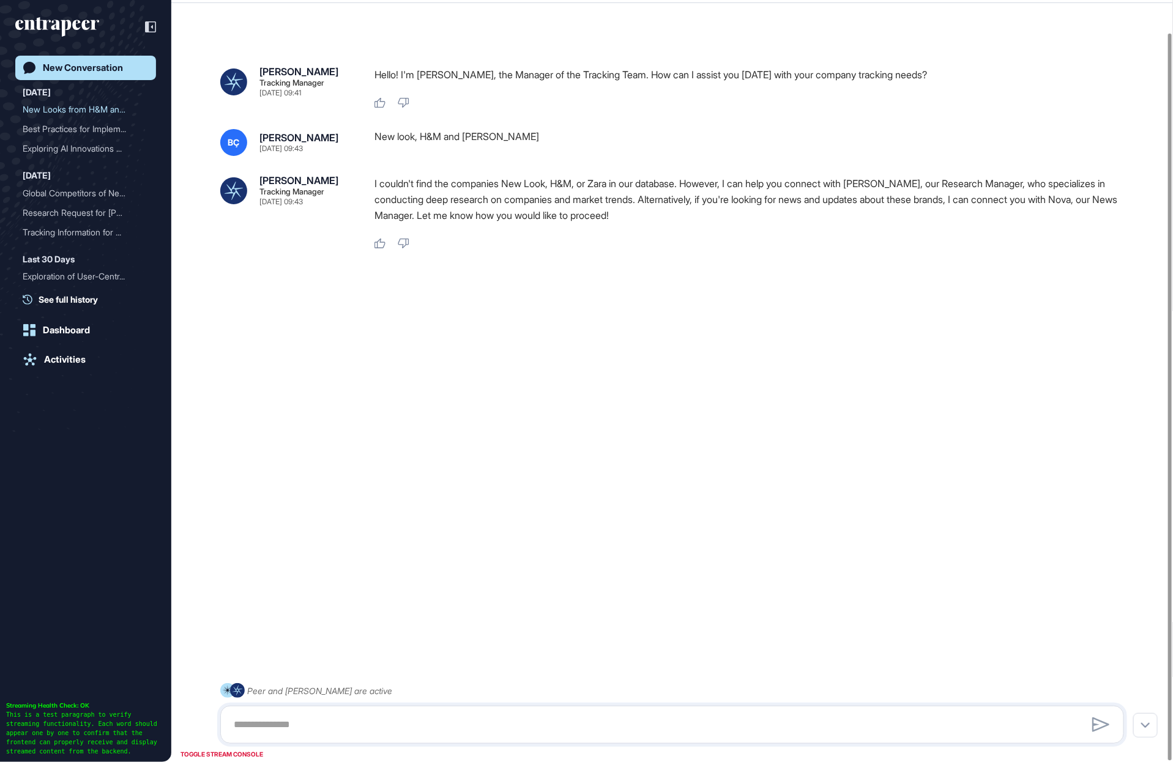
click at [86, 64] on div "New Conversation" at bounding box center [83, 67] width 80 height 11
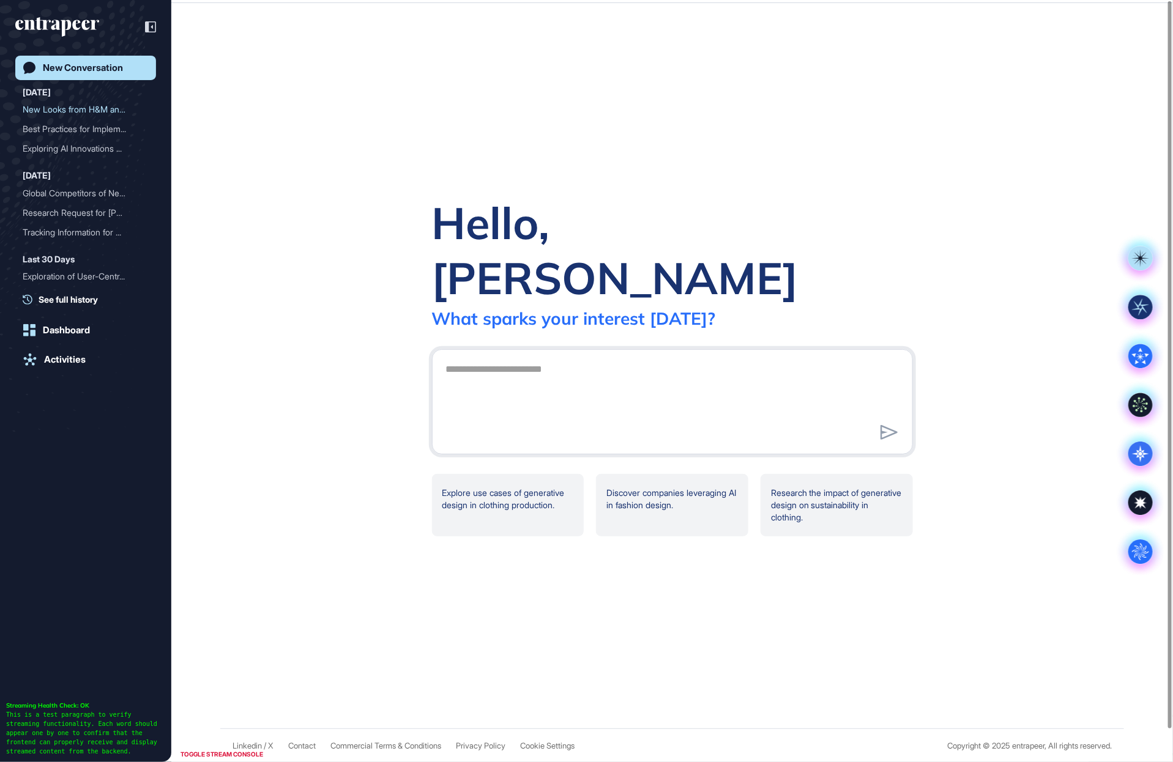
scroll to position [0, 0]
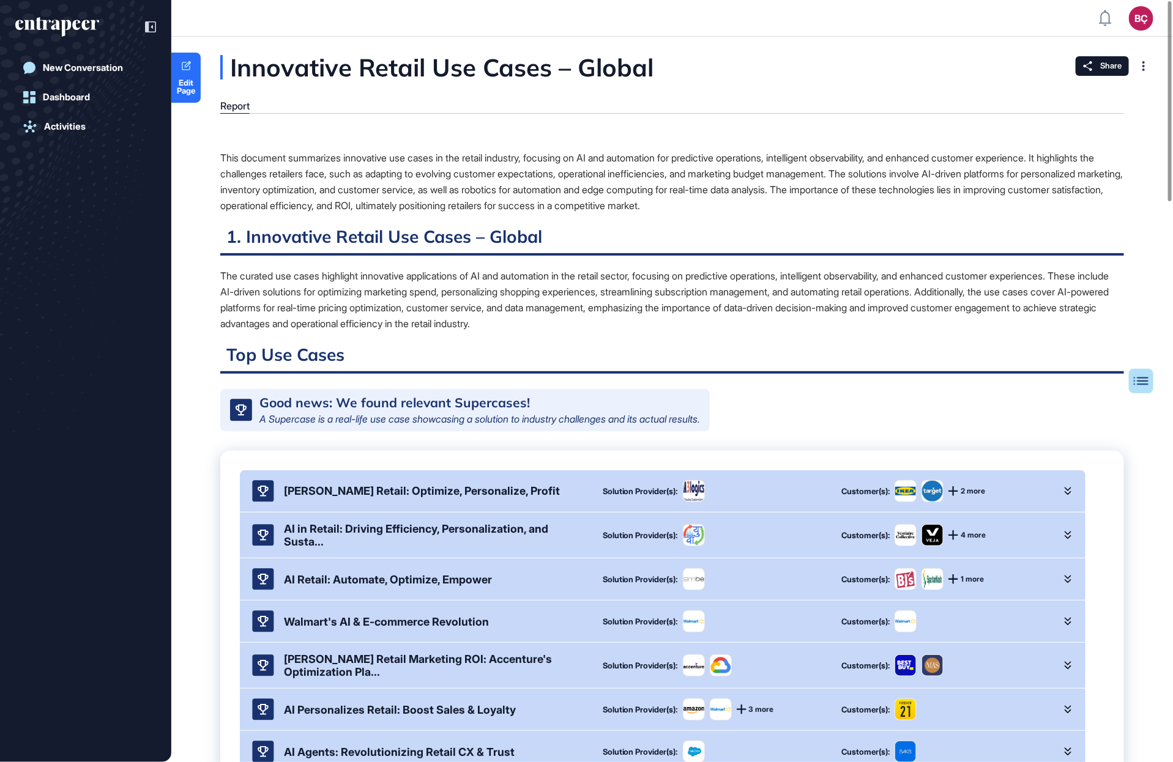
scroll to position [1, 1]
click at [140, 26] on div at bounding box center [144, 26] width 23 height 23
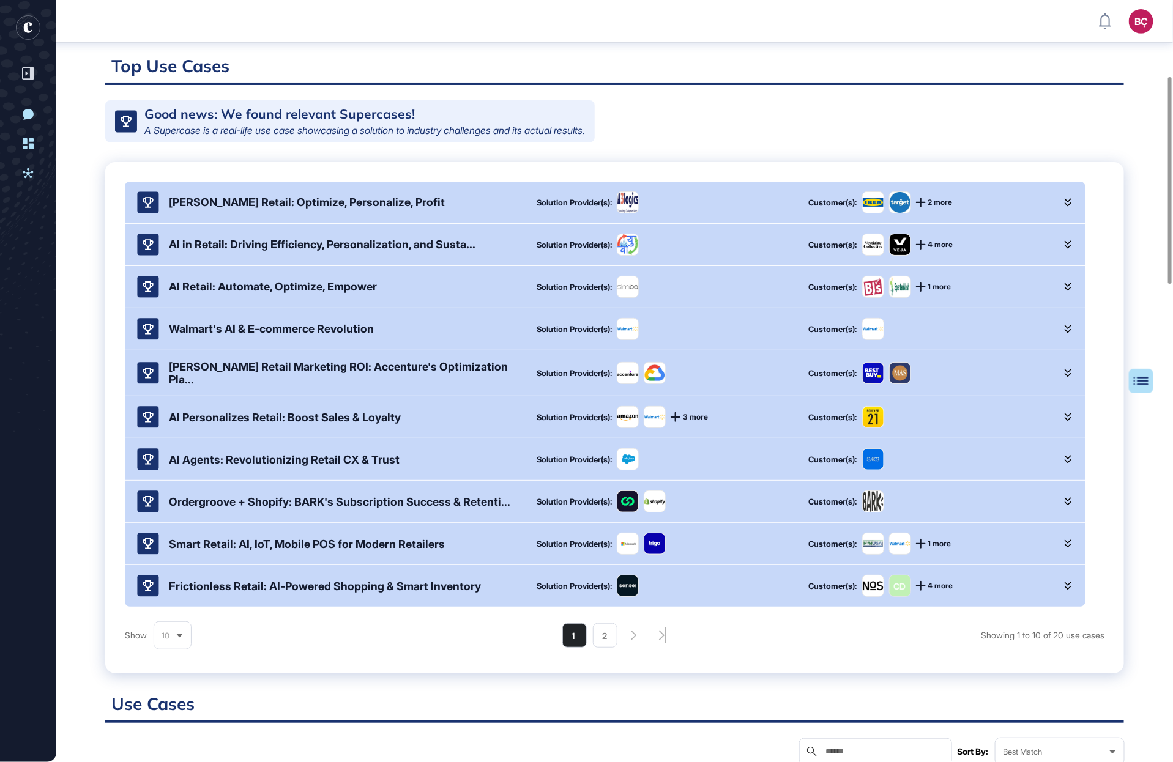
scroll to position [276, 0]
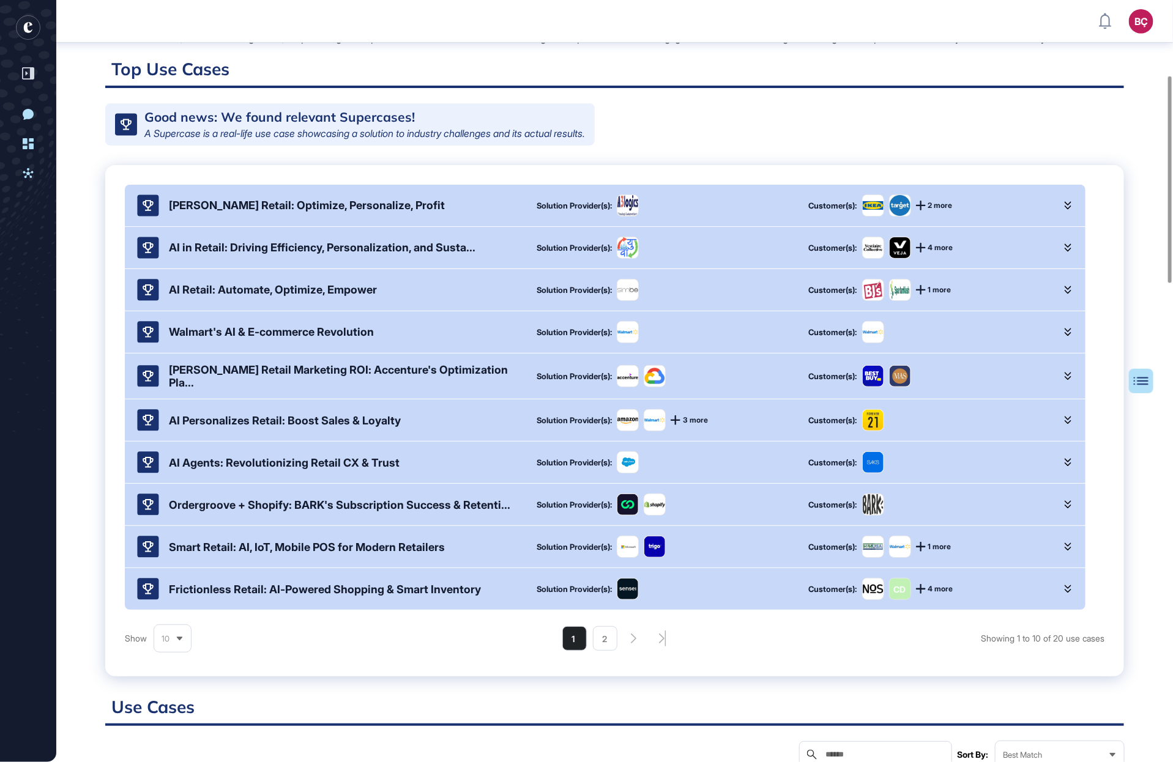
click at [284, 600] on div "Frictionless Retail: AI-Powered Shopping & Smart Inventory" at bounding box center [327, 589] width 380 height 22
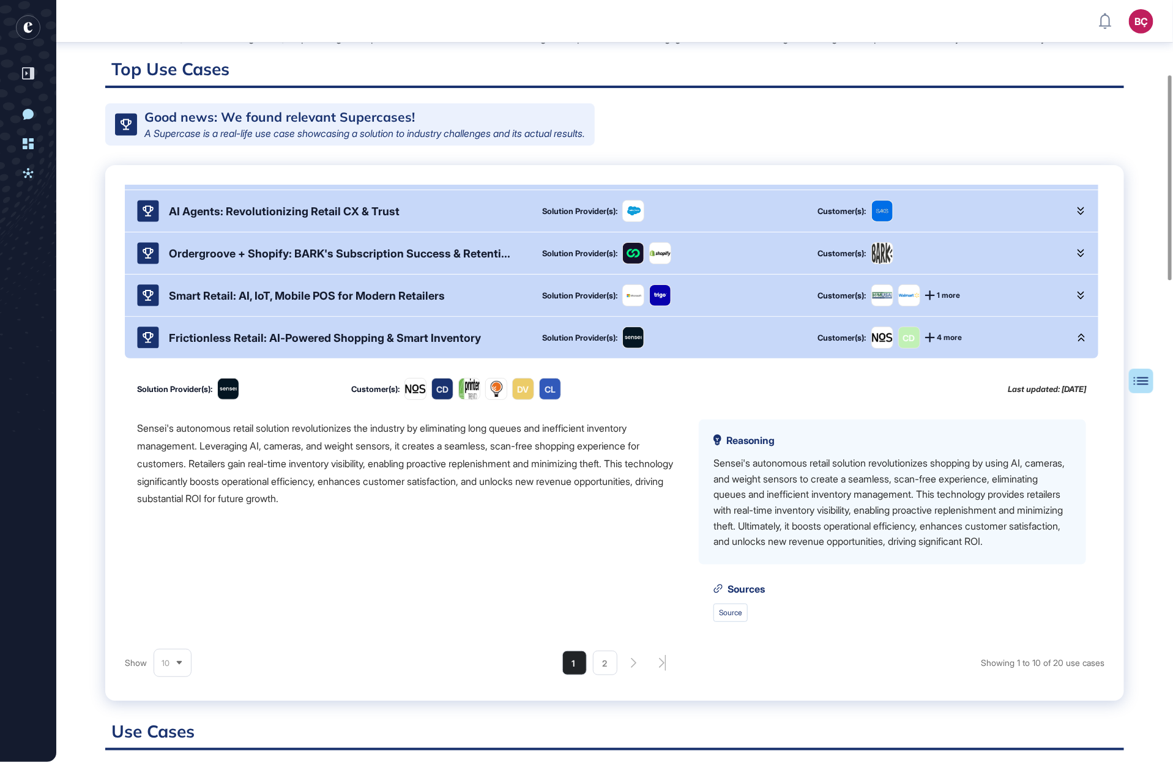
scroll to position [262, 0]
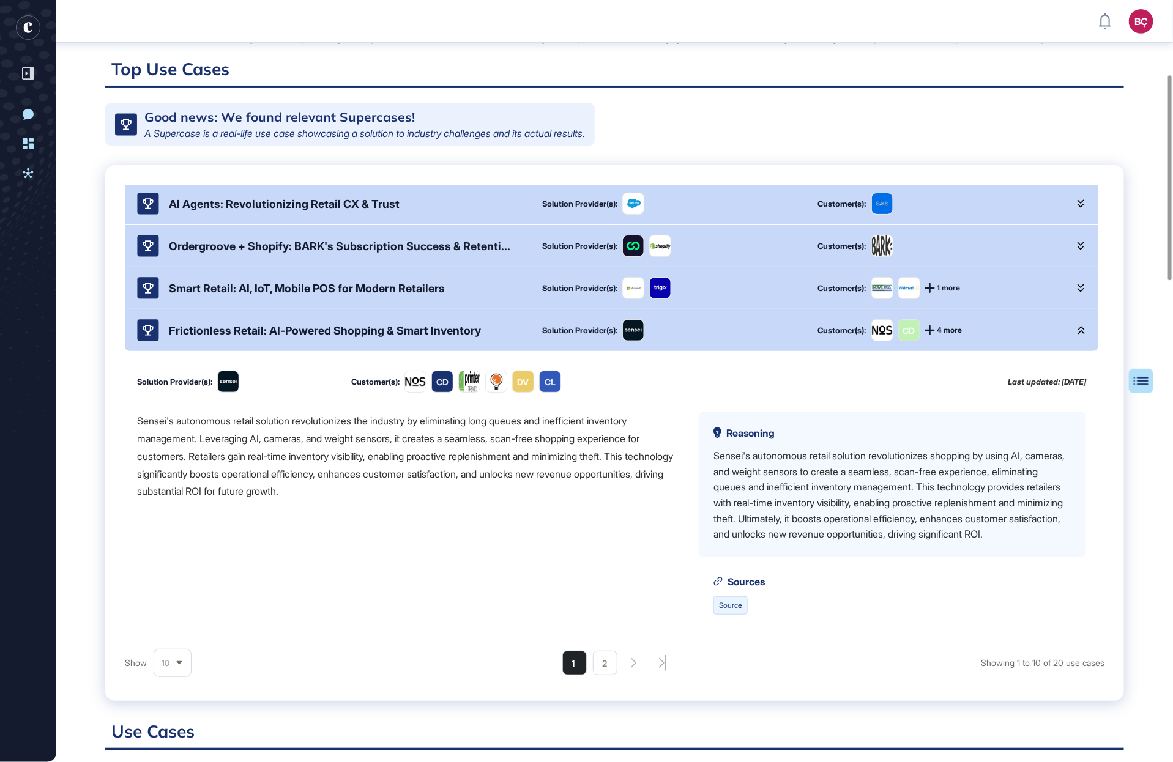
click at [728, 615] on link "Source" at bounding box center [730, 605] width 34 height 18
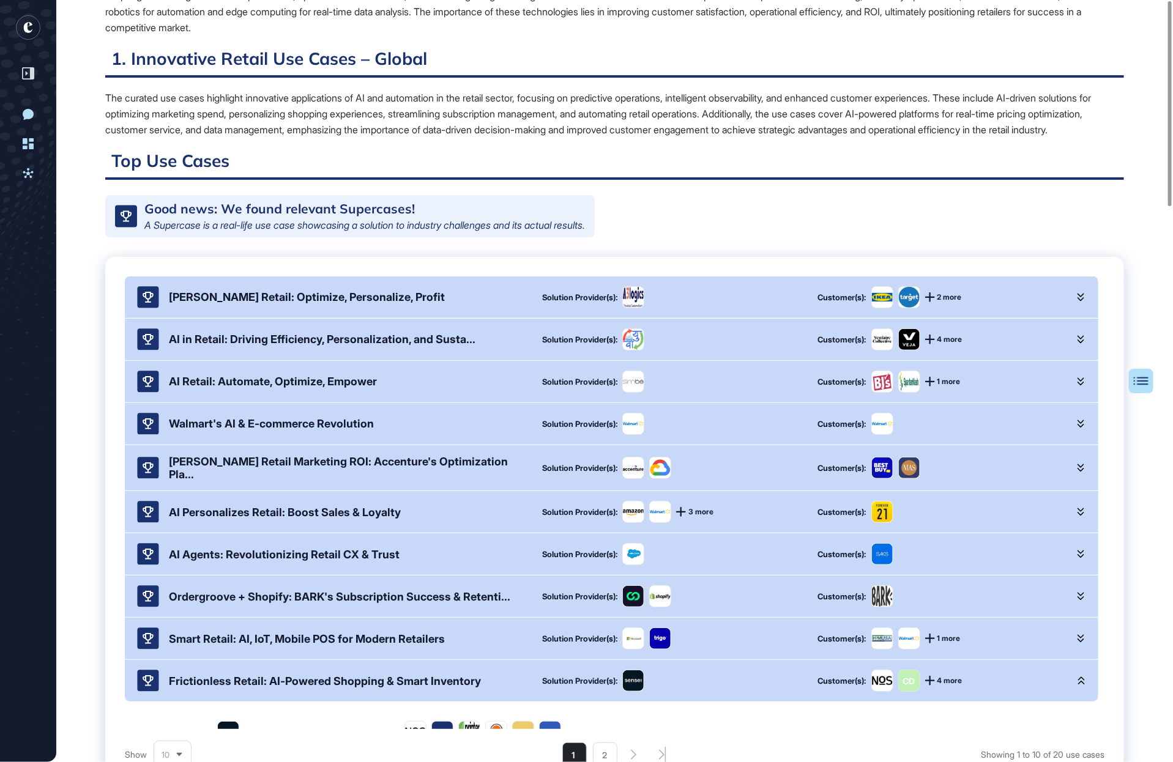
scroll to position [0, 0]
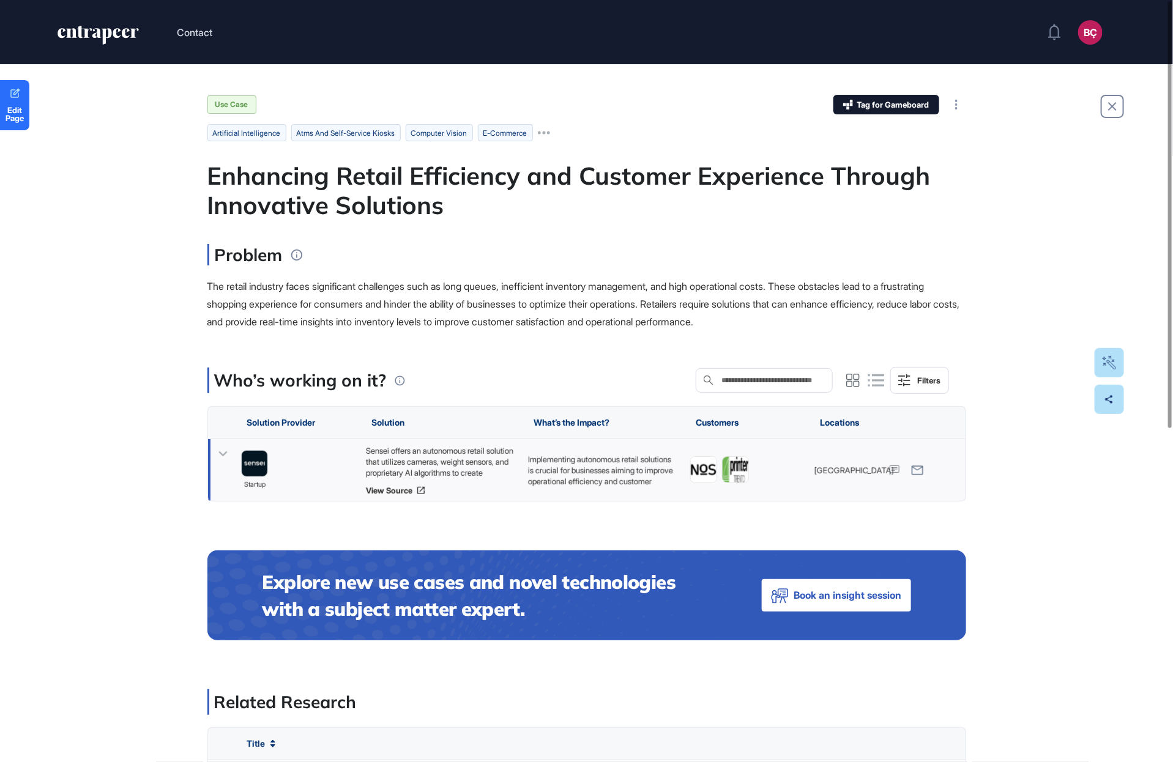
click at [223, 453] on icon at bounding box center [223, 454] width 18 height 18
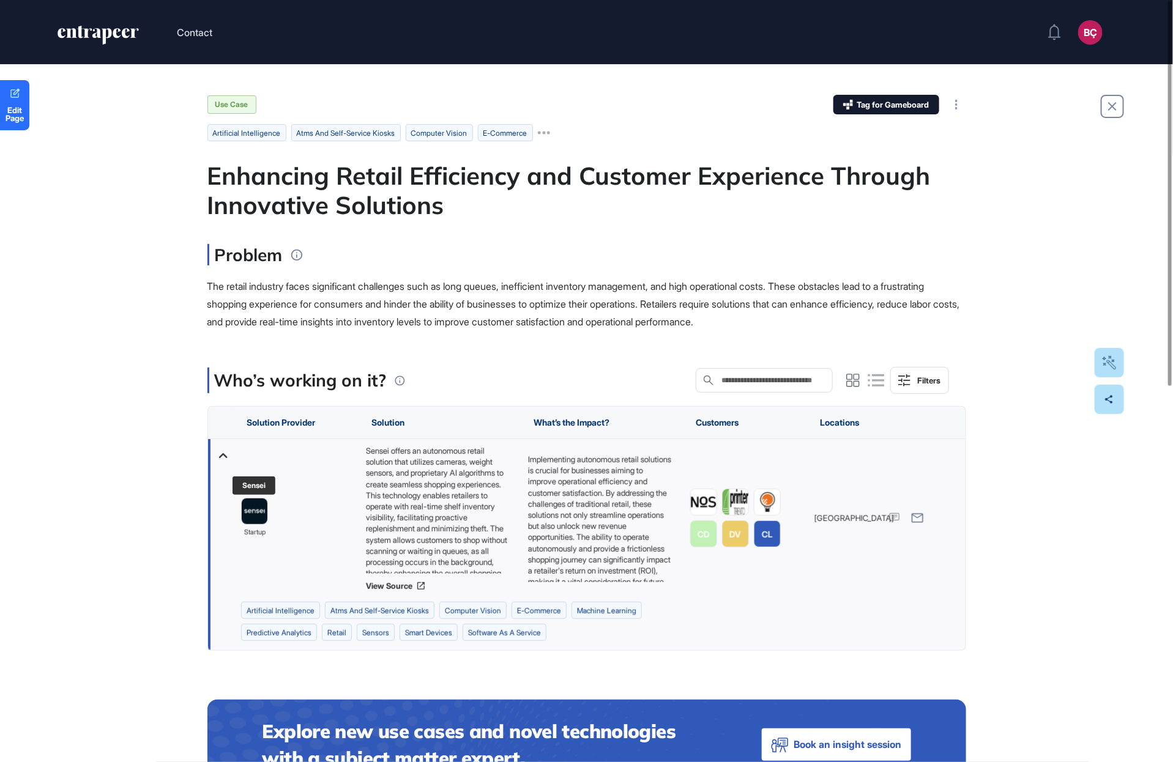
click at [253, 510] on img at bounding box center [255, 512] width 26 height 26
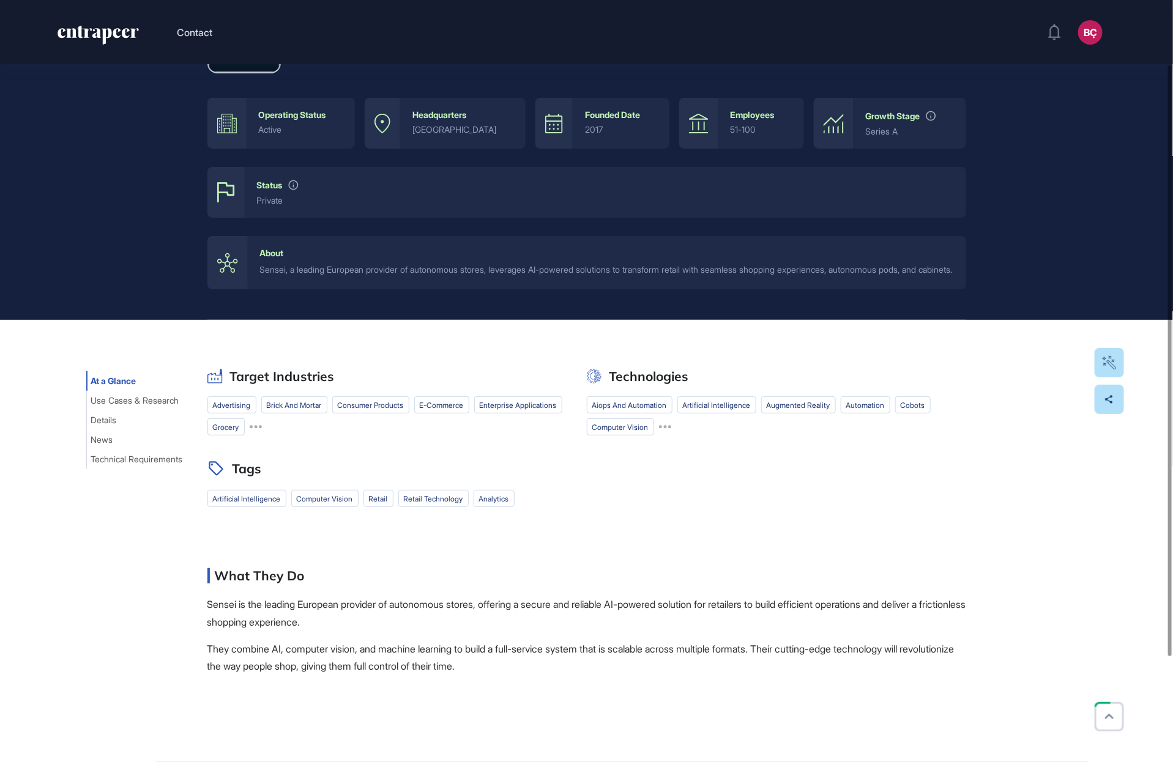
scroll to position [95, 0]
click at [127, 405] on span "Use Cases & Research" at bounding box center [135, 400] width 88 height 10
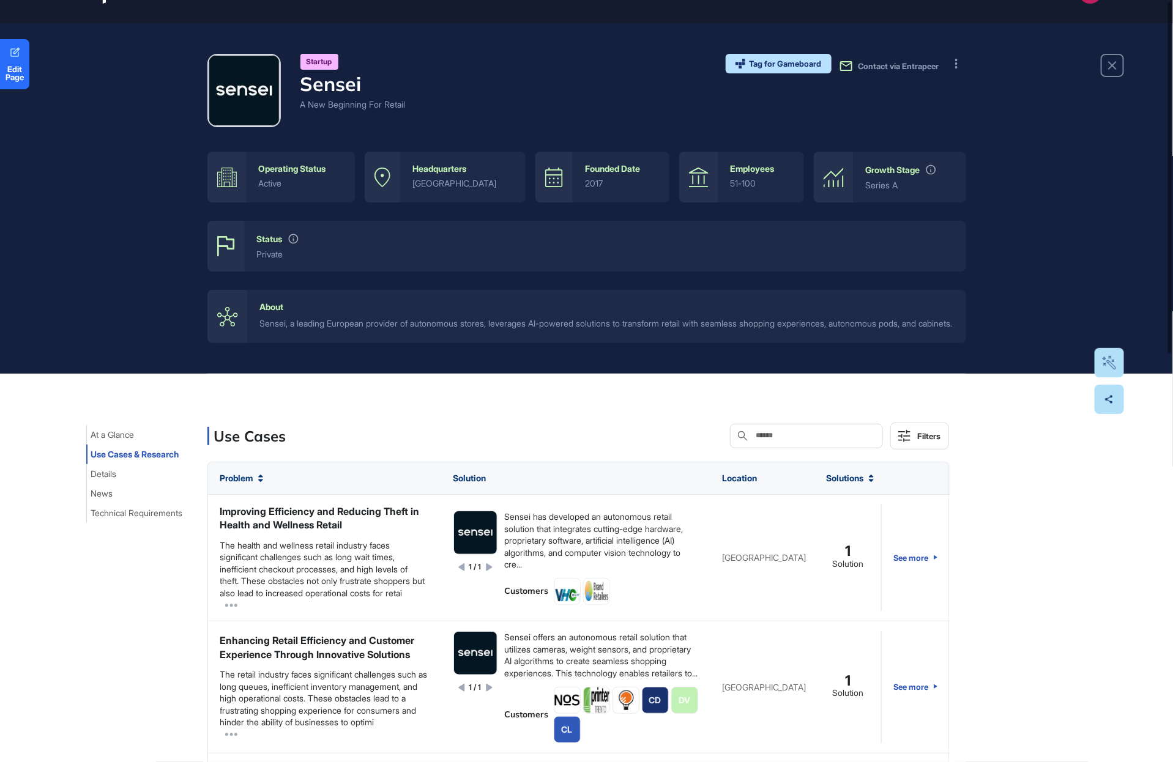
scroll to position [0, 0]
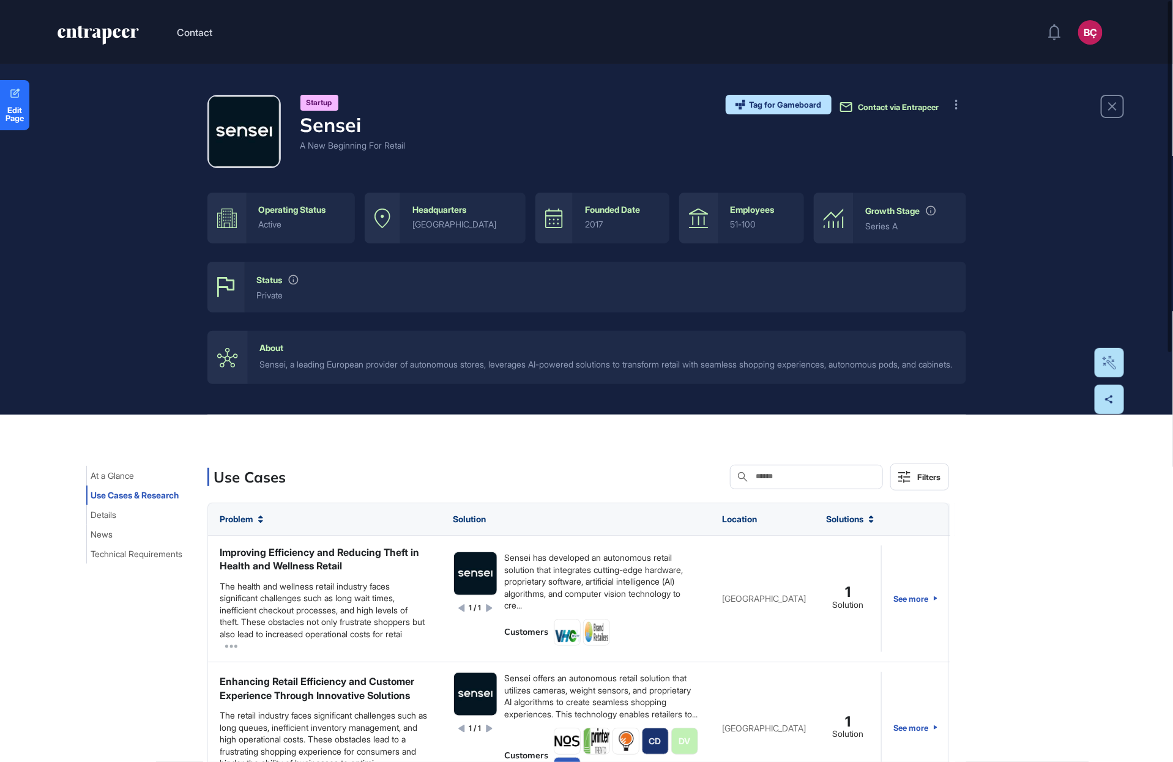
click at [848, 113] on icon at bounding box center [846, 107] width 15 height 15
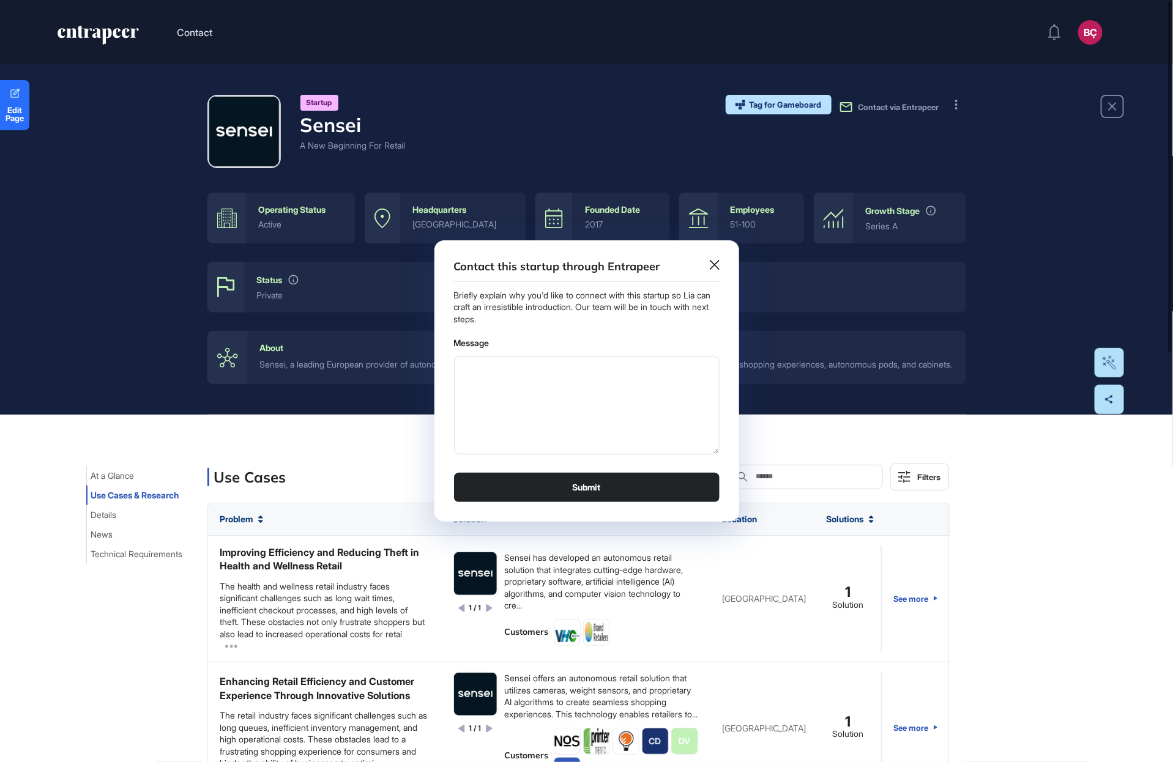
click at [714, 265] on icon at bounding box center [715, 265] width 10 height 10
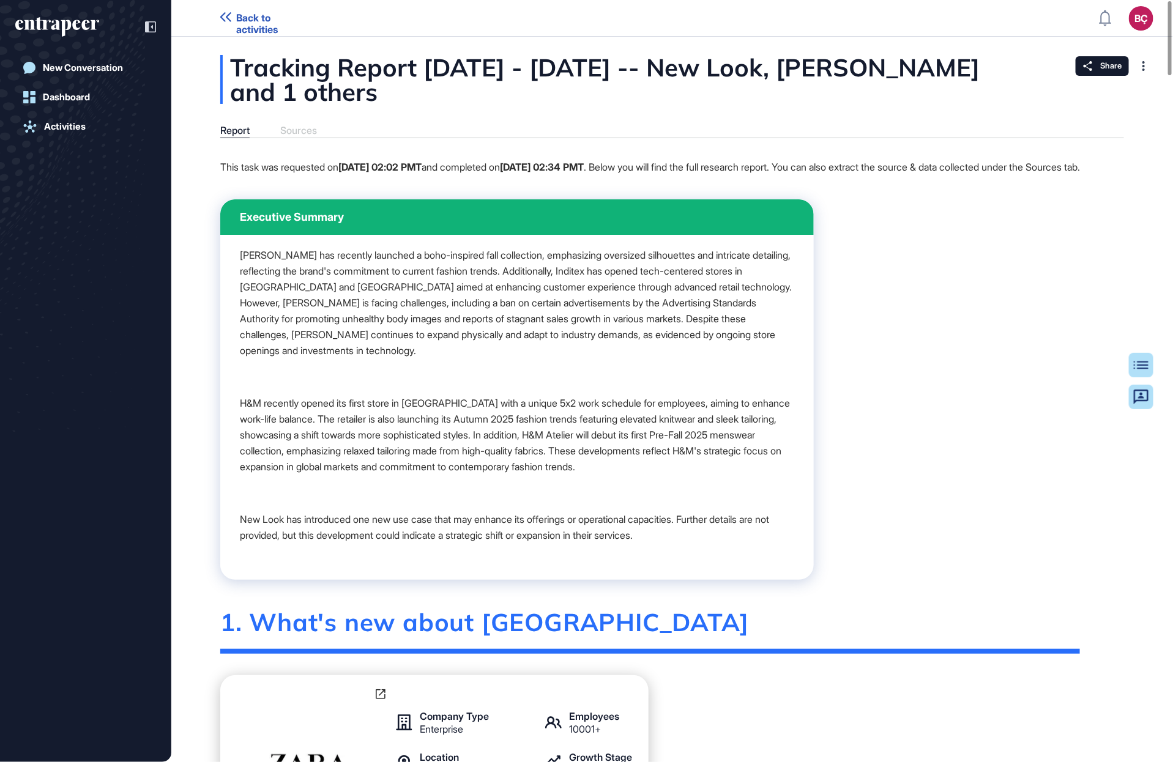
scroll to position [1, 1]
click at [143, 23] on div at bounding box center [144, 26] width 23 height 23
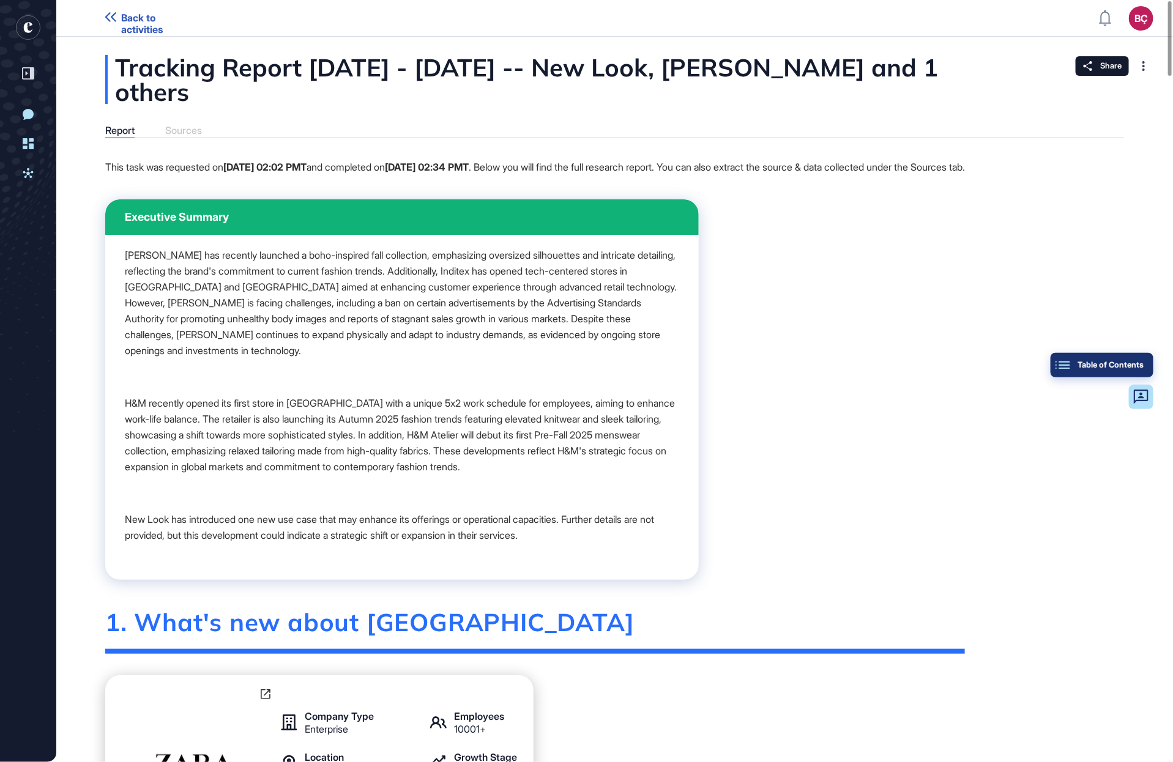
click at [1133, 355] on button "Table of Contents" at bounding box center [1101, 365] width 103 height 24
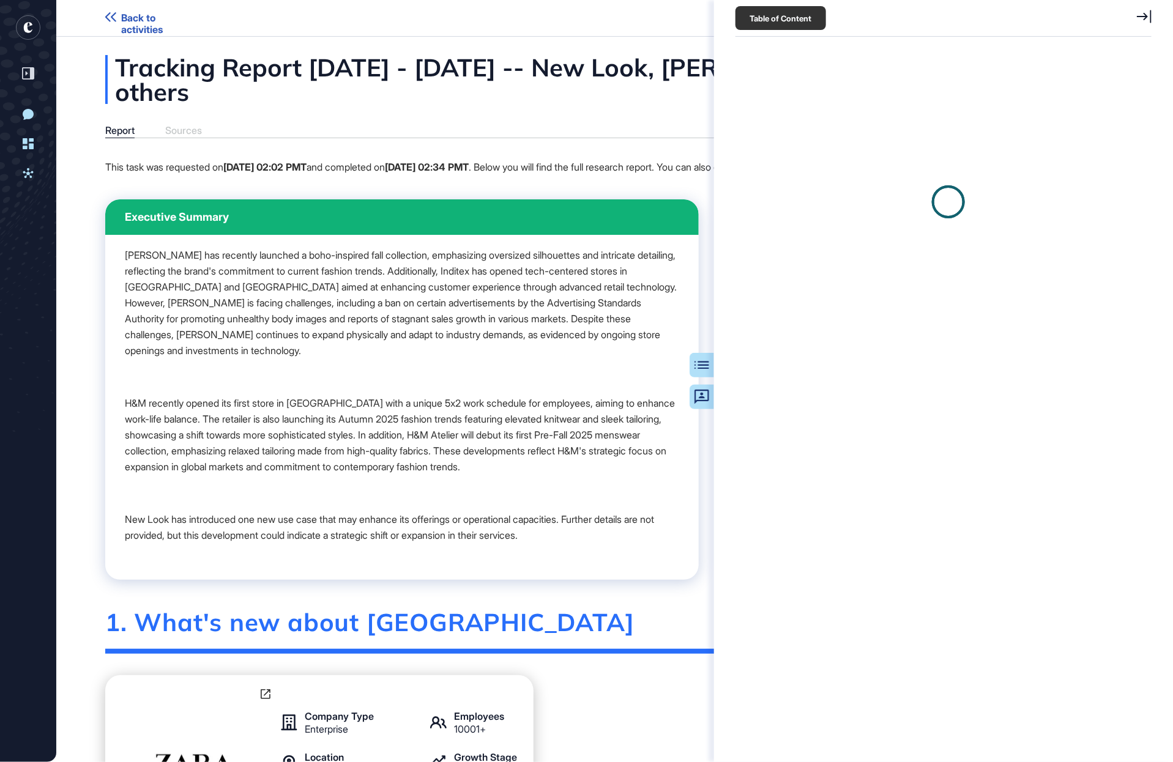
scroll to position [5, 1]
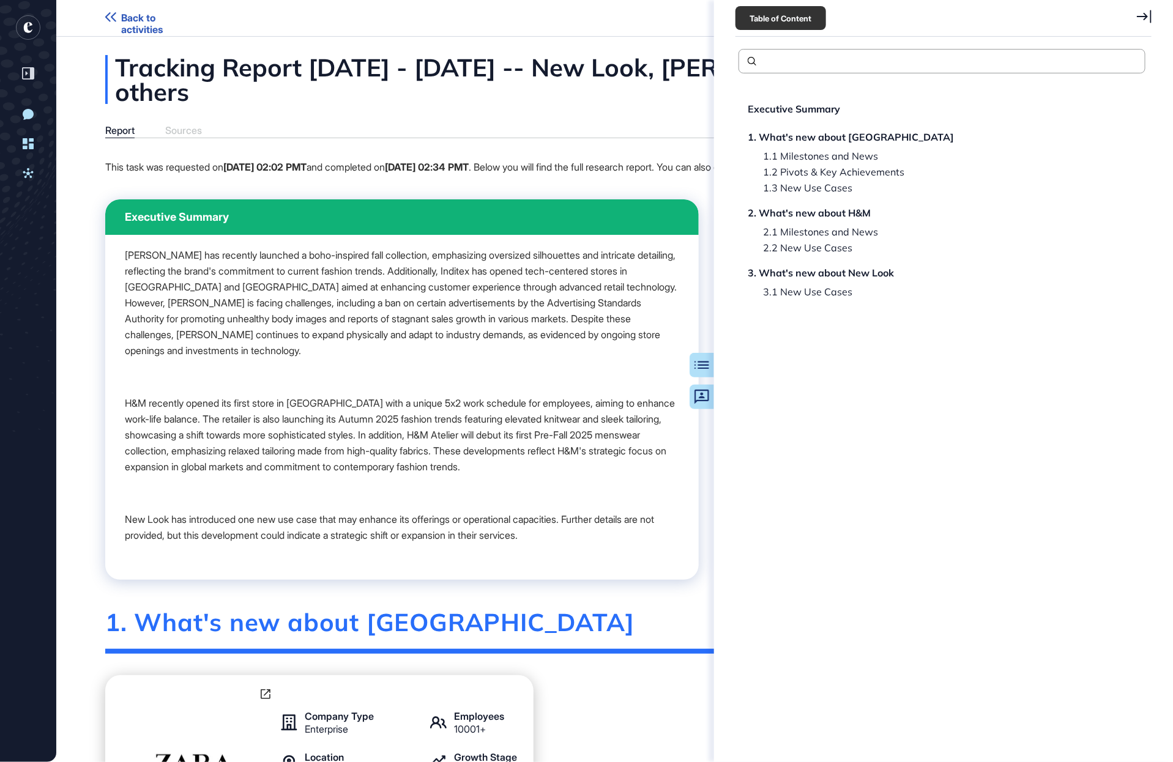
click at [782, 18] on div "Table of Content" at bounding box center [780, 18] width 91 height 24
click at [1143, 16] on icon at bounding box center [1143, 16] width 15 height 13
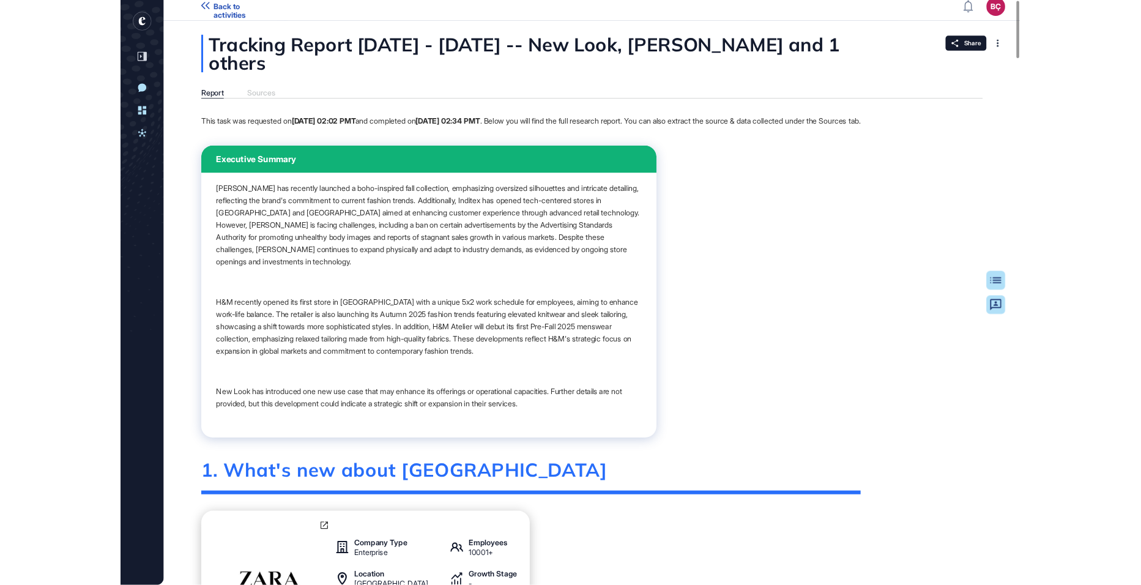
scroll to position [0, 0]
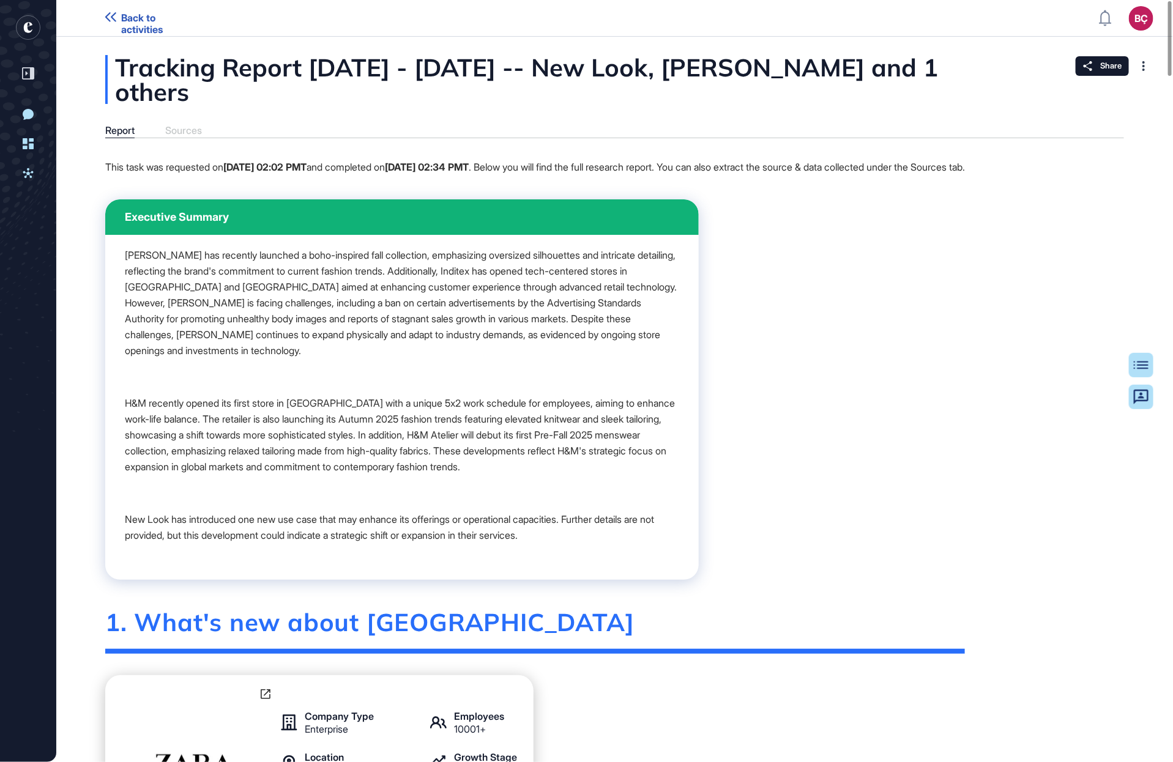
click at [1077, 68] on div "Share" at bounding box center [1101, 66] width 53 height 20
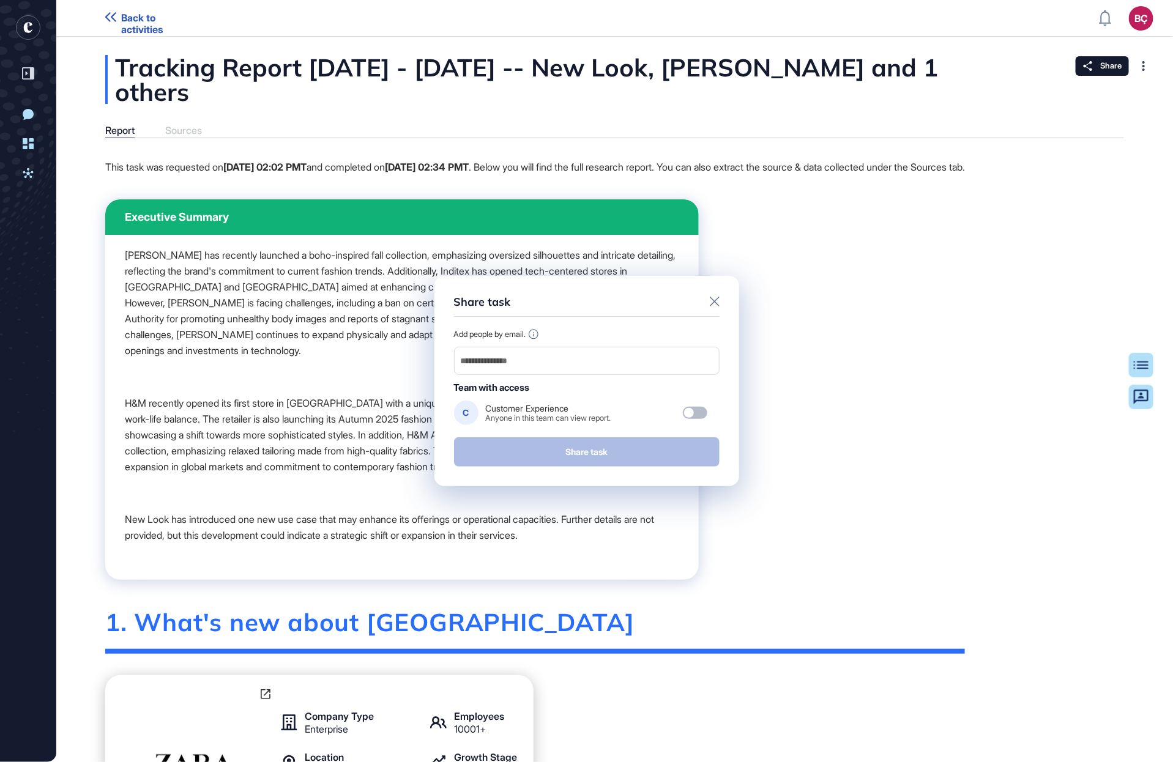
click at [710, 302] on icon at bounding box center [715, 302] width 10 height 10
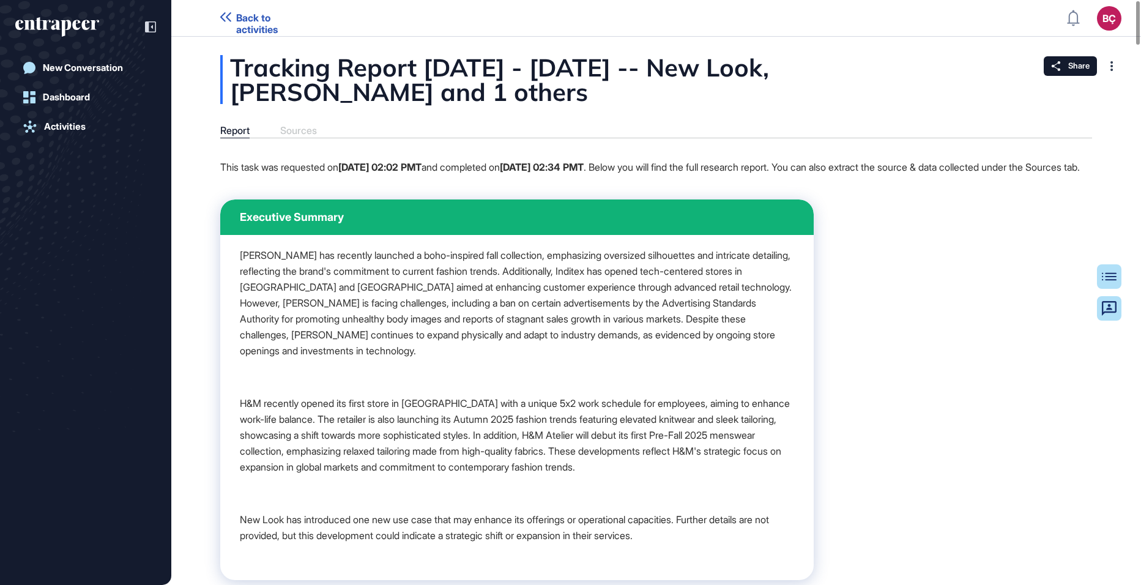
scroll to position [585, 1141]
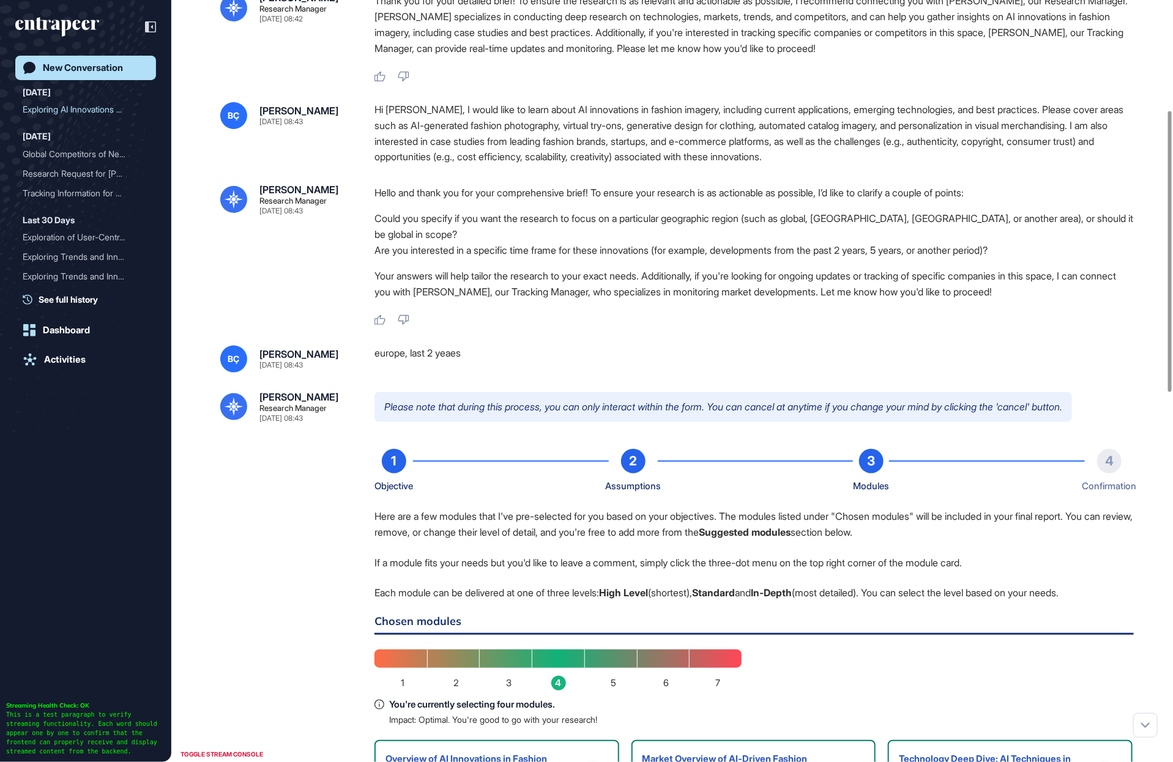
scroll to position [298, 0]
click at [487, 163] on div "Hi [PERSON_NAME], I would like to learn about AI innovations in fashion imagery…" at bounding box center [753, 133] width 759 height 62
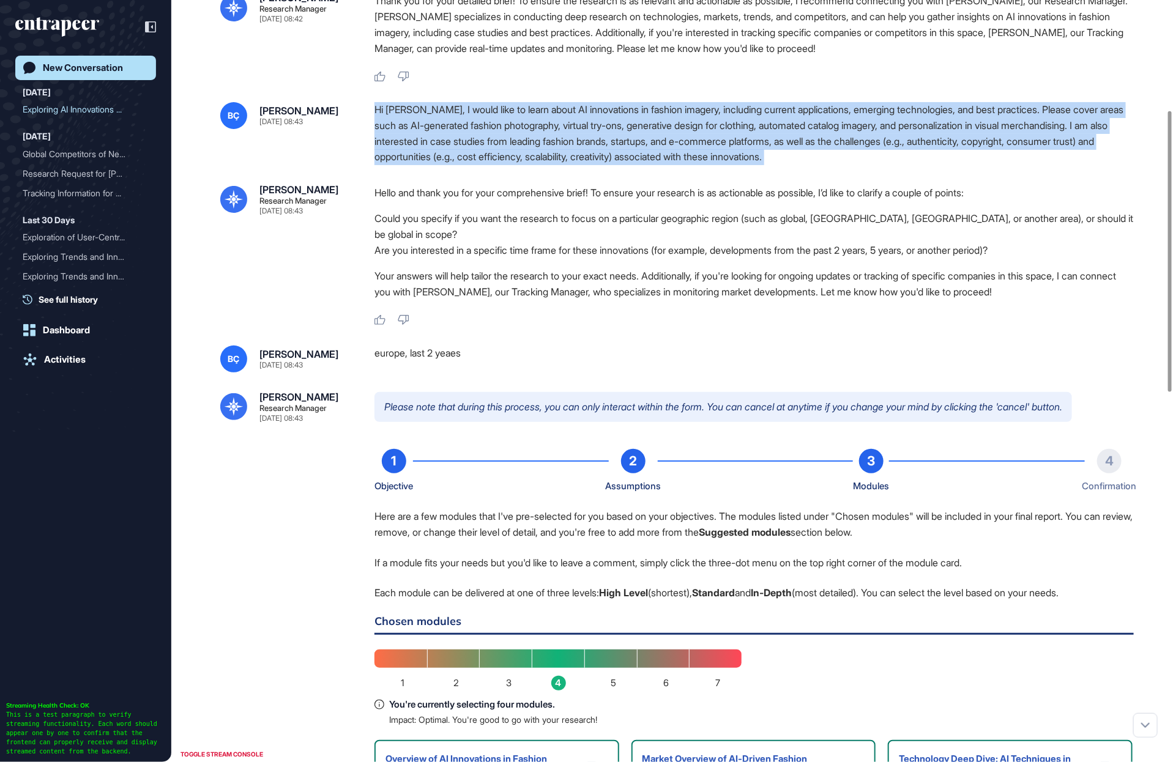
click at [487, 163] on div "Hi [PERSON_NAME], I would like to learn about AI innovations in fashion imagery…" at bounding box center [753, 133] width 759 height 62
copy div "Hi [PERSON_NAME], I would like to learn about AI innovations in fashion imagery…"
click at [486, 165] on div "Hi [PERSON_NAME], I would like to learn about AI innovations in fashion imagery…" at bounding box center [753, 133] width 759 height 62
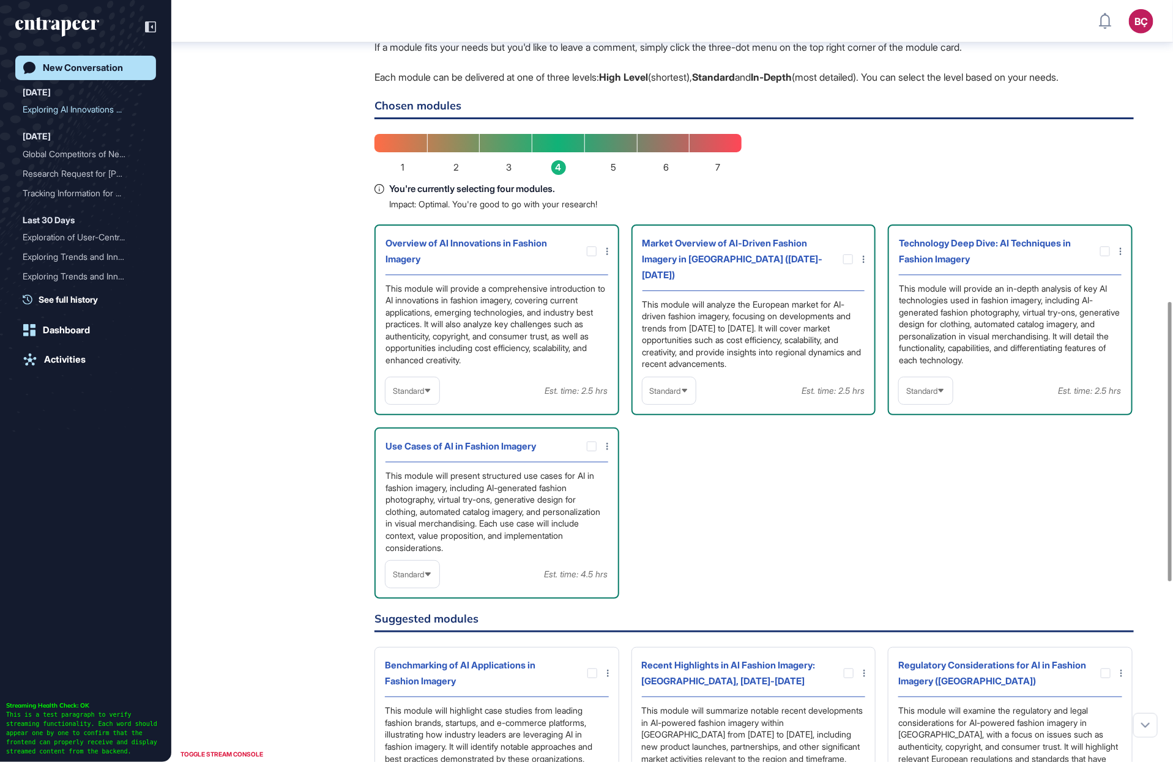
scroll to position [820, 0]
click at [411, 396] on span "Standard" at bounding box center [408, 391] width 31 height 9
click at [739, 502] on div "Overview of AI Innovations in Fashion Imagery This module will provide a compre…" at bounding box center [753, 412] width 759 height 375
click at [0, 0] on icon at bounding box center [0, 0] width 0 height 0
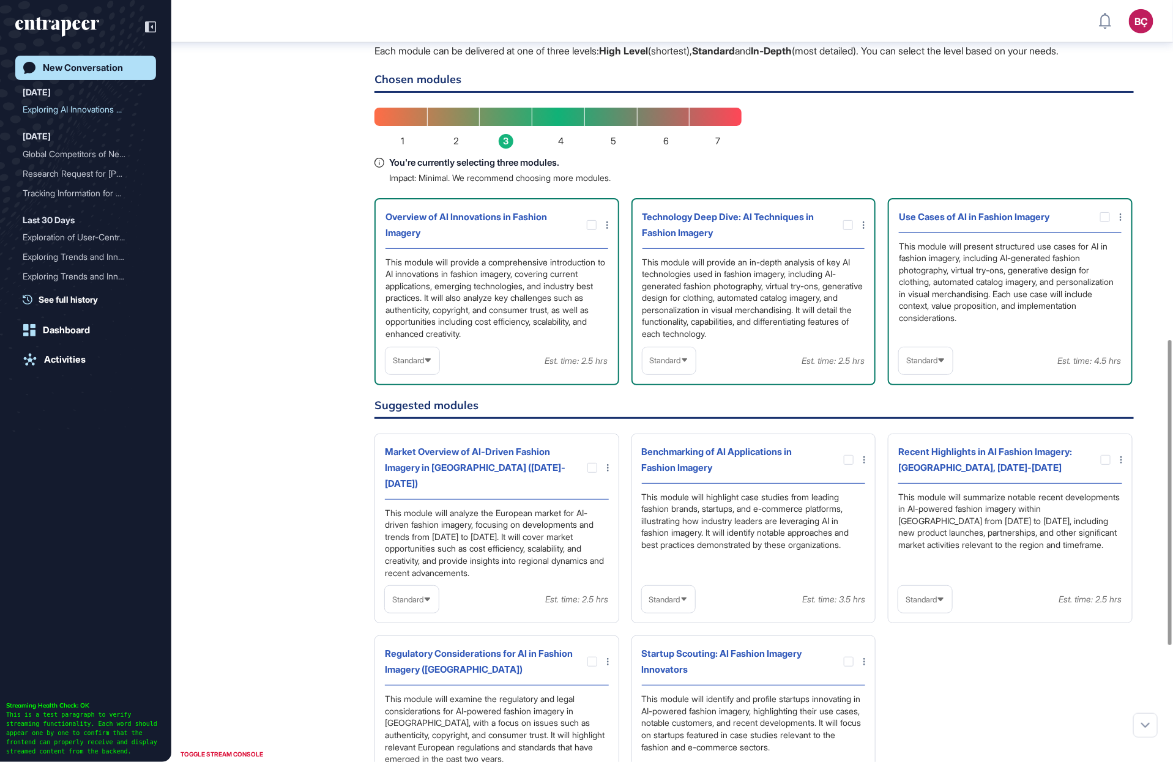
scroll to position [847, 0]
click at [849, 464] on div at bounding box center [848, 459] width 10 height 10
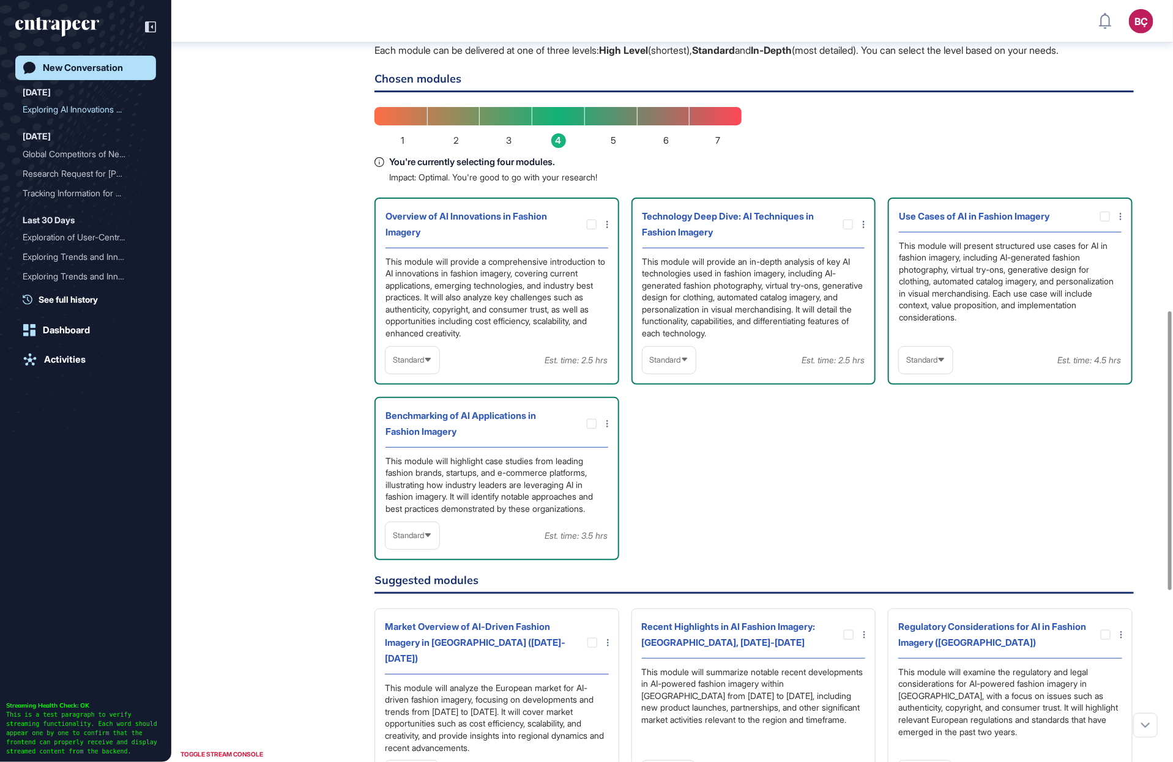
click at [609, 457] on div "Benchmarking of AI Applications in Fashion Imagery This module will highlight c…" at bounding box center [496, 478] width 245 height 163
click at [606, 429] on div at bounding box center [589, 424] width 38 height 10
click at [607, 428] on icon at bounding box center [607, 423] width 2 height 7
click at [610, 476] on div "Add comment" at bounding box center [603, 467] width 59 height 18
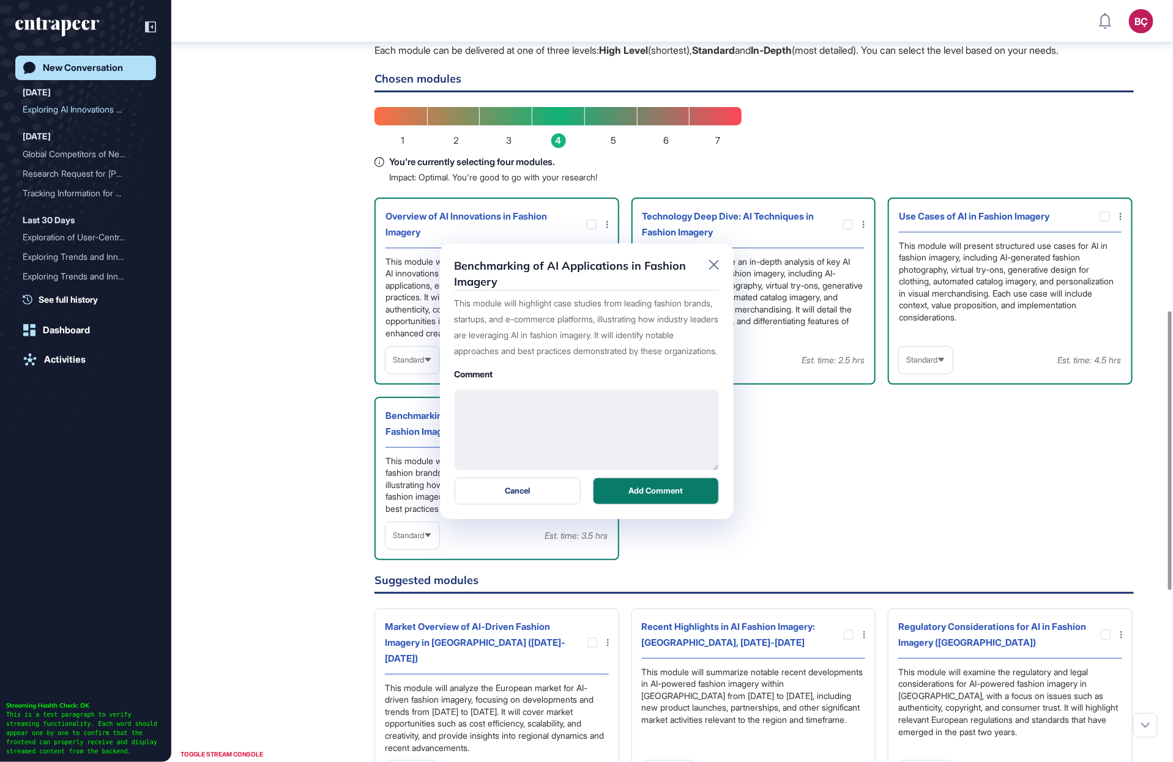
click at [547, 410] on textarea at bounding box center [586, 430] width 264 height 81
click at [713, 259] on icon at bounding box center [714, 264] width 10 height 10
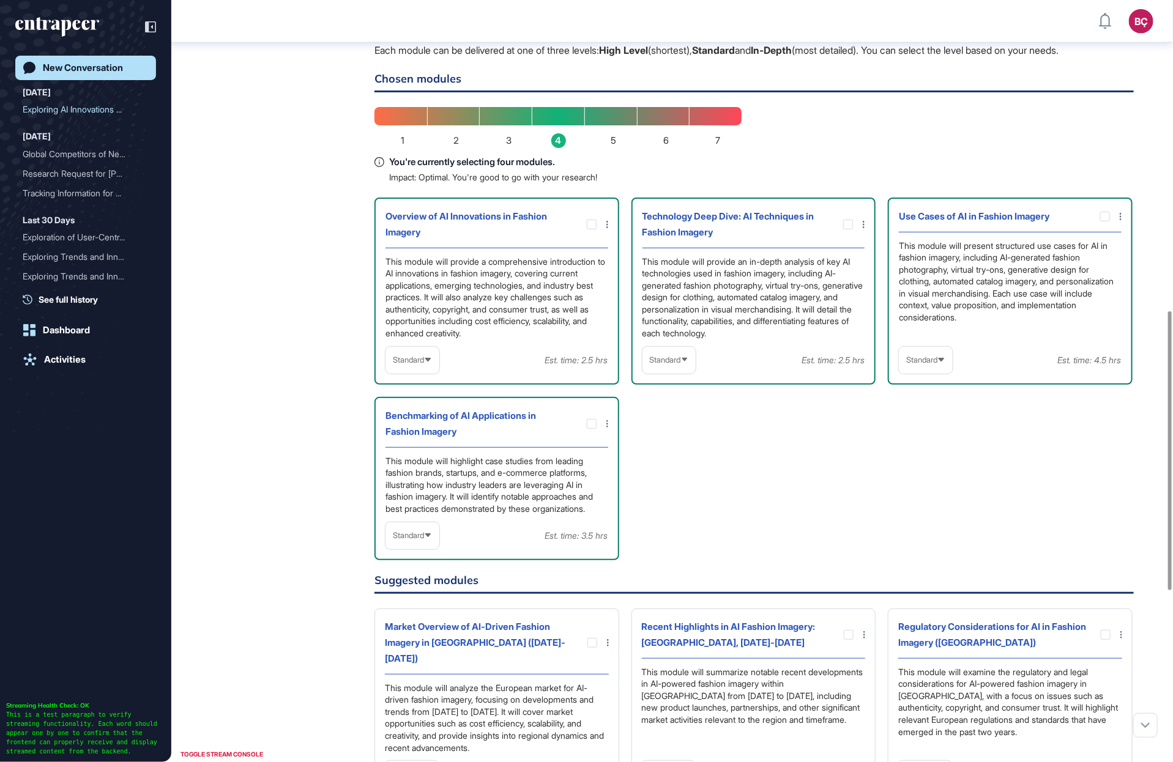
click at [683, 372] on div "Standard" at bounding box center [669, 360] width 54 height 24
click at [677, 451] on li "In-depth" at bounding box center [669, 438] width 46 height 24
drag, startPoint x: 820, startPoint y: 395, endPoint x: 863, endPoint y: 390, distance: 43.7
click at [863, 368] on div "Est. time: 4.5 hrs" at bounding box center [833, 360] width 64 height 16
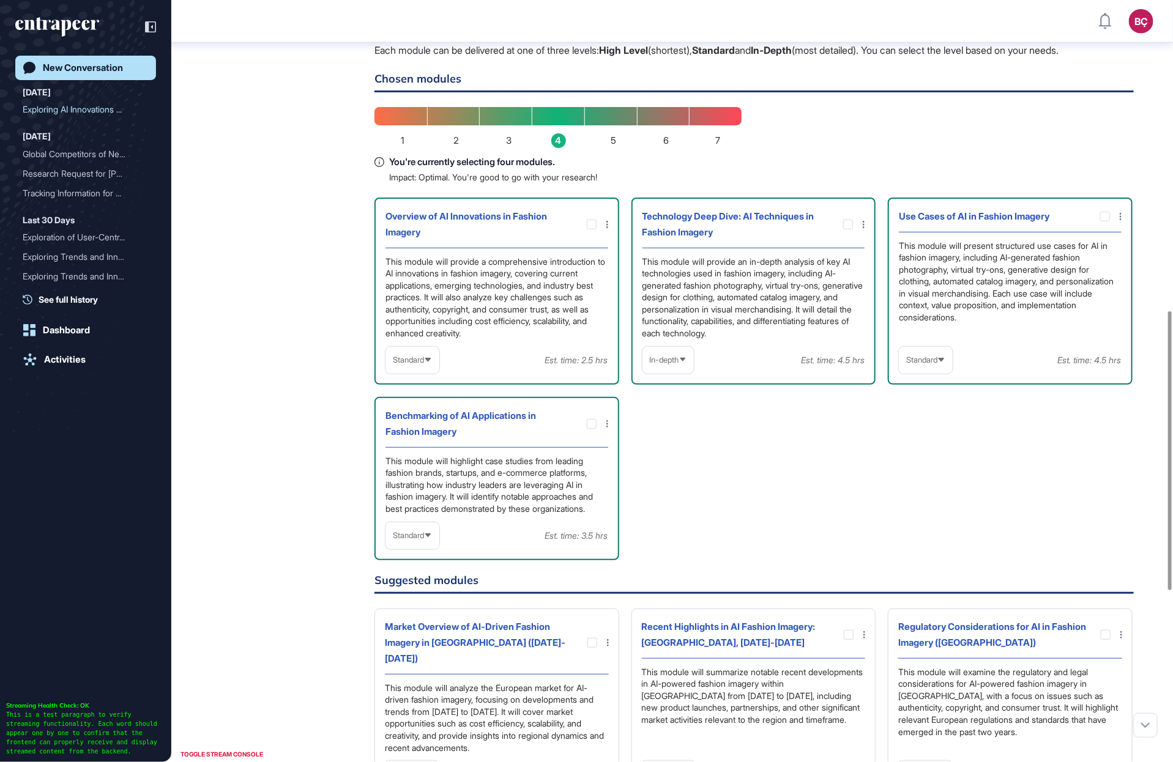
click at [420, 365] on span "Standard" at bounding box center [408, 359] width 31 height 9
click at [419, 402] on li "High-Level" at bounding box center [412, 389] width 46 height 24
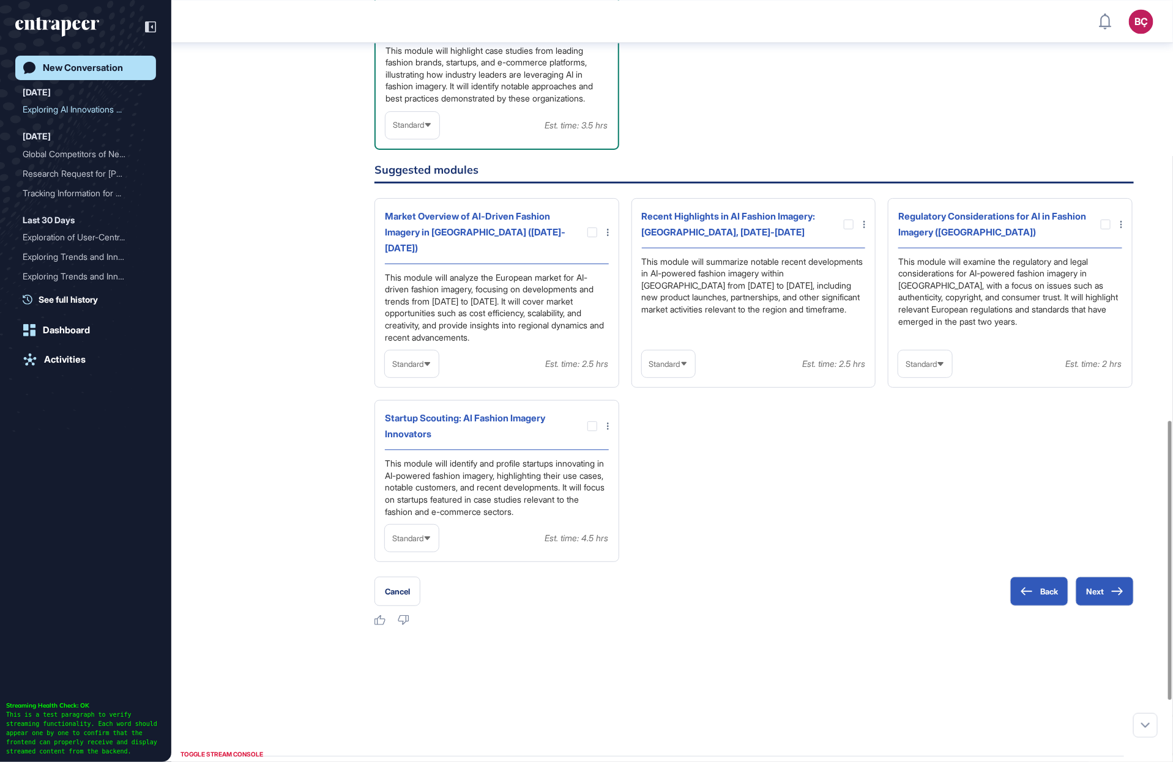
scroll to position [1305, 0]
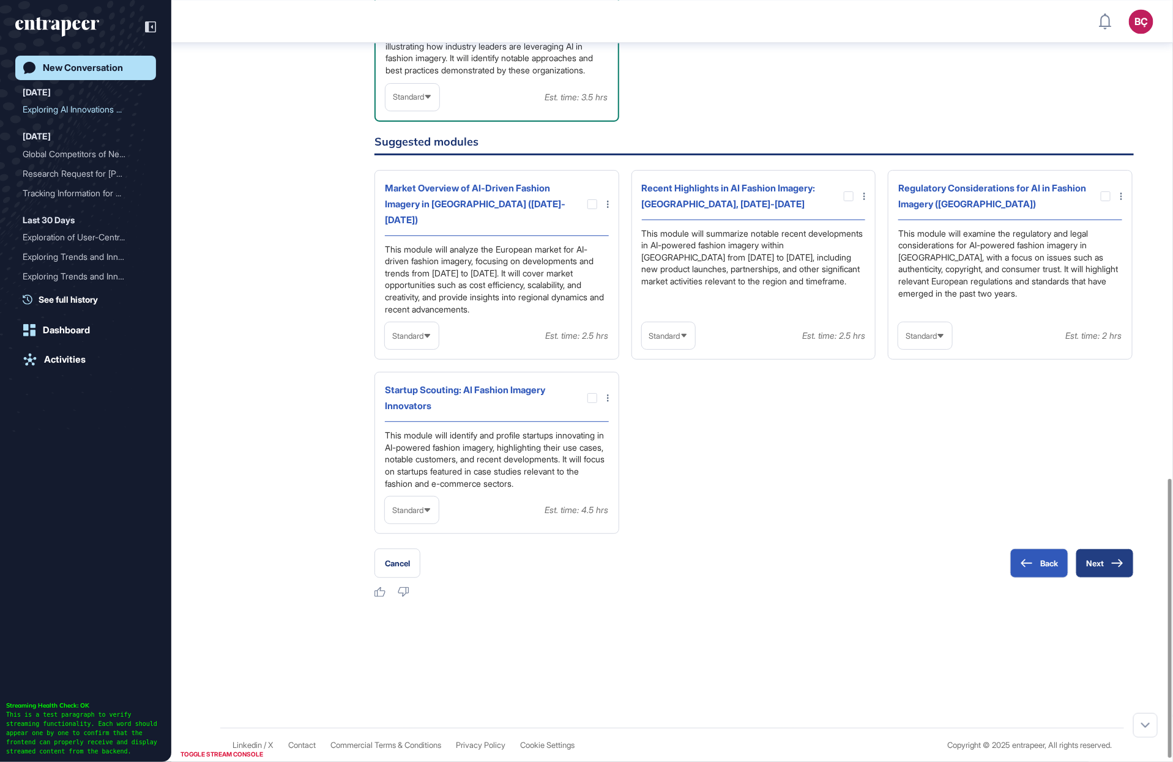
click at [1107, 571] on button "Next" at bounding box center [1104, 563] width 58 height 29
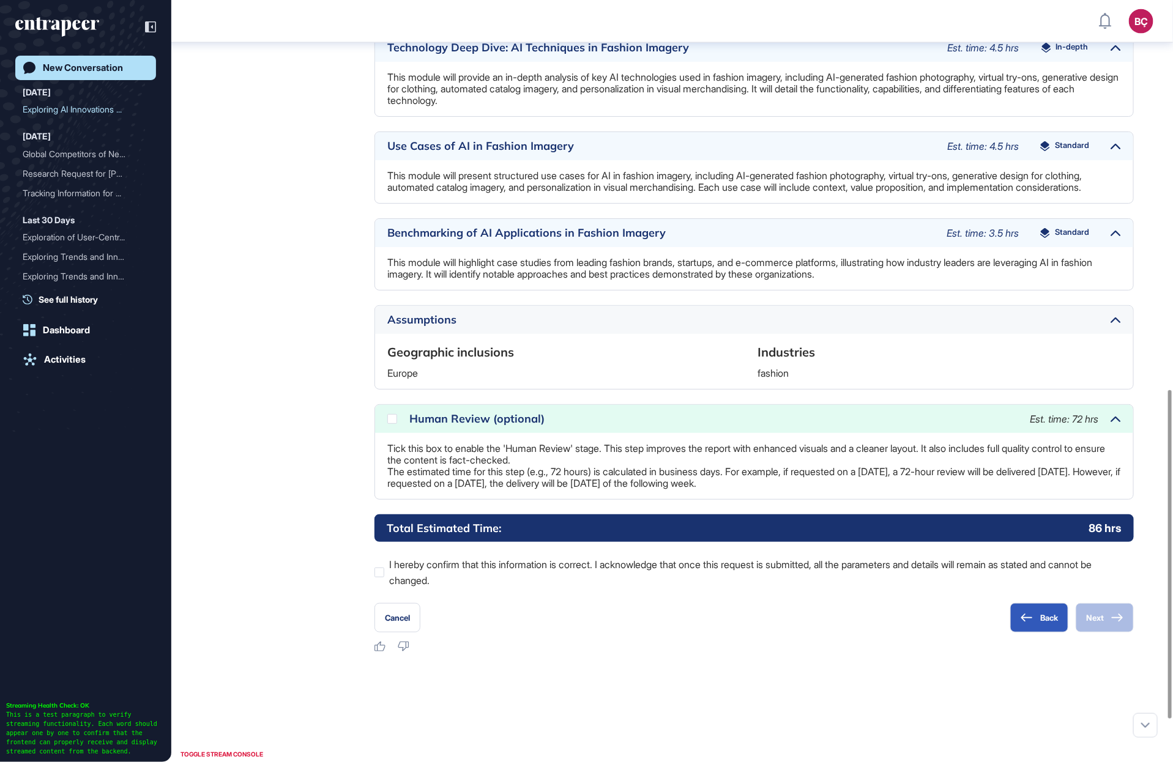
scroll to position [906, 0]
click at [0, 0] on icon at bounding box center [0, 0] width 0 height 0
click at [392, 423] on div at bounding box center [392, 418] width 10 height 10
click at [407, 588] on label "I hereby confirm that this information is correct. I acknowledge that once this…" at bounding box center [753, 572] width 759 height 32
click at [426, 424] on div "Human Review (optional)" at bounding box center [713, 418] width 608 height 11
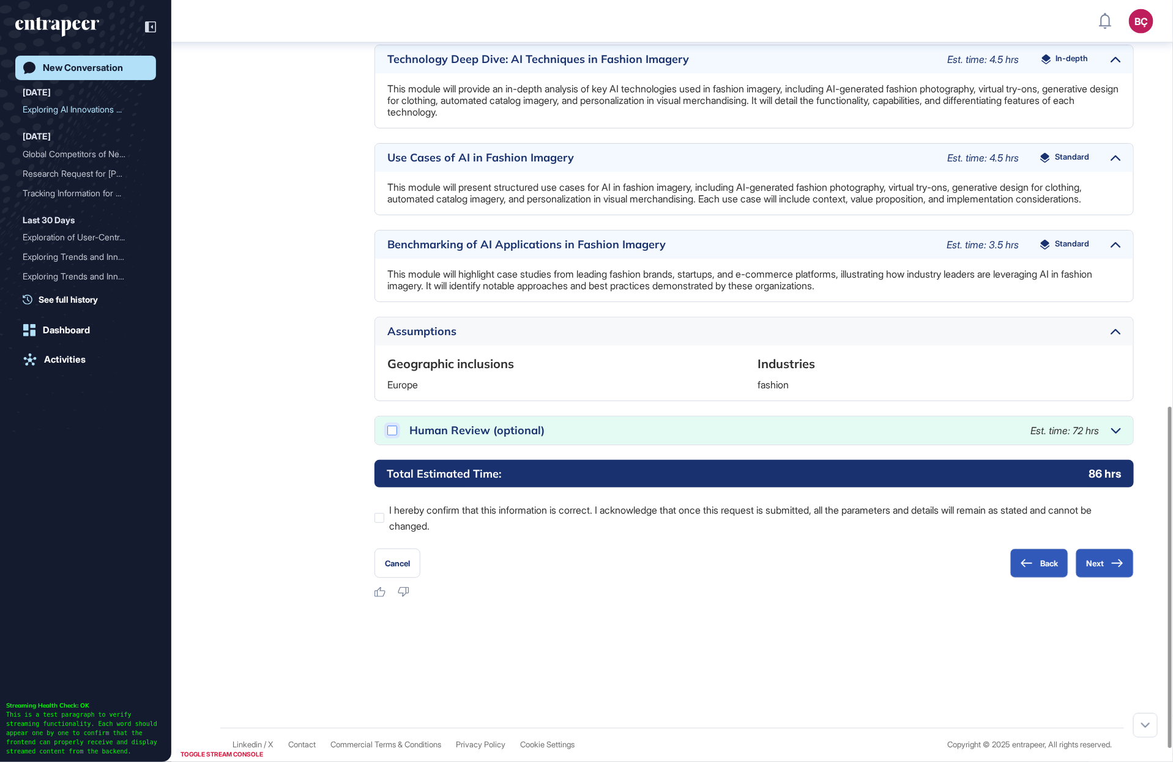
click at [394, 435] on div at bounding box center [392, 431] width 10 height 10
click at [1097, 555] on button "Next" at bounding box center [1104, 563] width 58 height 29
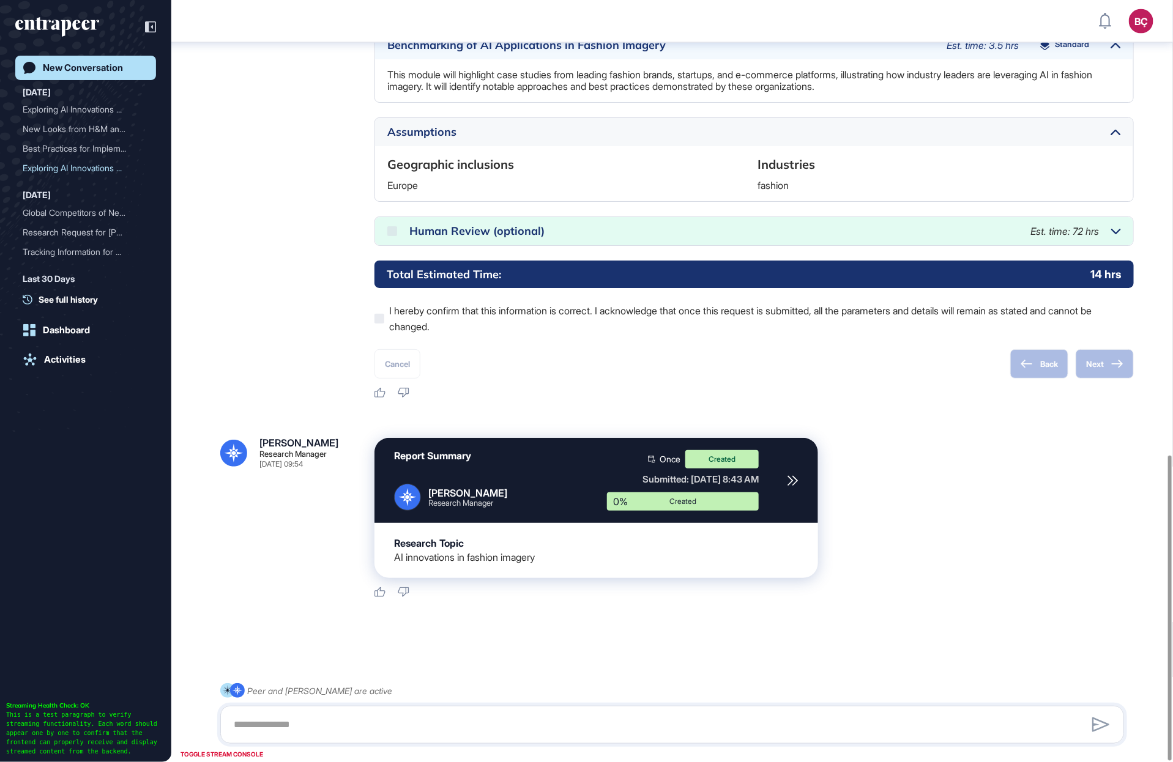
scroll to position [1133, 0]
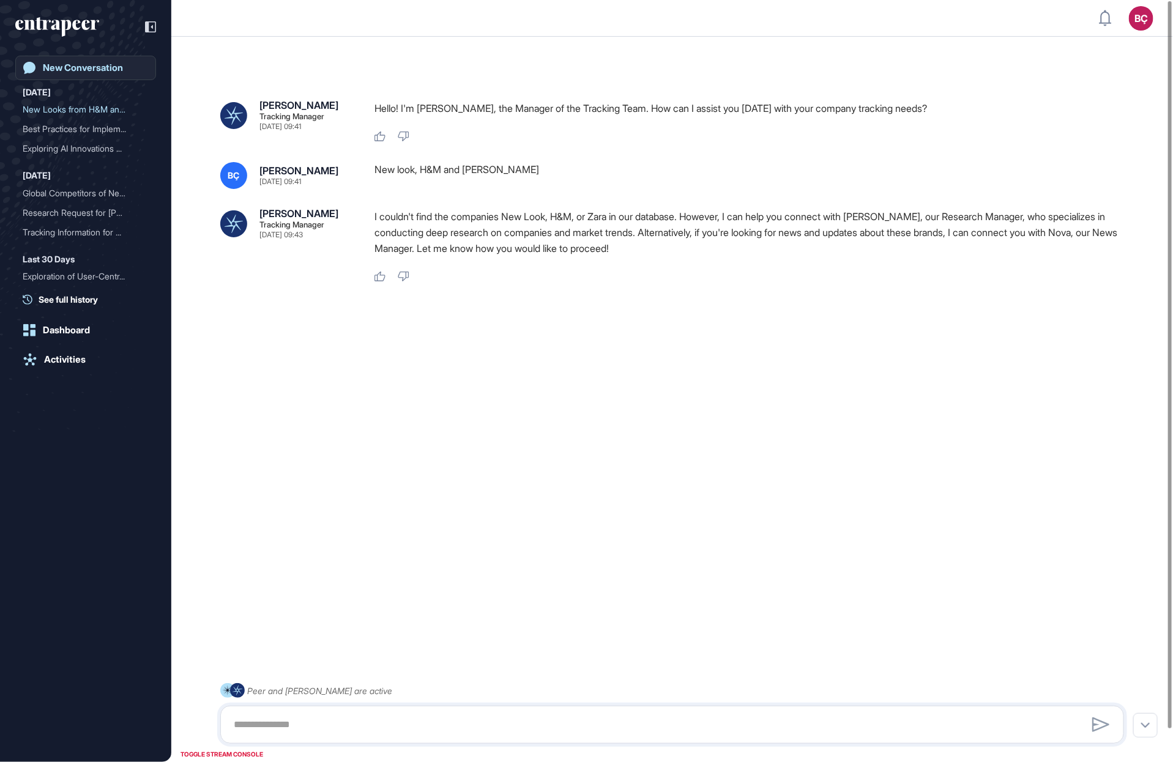
click at [96, 70] on div "New Conversation" at bounding box center [83, 67] width 80 height 11
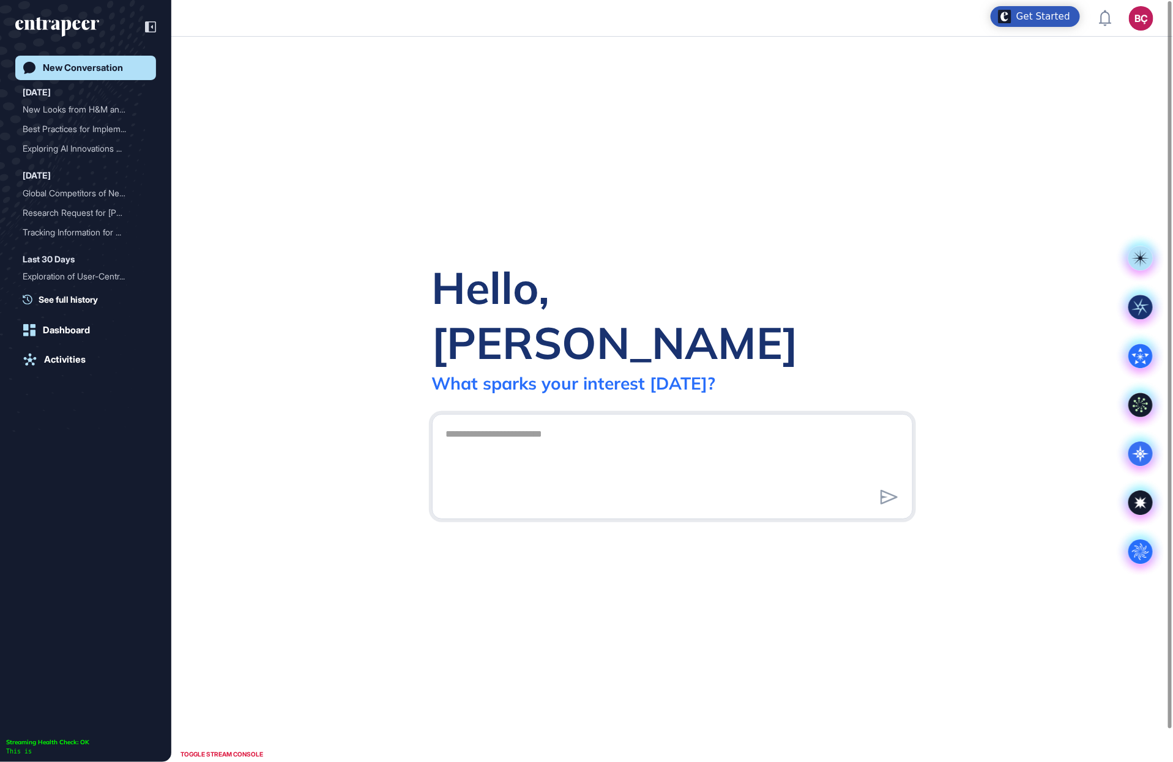
click at [96, 70] on div "New Conversation" at bounding box center [83, 67] width 80 height 11
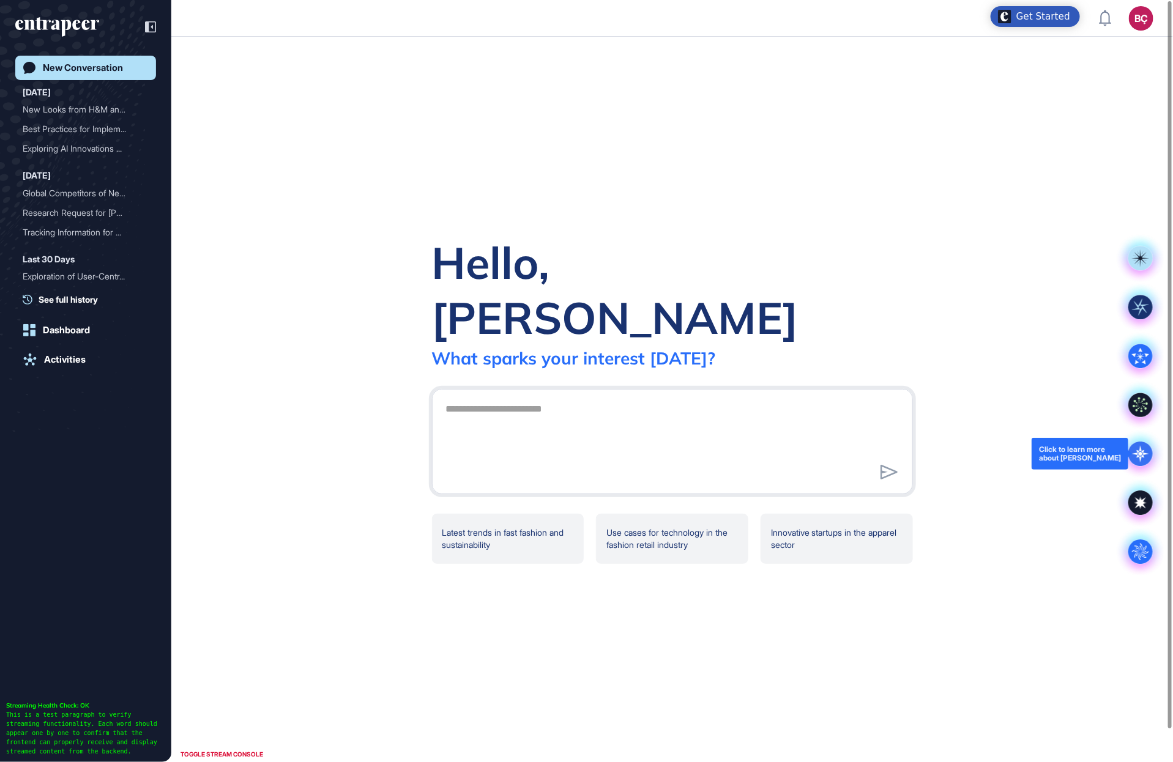
click at [1143, 456] on icon at bounding box center [1140, 453] width 17 height 17
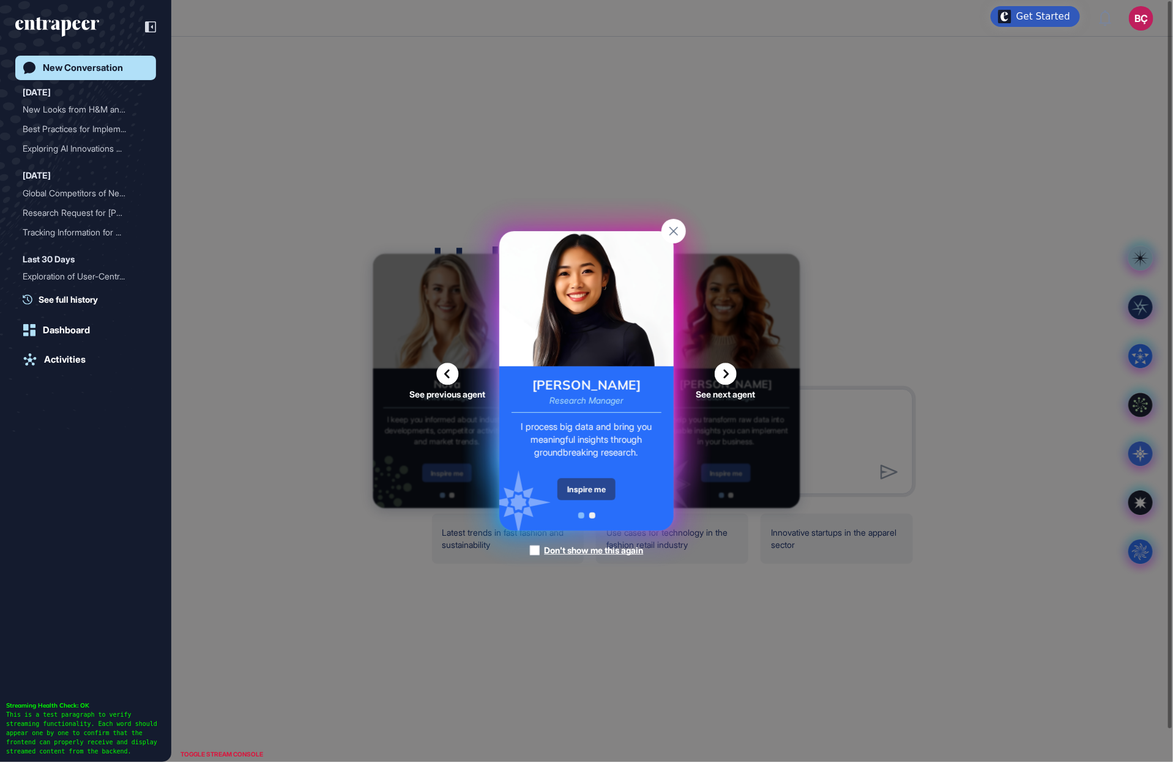
click at [595, 490] on div "Inspire me" at bounding box center [586, 489] width 58 height 22
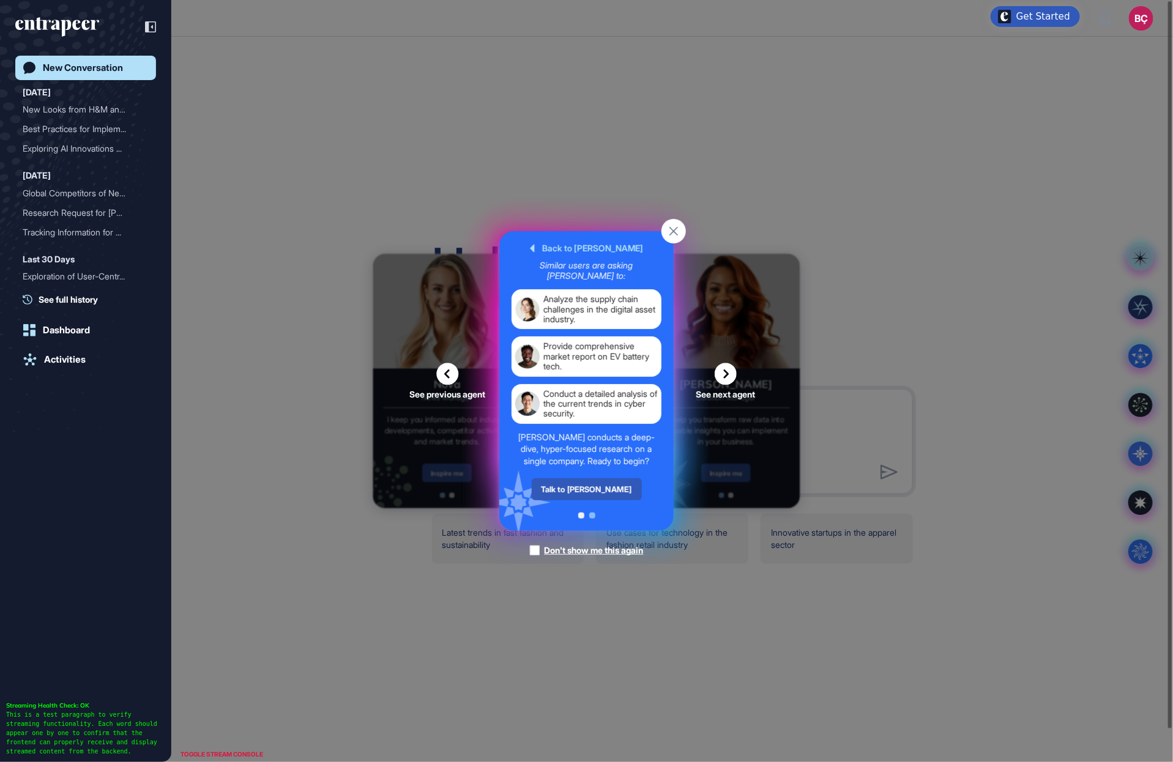
click at [595, 490] on div "Talk to [PERSON_NAME]" at bounding box center [587, 489] width 110 height 22
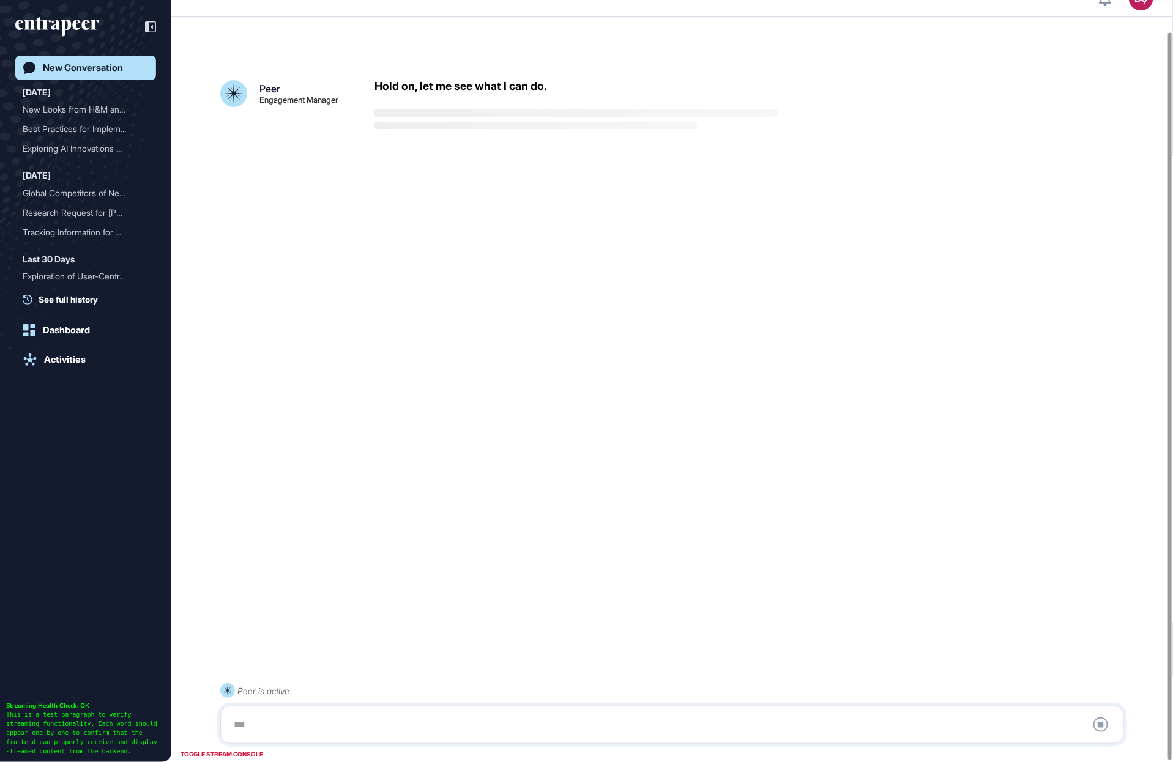
scroll to position [34, 0]
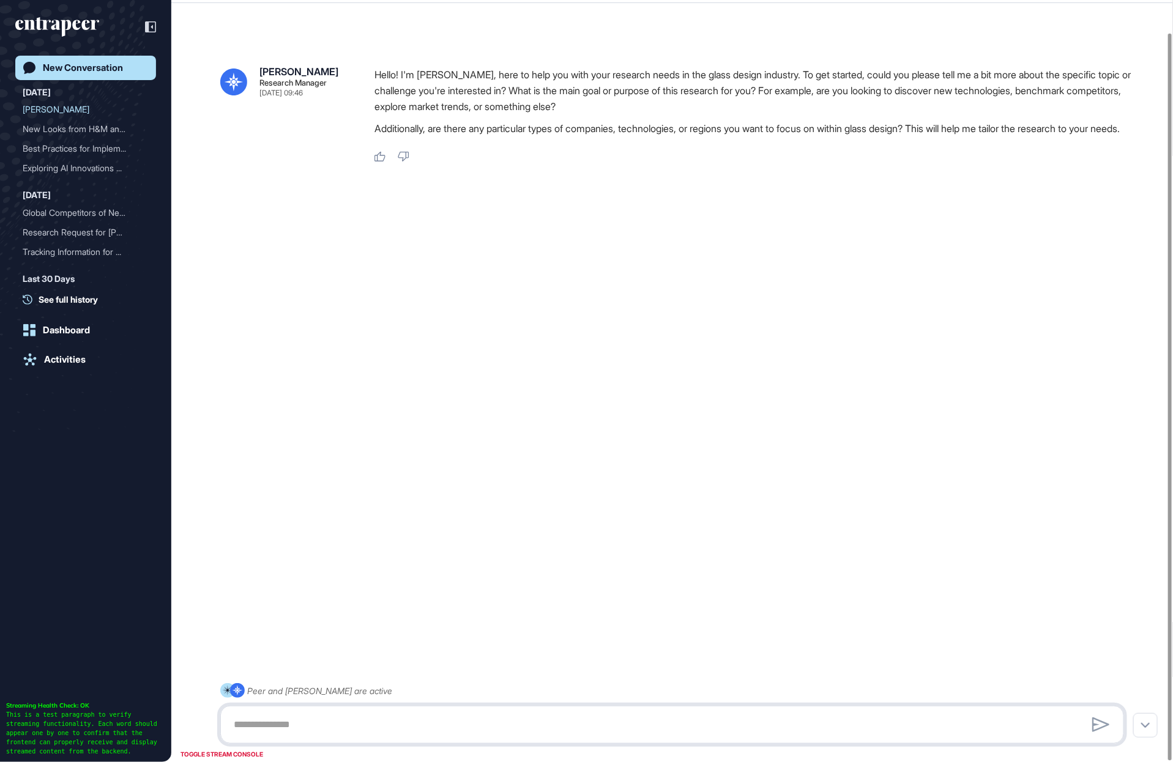
click at [390, 733] on textarea at bounding box center [672, 725] width 891 height 24
paste textarea "**********"
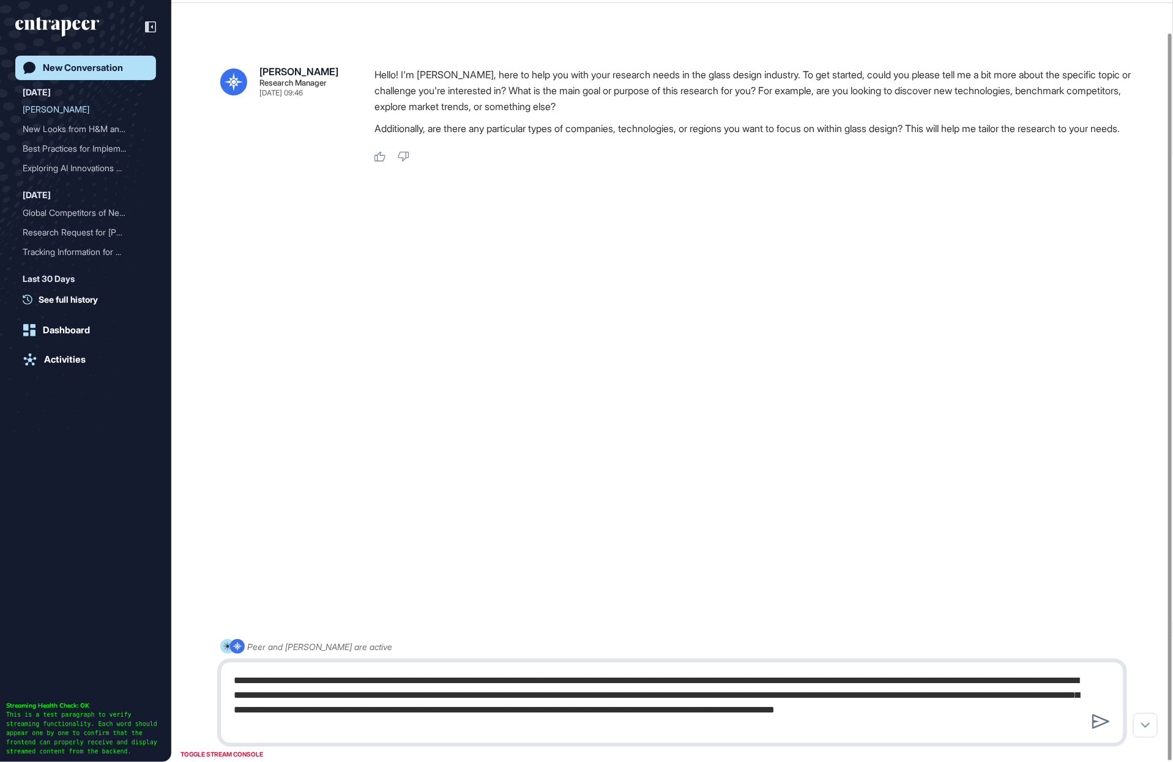
click at [513, 728] on textarea "**********" at bounding box center [672, 703] width 891 height 69
type textarea "**********"
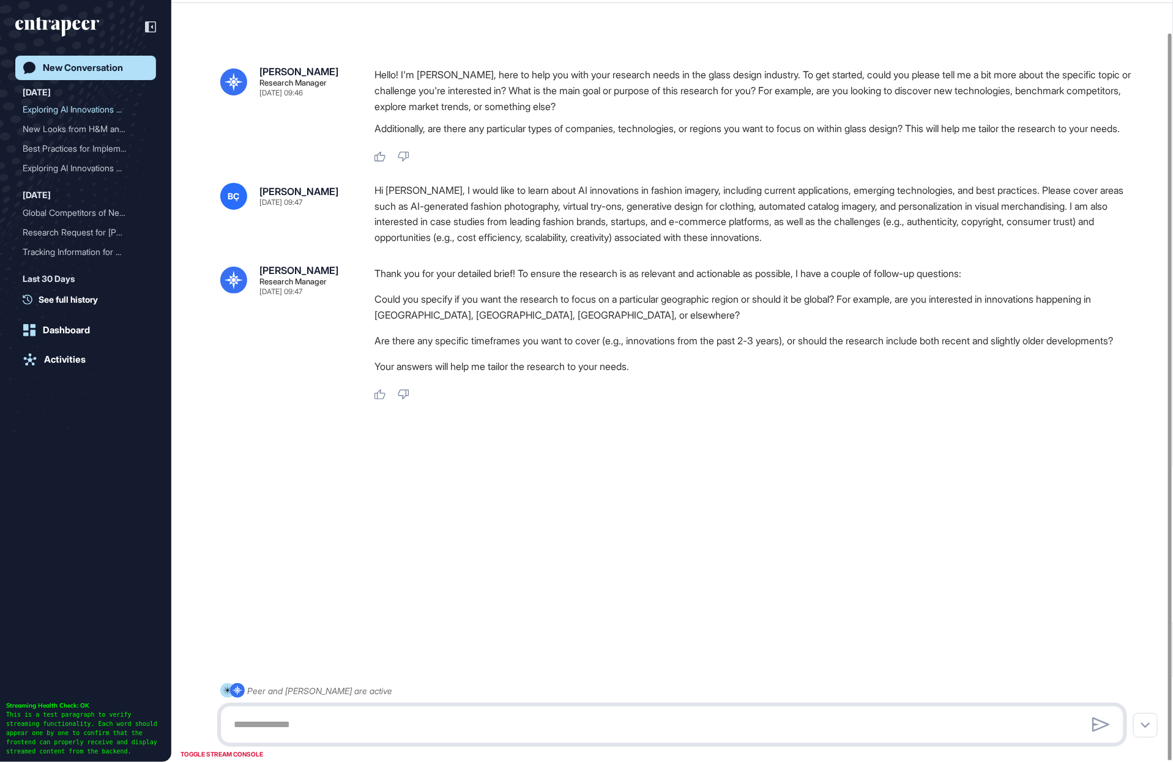
click at [426, 714] on textarea at bounding box center [672, 725] width 891 height 24
type textarea "**********"
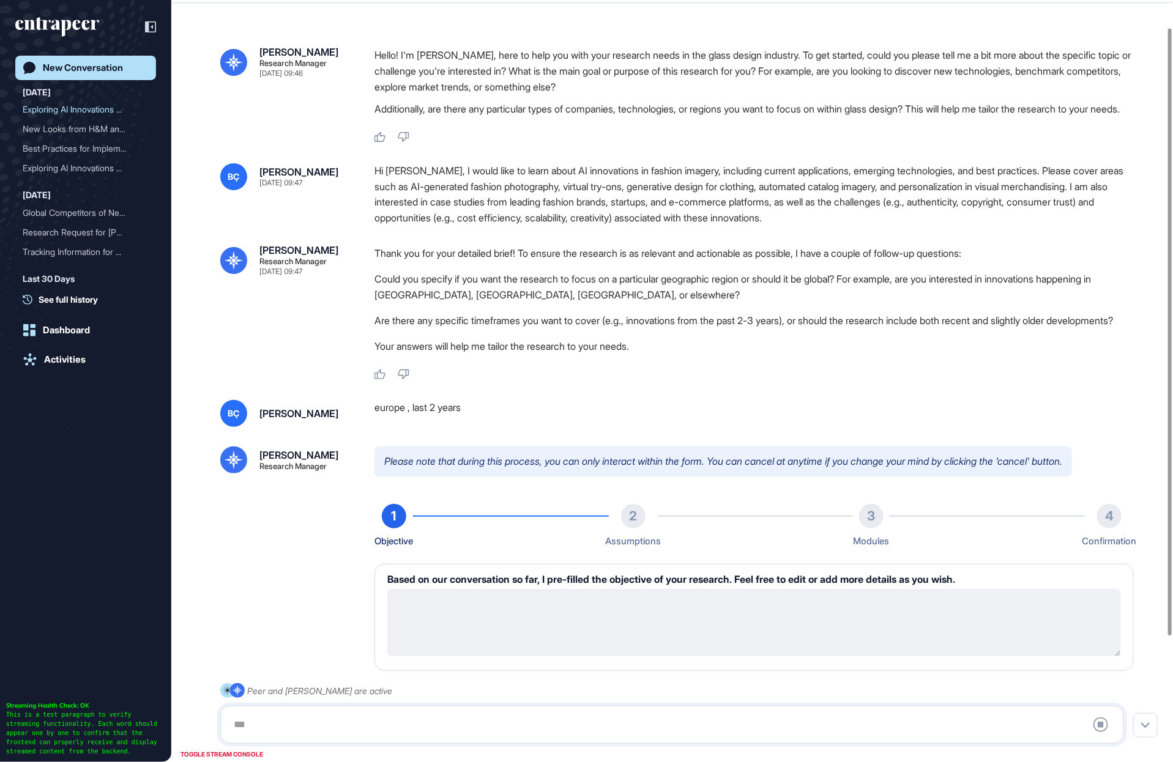
type textarea "**********"
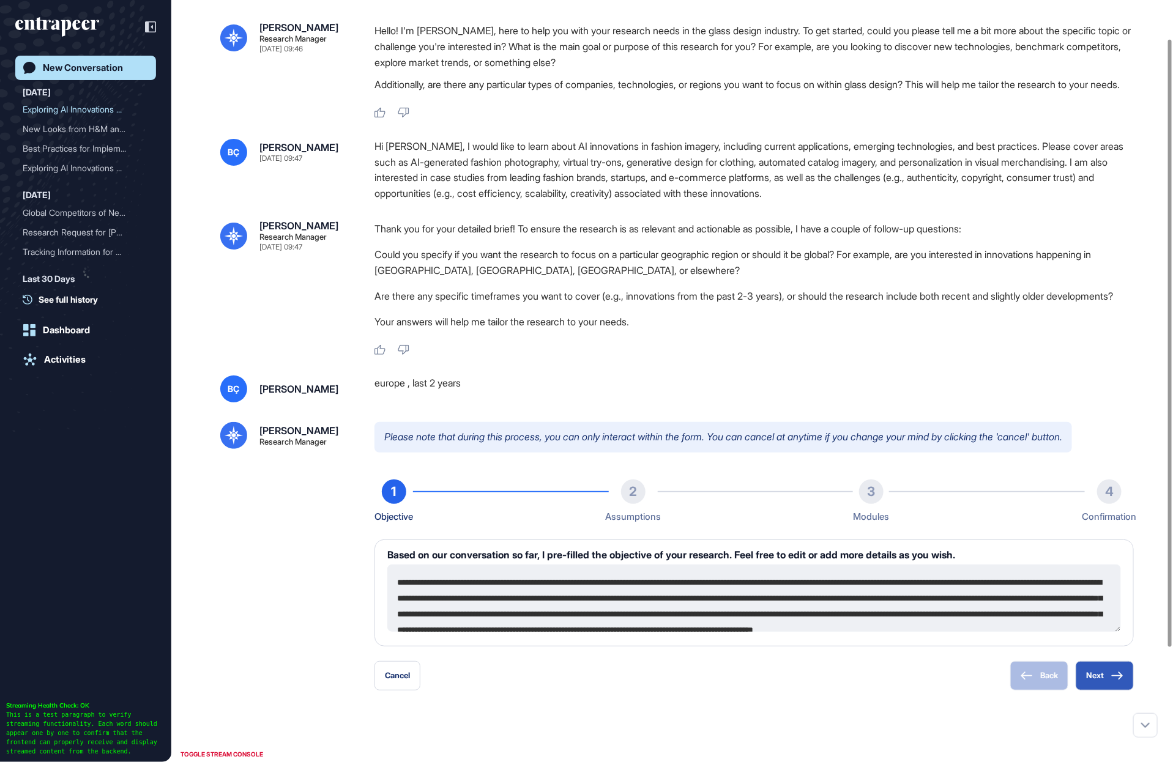
scroll to position [190, 0]
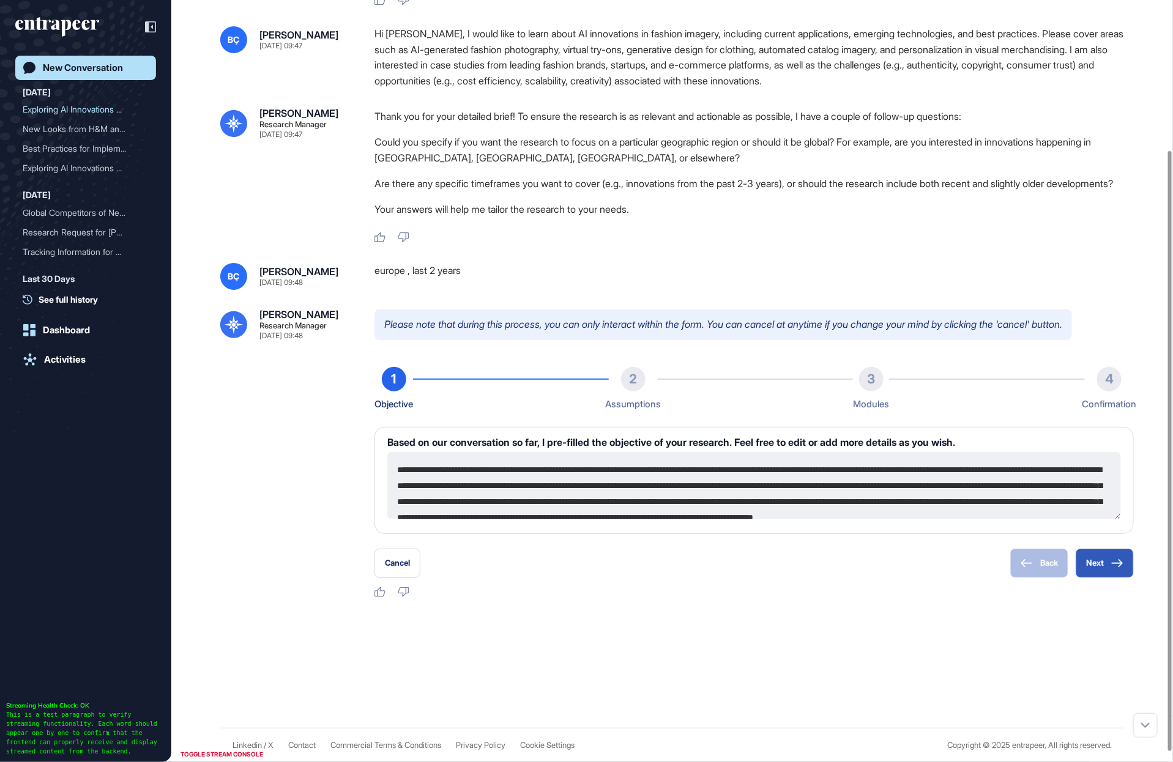
click at [561, 487] on textarea "**********" at bounding box center [753, 485] width 733 height 67
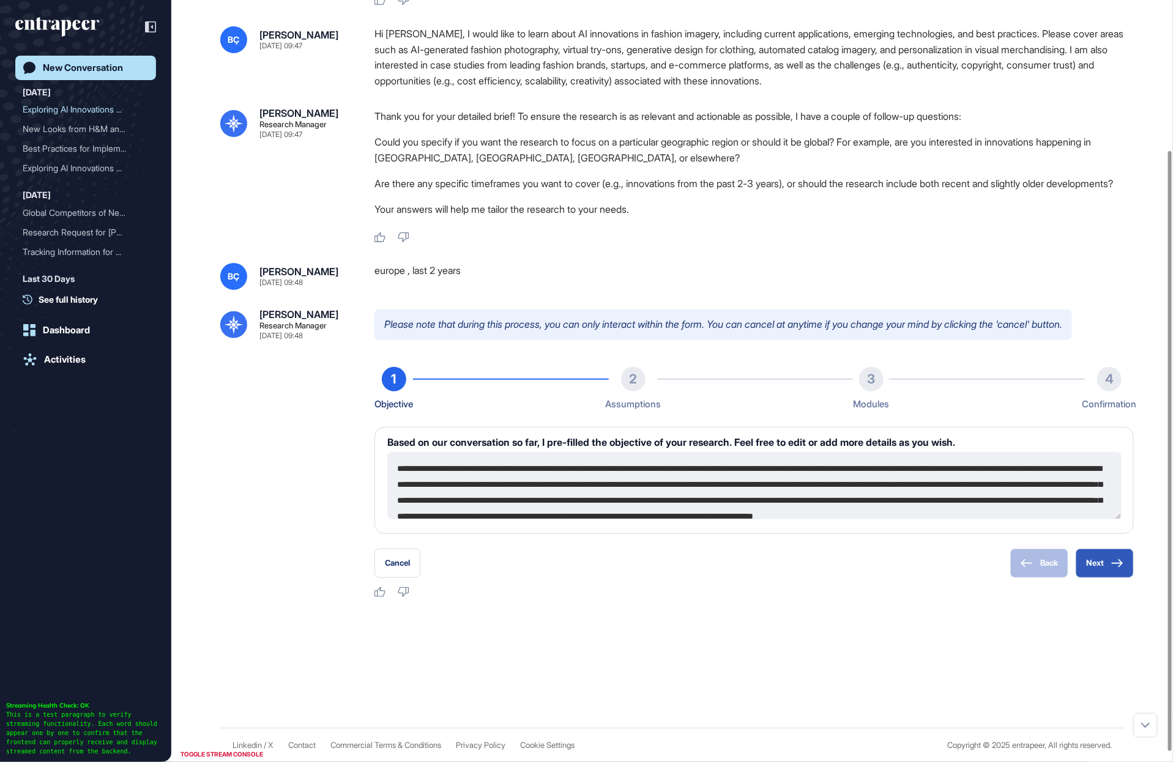
scroll to position [0, 0]
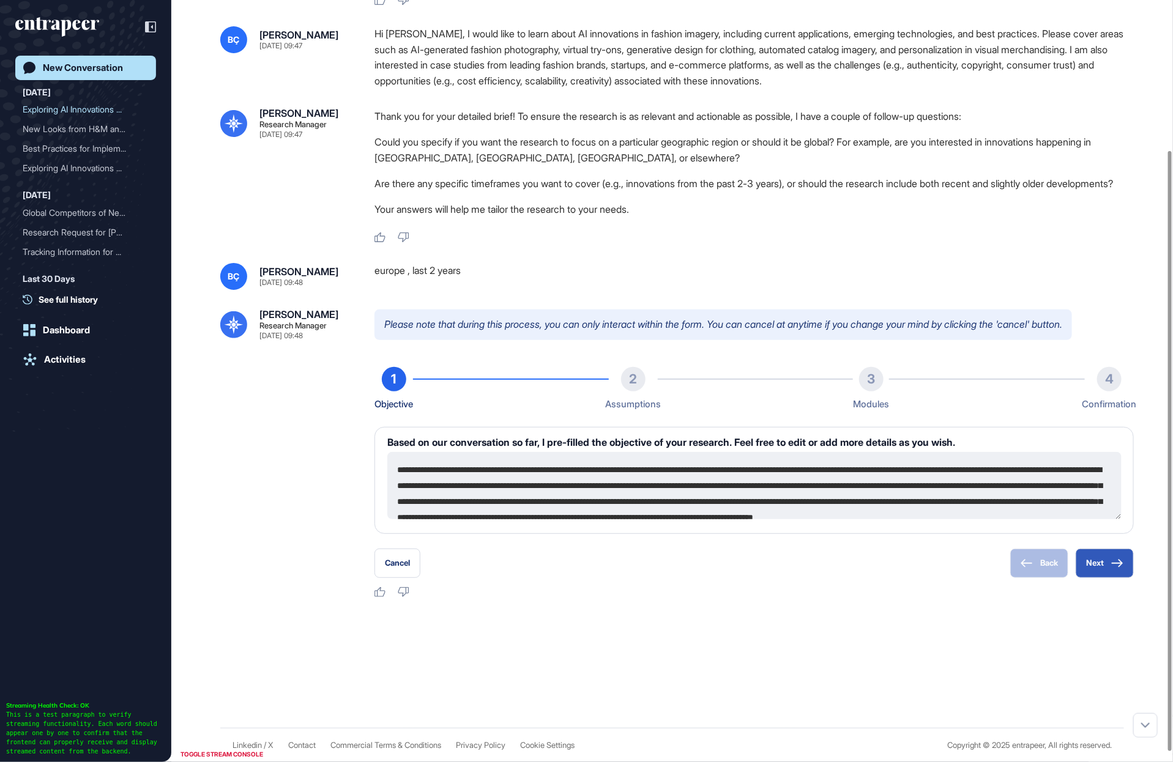
click at [721, 491] on textarea "**********" at bounding box center [754, 485] width 734 height 67
click at [773, 504] on textarea "**********" at bounding box center [754, 485] width 734 height 67
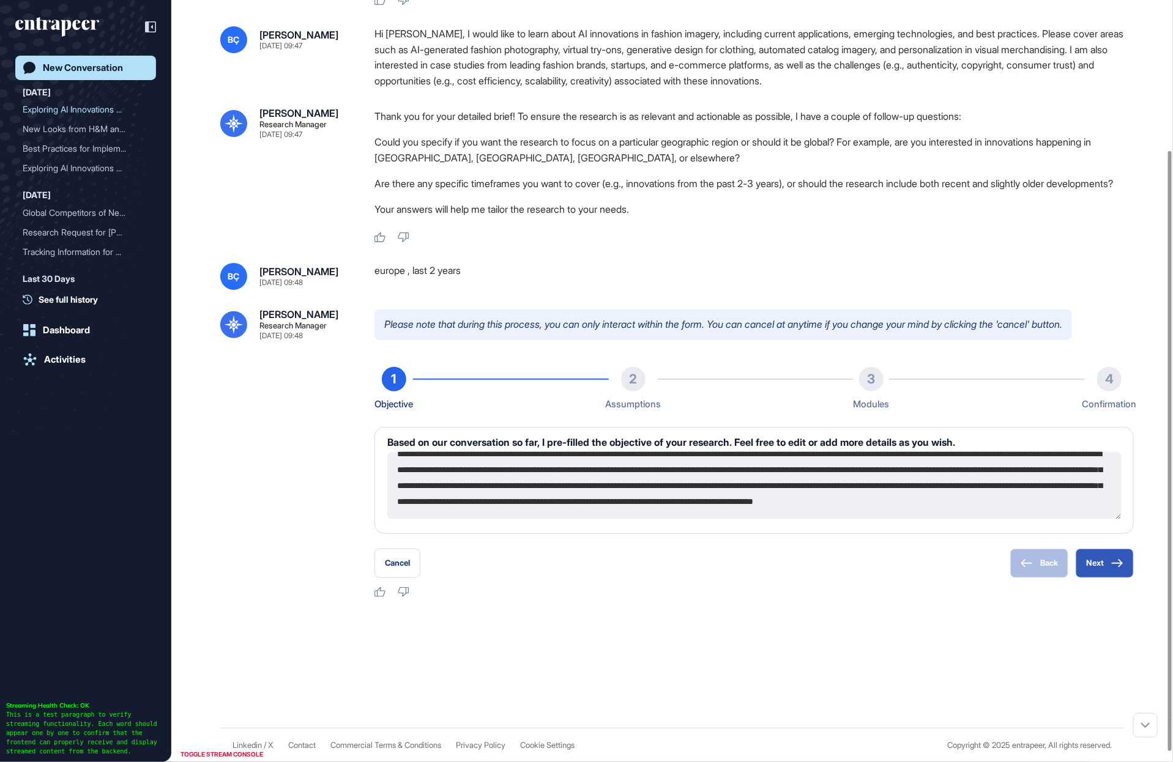
scroll to position [31, 0]
click at [1089, 565] on button "Next" at bounding box center [1104, 563] width 58 height 29
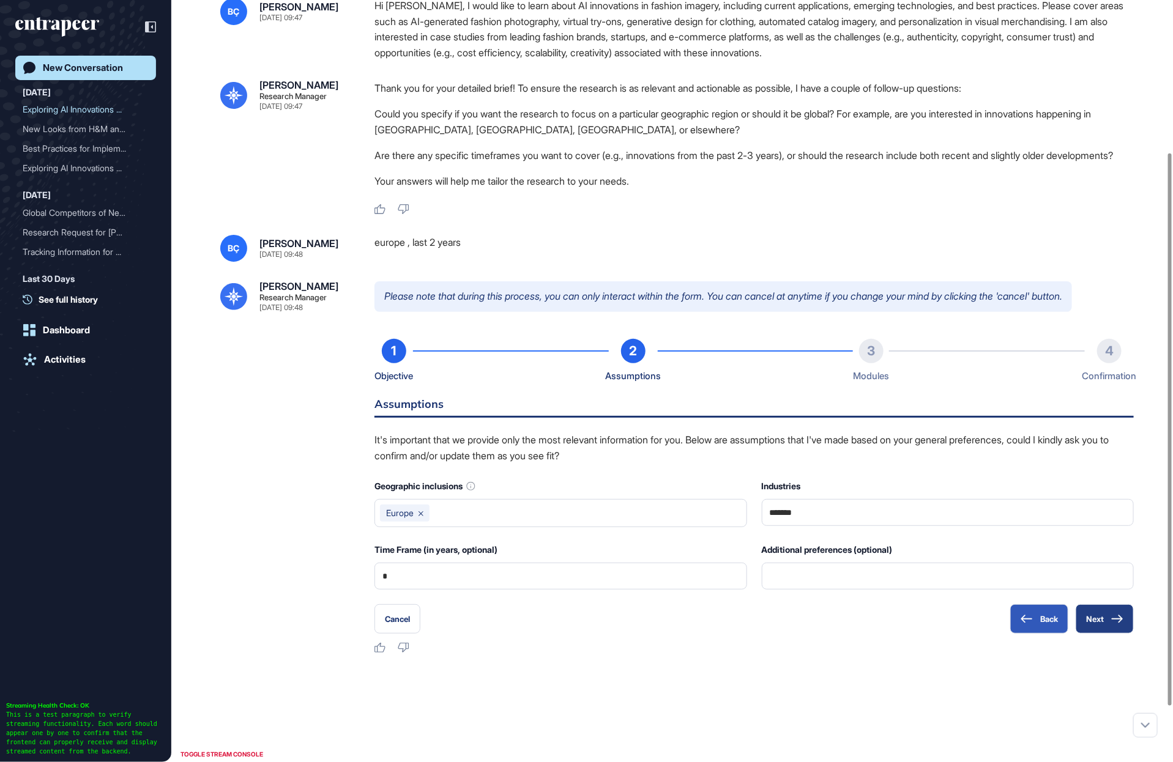
scroll to position [213, 0]
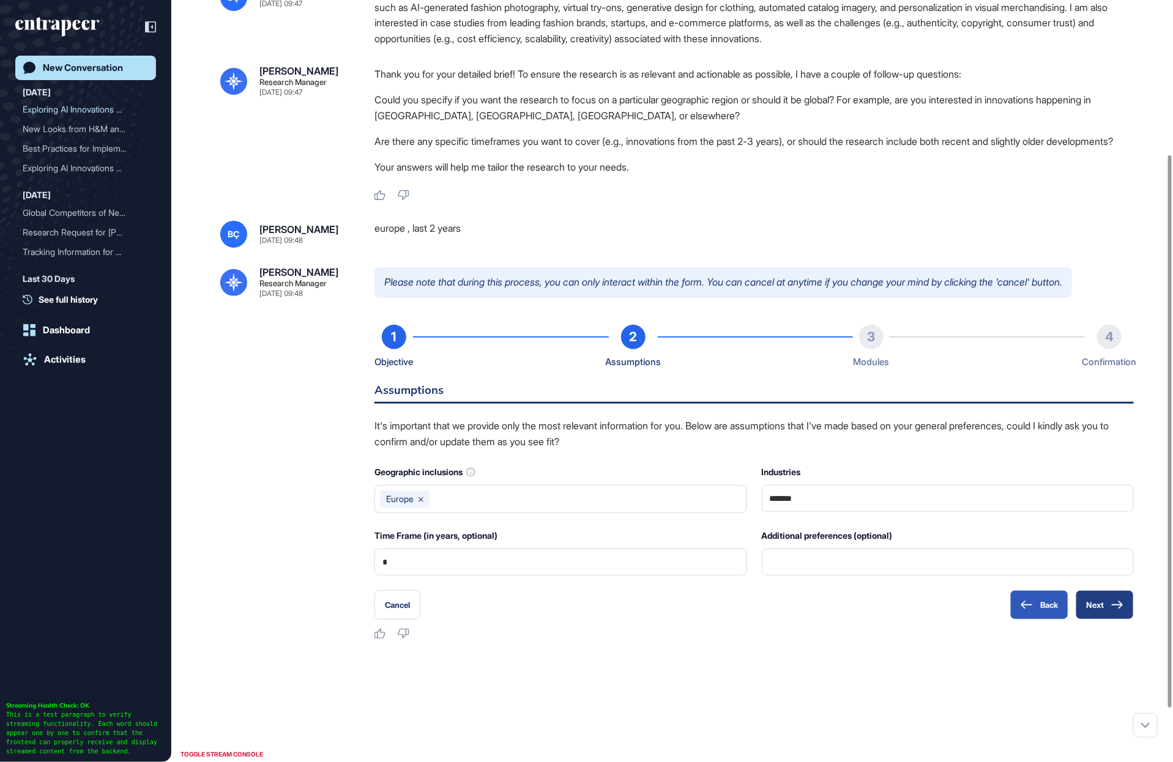
click at [1119, 620] on button "Next" at bounding box center [1104, 604] width 58 height 29
